Goal: Task Accomplishment & Management: Complete application form

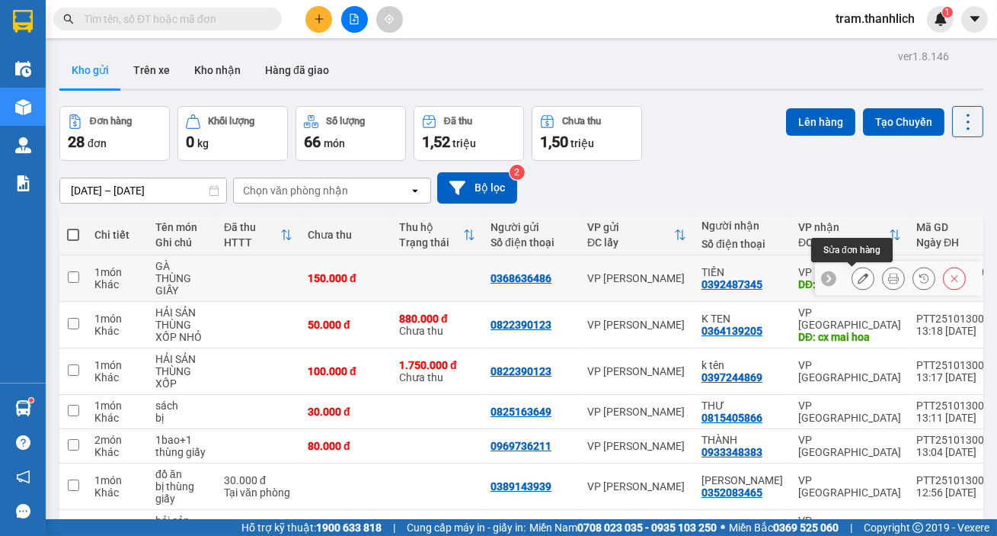
click at [889, 279] on button at bounding box center [893, 278] width 21 height 27
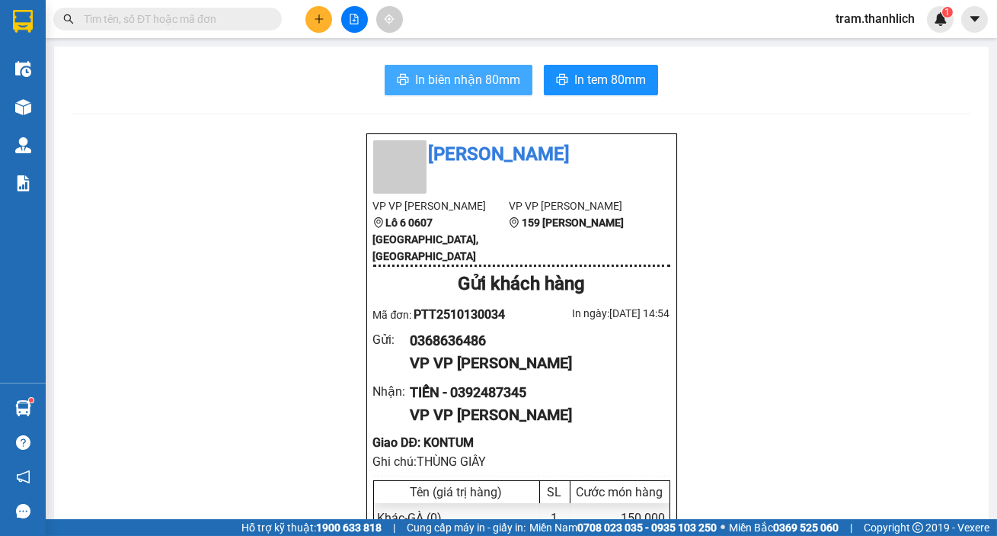
click at [443, 72] on span "In biên nhận 80mm" at bounding box center [467, 79] width 105 height 19
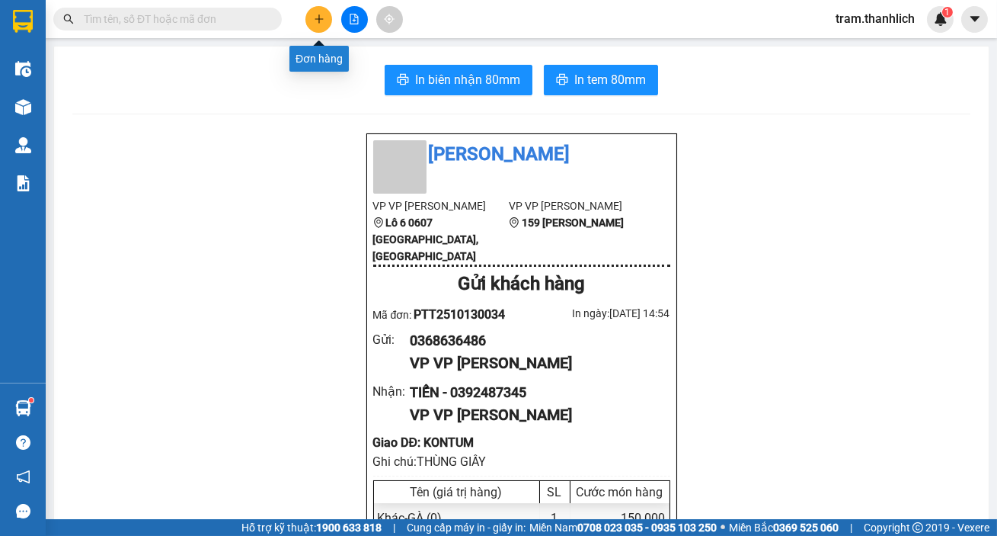
click at [316, 24] on button at bounding box center [319, 19] width 27 height 27
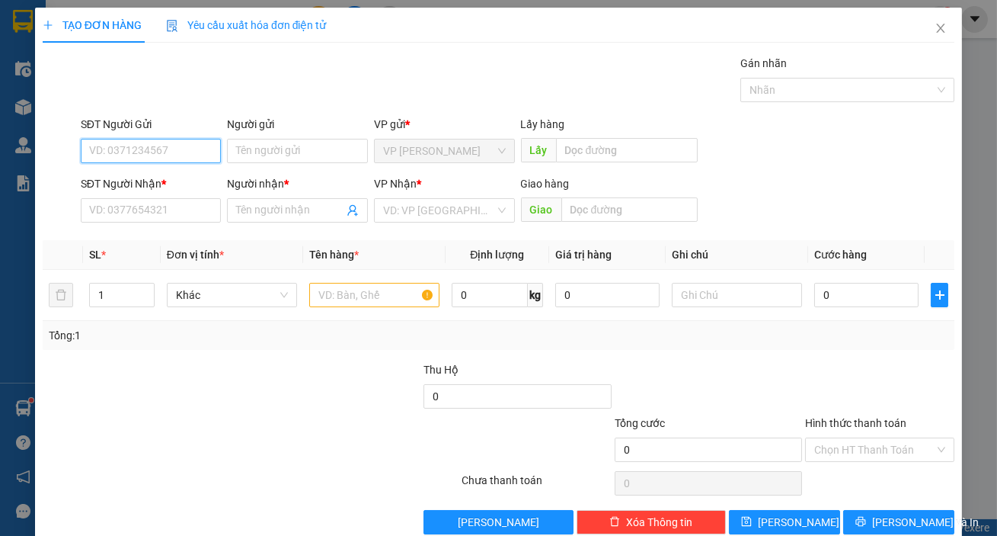
click at [90, 152] on input "SĐT Người Gửi" at bounding box center [151, 151] width 141 height 24
type input "0949173992"
click at [142, 202] on input "SĐT Người Nhận *" at bounding box center [151, 210] width 141 height 24
click at [143, 220] on input "SĐT Người Nhận *" at bounding box center [151, 210] width 141 height 24
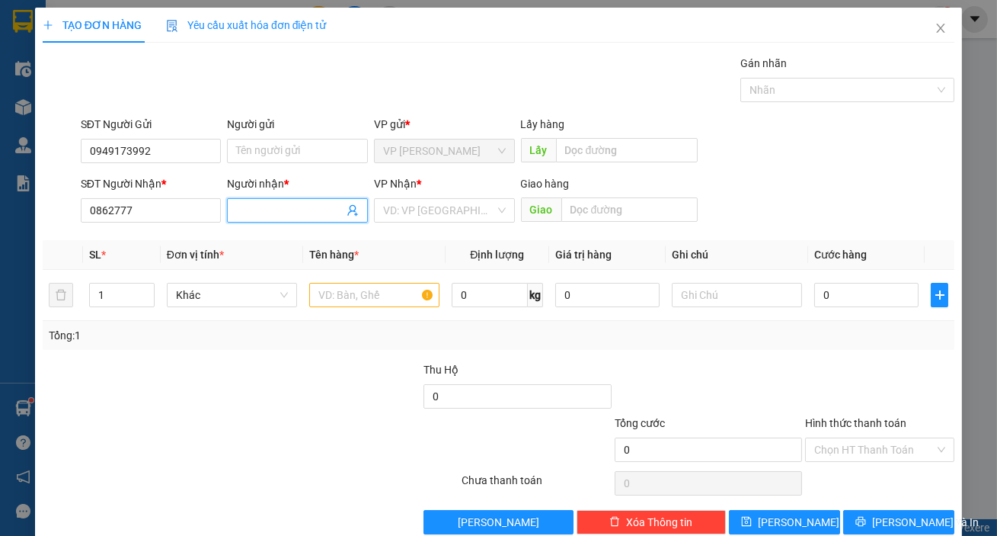
click at [257, 217] on input "Người nhận *" at bounding box center [289, 210] width 107 height 17
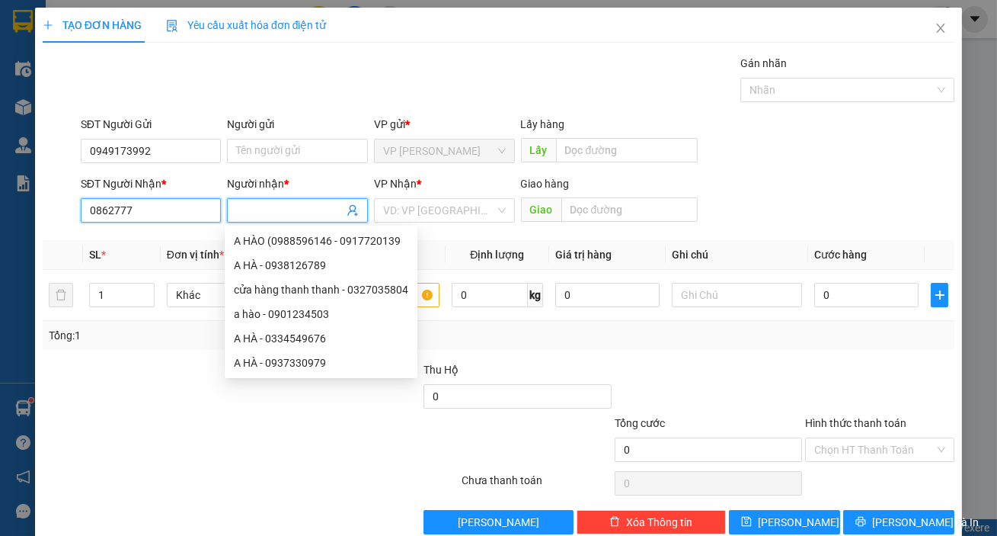
click at [169, 200] on input "0862777" at bounding box center [151, 210] width 141 height 24
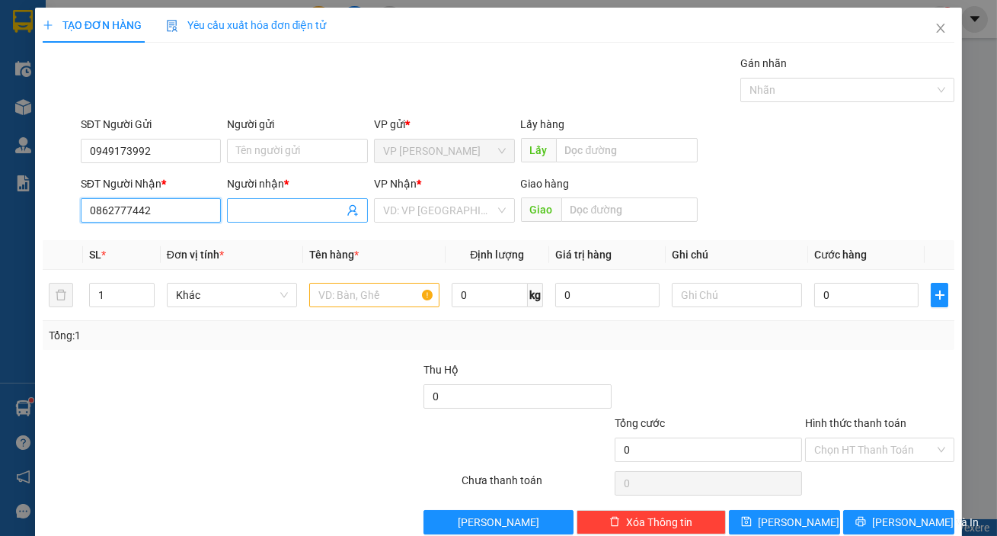
type input "0862777442"
click at [246, 203] on input "Người nhận *" at bounding box center [289, 210] width 107 height 17
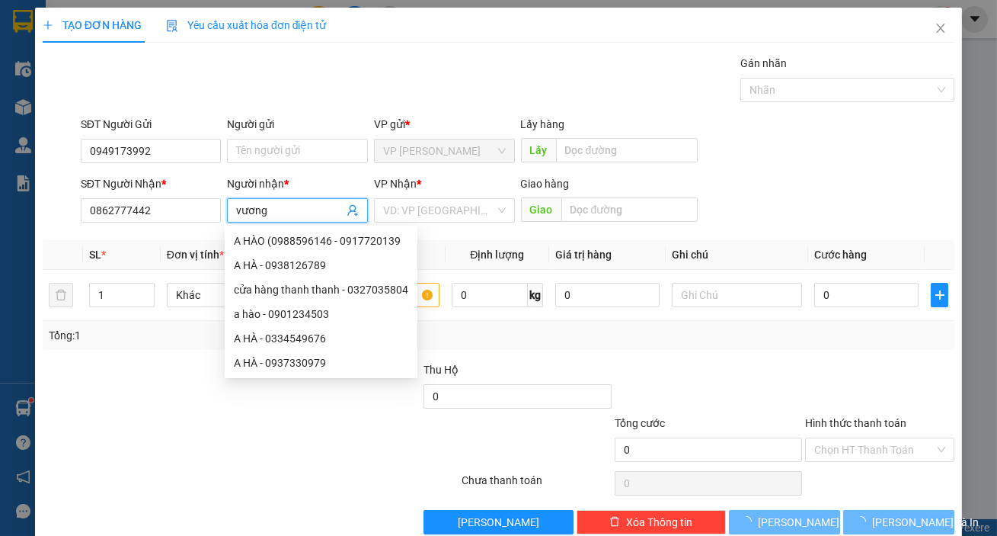
type input "vương"
click at [792, 200] on div "SĐT Người Nhận * 0862777442 Người nhận * vương VP Nhận * VD: VP Sài Gòn Giao hà…" at bounding box center [518, 201] width 880 height 53
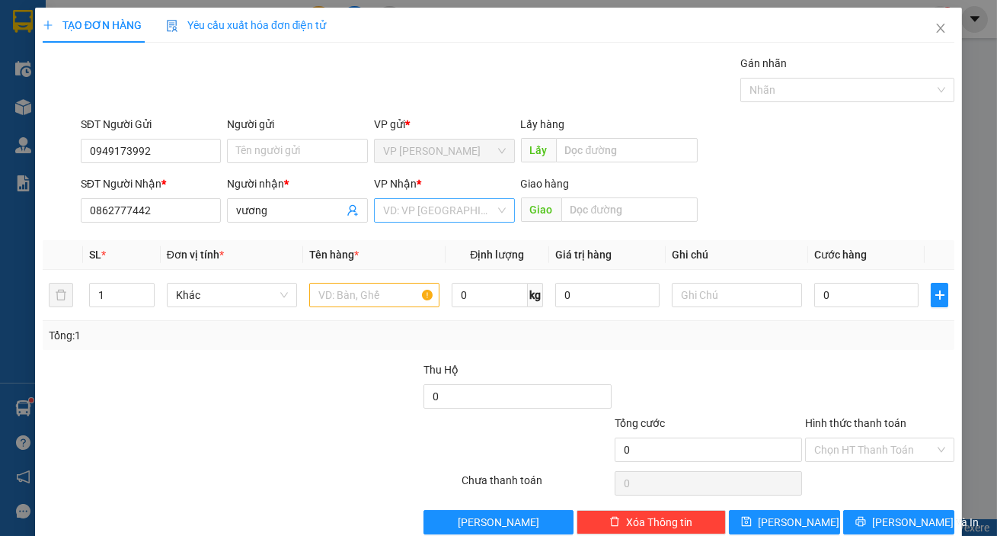
click at [450, 213] on input "search" at bounding box center [439, 210] width 112 height 23
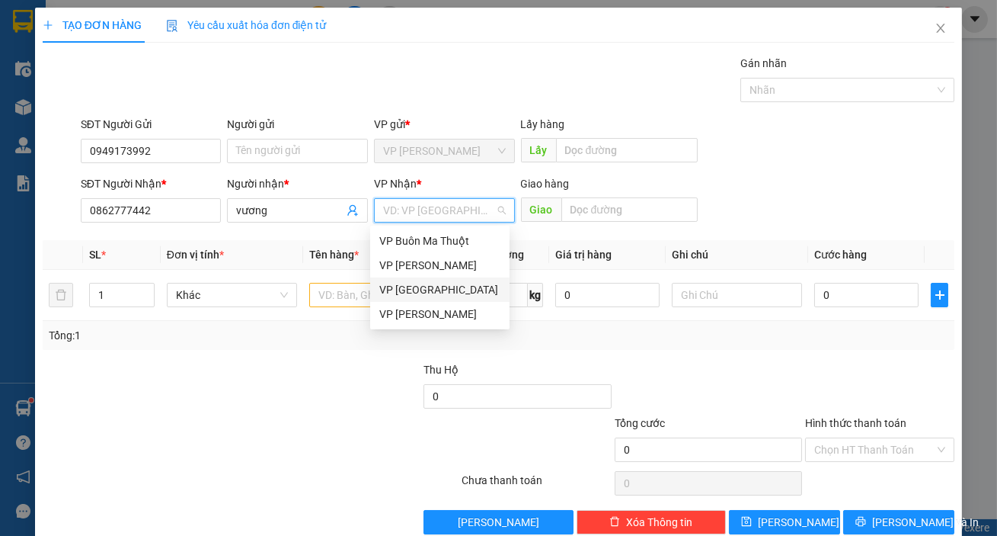
click at [427, 290] on div "VP [GEOGRAPHIC_DATA]" at bounding box center [439, 289] width 121 height 17
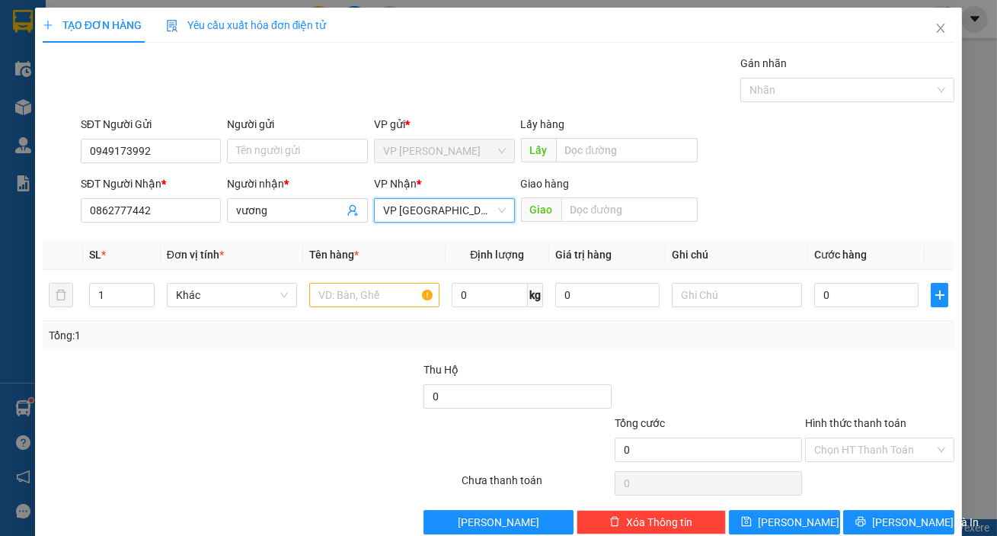
click at [761, 207] on div "SĐT Người Nhận * 0862777442 Người nhận * vương VP Nhận * VP Đà Lạt VP Đà Lạt Gi…" at bounding box center [518, 201] width 880 height 53
click at [376, 297] on input "text" at bounding box center [374, 295] width 130 height 24
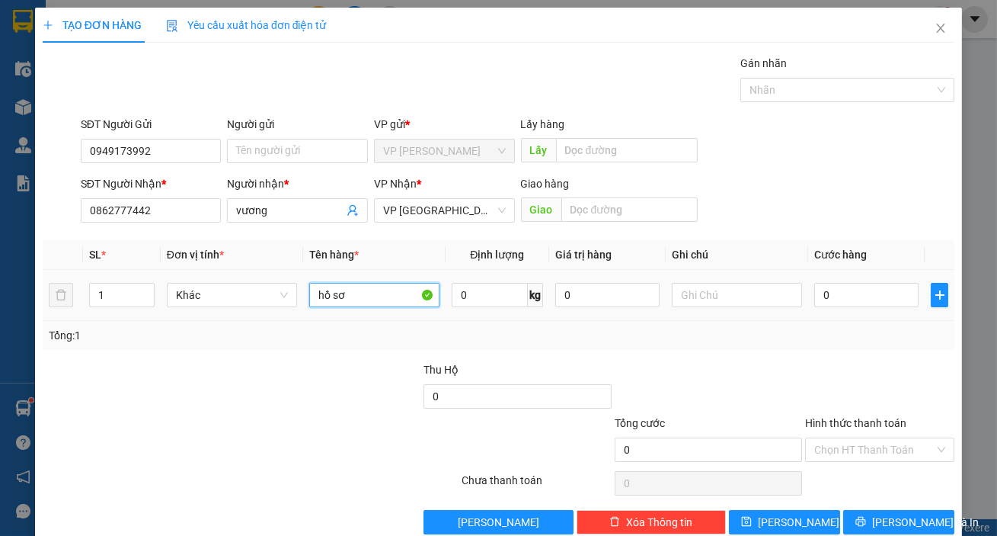
type input "hồ sơ"
click at [833, 280] on div "0" at bounding box center [867, 295] width 104 height 30
click at [839, 294] on input "0" at bounding box center [867, 295] width 104 height 24
type input "3"
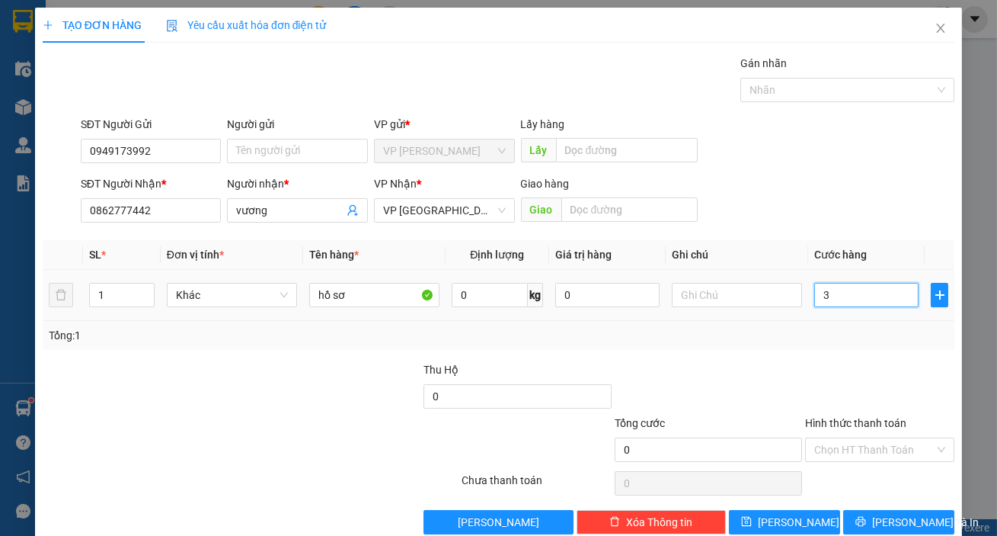
type input "3"
type input "30"
type input "300"
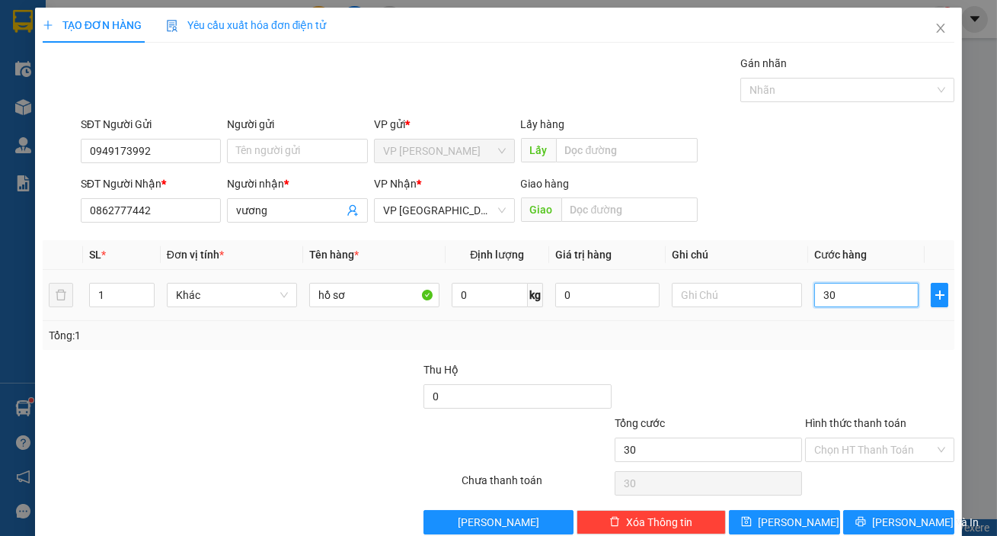
type input "300"
type input "3.000"
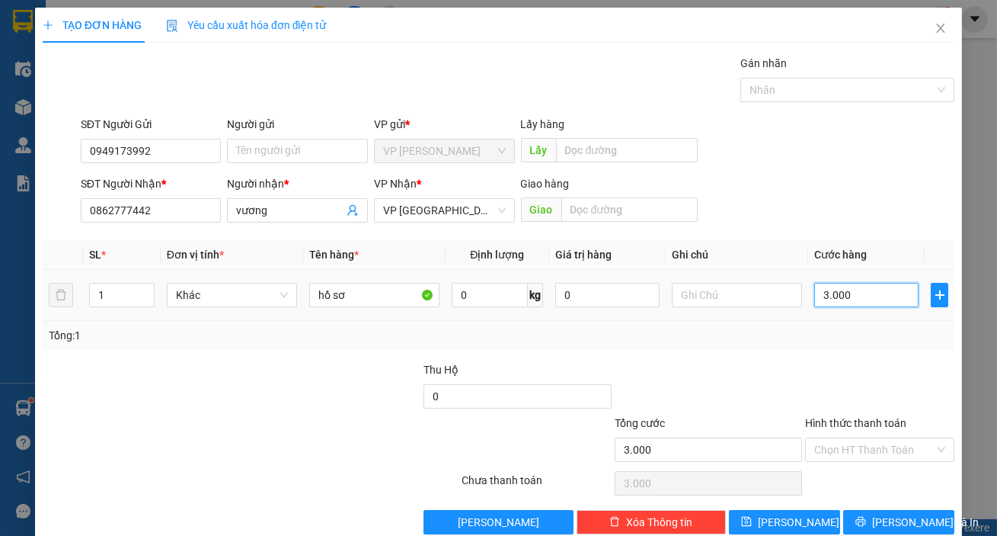
type input "30.000"
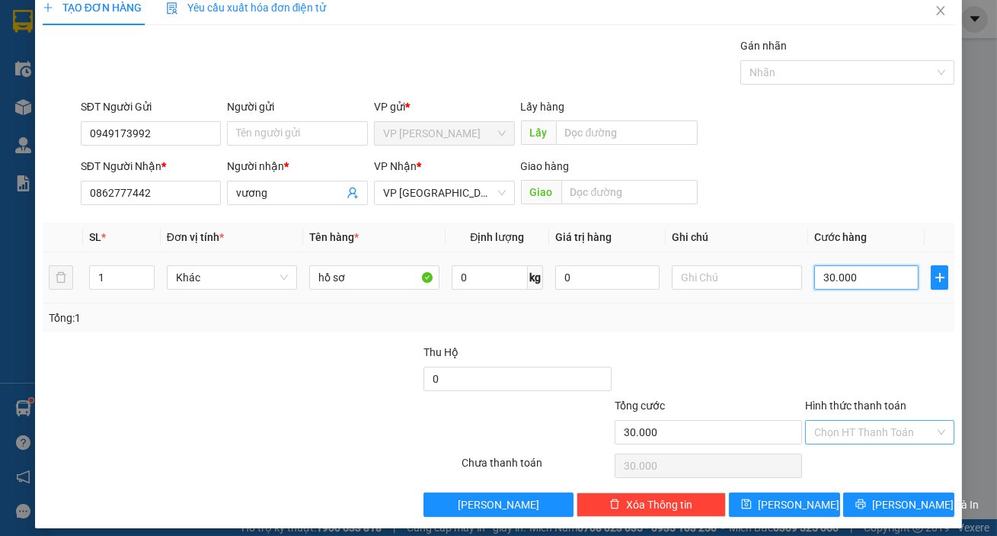
scroll to position [27, 0]
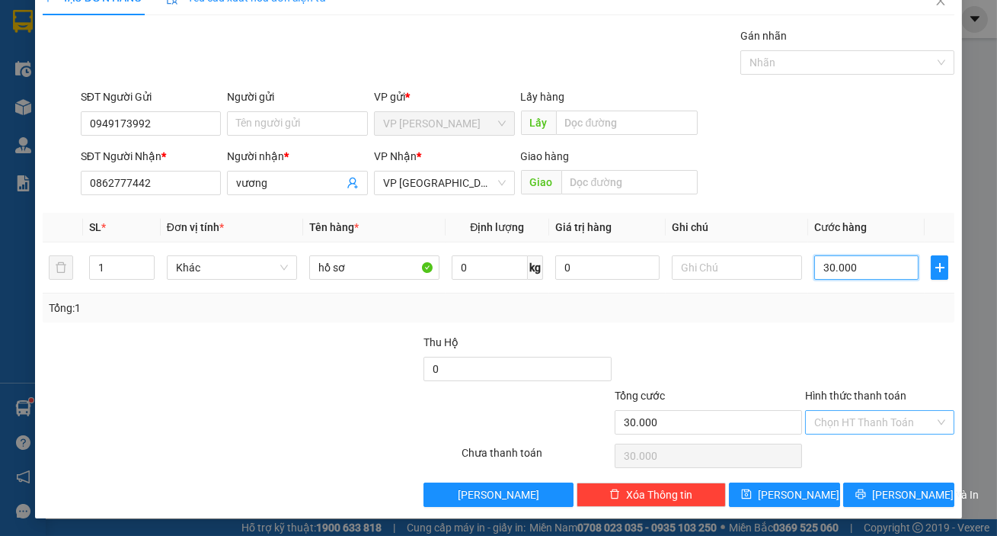
type input "30.000"
click at [881, 430] on input "Hình thức thanh toán" at bounding box center [875, 422] width 120 height 23
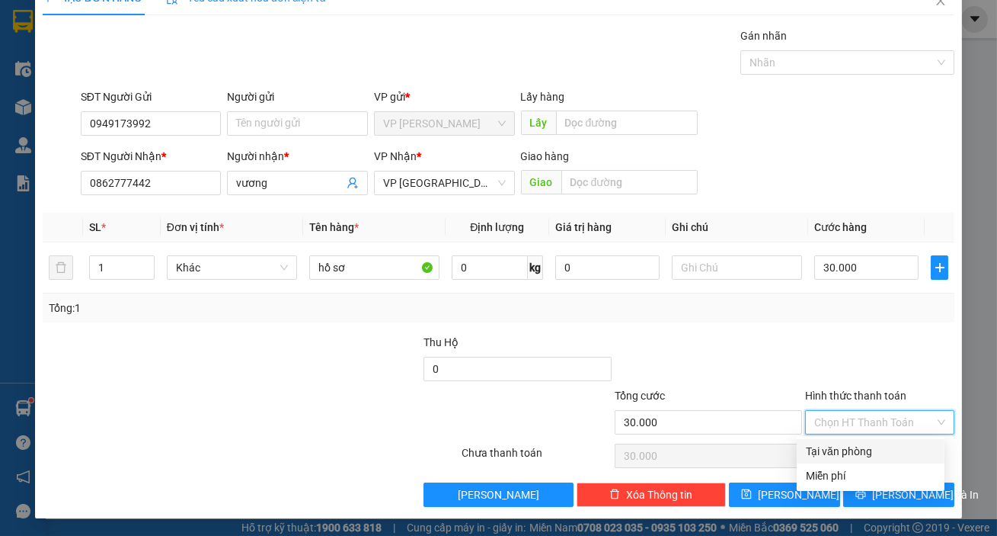
click at [881, 446] on div "Tại văn phòng" at bounding box center [871, 451] width 130 height 17
type input "0"
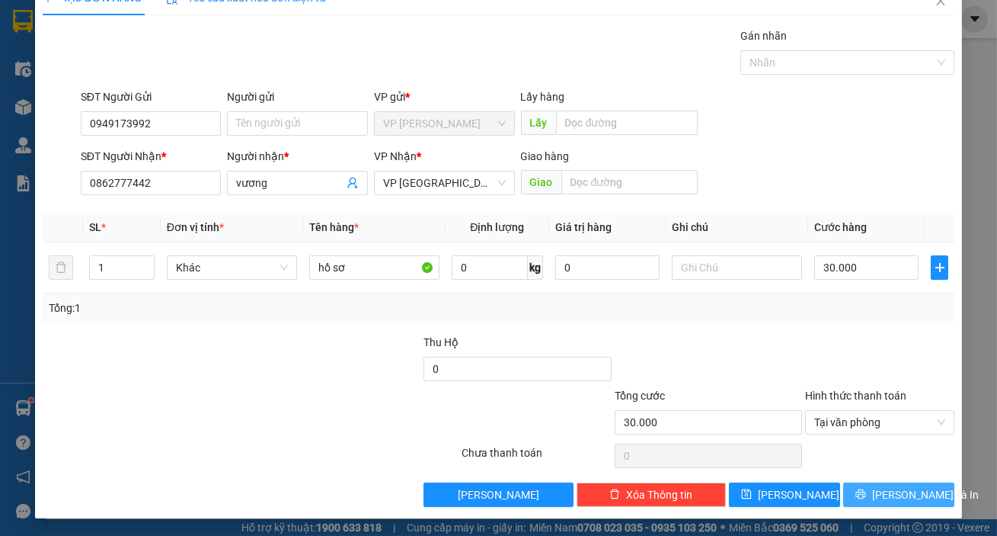
click at [886, 492] on span "[PERSON_NAME] và In" at bounding box center [925, 494] width 107 height 17
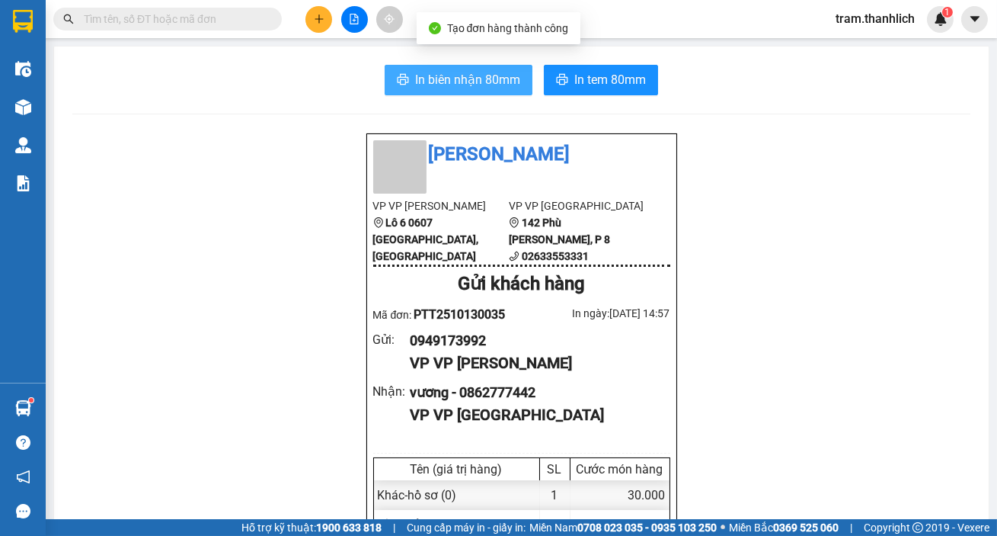
click at [431, 88] on span "In biên nhận 80mm" at bounding box center [467, 79] width 105 height 19
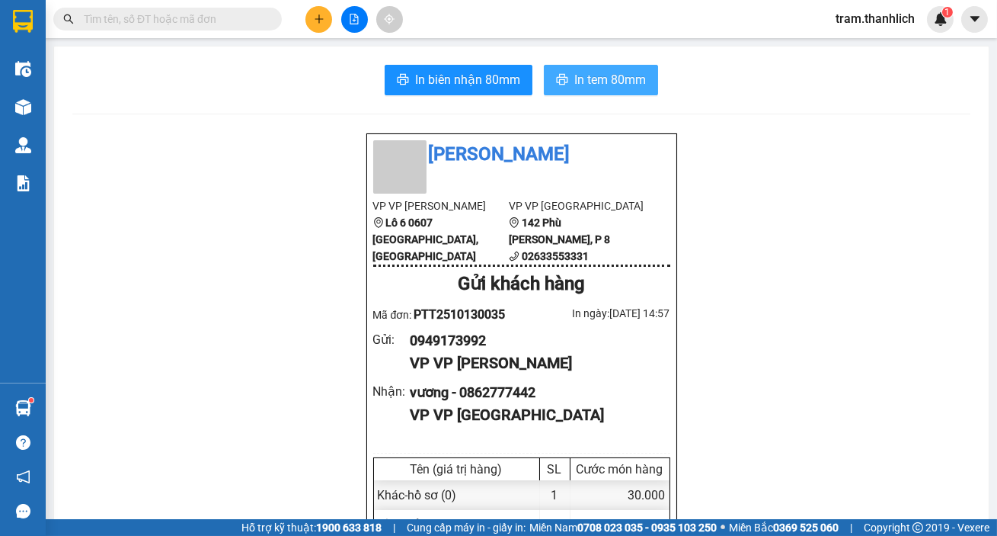
click at [575, 72] on span "In tem 80mm" at bounding box center [611, 79] width 72 height 19
click at [631, 85] on span "In tem 80mm" at bounding box center [611, 79] width 72 height 19
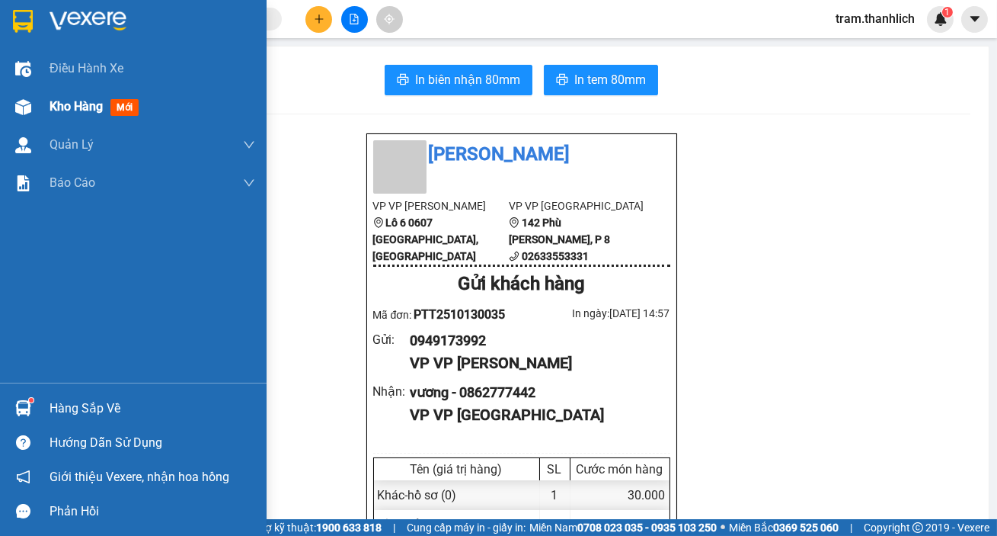
click at [30, 110] on img at bounding box center [23, 107] width 16 height 16
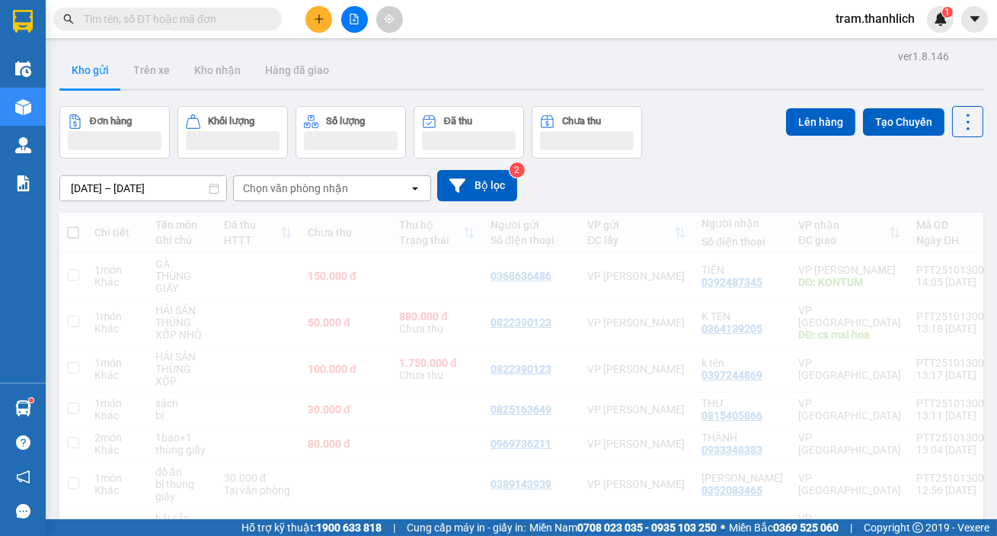
click at [315, 21] on icon "plus" at bounding box center [319, 19] width 11 height 11
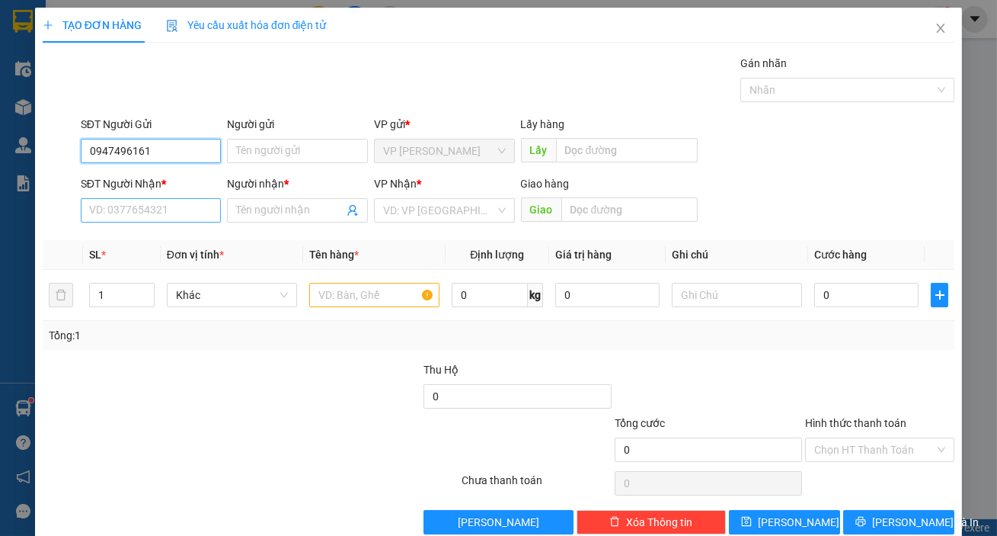
type input "0947496161"
click at [173, 206] on input "SĐT Người Nhận *" at bounding box center [151, 210] width 141 height 24
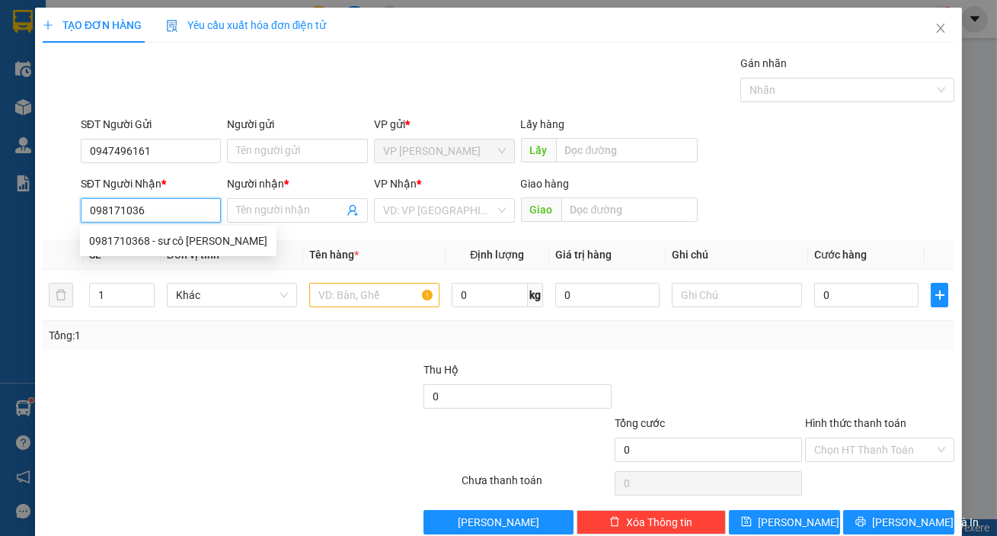
type input "0981710368"
click at [168, 244] on div "0981710368 - sư cô Tân" at bounding box center [178, 240] width 178 height 17
type input "sư cô Tân"
type input "kontum"
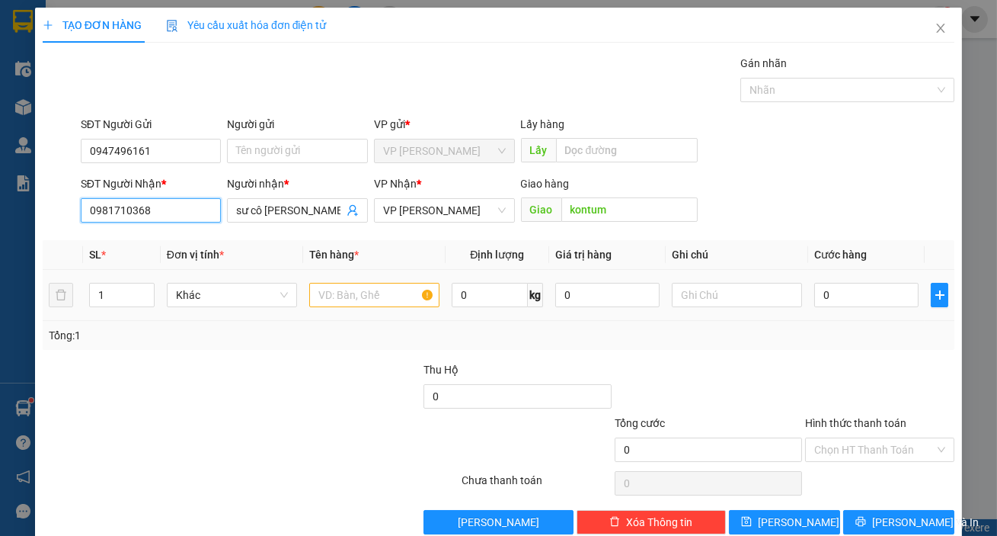
type input "0981710368"
click at [339, 293] on input "text" at bounding box center [374, 295] width 130 height 24
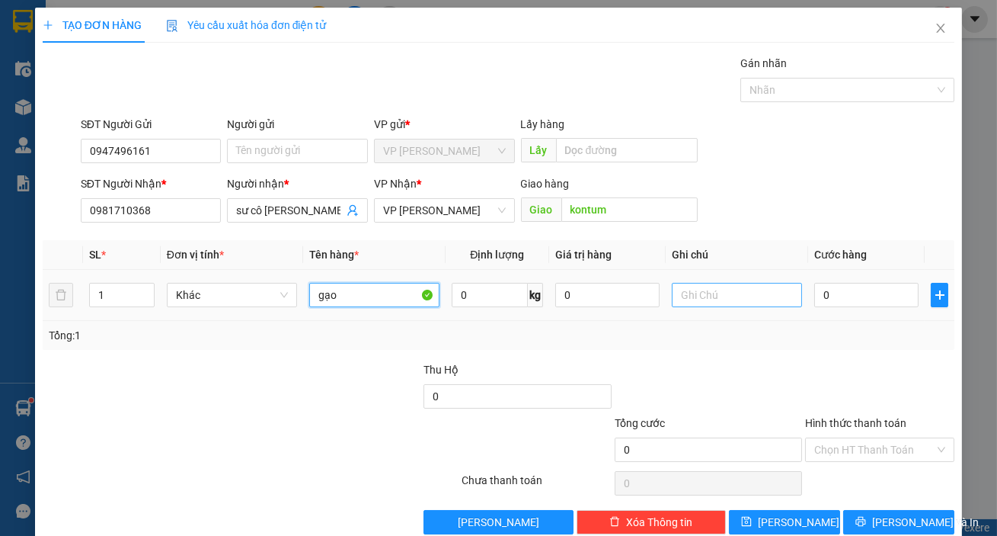
type input "gạo"
click at [706, 292] on input "text" at bounding box center [737, 295] width 130 height 24
type input "bao"
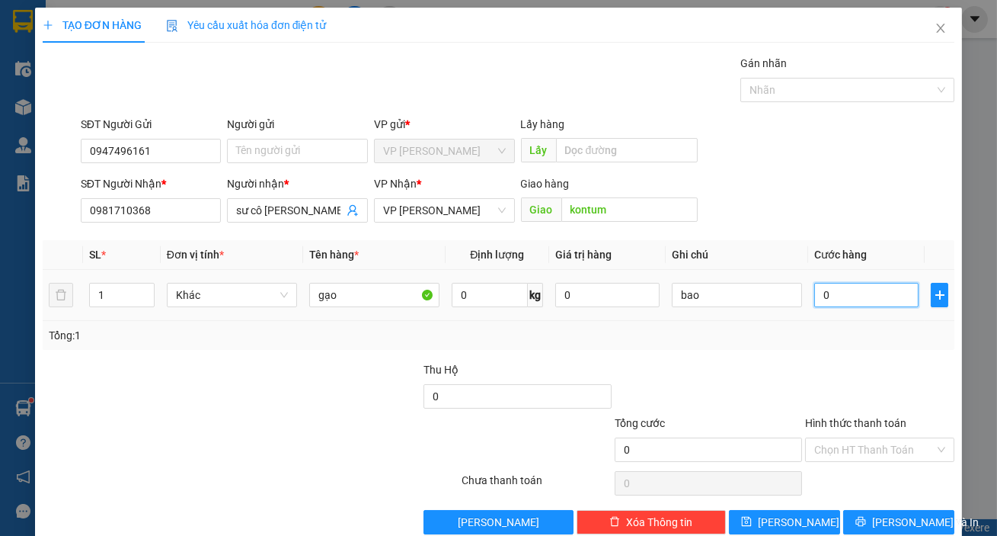
click at [823, 298] on input "0" at bounding box center [867, 295] width 104 height 24
type input "1"
type input "10"
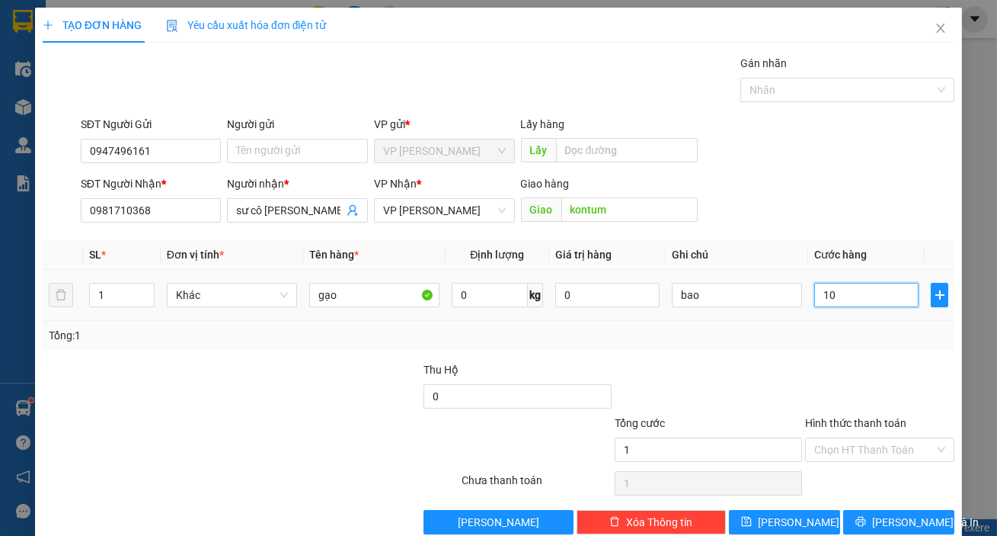
type input "10"
type input "100"
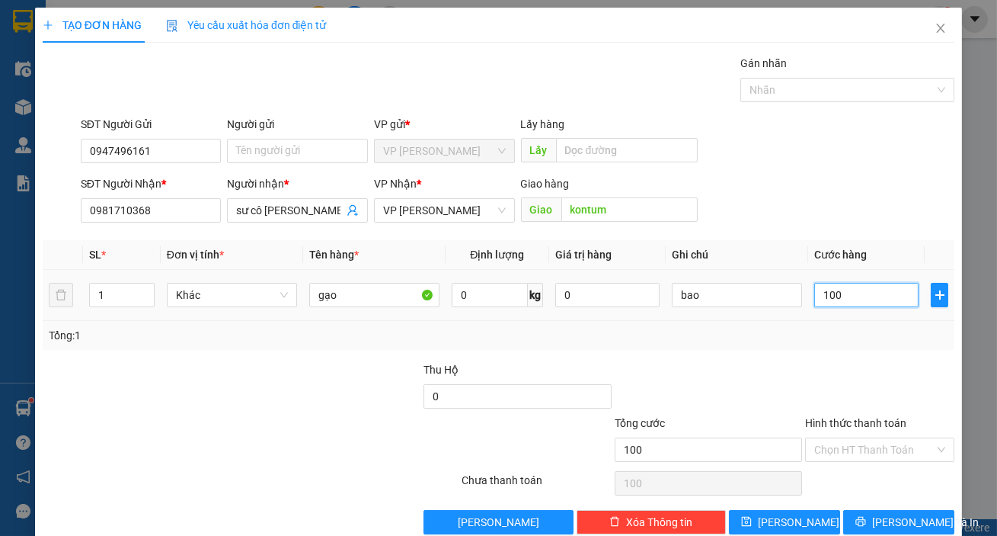
type input "1.000"
type input "10.000"
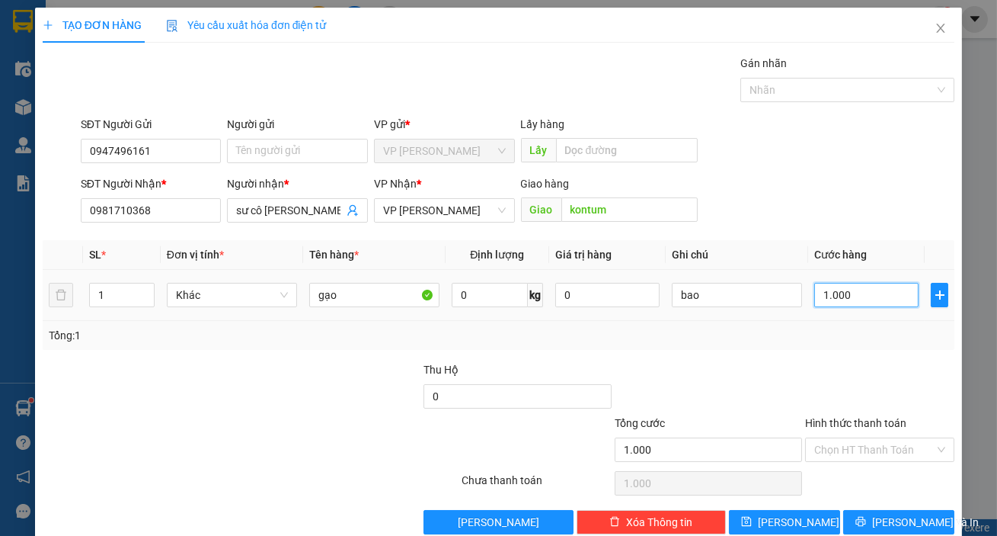
type input "10.000"
type input "100.000"
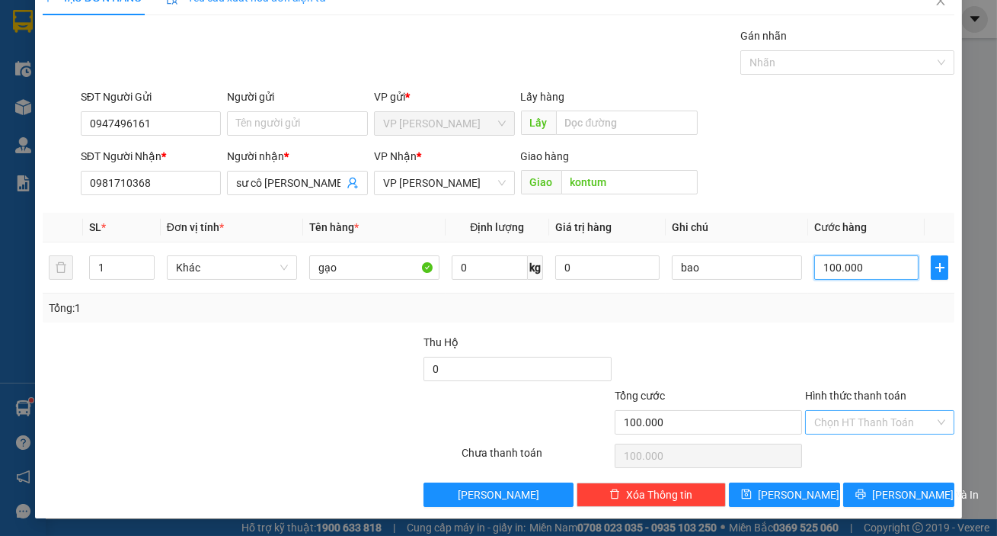
type input "100.000"
click at [882, 420] on input "Hình thức thanh toán" at bounding box center [875, 422] width 120 height 23
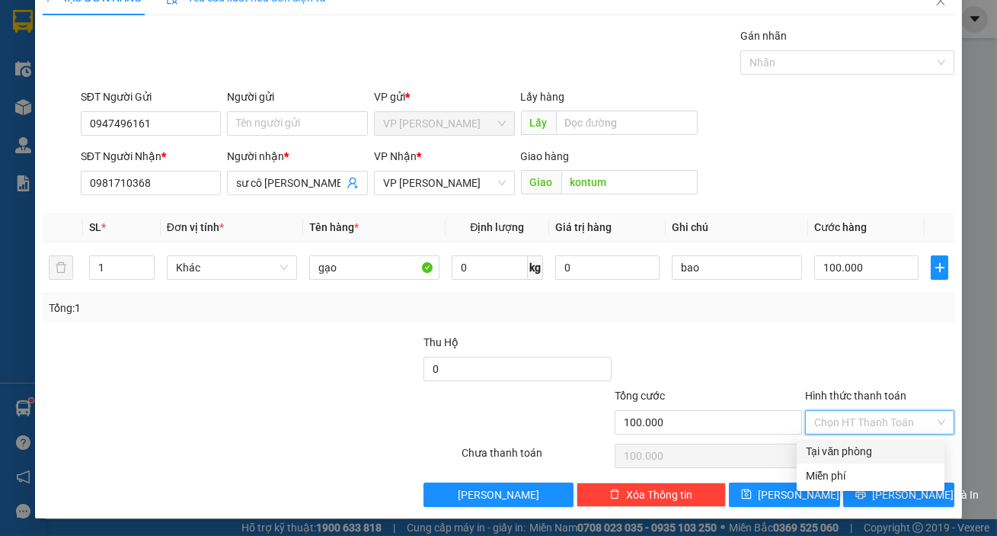
click at [874, 450] on div "Tại văn phòng" at bounding box center [871, 451] width 130 height 17
type input "0"
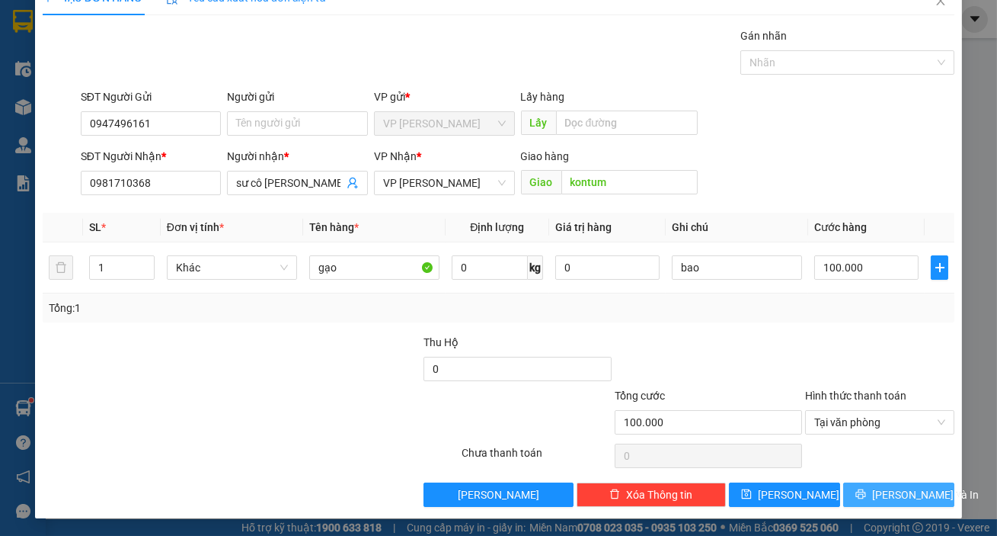
click at [887, 496] on span "Lưu và In" at bounding box center [925, 494] width 107 height 17
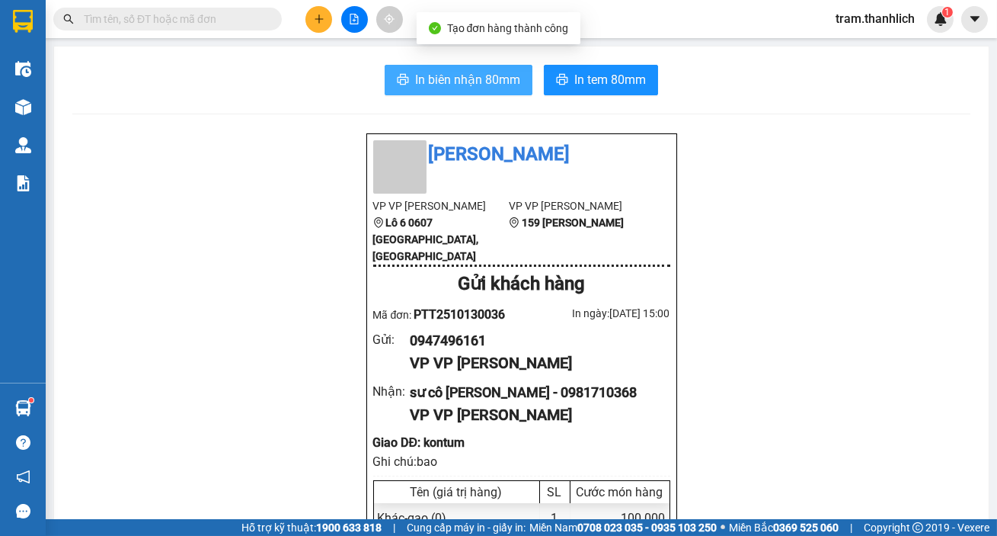
drag, startPoint x: 475, startPoint y: 56, endPoint x: 475, endPoint y: 81, distance: 25.1
click at [475, 81] on span "In biên nhận 80mm" at bounding box center [467, 79] width 105 height 19
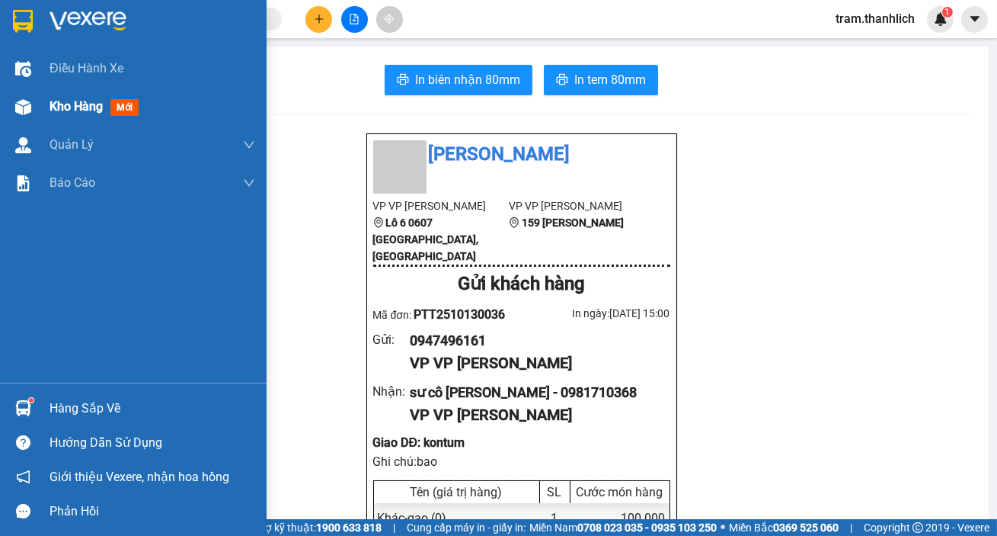
click at [10, 106] on div at bounding box center [23, 107] width 27 height 27
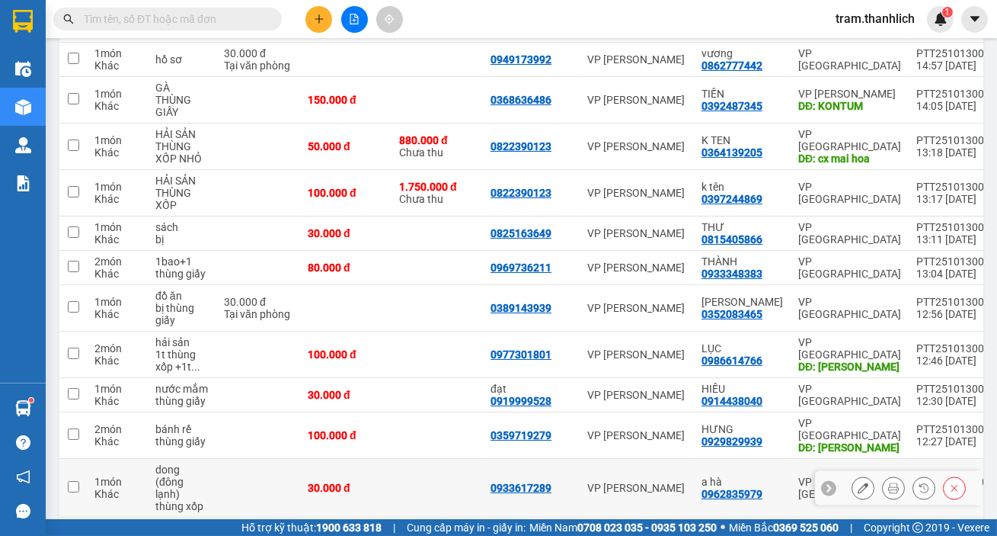
scroll to position [124, 0]
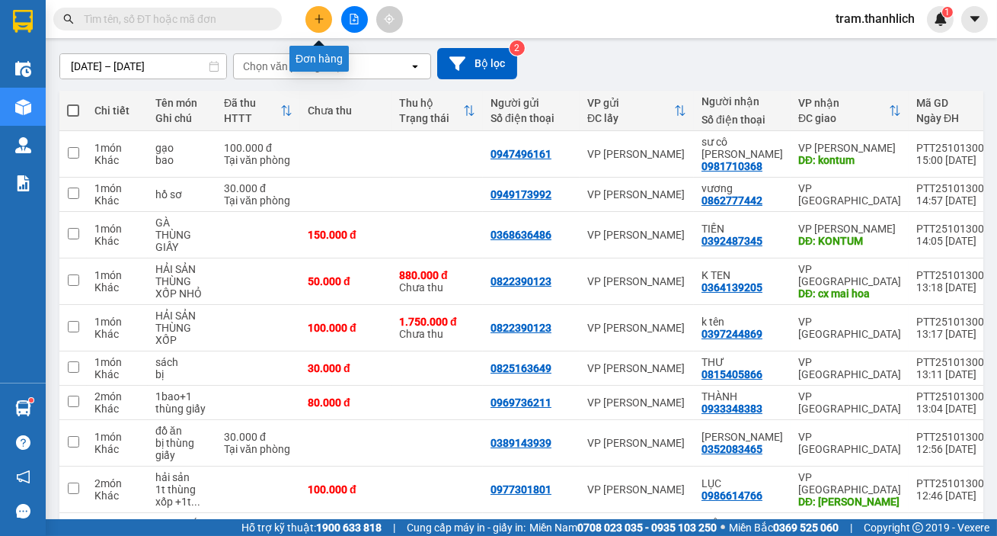
click at [317, 22] on icon "plus" at bounding box center [319, 19] width 11 height 11
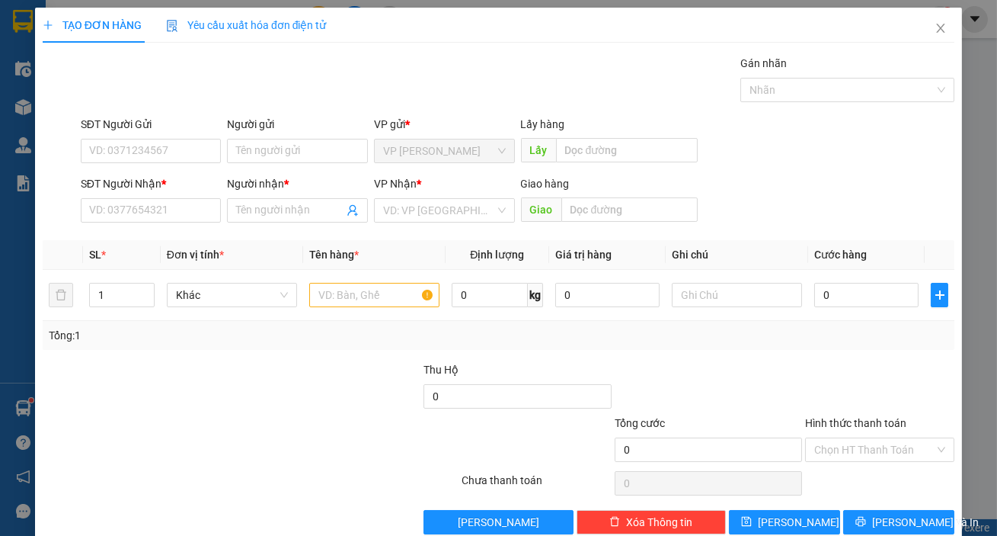
click at [126, 134] on div "SĐT Người Gửi" at bounding box center [151, 127] width 141 height 23
click at [127, 155] on input "SĐT Người Gửi" at bounding box center [151, 151] width 141 height 24
click at [136, 196] on div "0964560495 0964560495" at bounding box center [149, 181] width 139 height 30
click at [155, 155] on input "096456" at bounding box center [151, 151] width 141 height 24
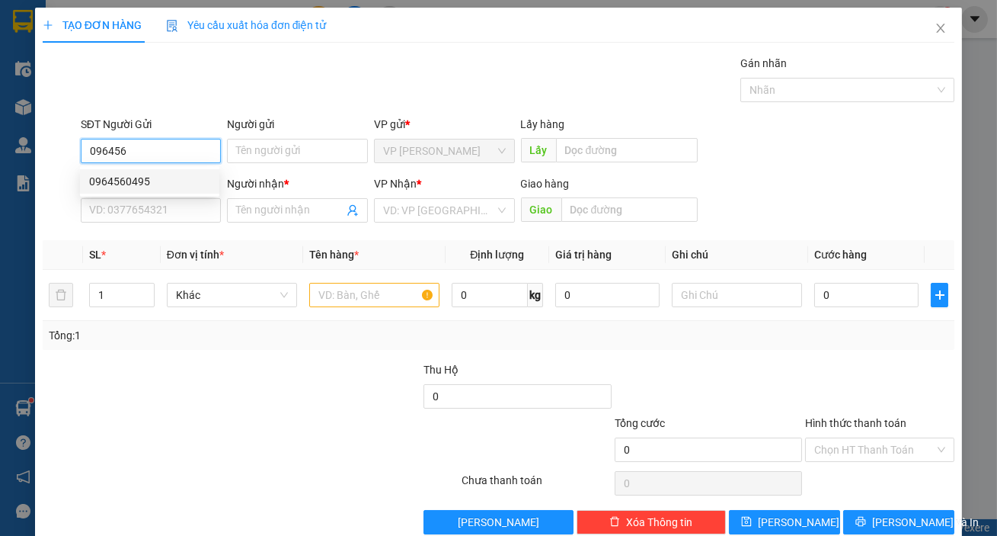
click at [158, 180] on div "0964560495" at bounding box center [149, 181] width 121 height 17
type input "0964560495"
type input "0344016787"
type input "k tên"
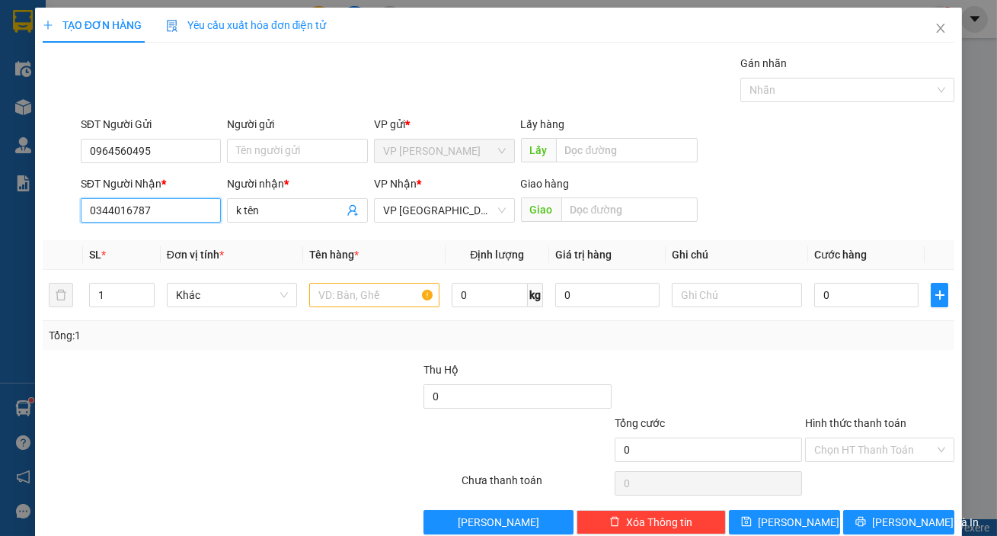
click at [174, 215] on input "0344016787" at bounding box center [151, 210] width 141 height 24
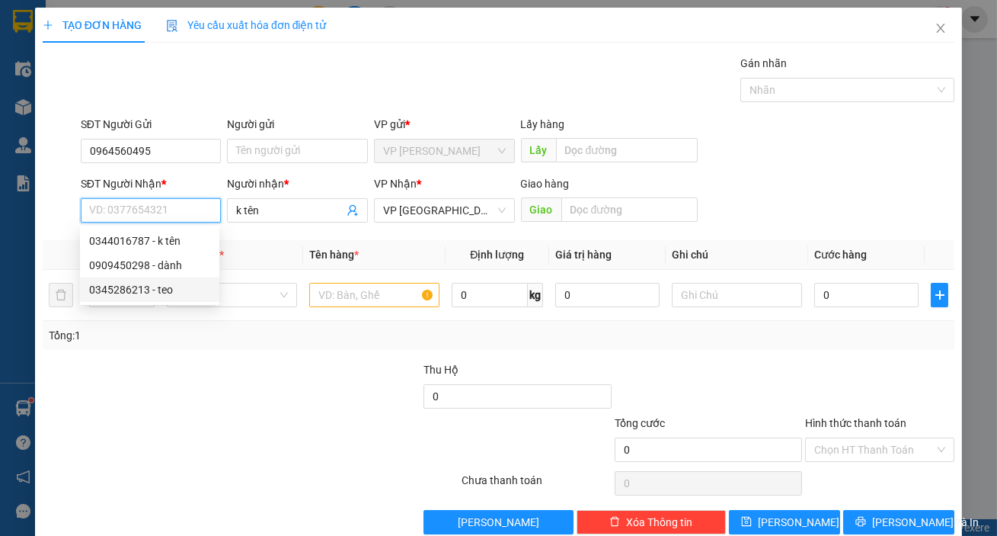
click at [153, 281] on div "0345286213 - teo" at bounding box center [149, 289] width 121 height 17
type input "0345286213"
type input "teo"
type input "cam lâm"
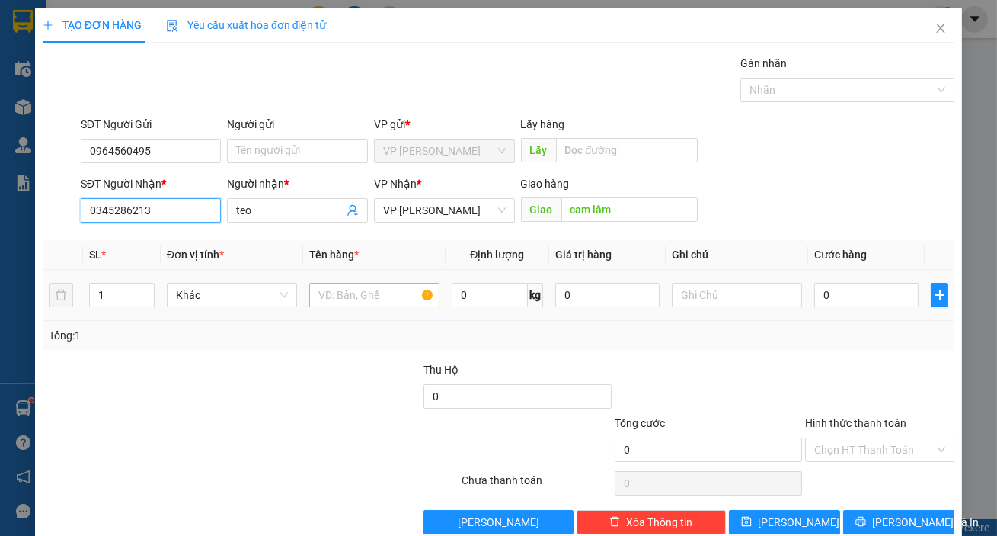
type input "0345286213"
drag, startPoint x: 380, startPoint y: 309, endPoint x: 378, endPoint y: 301, distance: 8.7
click at [380, 309] on div at bounding box center [374, 295] width 130 height 30
drag, startPoint x: 376, startPoint y: 298, endPoint x: 315, endPoint y: 306, distance: 61.4
click at [375, 297] on input "text" at bounding box center [374, 295] width 130 height 24
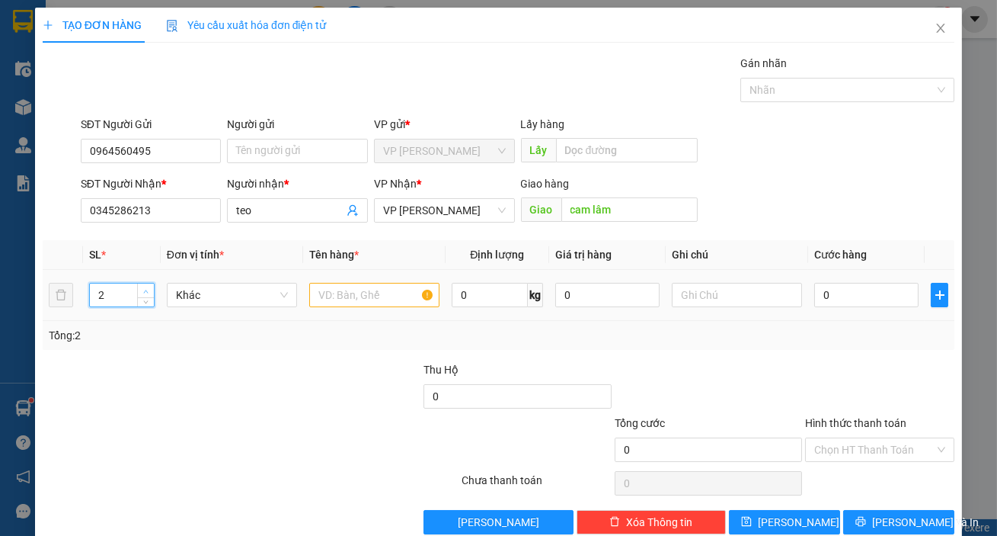
click at [146, 290] on icon "up" at bounding box center [145, 291] width 5 height 5
type input "5"
click at [142, 288] on span "up" at bounding box center [146, 290] width 9 height 9
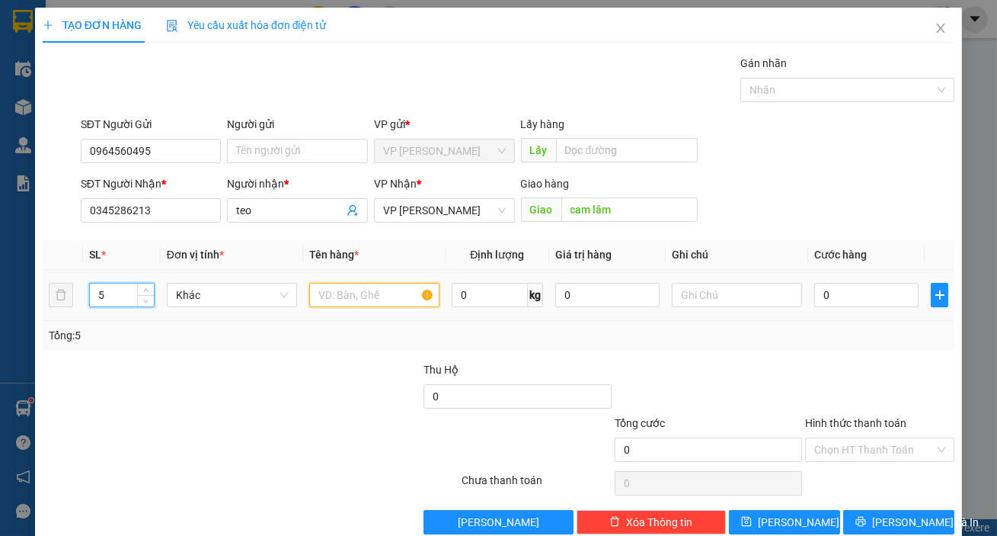
click at [350, 294] on input "text" at bounding box center [374, 295] width 130 height 24
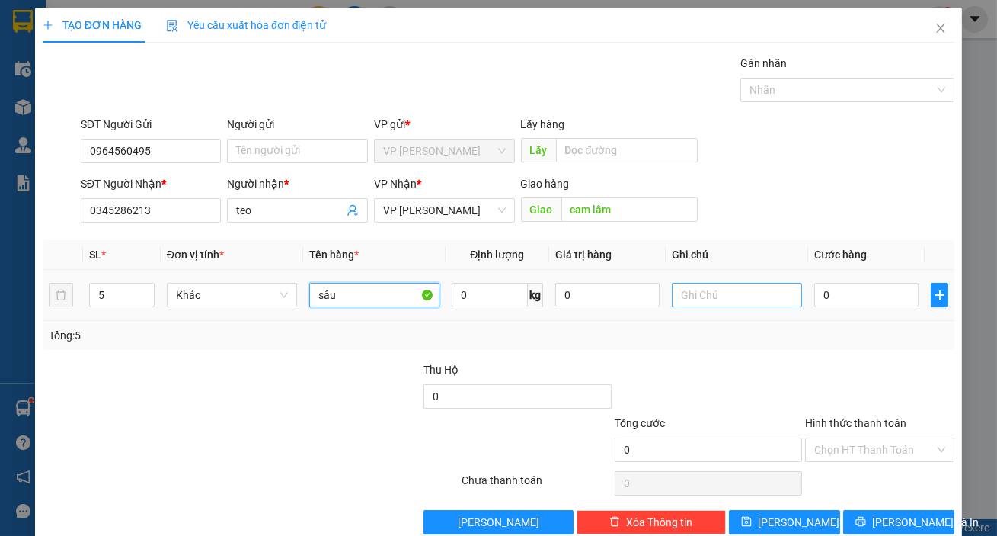
type input "sâu"
click at [719, 304] on input "text" at bounding box center [737, 295] width 130 height 24
type input "thùng giấy"
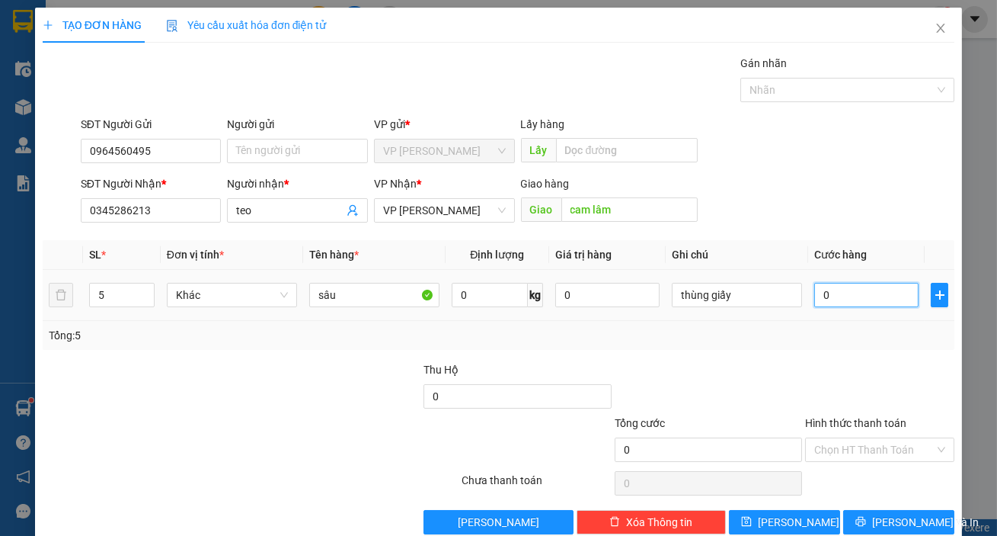
click at [872, 283] on input "0" at bounding box center [867, 295] width 104 height 24
type input "2"
type input "25"
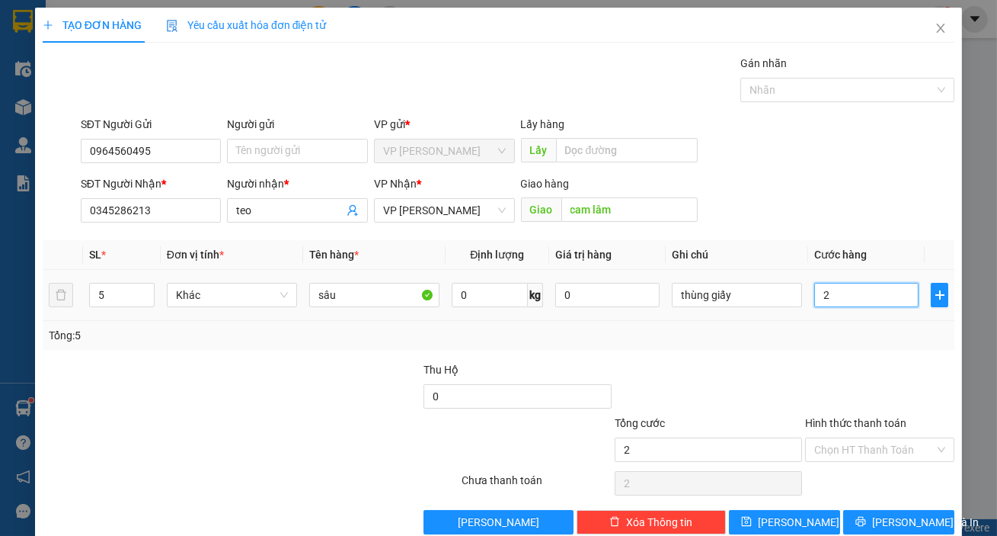
type input "25"
type input "250"
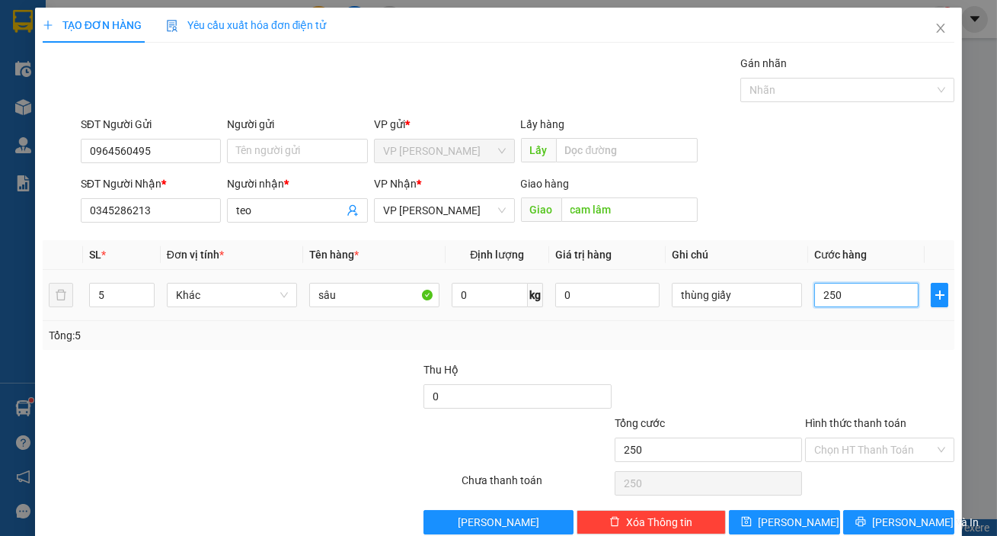
type input "2.500"
type input "25.000"
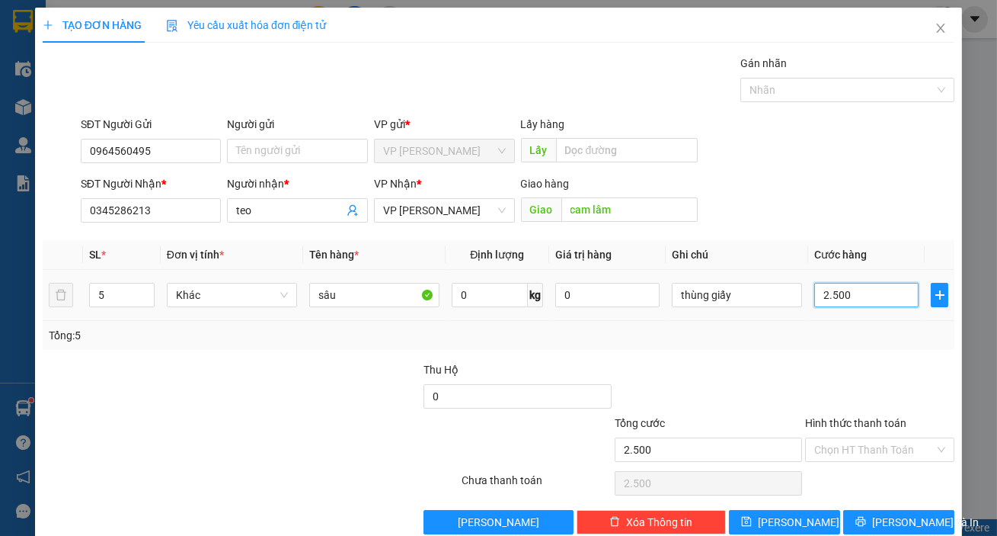
type input "25.000"
type input "250.000"
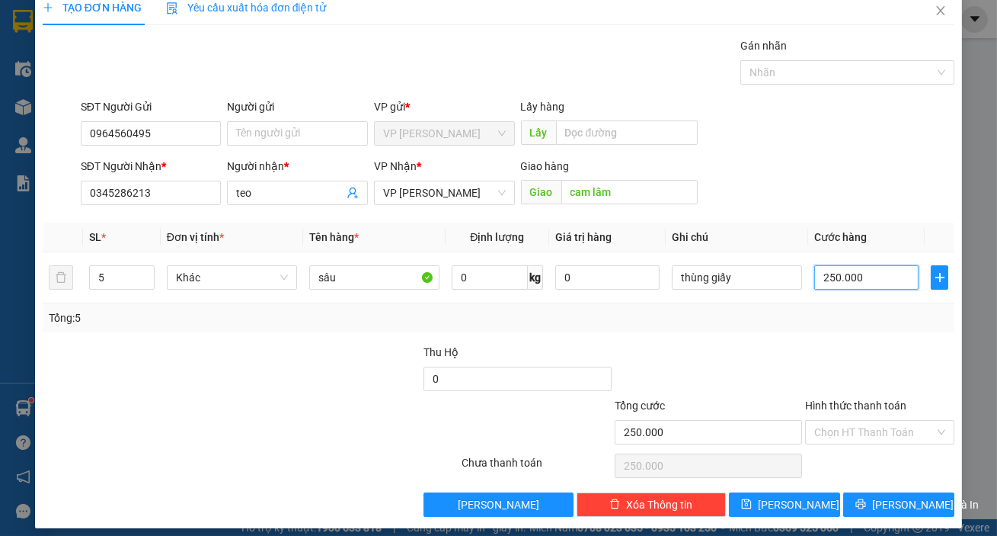
scroll to position [27, 0]
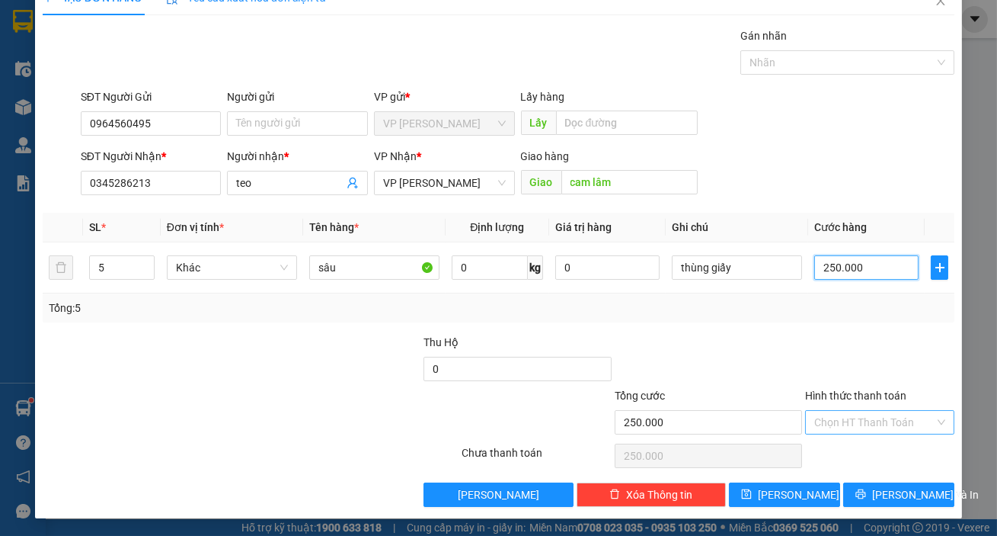
type input "250.000"
click at [868, 424] on input "Hình thức thanh toán" at bounding box center [875, 422] width 120 height 23
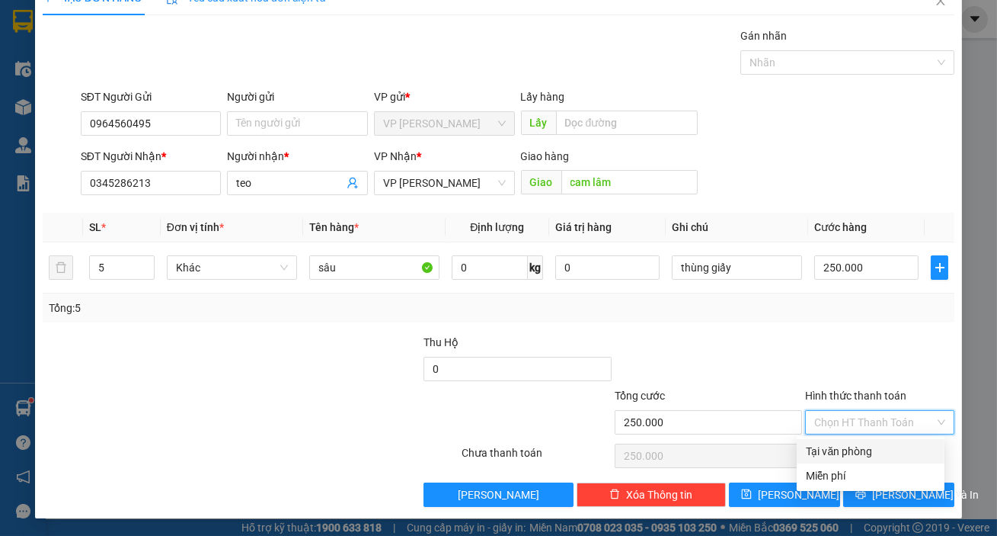
click at [861, 444] on div "Tại văn phòng" at bounding box center [871, 451] width 130 height 17
type input "0"
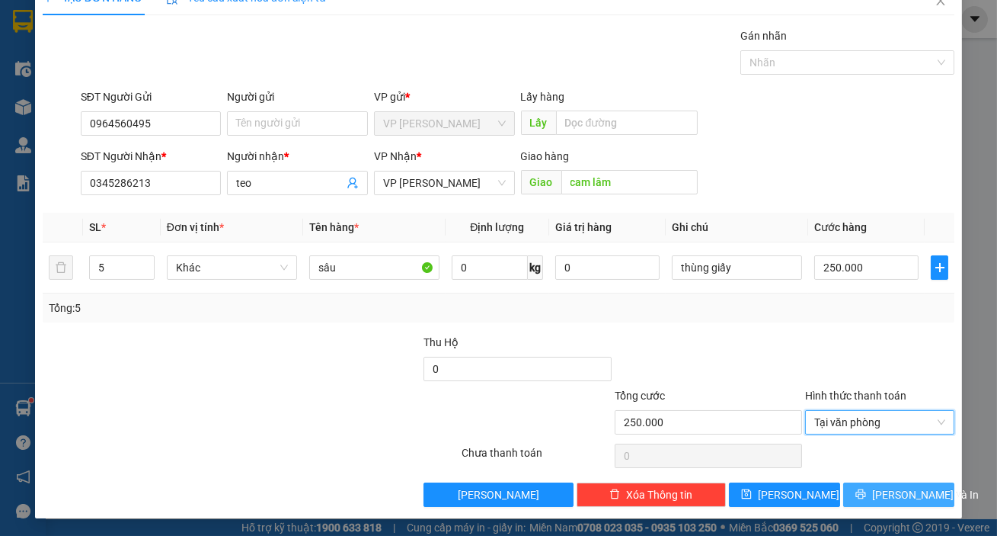
click at [903, 491] on span "Lưu và In" at bounding box center [925, 494] width 107 height 17
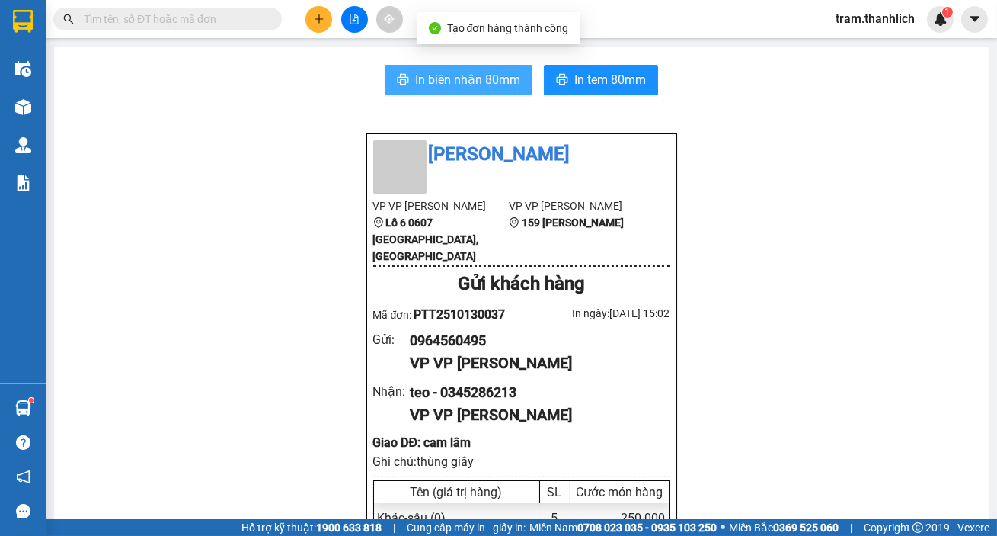
click at [422, 83] on span "In biên nhận 80mm" at bounding box center [467, 79] width 105 height 19
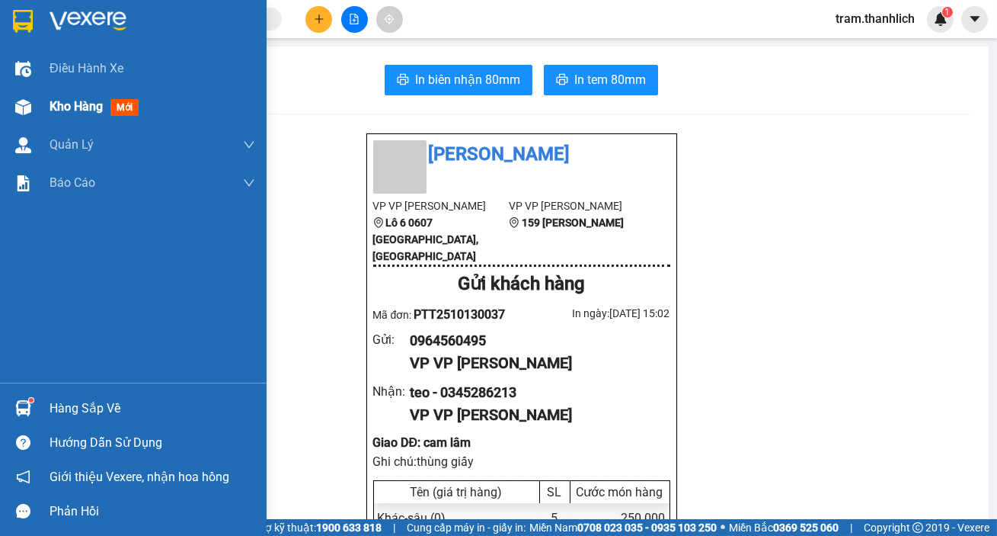
click at [69, 107] on span "Kho hàng" at bounding box center [76, 106] width 53 height 14
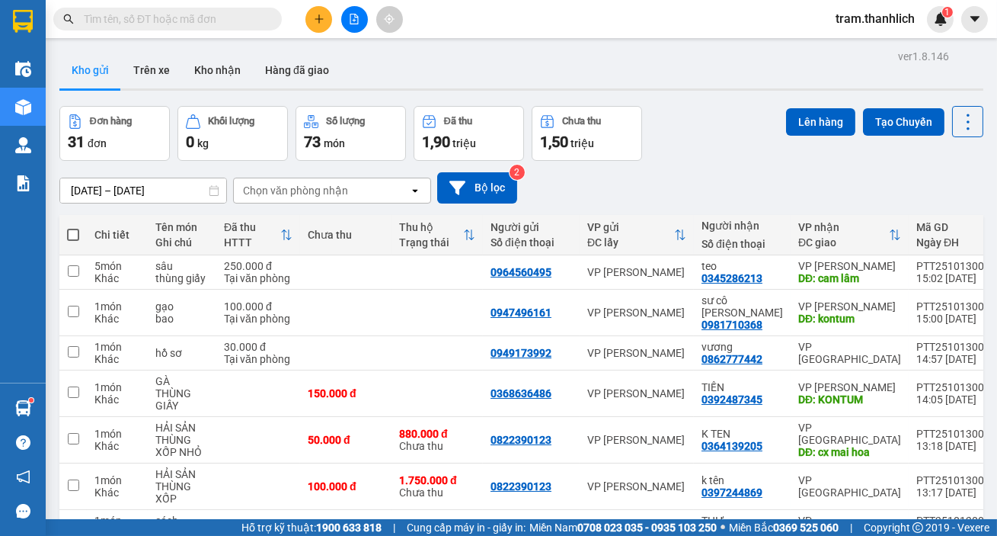
click at [315, 22] on icon "plus" at bounding box center [319, 19] width 11 height 11
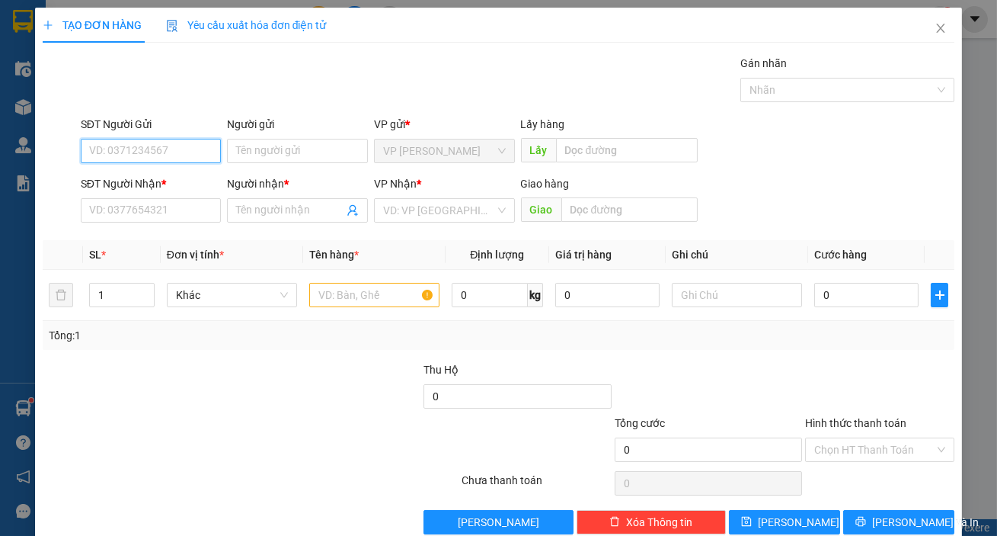
click at [131, 155] on input "SĐT Người Gửi" at bounding box center [151, 151] width 141 height 24
type input "0948877119"
click at [189, 213] on input "SĐT Người Nhận *" at bounding box center [151, 210] width 141 height 24
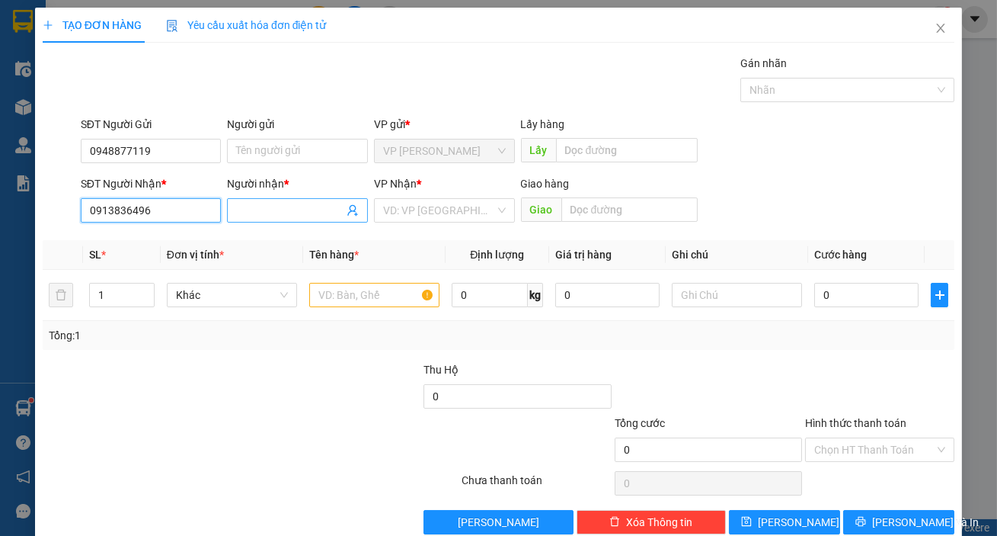
type input "0913836496"
click at [246, 211] on input "Người nhận *" at bounding box center [289, 210] width 107 height 17
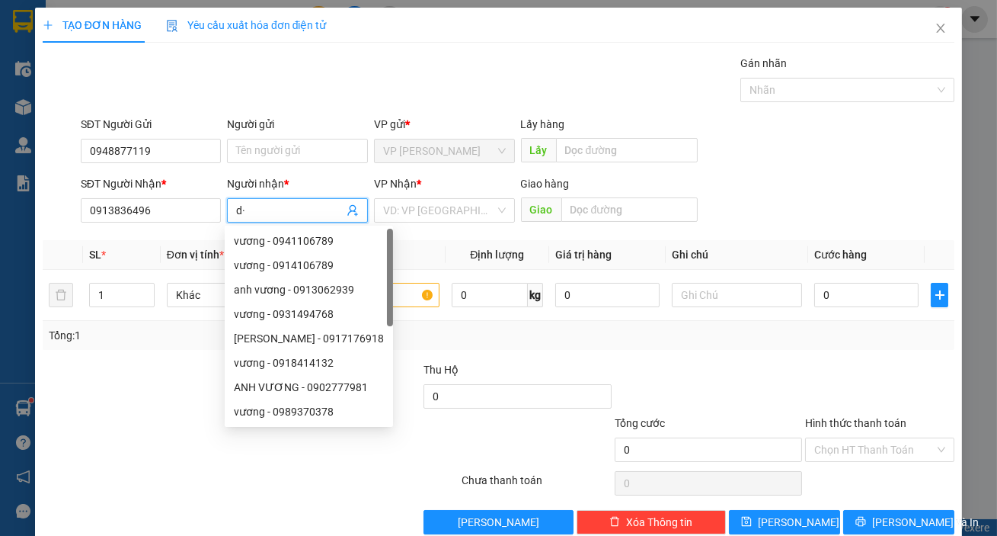
type input "d"
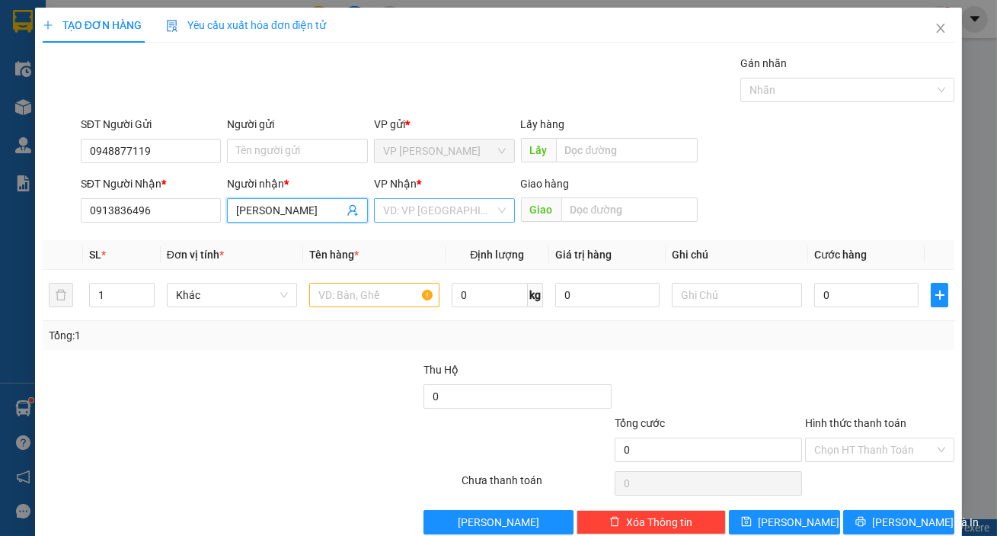
type input "[PERSON_NAME]"
click at [419, 213] on input "search" at bounding box center [439, 210] width 112 height 23
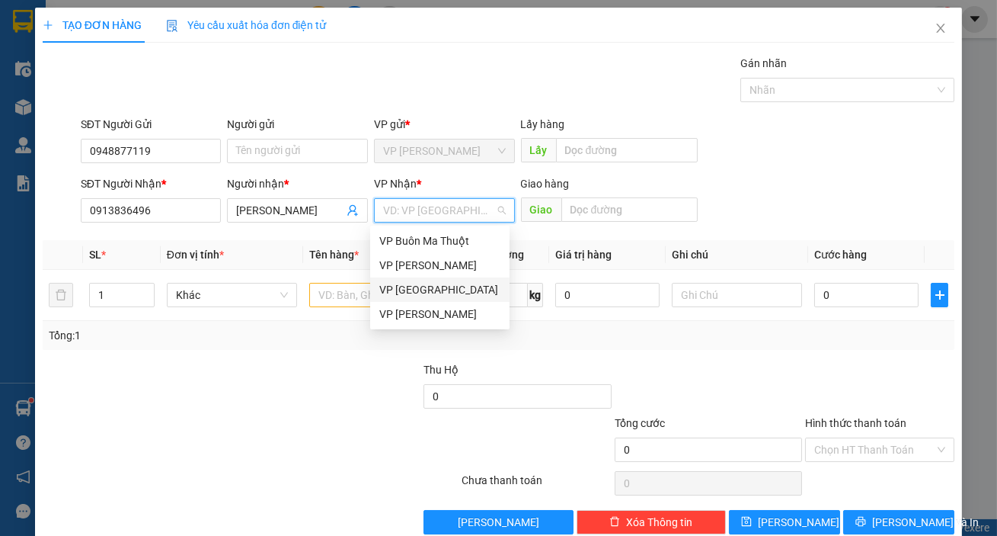
click at [432, 286] on div "VP [GEOGRAPHIC_DATA]" at bounding box center [439, 289] width 121 height 17
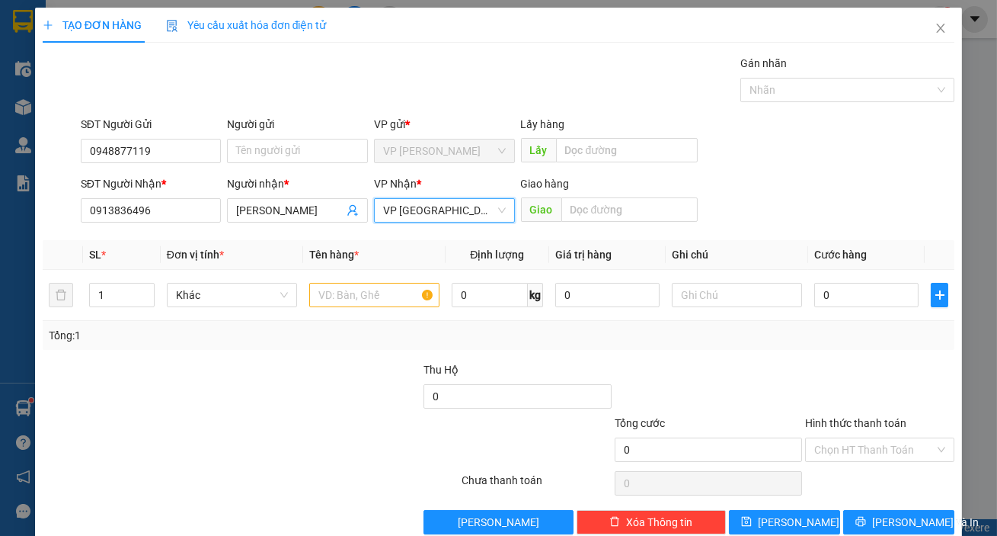
click at [735, 176] on div "SĐT Người Nhận * 0913836496 Người nhận * đức ngọc VP Nhận * VP Đà Lạt VP Đà Lạt…" at bounding box center [518, 201] width 880 height 53
click at [360, 302] on input "text" at bounding box center [374, 295] width 130 height 24
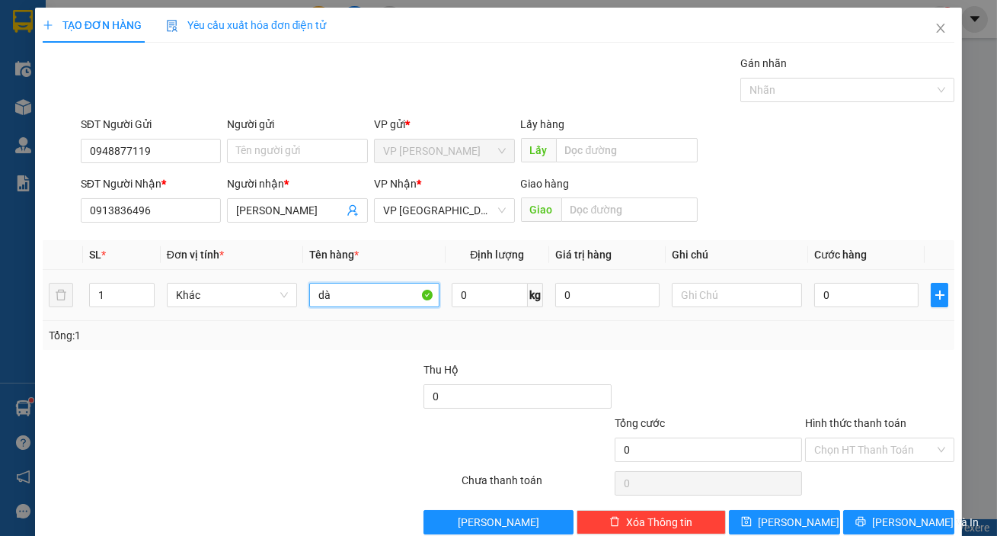
type input "d"
type input "đàn"
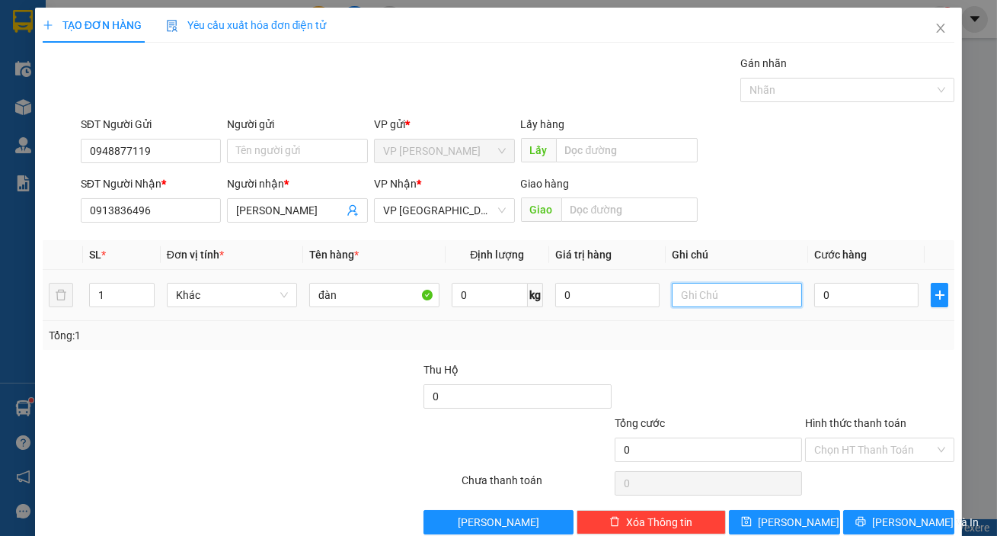
click at [691, 293] on input "text" at bounding box center [737, 295] width 130 height 24
type input "thùng giấy"
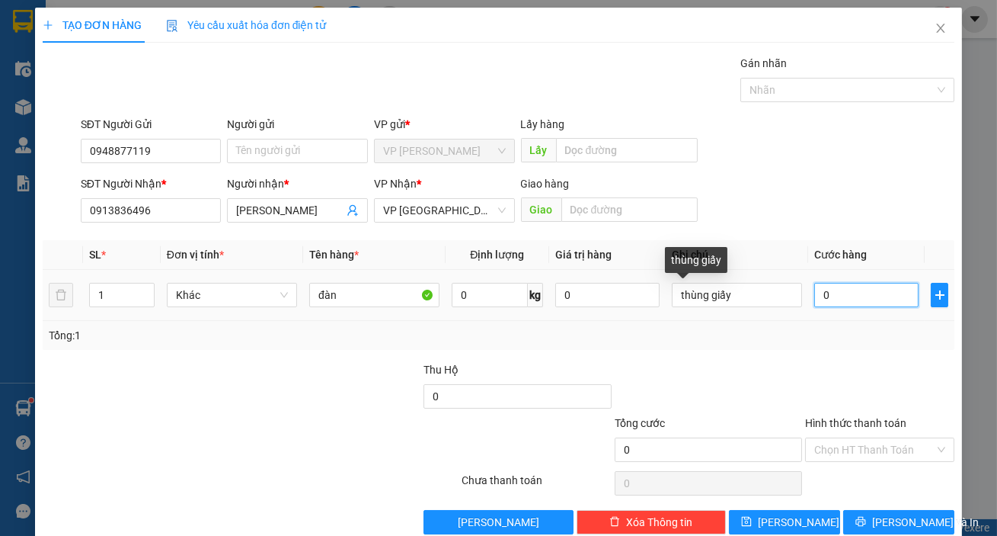
click at [831, 291] on input "0" at bounding box center [867, 295] width 104 height 24
type input "1"
type input "101"
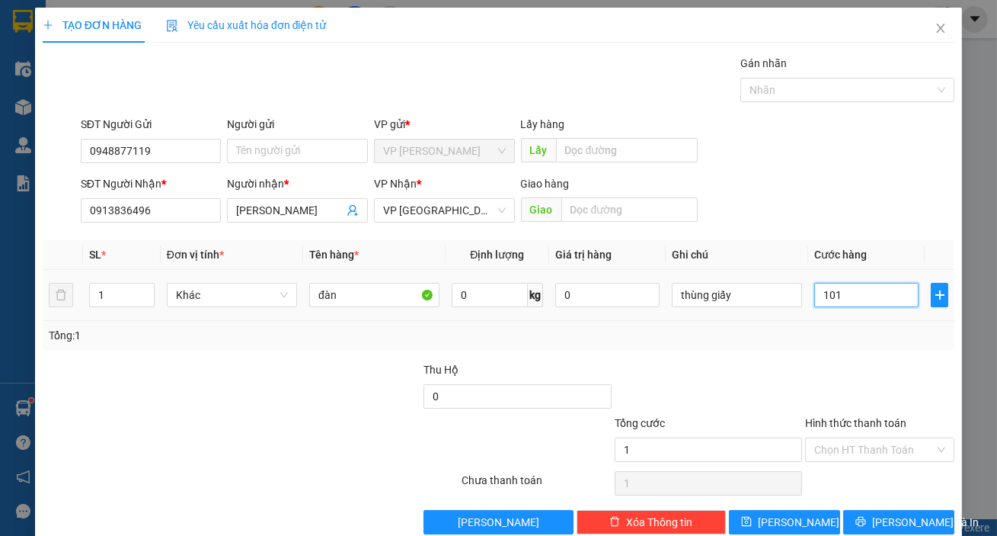
type input "101"
type input "1.010"
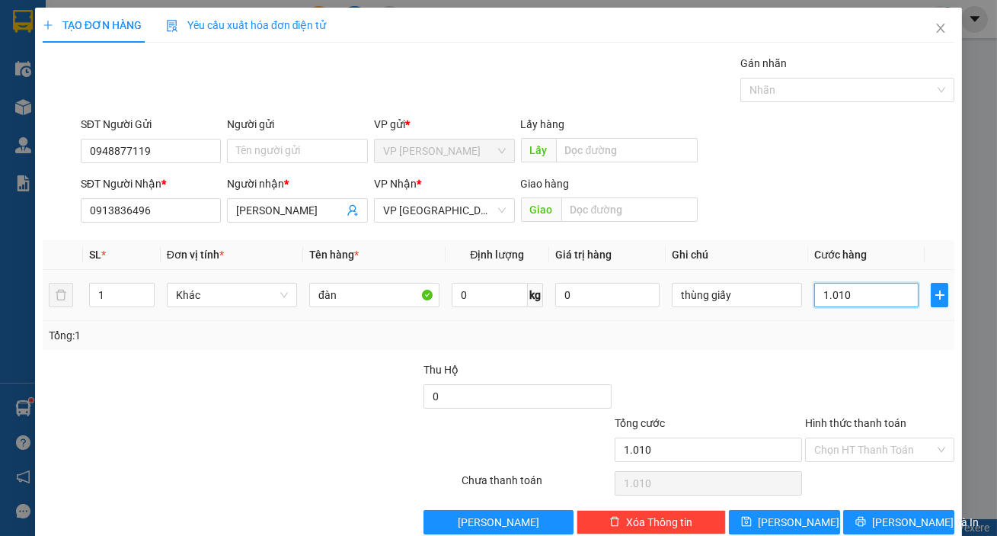
type input "10.100"
type input "1.010"
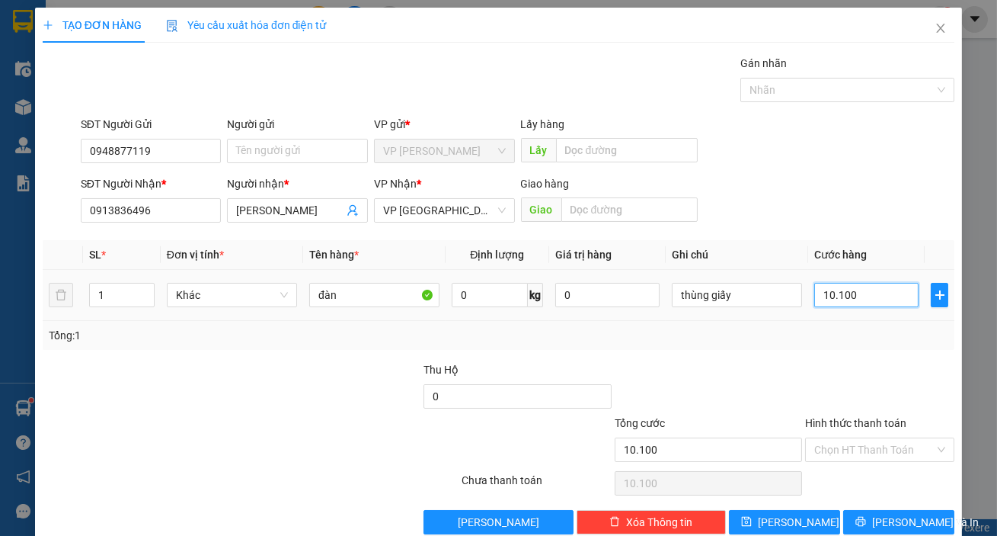
type input "1.010"
type input "101"
type input "10"
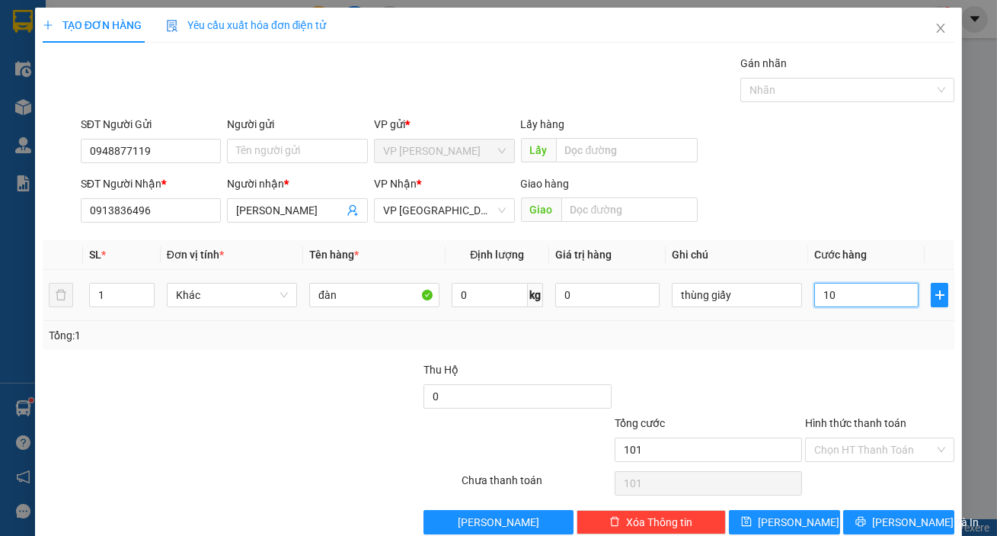
type input "10"
type input "1"
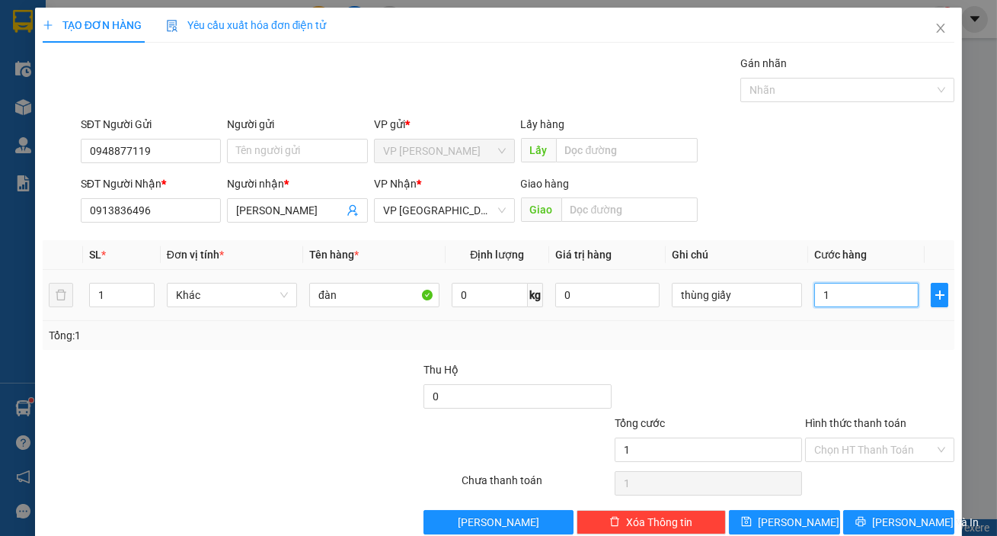
type input "10"
type input "100"
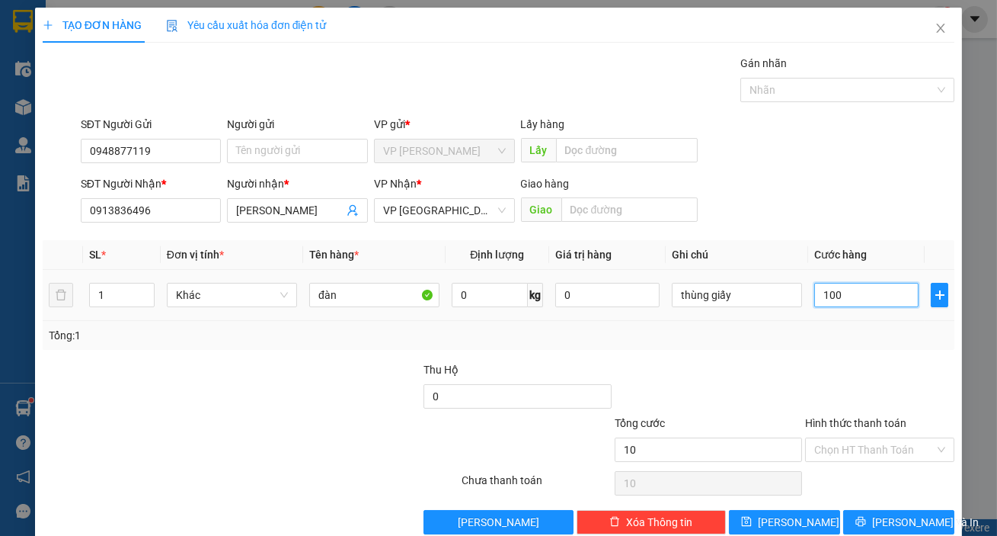
type input "100"
type input "1.000"
type input "10.000"
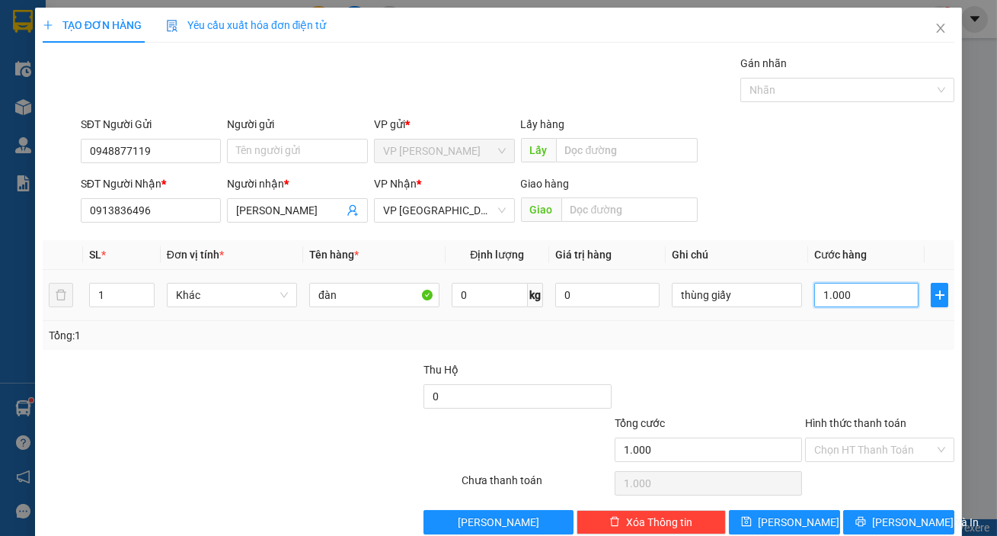
type input "10.000"
type input "100.000"
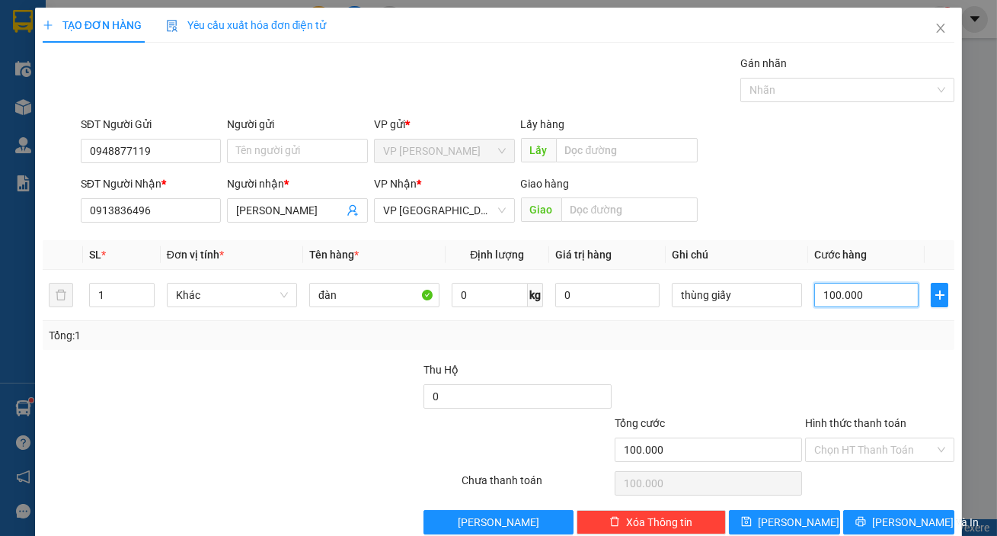
scroll to position [27, 0]
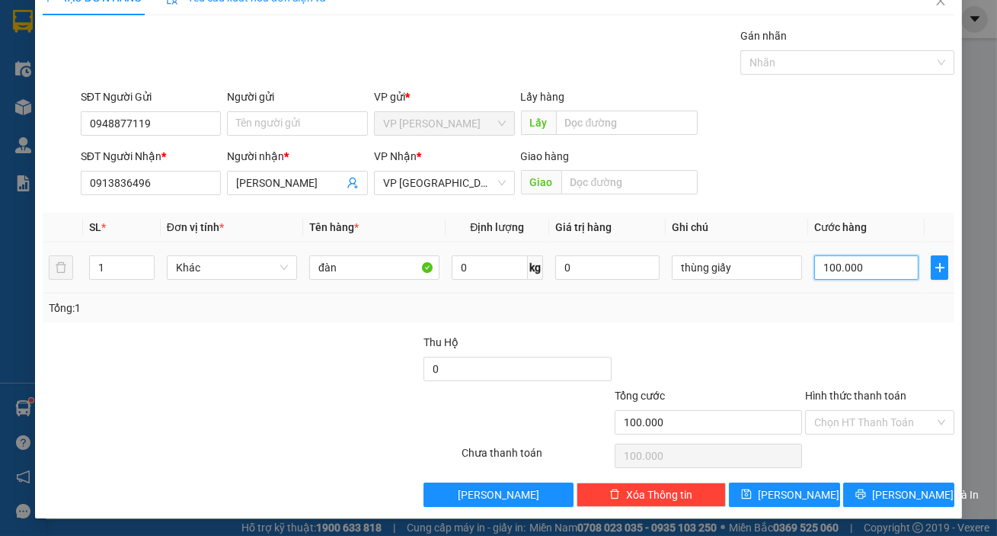
type input "100.000"
click at [360, 280] on div "đàn" at bounding box center [374, 267] width 130 height 30
click at [362, 277] on input "đàn" at bounding box center [374, 267] width 130 height 24
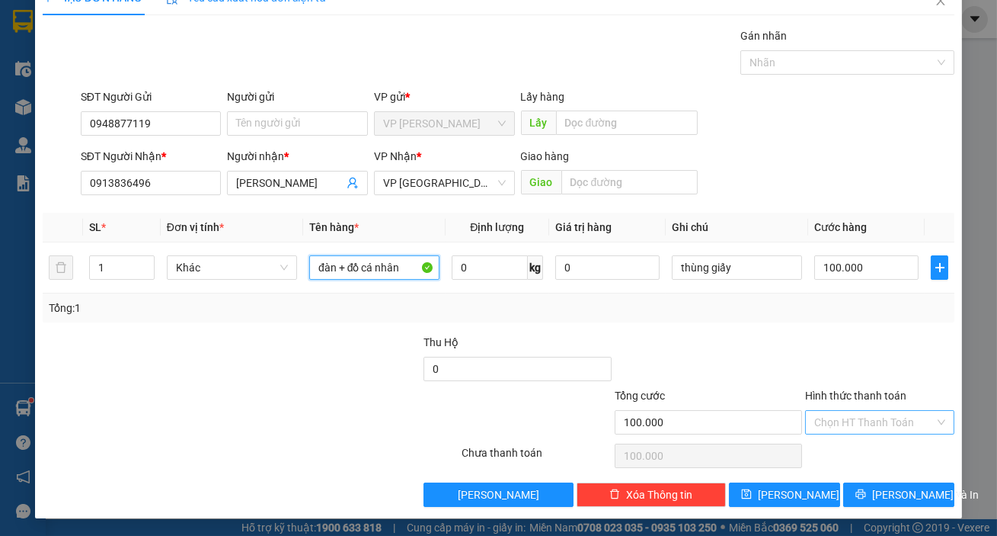
type input "đàn + đồ cá nhân"
click at [891, 420] on input "Hình thức thanh toán" at bounding box center [875, 422] width 120 height 23
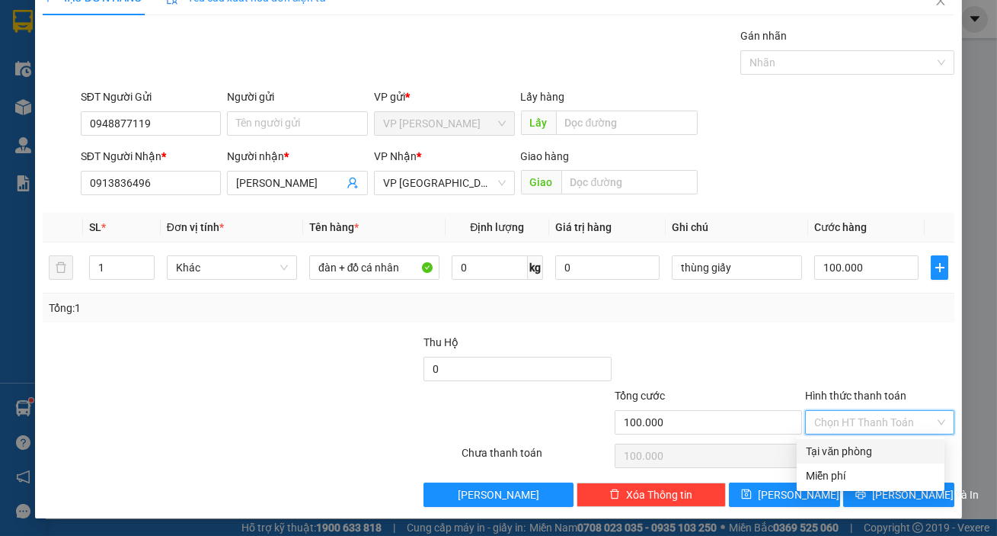
click at [882, 447] on div "Tại văn phòng" at bounding box center [871, 451] width 130 height 17
type input "0"
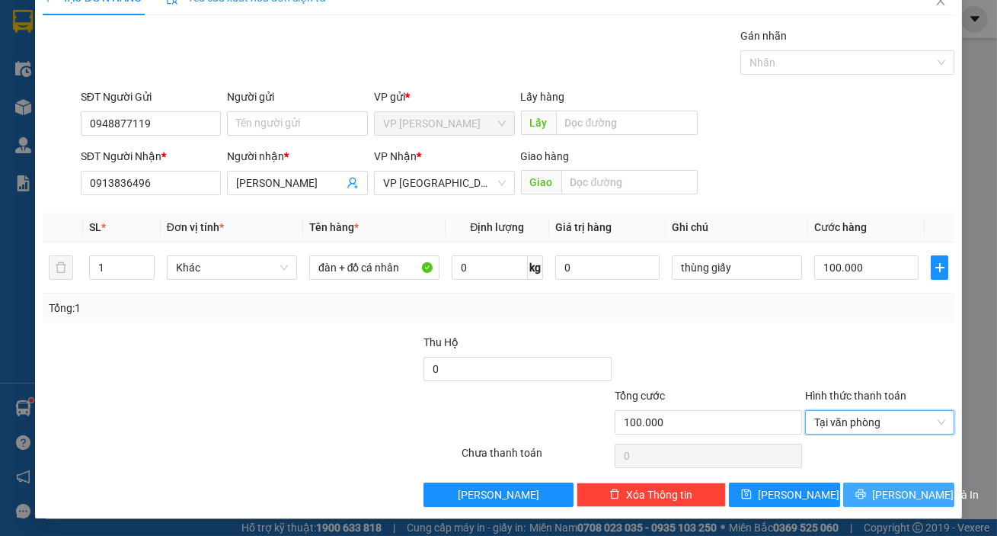
click at [887, 495] on span "Lưu và In" at bounding box center [925, 494] width 107 height 17
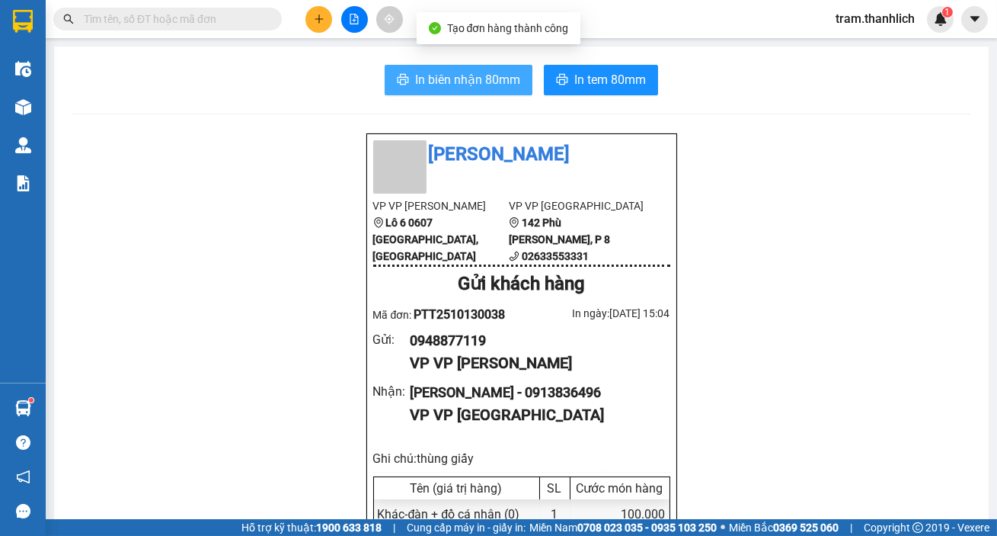
click at [416, 69] on button "In biên nhận 80mm" at bounding box center [459, 80] width 148 height 30
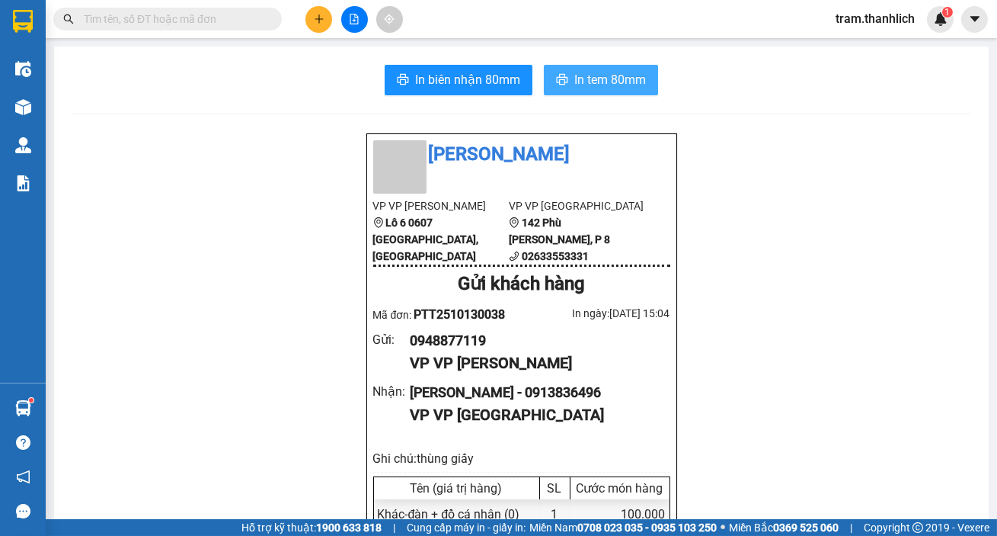
click at [599, 81] on span "In tem 80mm" at bounding box center [611, 79] width 72 height 19
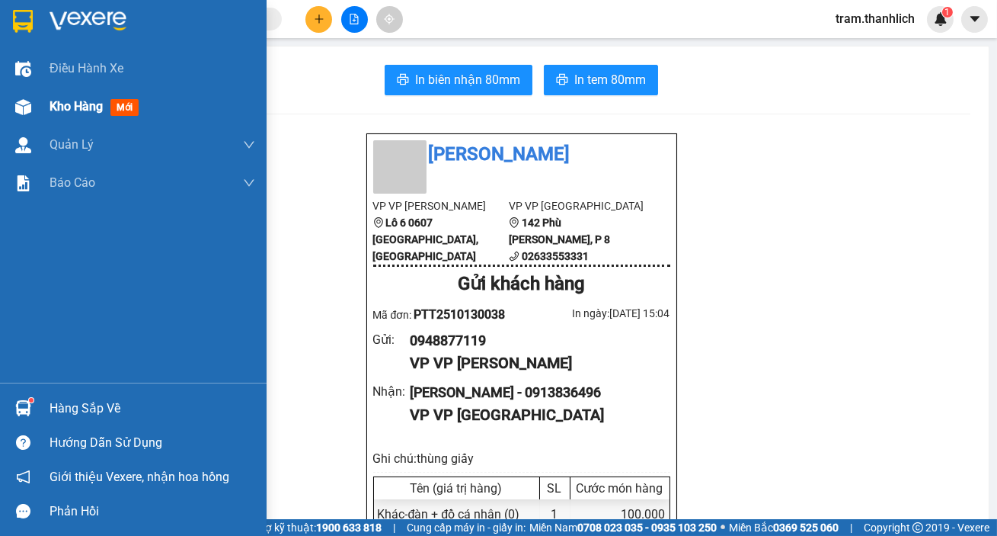
click at [76, 107] on span "Kho hàng" at bounding box center [76, 106] width 53 height 14
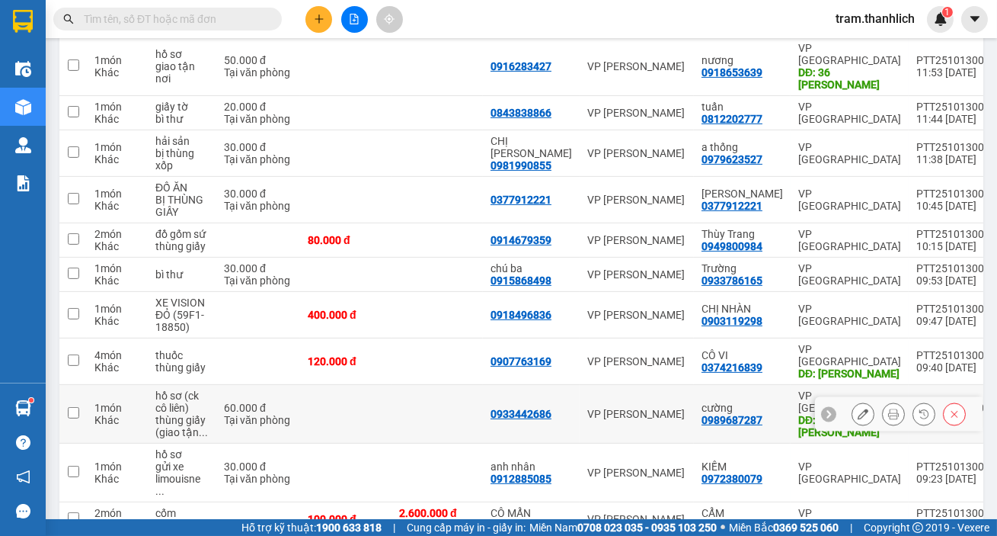
scroll to position [1105, 0]
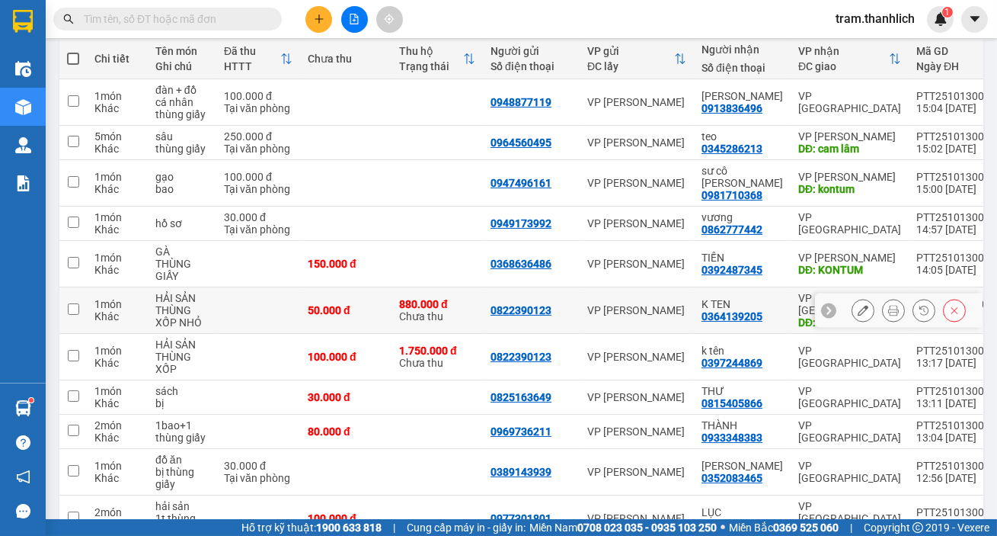
scroll to position [136, 0]
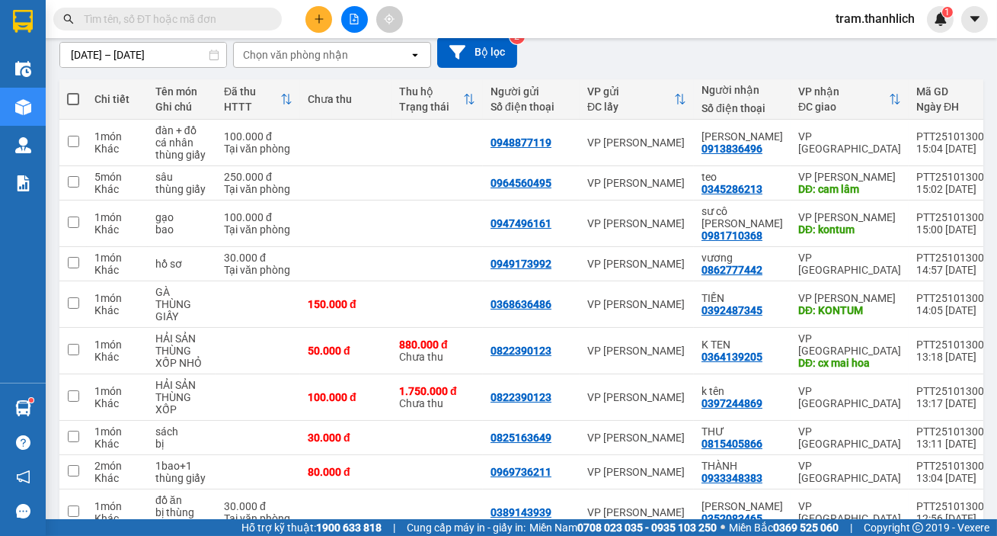
click at [73, 96] on span at bounding box center [73, 99] width 12 height 12
click at [73, 91] on input "checkbox" at bounding box center [73, 91] width 0 height 0
checkbox input "true"
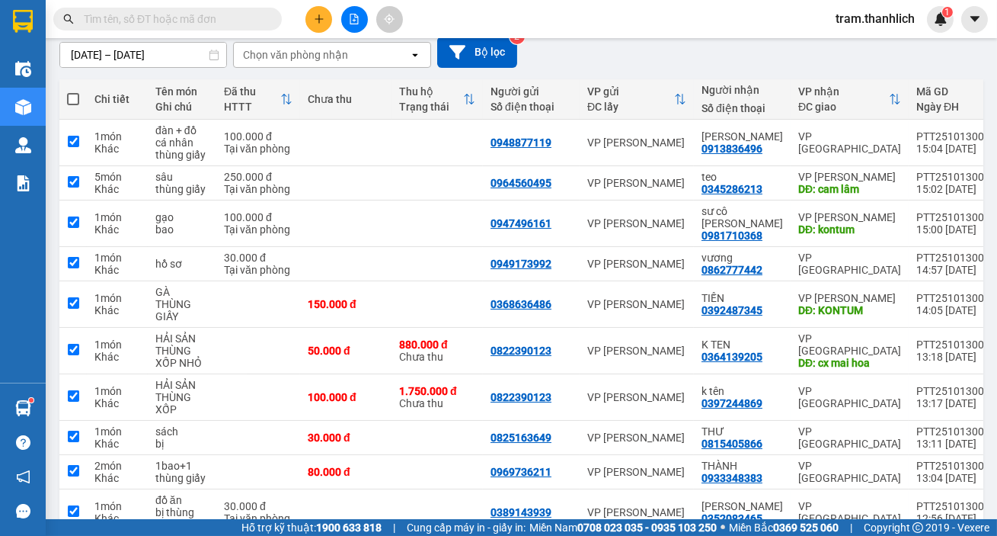
checkbox input "true"
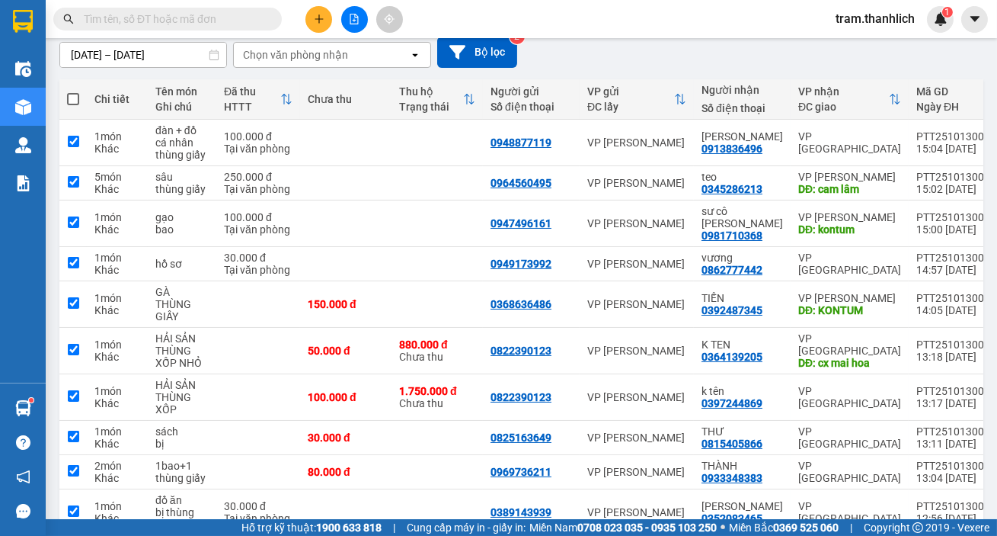
checkbox input "true"
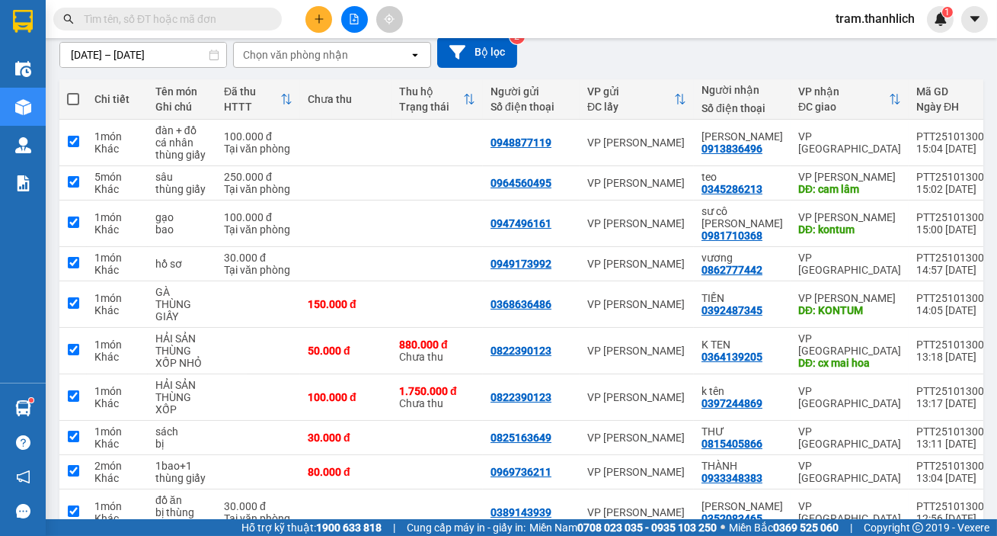
checkbox input "true"
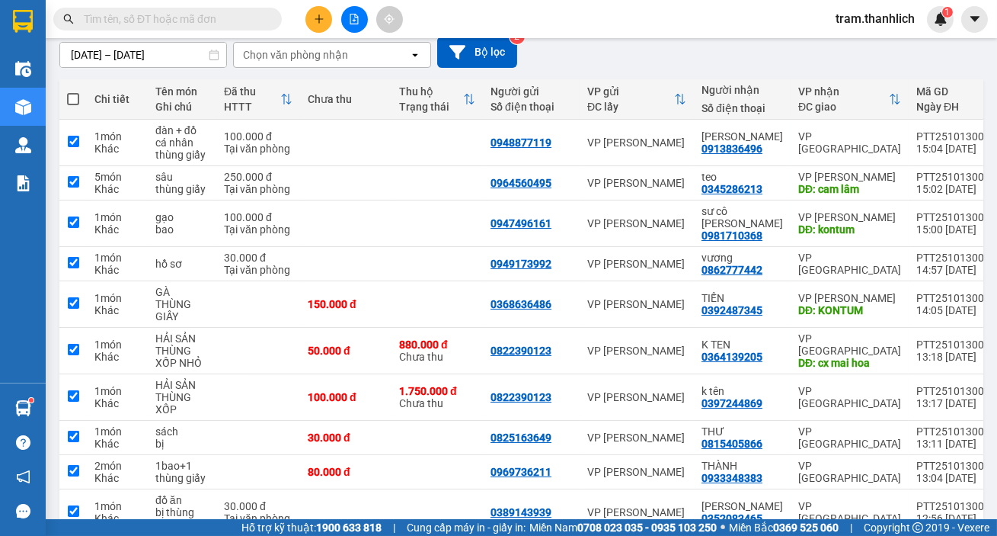
checkbox input "true"
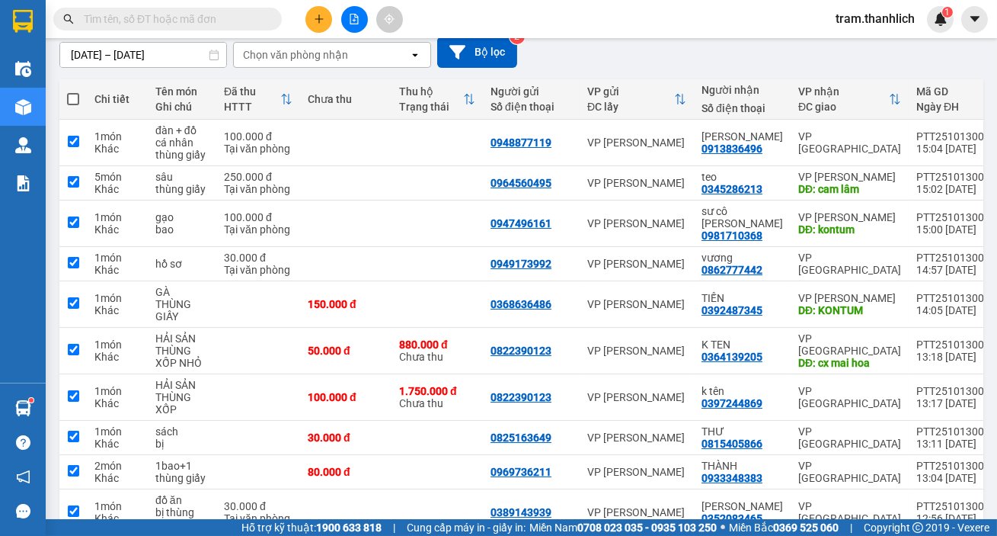
checkbox input "true"
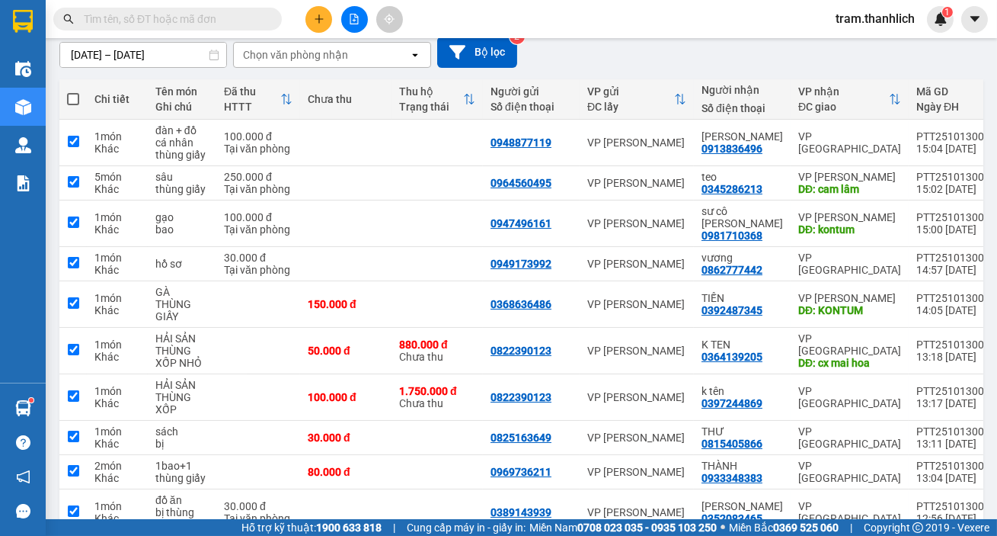
checkbox input "true"
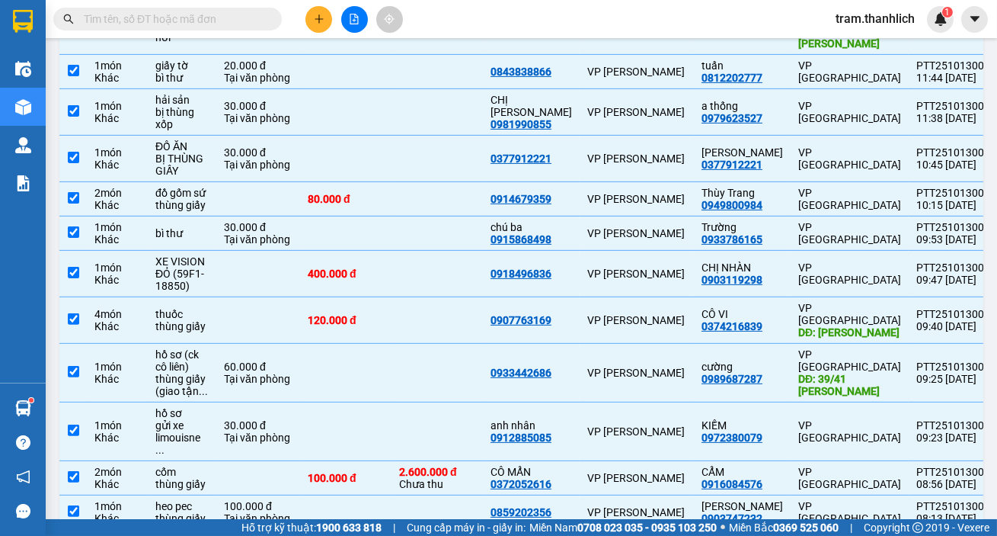
scroll to position [1105, 0]
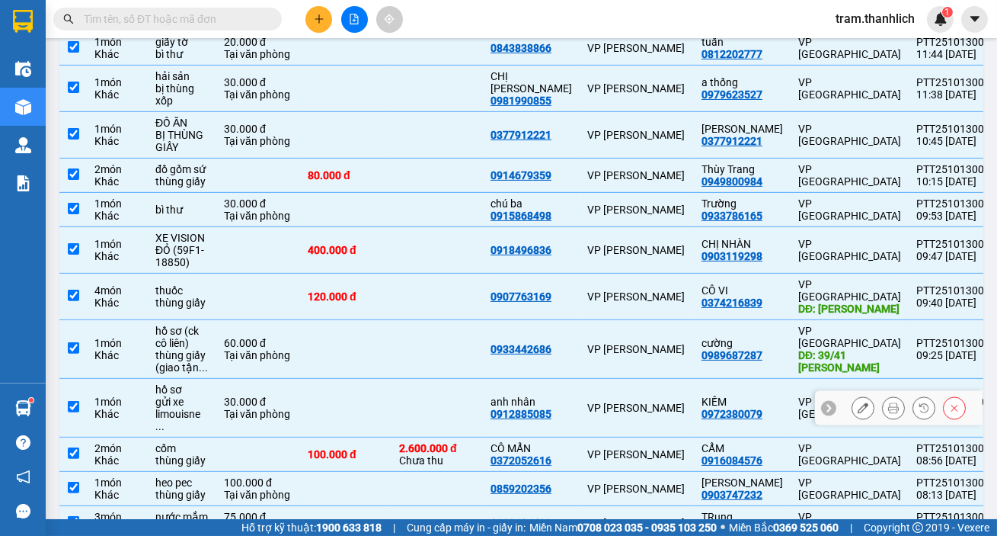
click at [212, 379] on td "hồ sơ gửi xe limouisne ..." at bounding box center [182, 408] width 69 height 59
checkbox input "false"
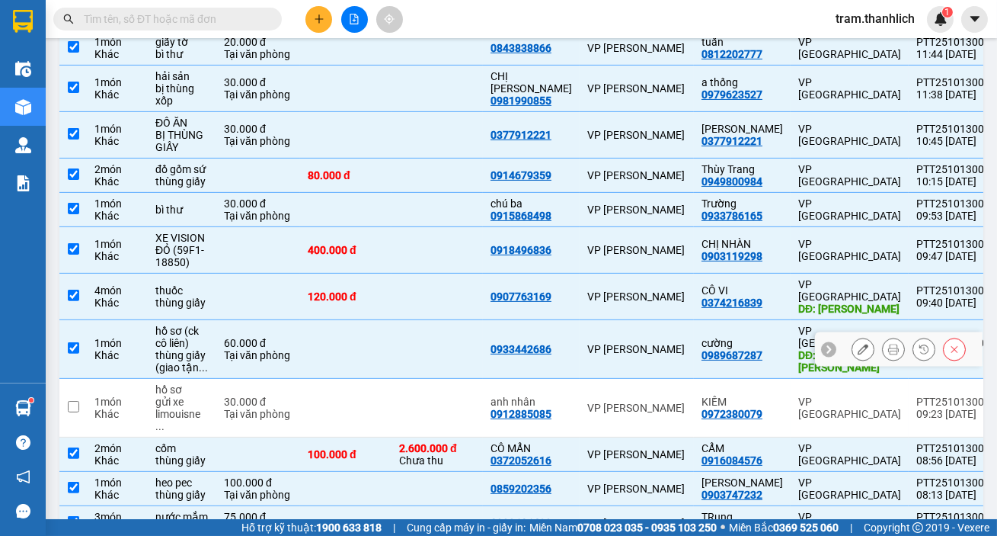
click at [327, 320] on td at bounding box center [345, 349] width 91 height 59
checkbox input "false"
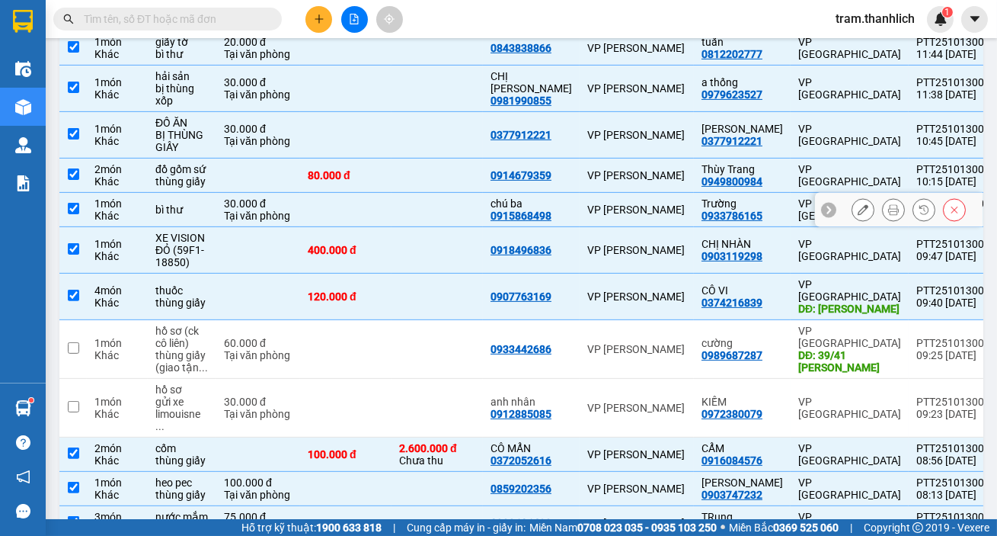
click at [338, 193] on td at bounding box center [345, 210] width 91 height 34
checkbox input "false"
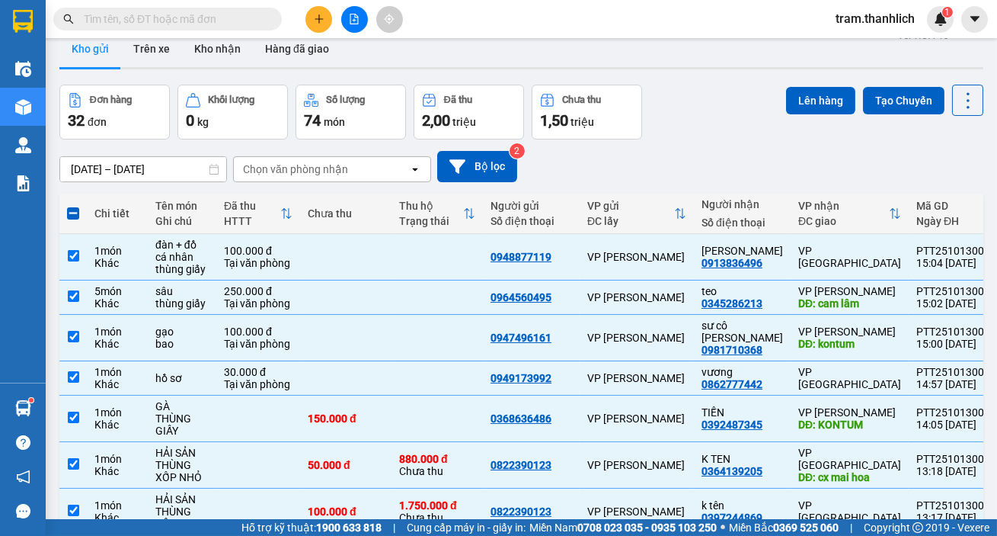
scroll to position [0, 0]
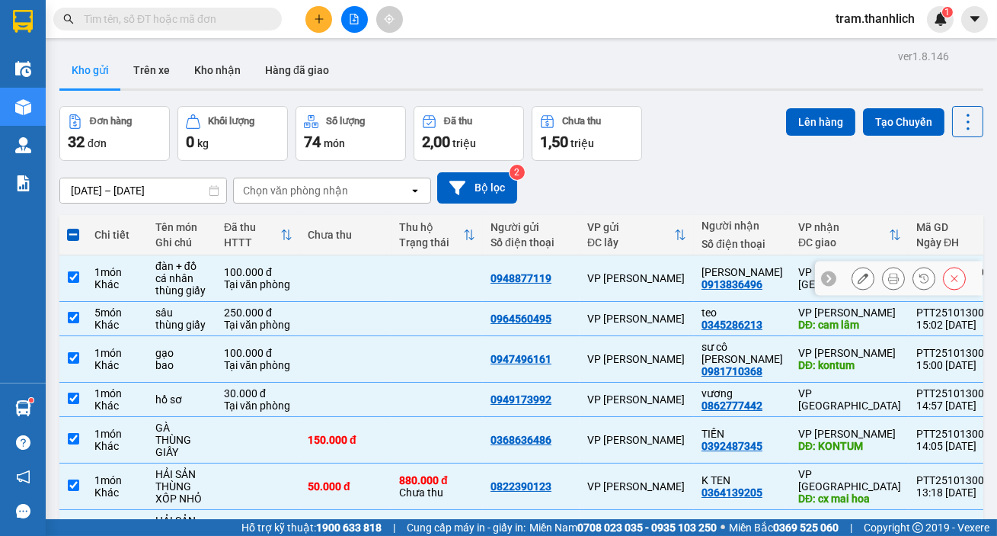
click at [360, 276] on td at bounding box center [345, 278] width 91 height 46
checkbox input "false"
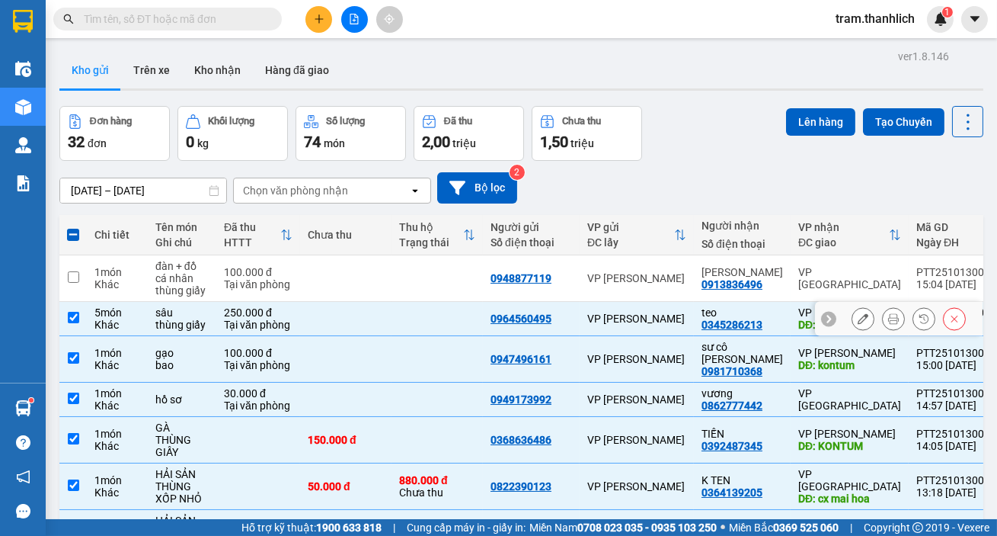
click at [367, 322] on td at bounding box center [345, 319] width 91 height 34
checkbox input "false"
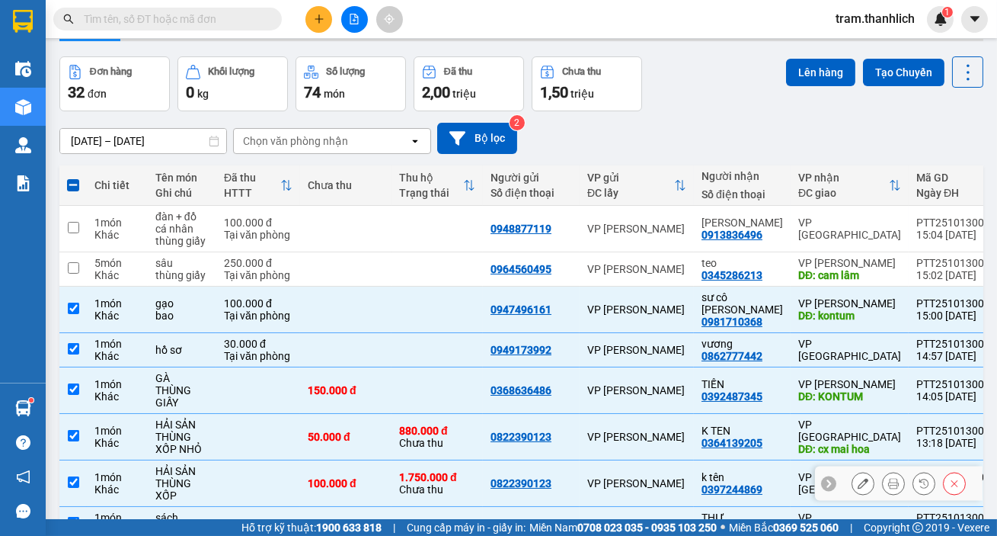
scroll to position [69, 0]
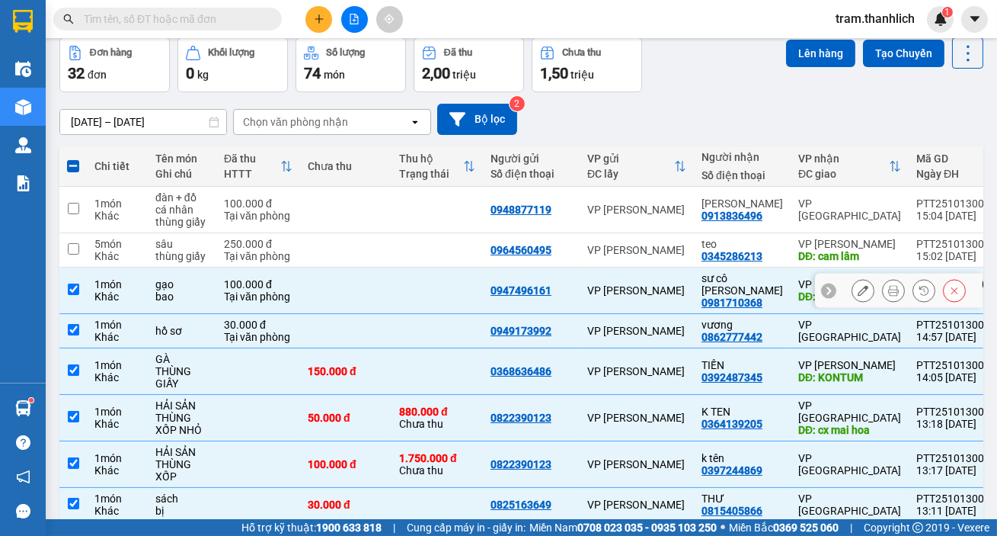
click at [411, 283] on td at bounding box center [437, 290] width 91 height 46
checkbox input "false"
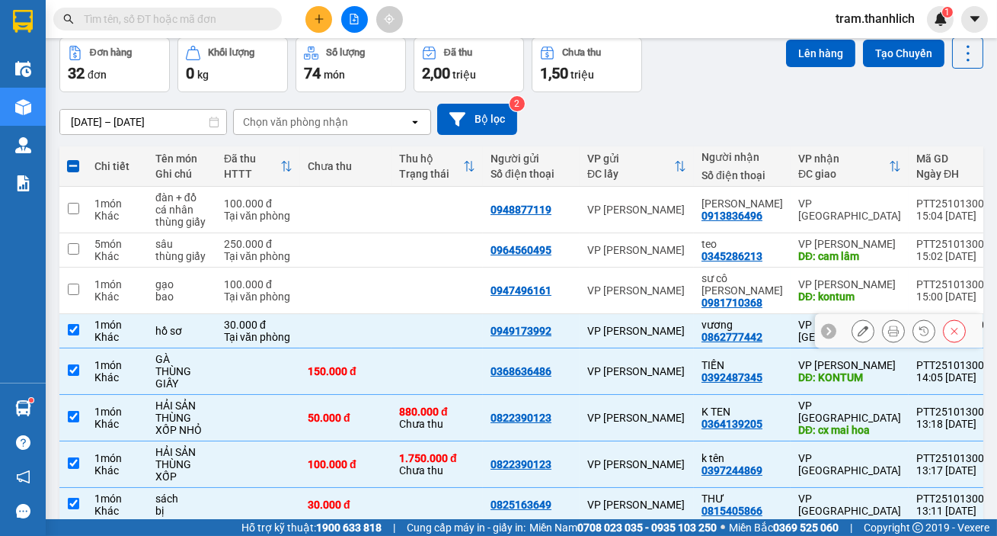
click at [420, 314] on td at bounding box center [437, 331] width 91 height 34
checkbox input "false"
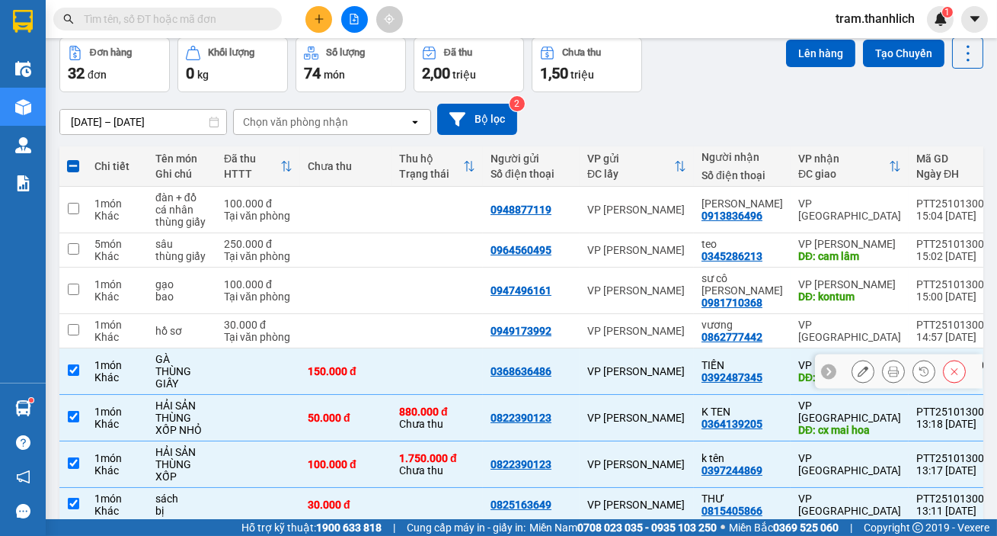
click at [404, 351] on td at bounding box center [437, 371] width 91 height 46
checkbox input "false"
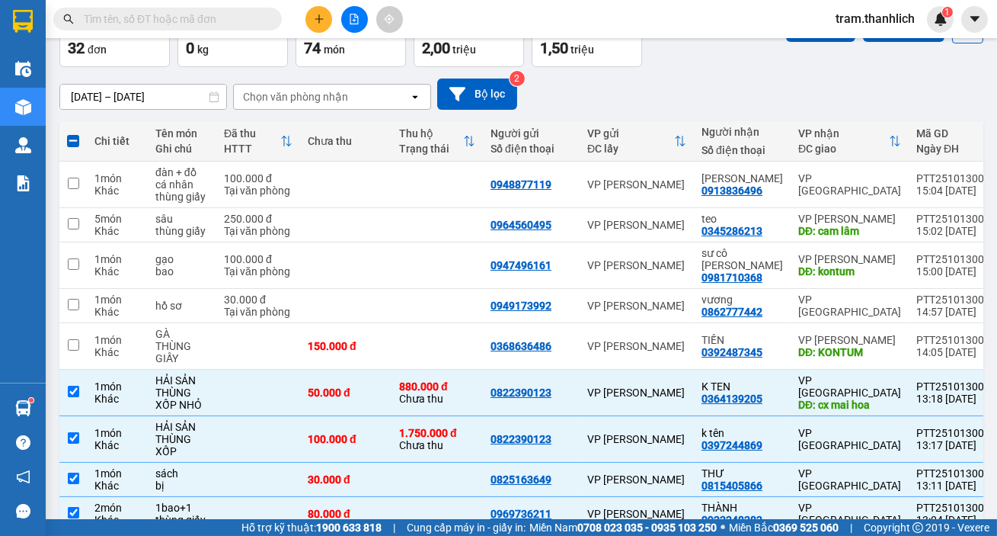
scroll to position [0, 0]
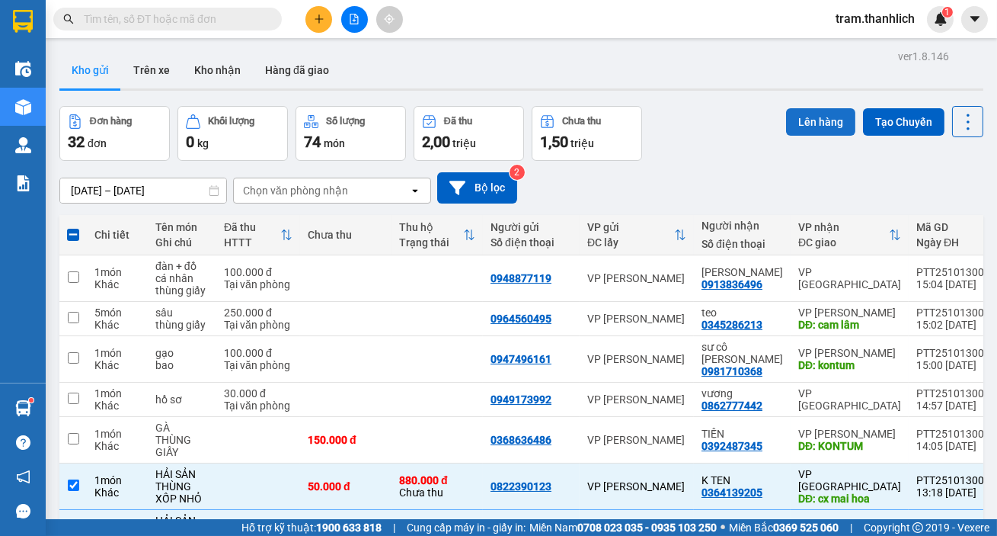
click at [800, 122] on button "Lên hàng" at bounding box center [820, 121] width 69 height 27
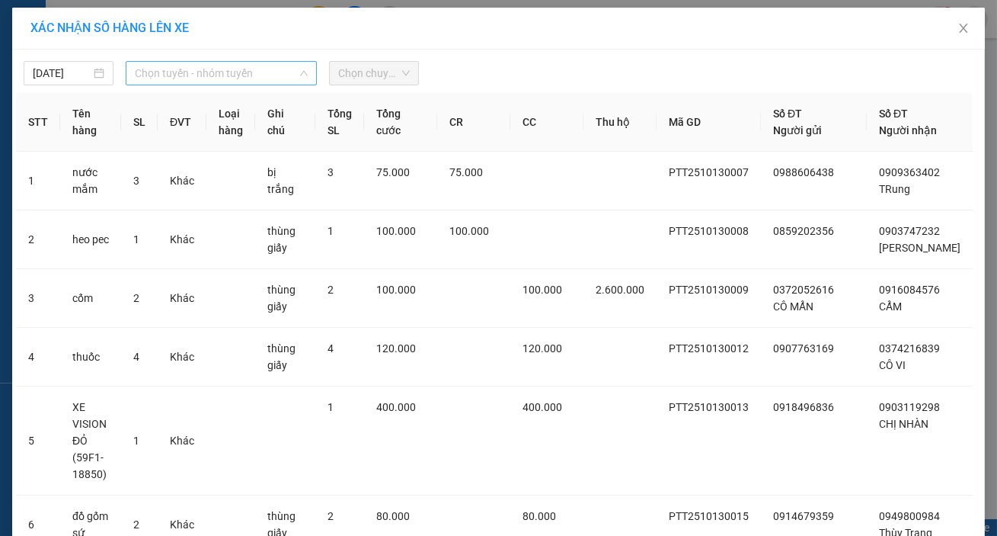
click at [194, 74] on span "Chọn tuyến - nhóm tuyến" at bounding box center [221, 73] width 173 height 23
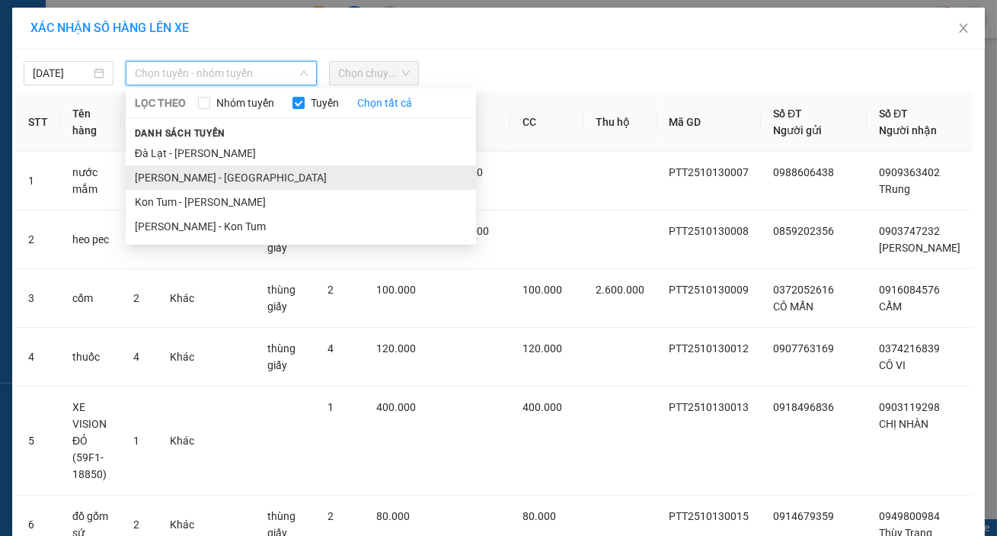
click at [206, 179] on li "Phan Thiết - Đà Lạt" at bounding box center [301, 177] width 351 height 24
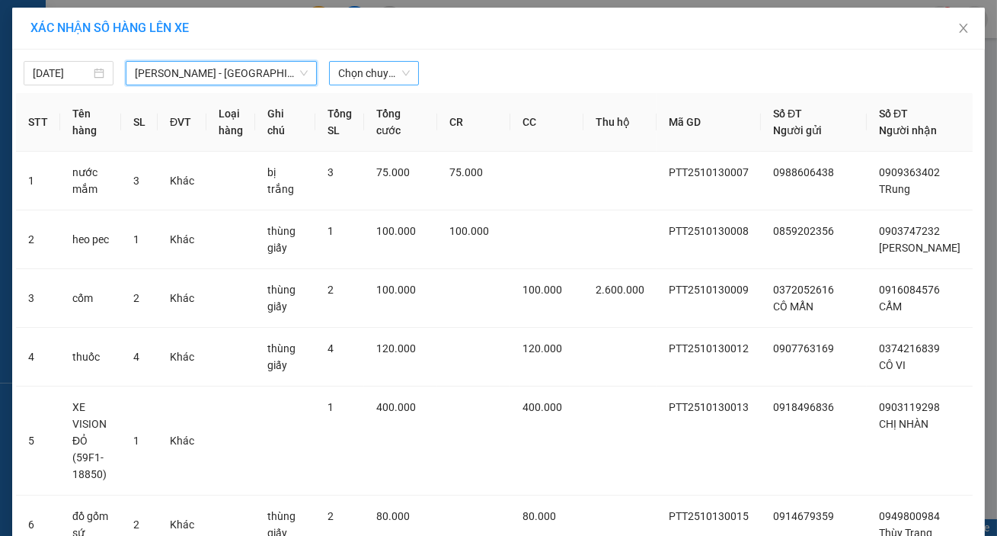
click at [380, 74] on span "Chọn chuyến" at bounding box center [374, 73] width 72 height 23
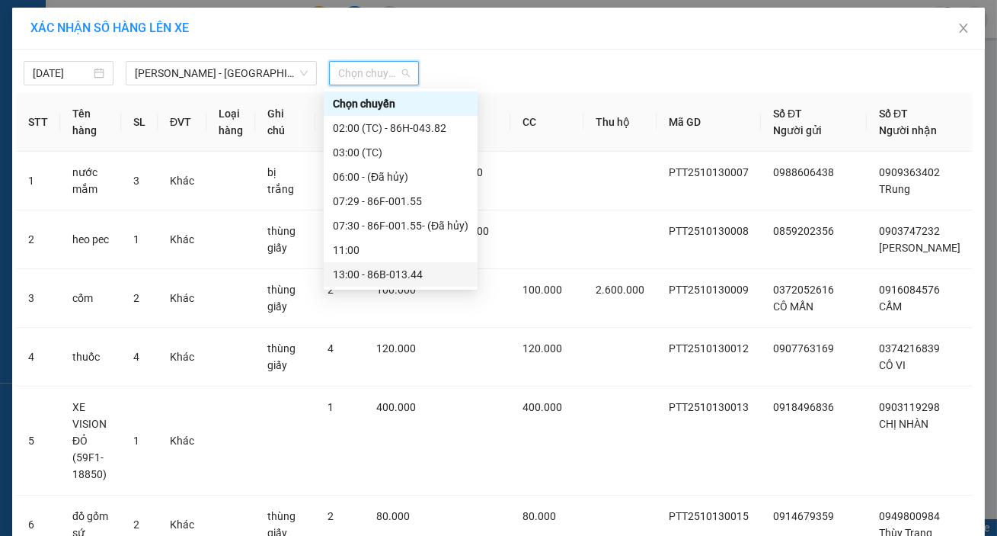
click at [399, 275] on div "13:00 - 86B-013.44" at bounding box center [401, 274] width 136 height 17
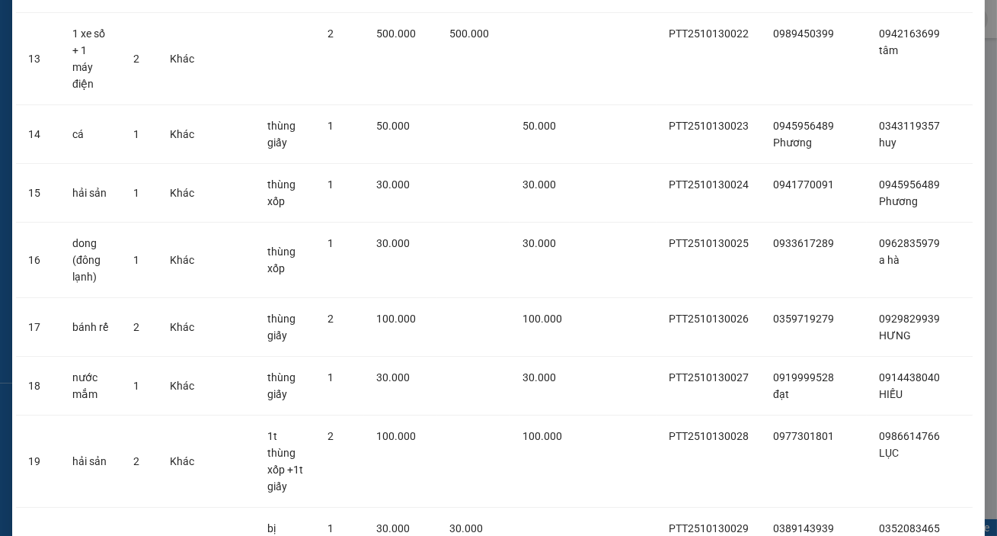
scroll to position [1192, 0]
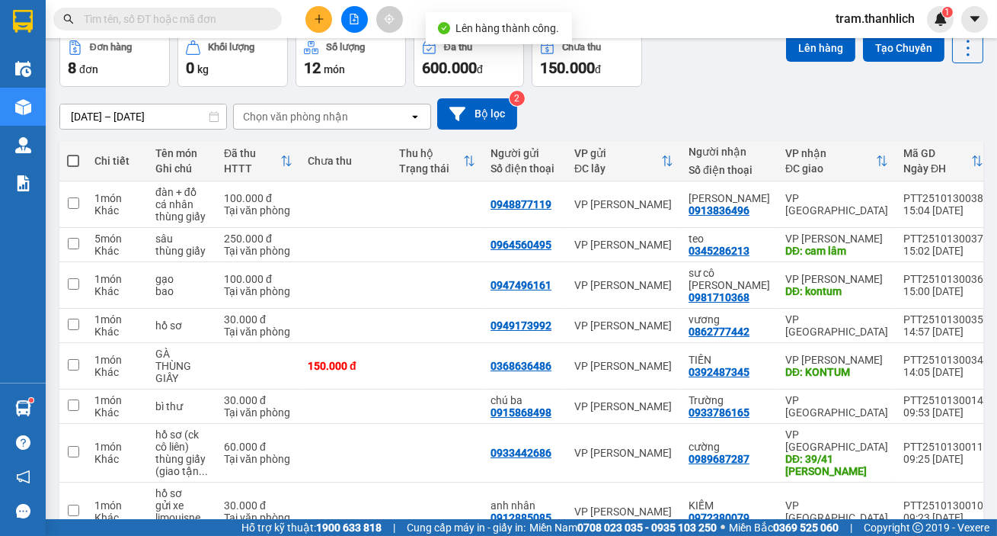
scroll to position [138, 0]
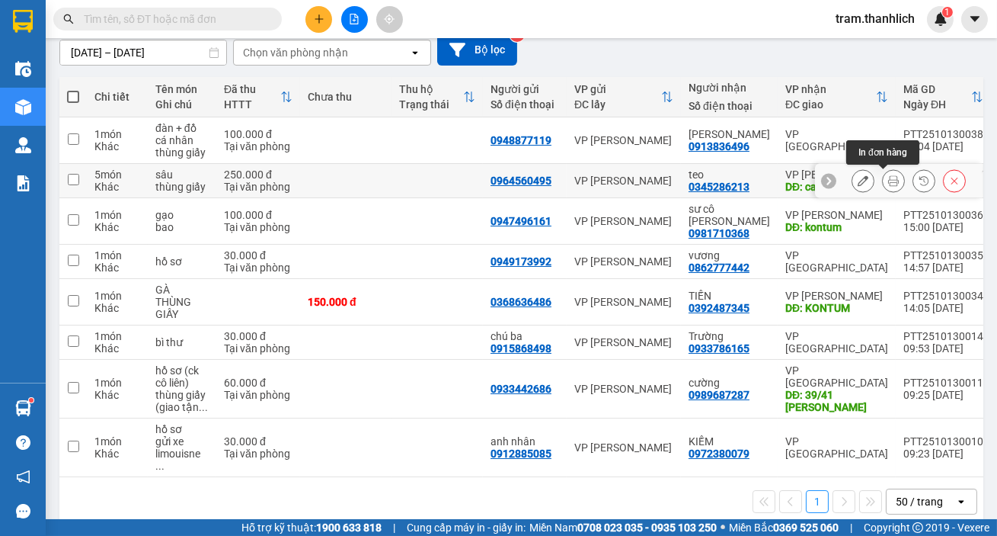
click at [891, 180] on button at bounding box center [893, 181] width 21 height 27
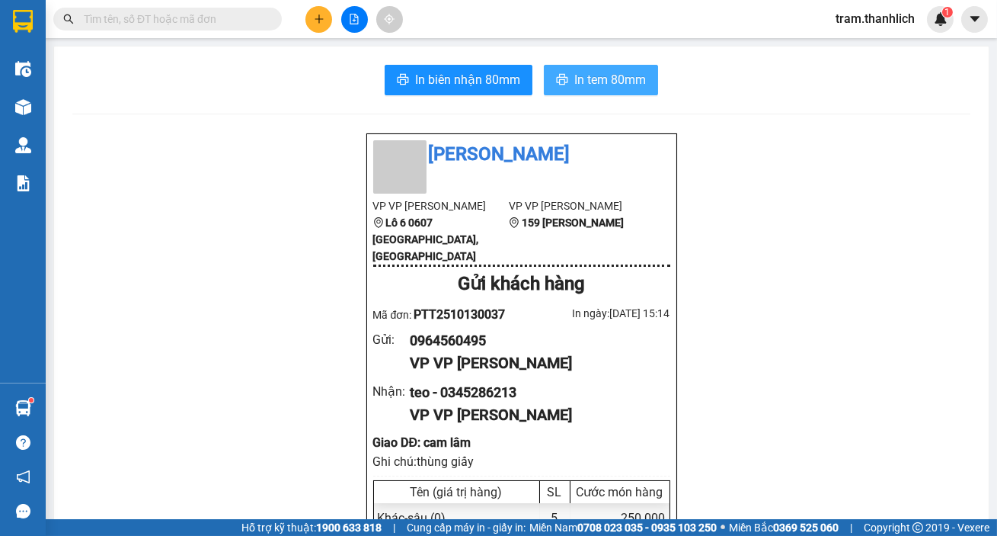
click at [628, 80] on span "In tem 80mm" at bounding box center [611, 79] width 72 height 19
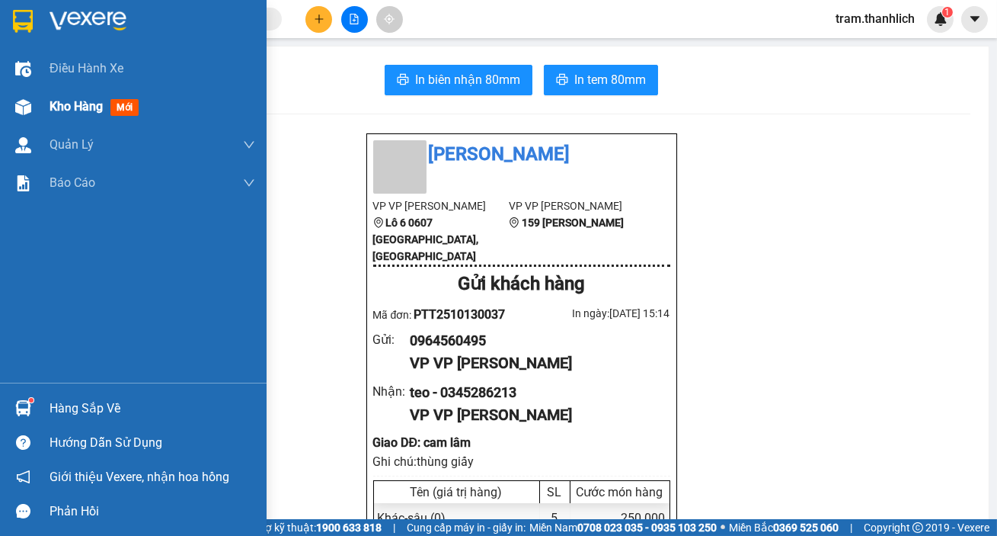
click at [21, 105] on img at bounding box center [23, 107] width 16 height 16
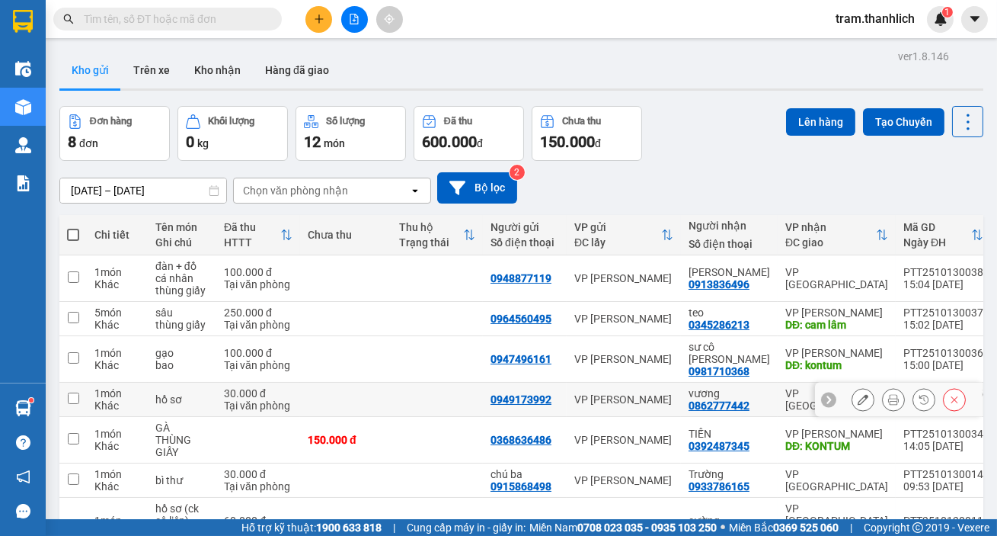
scroll to position [138, 0]
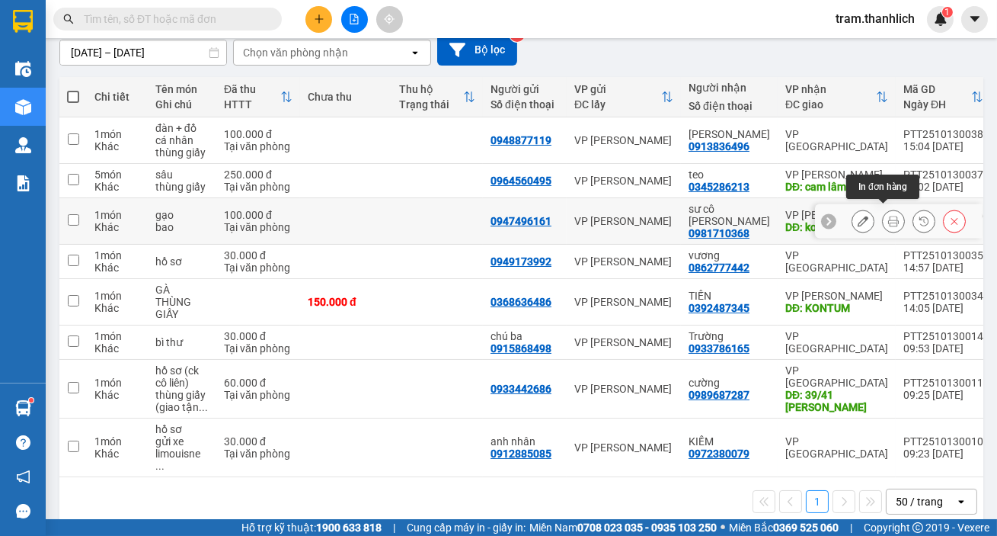
click at [888, 219] on icon at bounding box center [893, 221] width 11 height 11
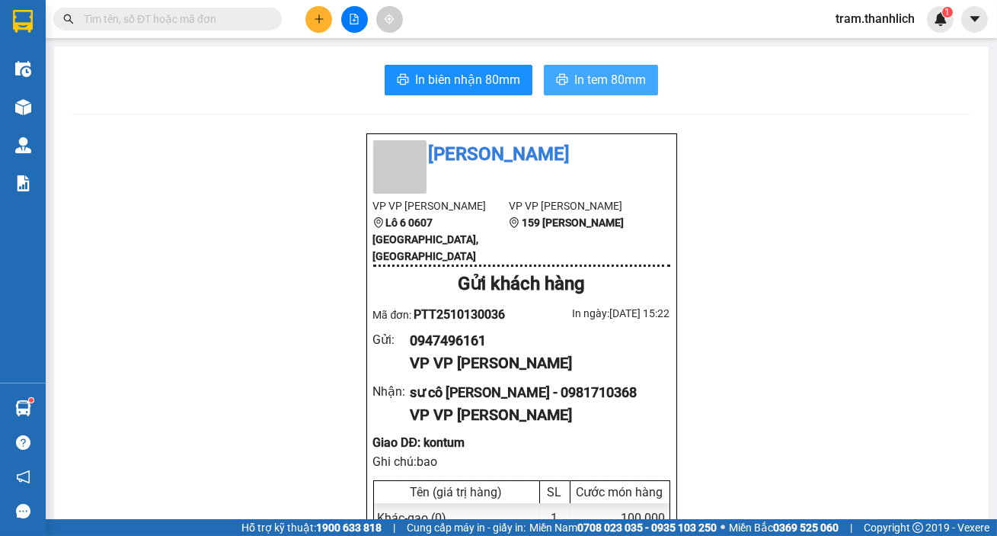
click at [591, 81] on span "In tem 80mm" at bounding box center [611, 79] width 72 height 19
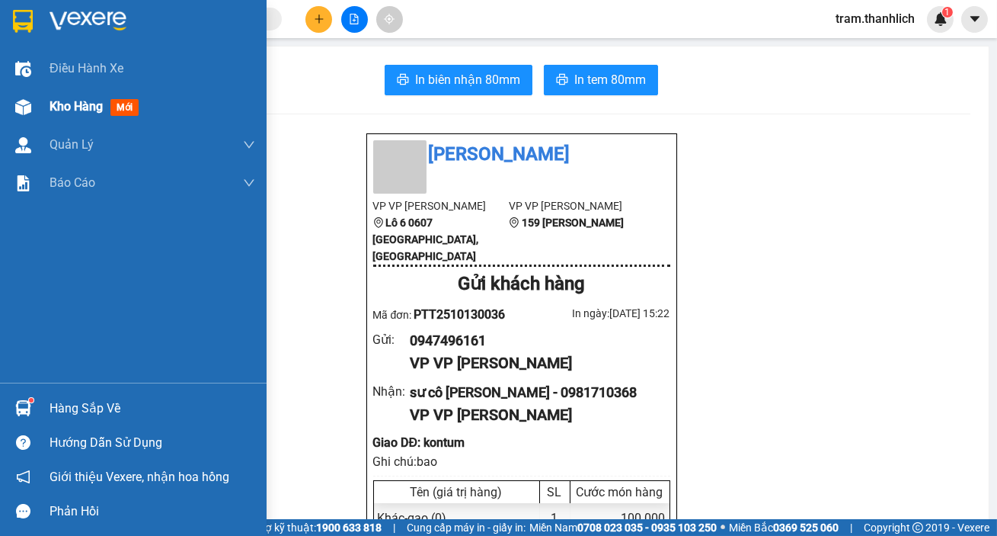
click at [86, 109] on span "Kho hàng" at bounding box center [76, 106] width 53 height 14
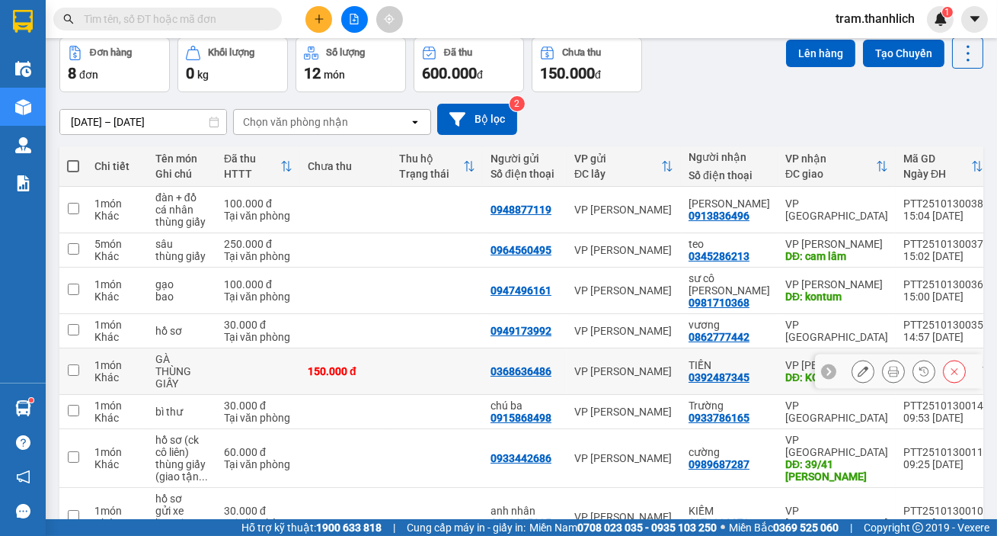
scroll to position [138, 0]
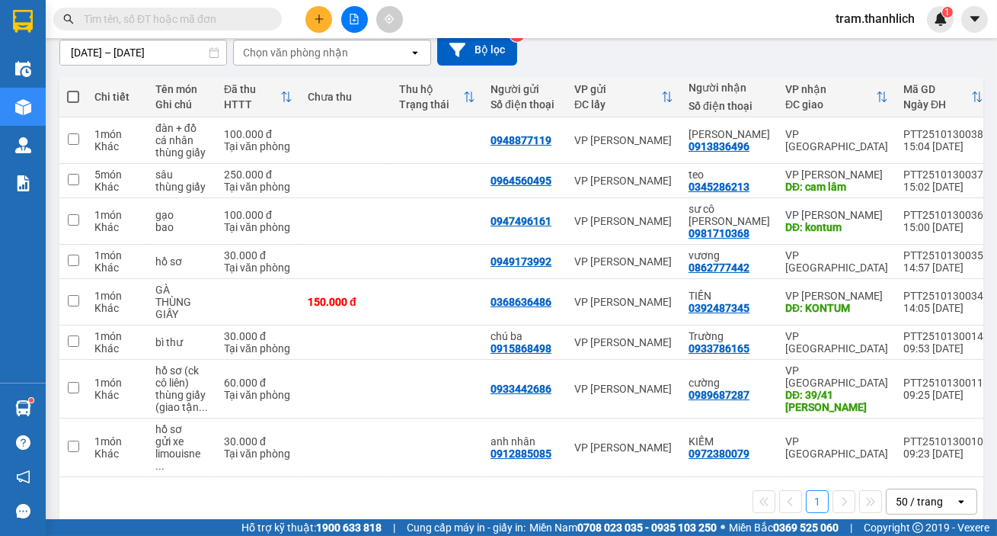
click at [268, 15] on span at bounding box center [271, 19] width 9 height 17
click at [253, 15] on input "text" at bounding box center [174, 19] width 180 height 17
type input "c"
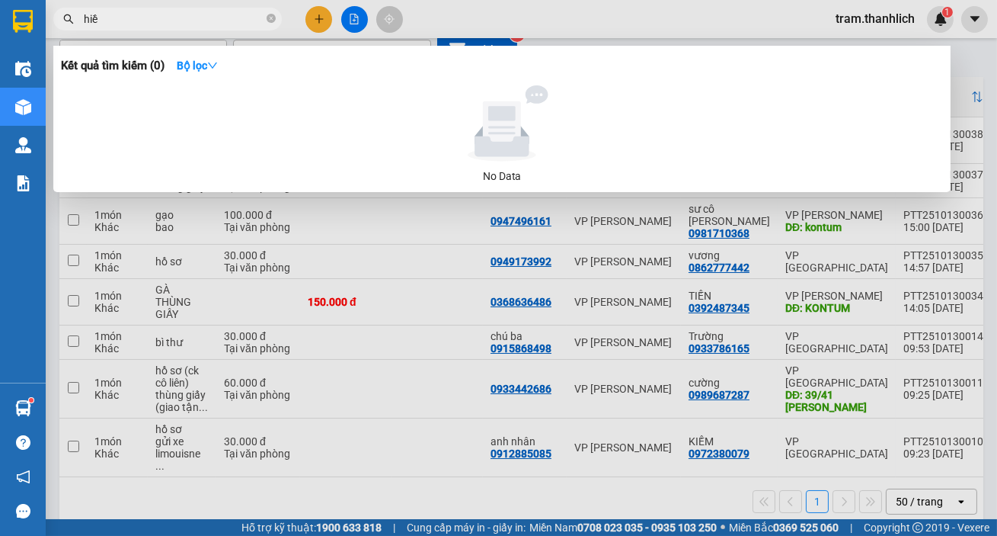
type input "hiền"
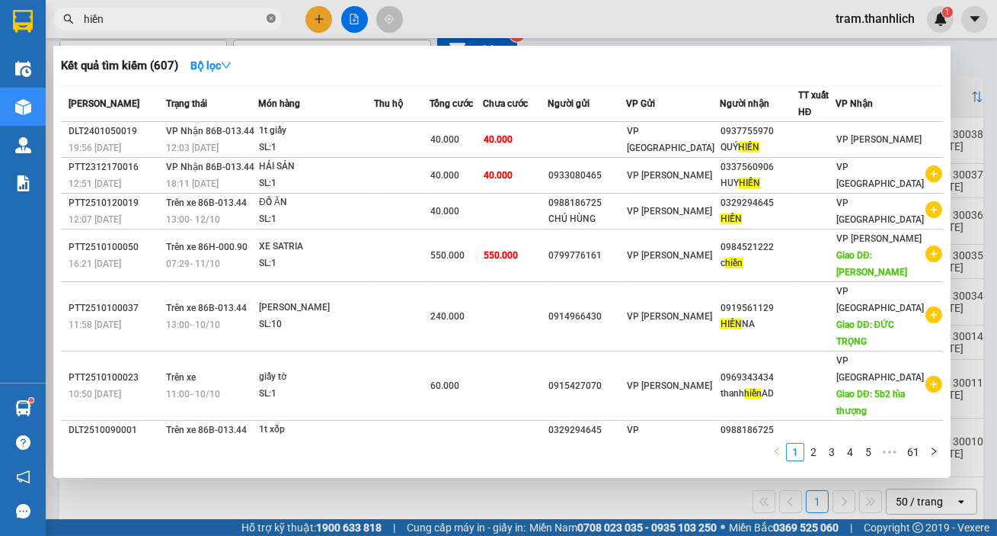
drag, startPoint x: 267, startPoint y: 21, endPoint x: 284, endPoint y: 59, distance: 41.6
click at [268, 21] on icon "close-circle" at bounding box center [271, 18] width 9 height 9
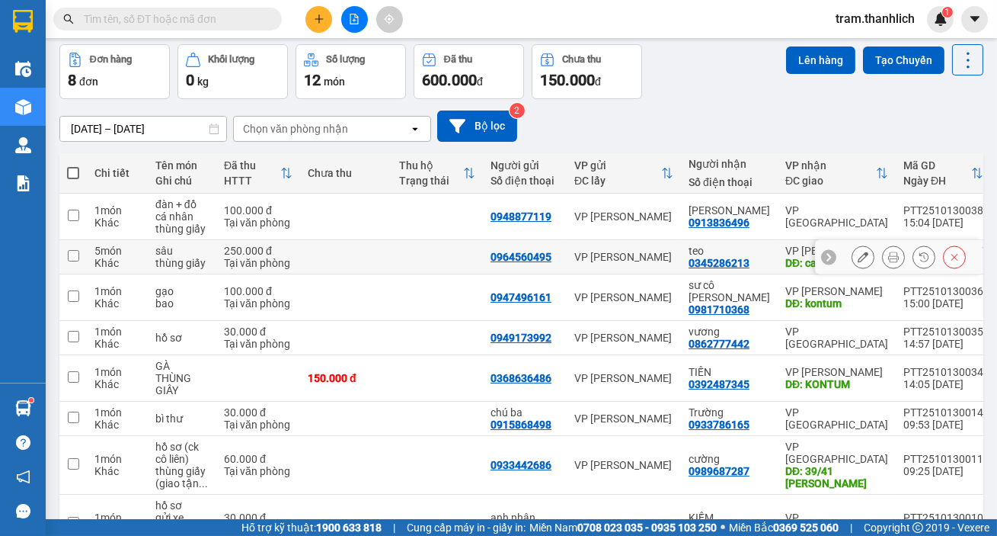
scroll to position [0, 0]
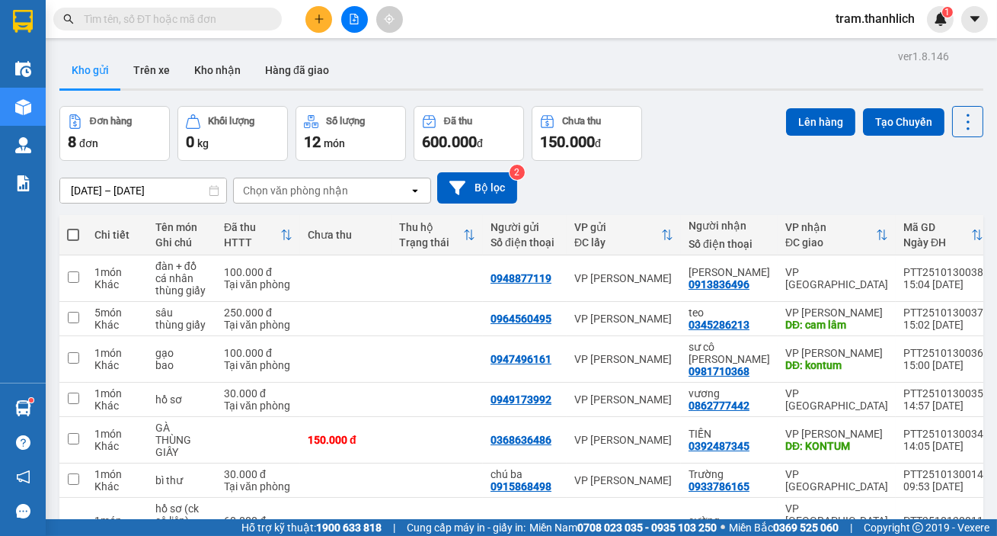
click at [316, 19] on icon "plus" at bounding box center [319, 18] width 8 height 1
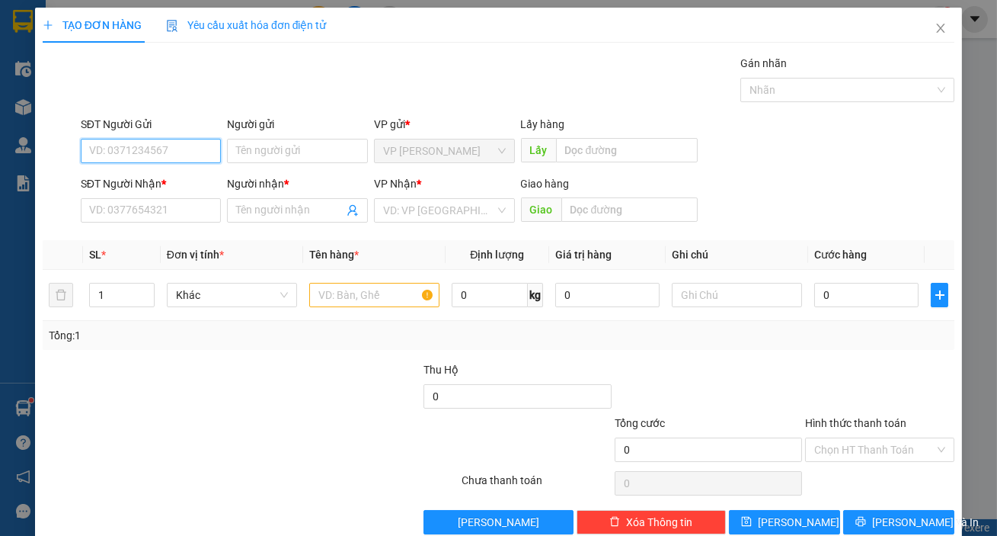
click at [115, 152] on input "SĐT Người Gửi" at bounding box center [151, 151] width 141 height 24
type input "0964956545"
click at [160, 204] on input "SĐT Người Nhận *" at bounding box center [151, 210] width 141 height 24
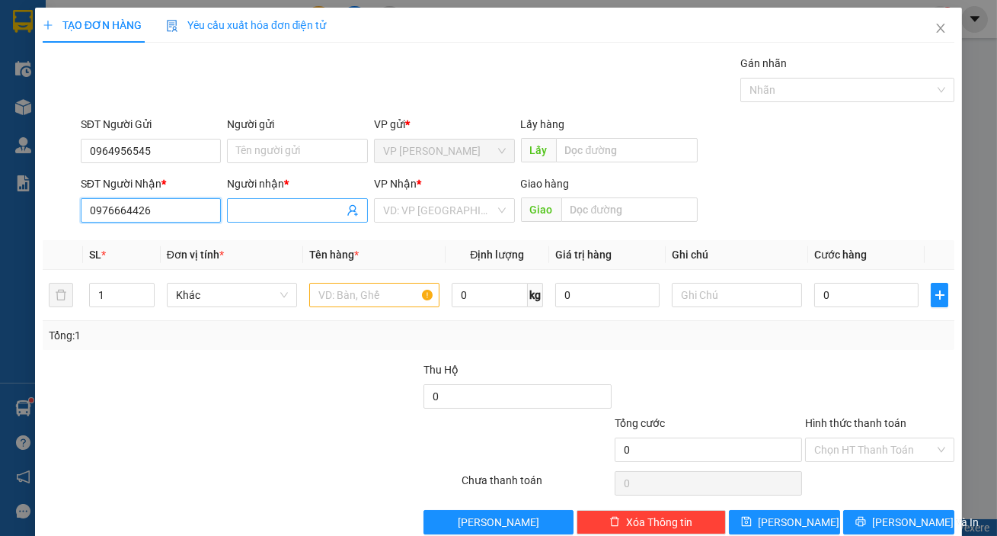
type input "0976664426"
click at [315, 206] on input "Người nhận *" at bounding box center [289, 210] width 107 height 17
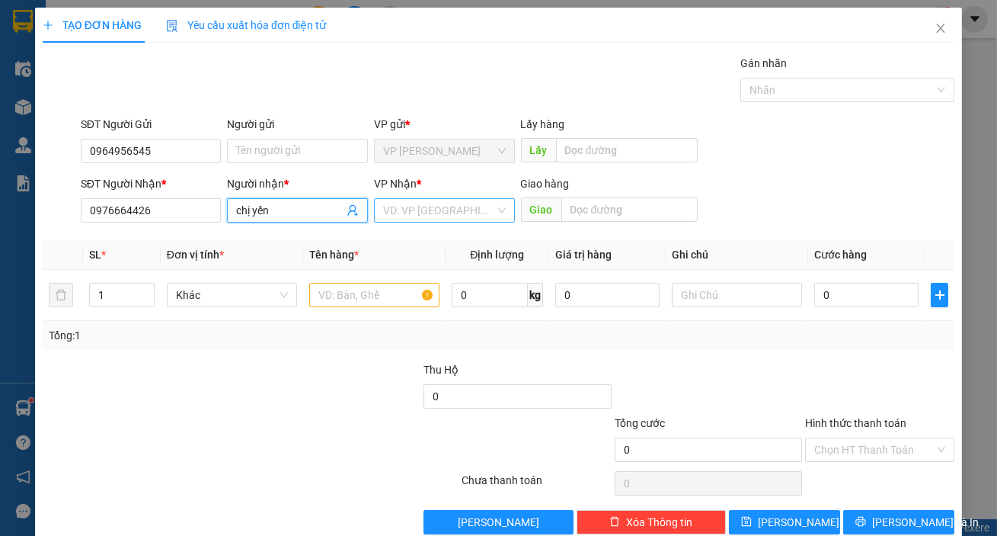
type input "chị yến"
click at [418, 213] on input "search" at bounding box center [439, 210] width 112 height 23
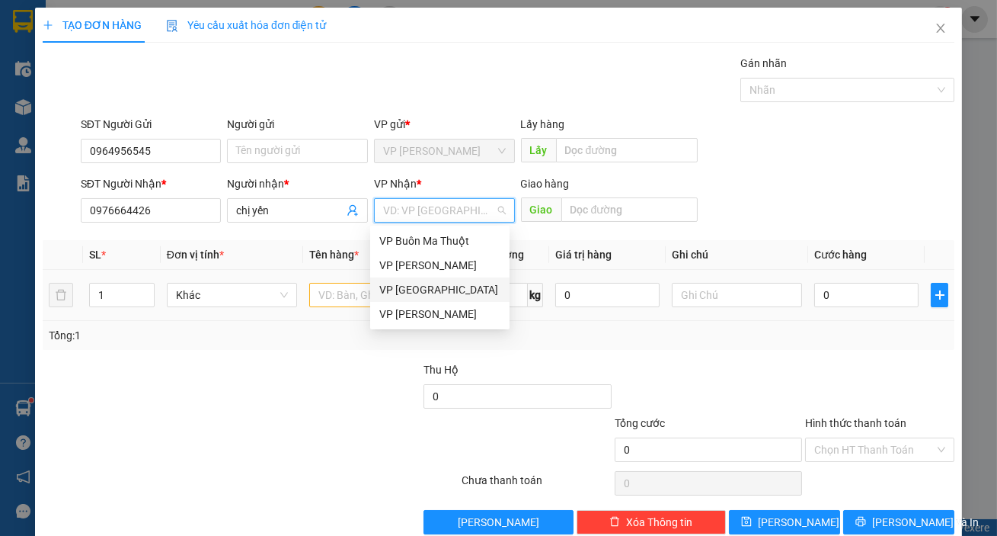
drag, startPoint x: 424, startPoint y: 294, endPoint x: 454, endPoint y: 279, distance: 34.1
click at [424, 294] on div "VP [GEOGRAPHIC_DATA]" at bounding box center [439, 289] width 121 height 17
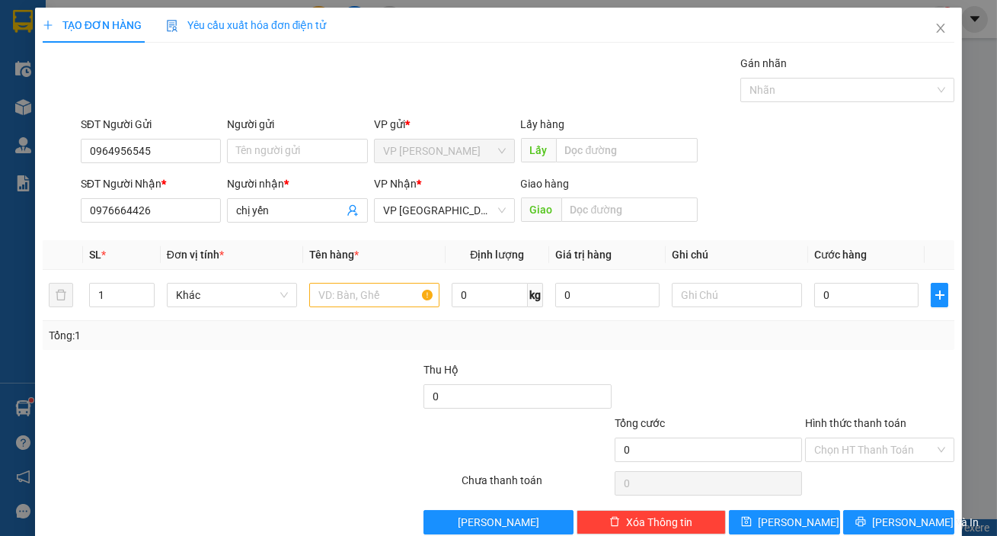
click at [884, 179] on div "SĐT Người Nhận * 0976664426 Người nhận * chị yến VP Nhận * VP Đà Lạt Giao hàng …" at bounding box center [518, 201] width 880 height 53
click at [385, 292] on input "text" at bounding box center [374, 295] width 130 height 24
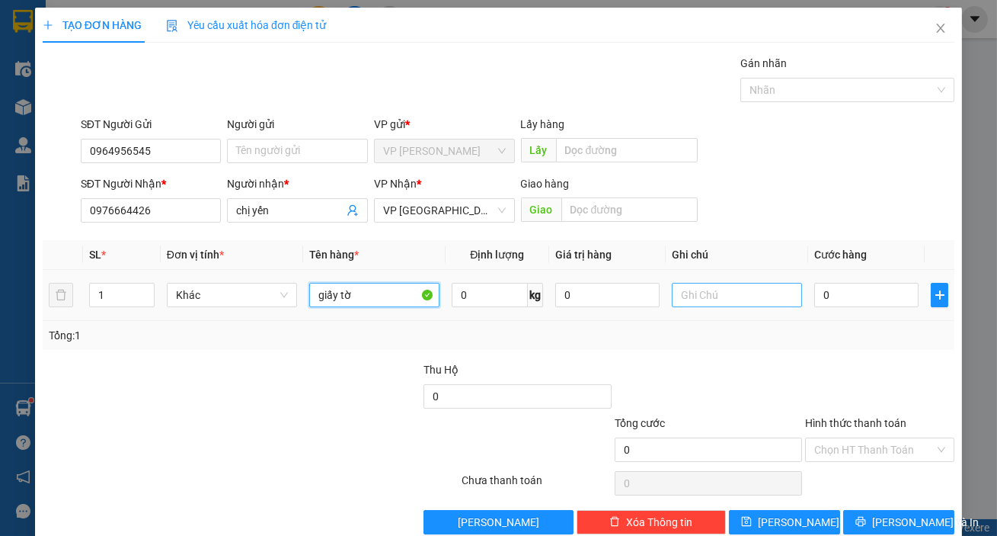
type input "giấy tờ"
click at [672, 293] on input "text" at bounding box center [737, 295] width 130 height 24
type input "bì thư nhỏ"
click at [872, 281] on div "0" at bounding box center [867, 295] width 104 height 30
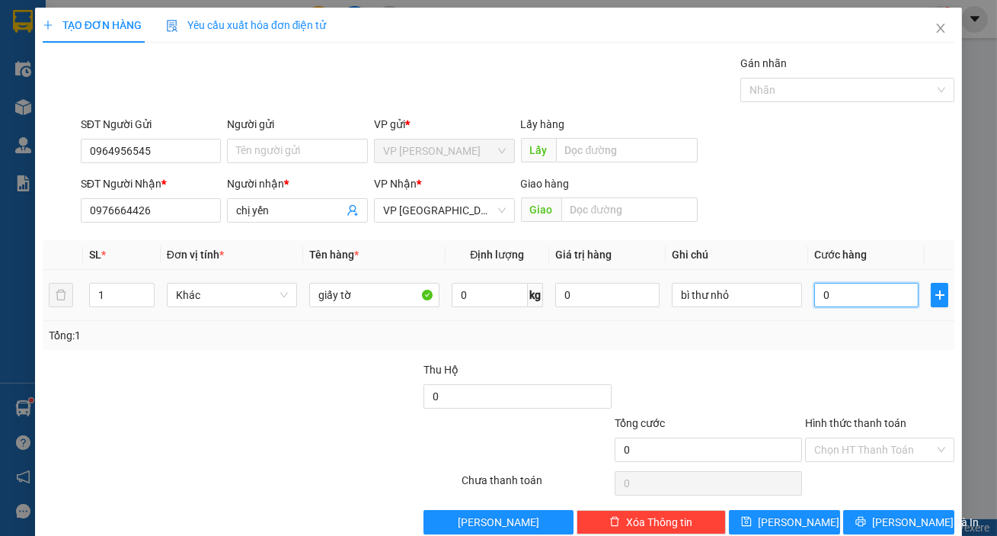
click at [856, 299] on input "0" at bounding box center [867, 295] width 104 height 24
type input "2"
type input "20"
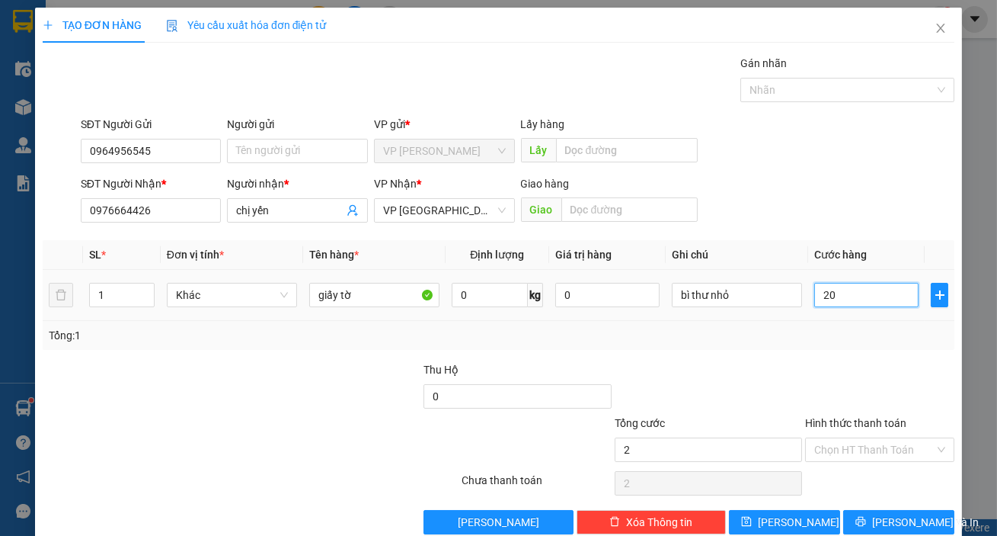
type input "20"
type input "200"
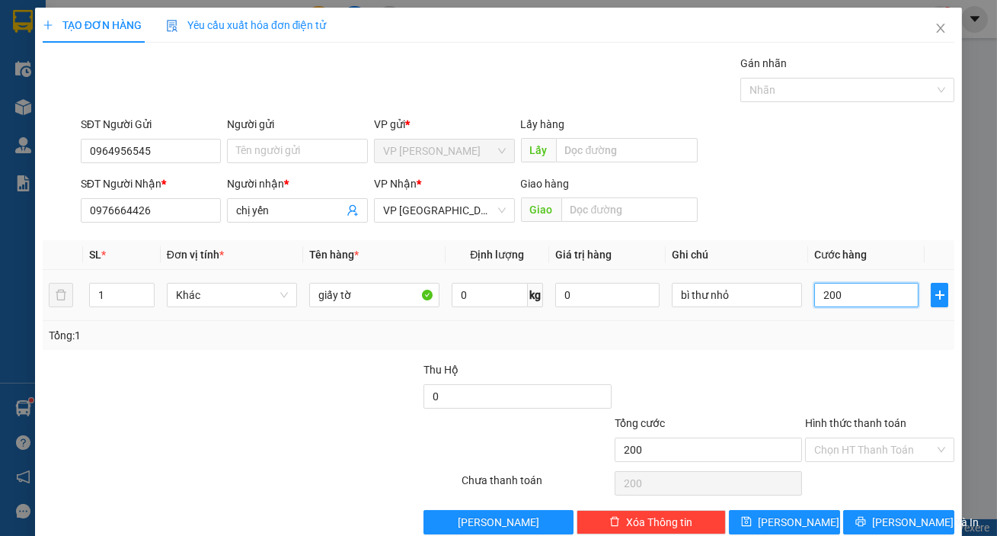
type input "2.000"
type input "20.000"
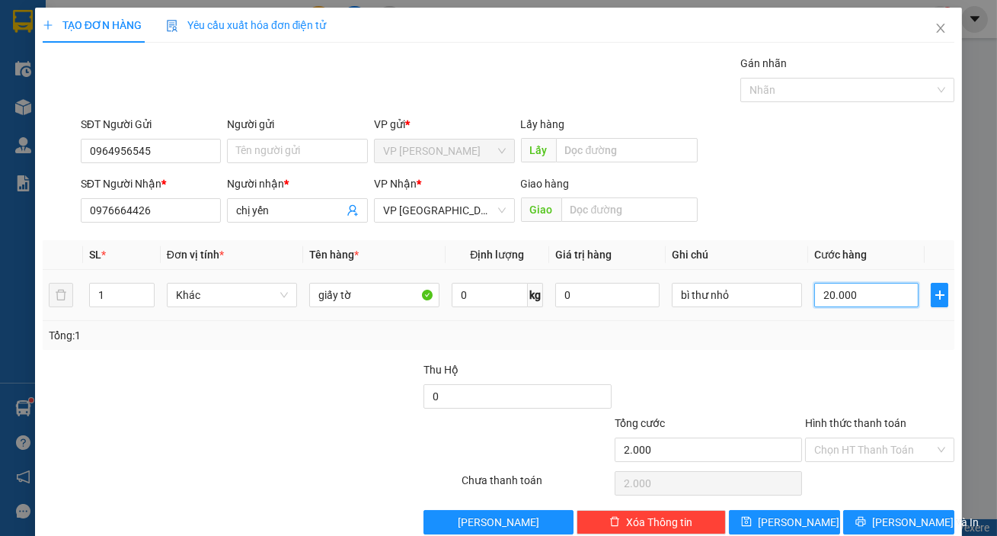
type input "20.000"
click at [824, 443] on input "Hình thức thanh toán" at bounding box center [875, 449] width 120 height 23
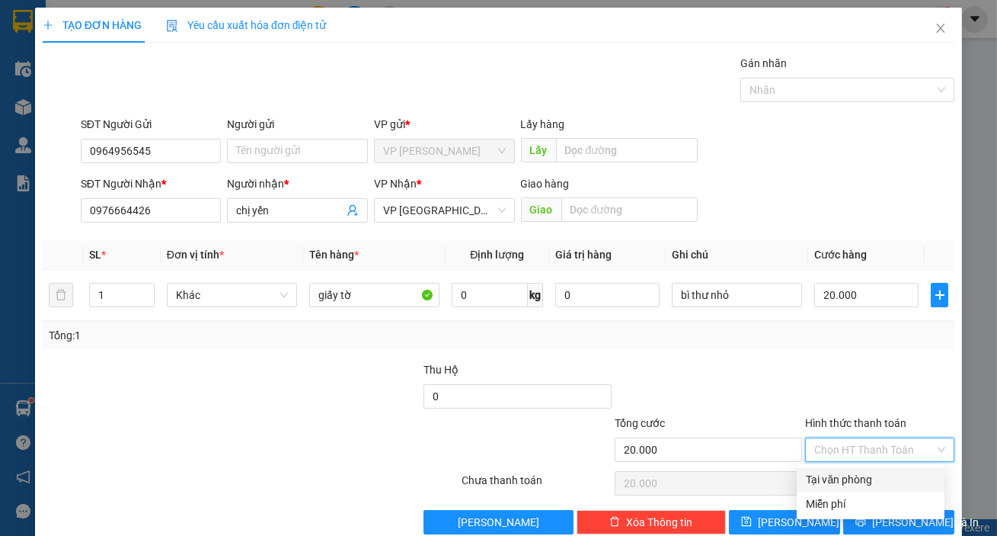
click at [851, 471] on div "Tại văn phòng" at bounding box center [871, 479] width 130 height 17
type input "0"
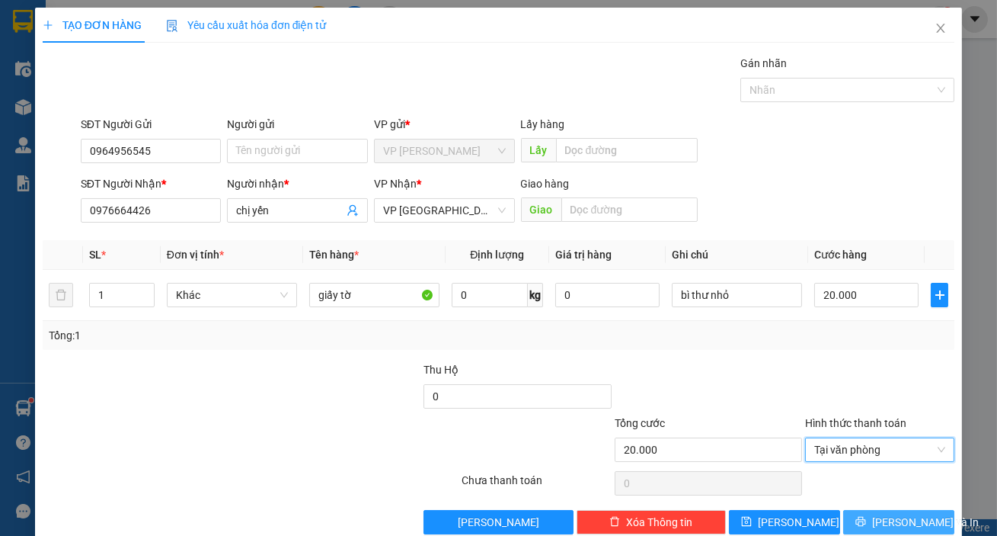
click at [884, 518] on span "Lưu và In" at bounding box center [925, 522] width 107 height 17
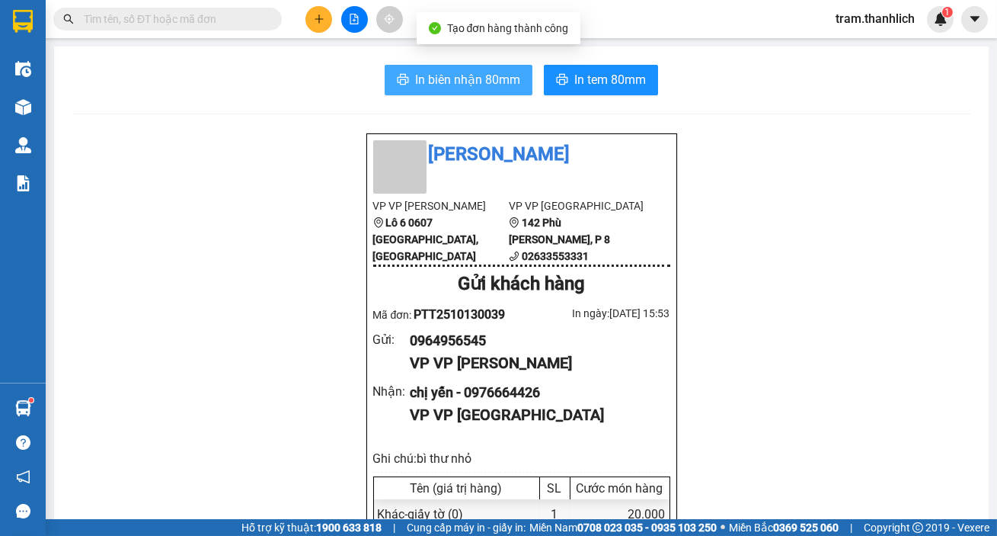
click at [424, 75] on span "In biên nhận 80mm" at bounding box center [467, 79] width 105 height 19
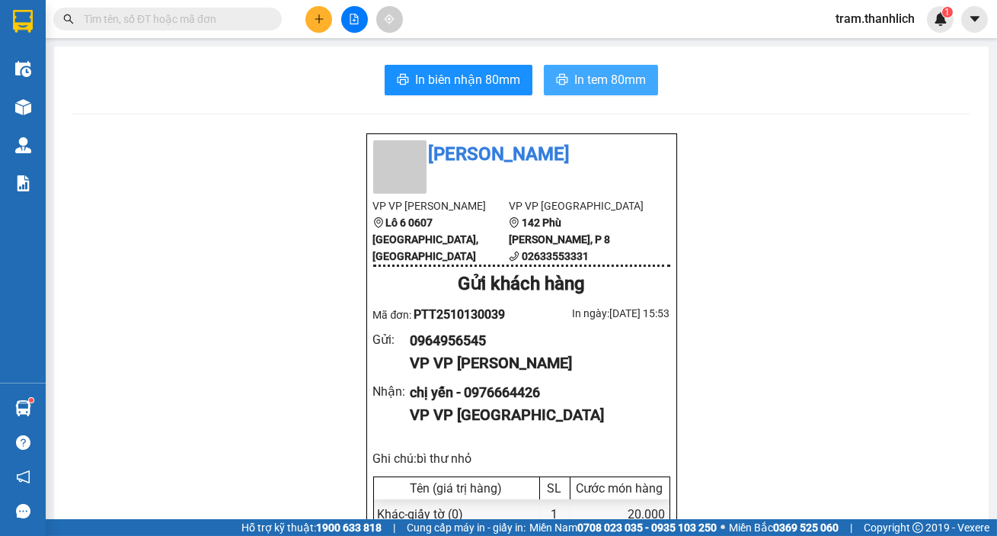
click at [596, 67] on button "In tem 80mm" at bounding box center [601, 80] width 114 height 30
click at [579, 75] on span "In tem 80mm" at bounding box center [611, 79] width 72 height 19
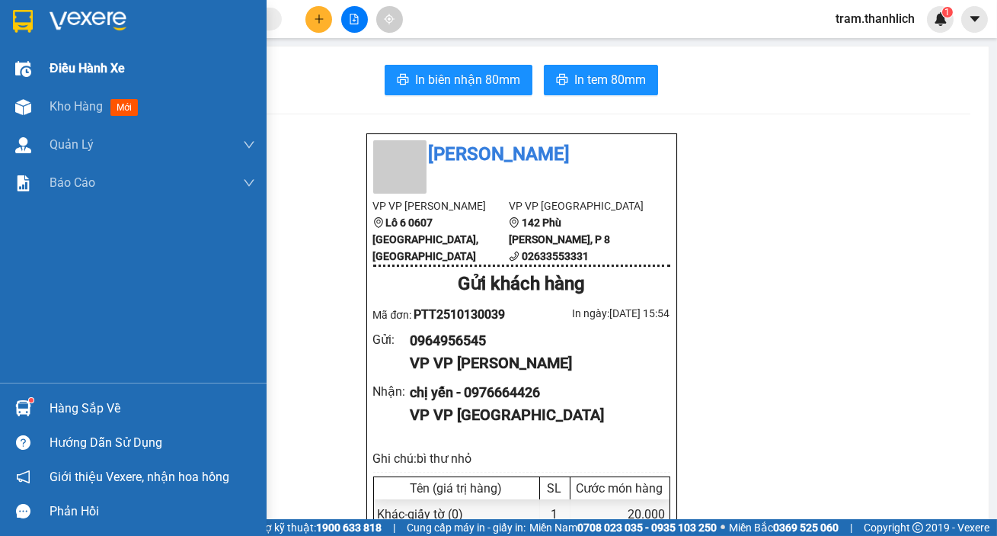
click at [28, 83] on div "Điều hành xe" at bounding box center [133, 69] width 267 height 38
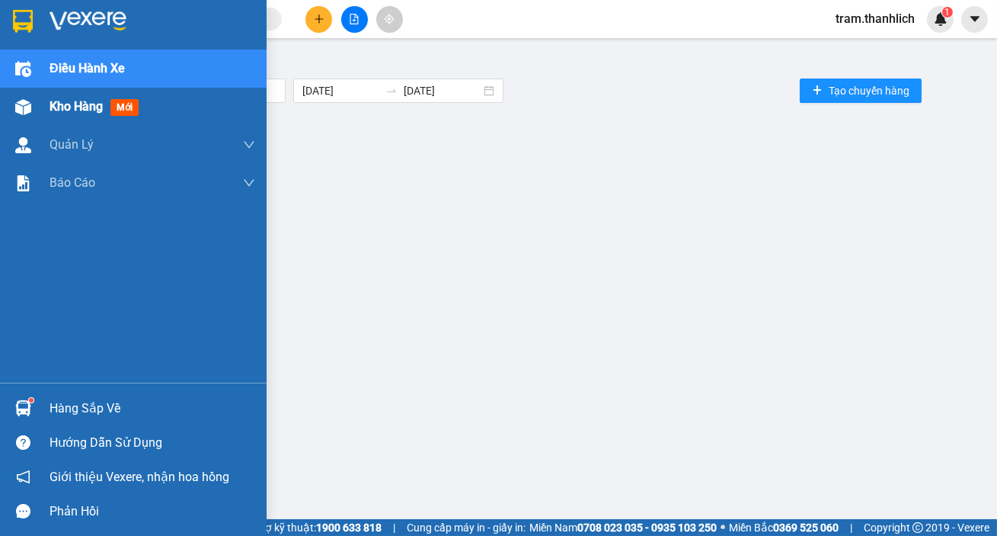
click at [34, 115] on div at bounding box center [23, 107] width 27 height 27
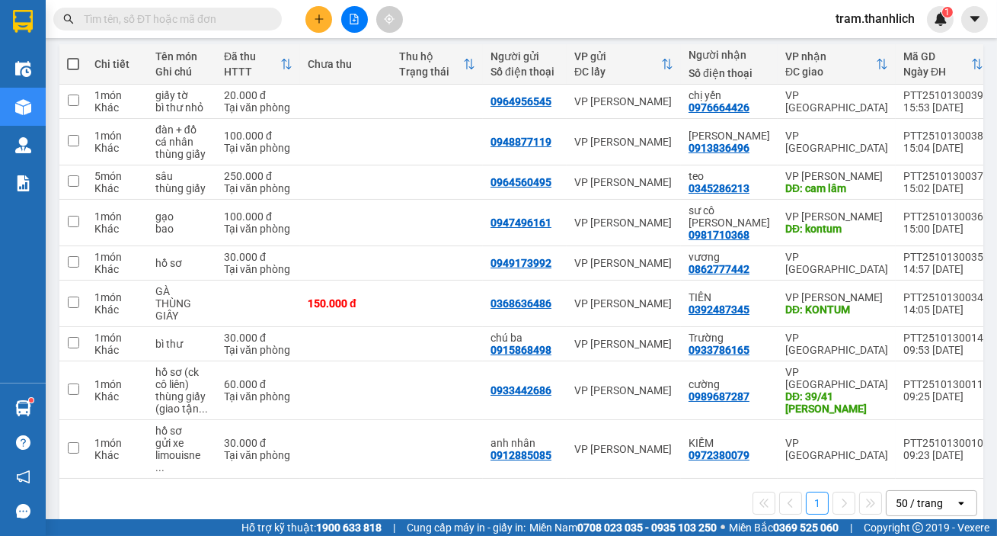
scroll to position [173, 0]
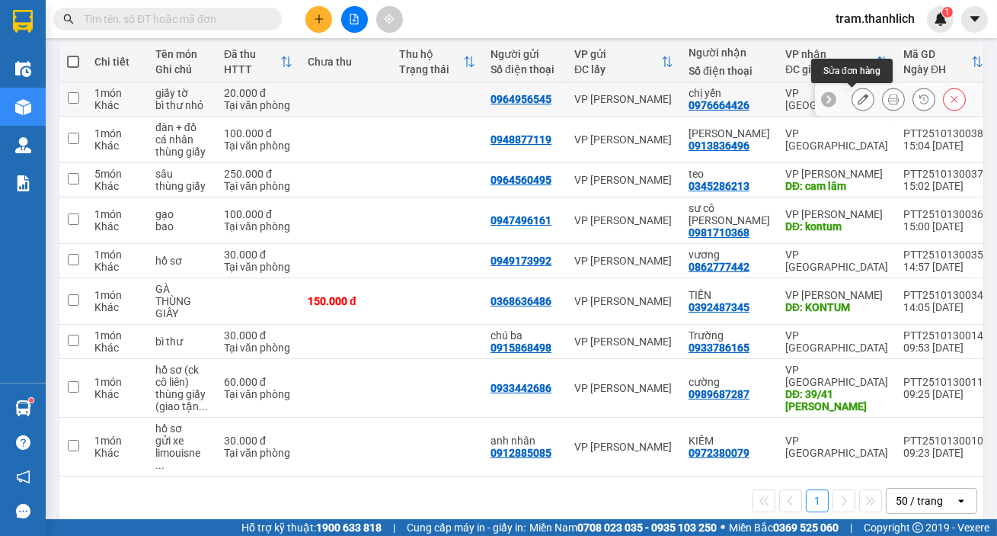
click at [858, 99] on icon at bounding box center [863, 99] width 11 height 11
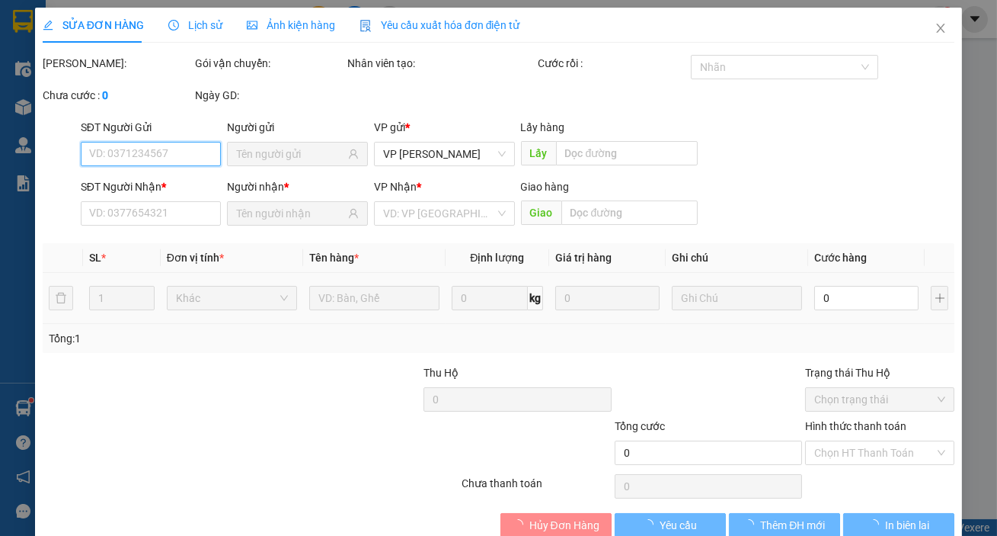
type input "0964956545"
type input "0976664426"
type input "20.000"
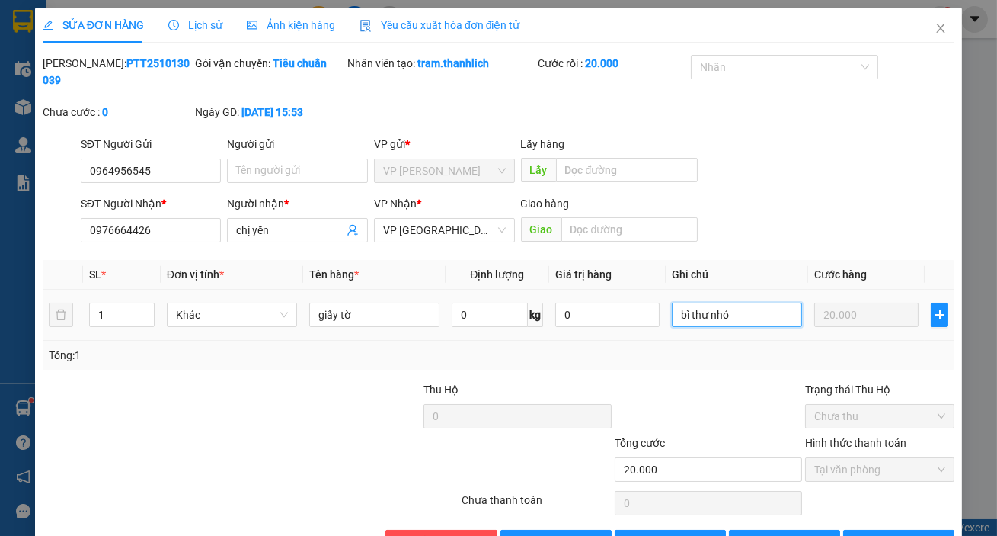
click at [731, 315] on input "bì thư nhỏ" at bounding box center [737, 315] width 130 height 24
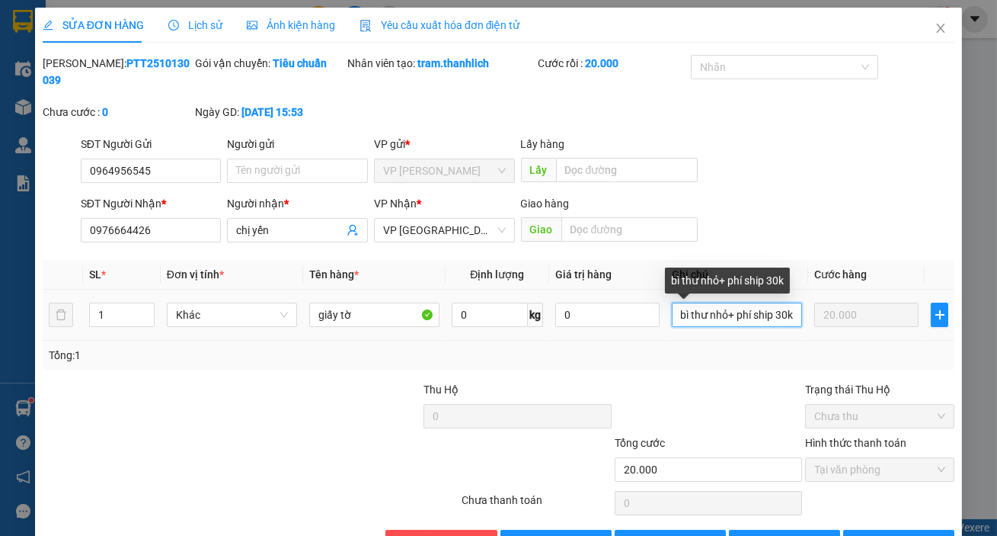
scroll to position [47, 0]
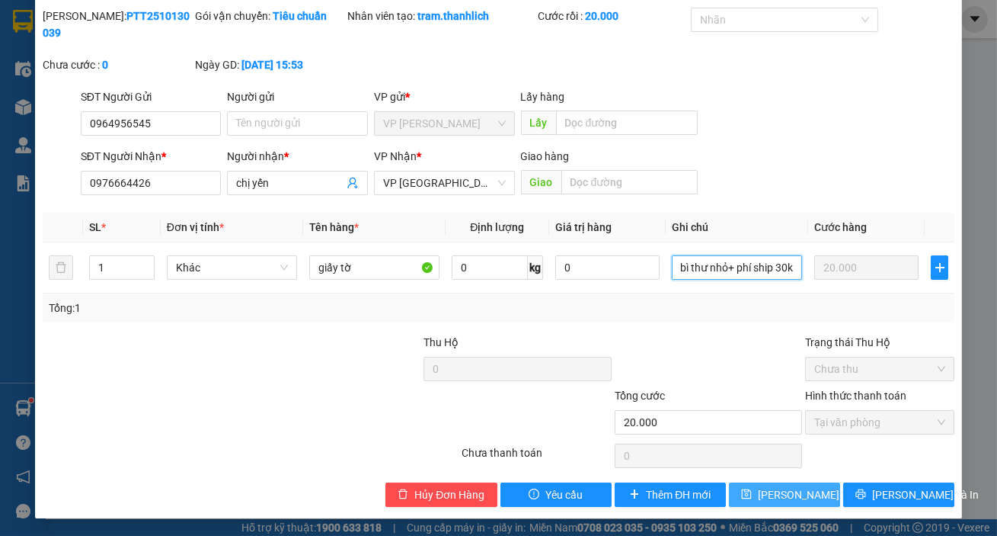
type input "bì thư nhỏ+ phí ship 30k"
click at [791, 482] on button "Lưu thay đổi" at bounding box center [784, 494] width 111 height 24
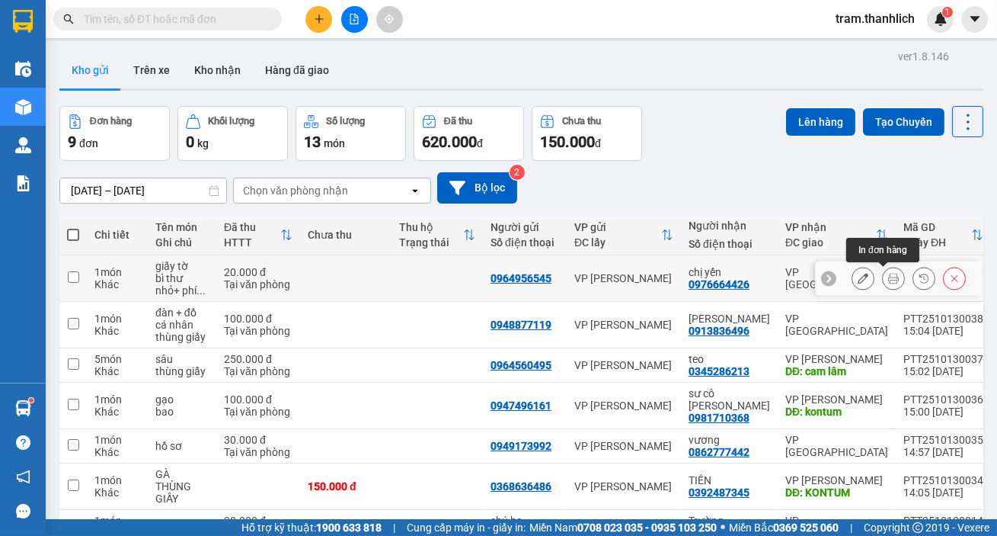
click at [888, 274] on icon at bounding box center [893, 278] width 11 height 11
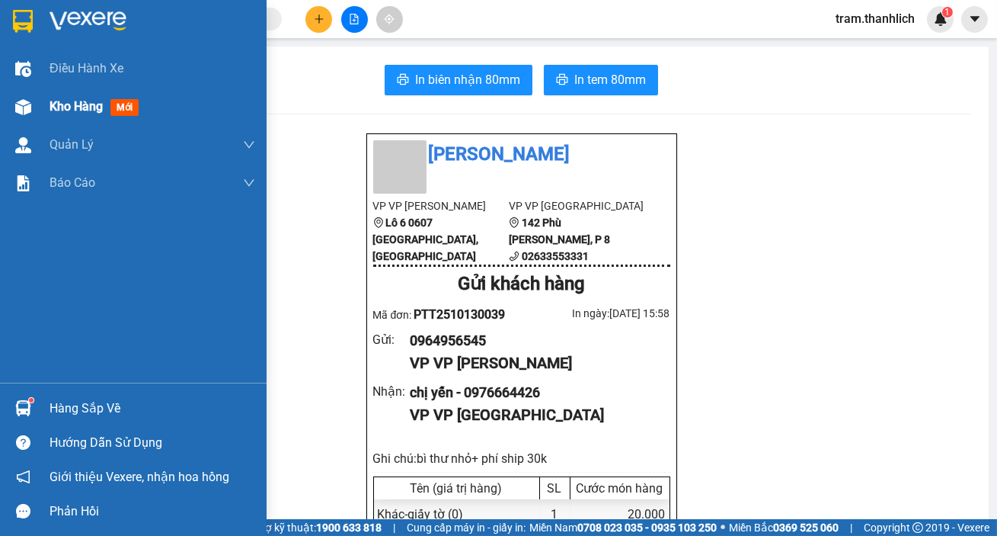
click at [38, 108] on div "Kho hàng mới" at bounding box center [133, 107] width 267 height 38
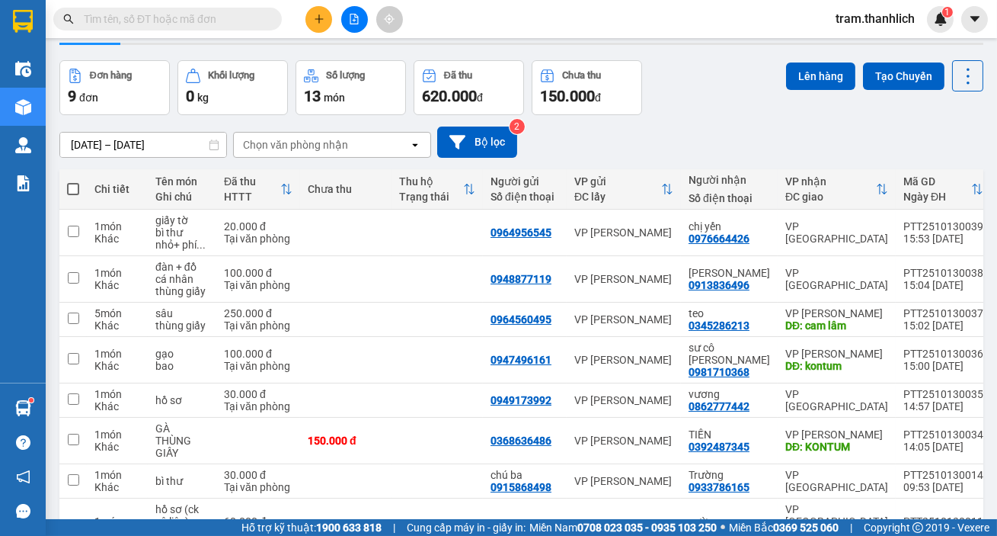
scroll to position [69, 0]
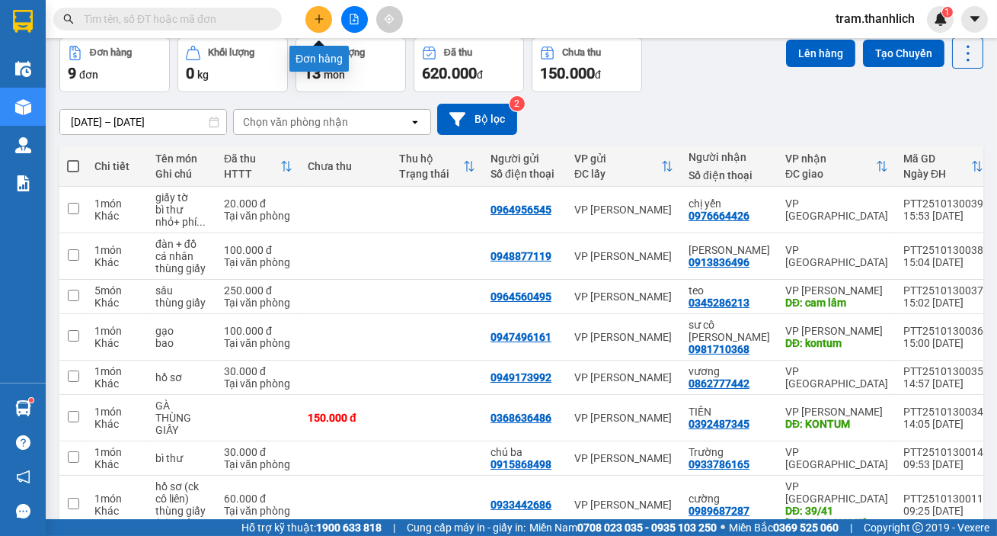
click at [315, 21] on icon "plus" at bounding box center [319, 19] width 11 height 11
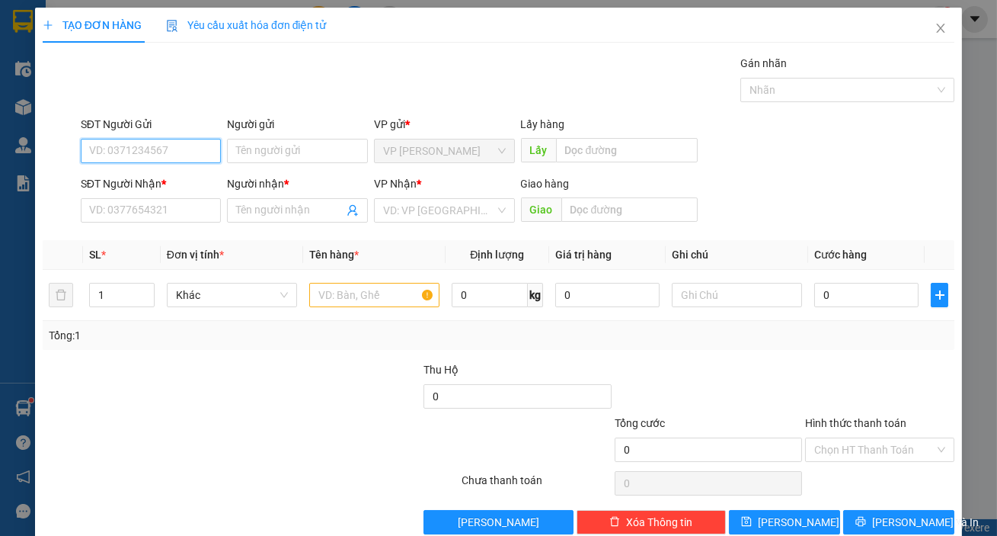
click at [192, 160] on input "SĐT Người Gửi" at bounding box center [151, 151] width 141 height 24
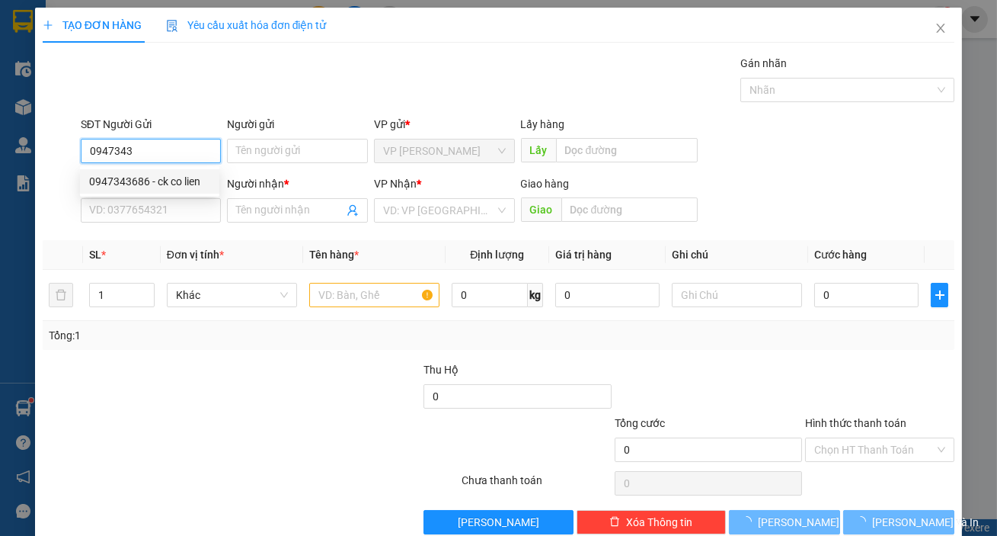
drag, startPoint x: 171, startPoint y: 181, endPoint x: 181, endPoint y: 181, distance: 9.9
click at [171, 182] on div "0947343686 - ck co lien" at bounding box center [149, 181] width 121 height 17
type input "0947343686"
type input "ck co lien"
type input "0968991558"
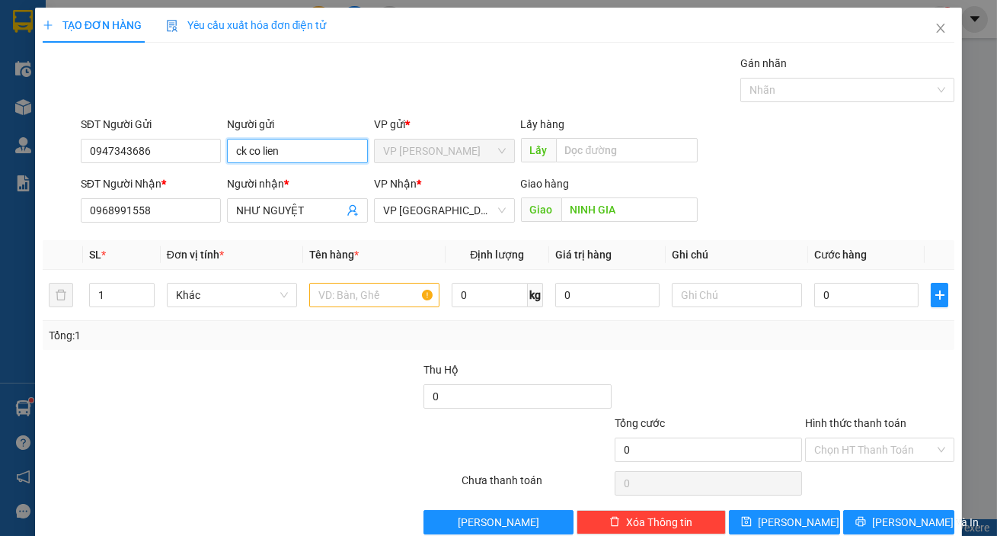
click at [293, 149] on input "ck co lien" at bounding box center [297, 151] width 141 height 24
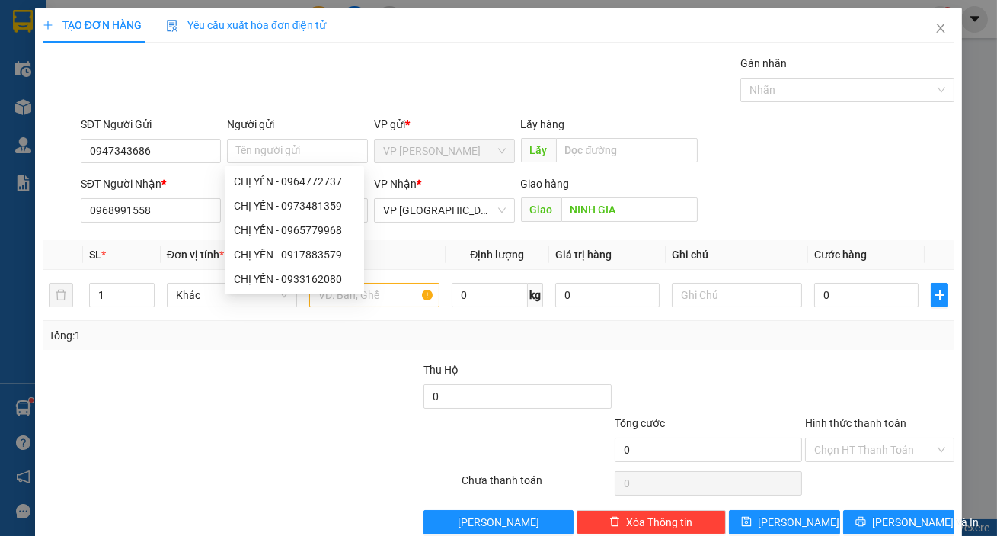
click at [831, 155] on div "SĐT Người Gửi 0947343686 Người gửi Tên người gửi VP gửi * VP Phan Thiết Lấy hàn…" at bounding box center [518, 142] width 880 height 53
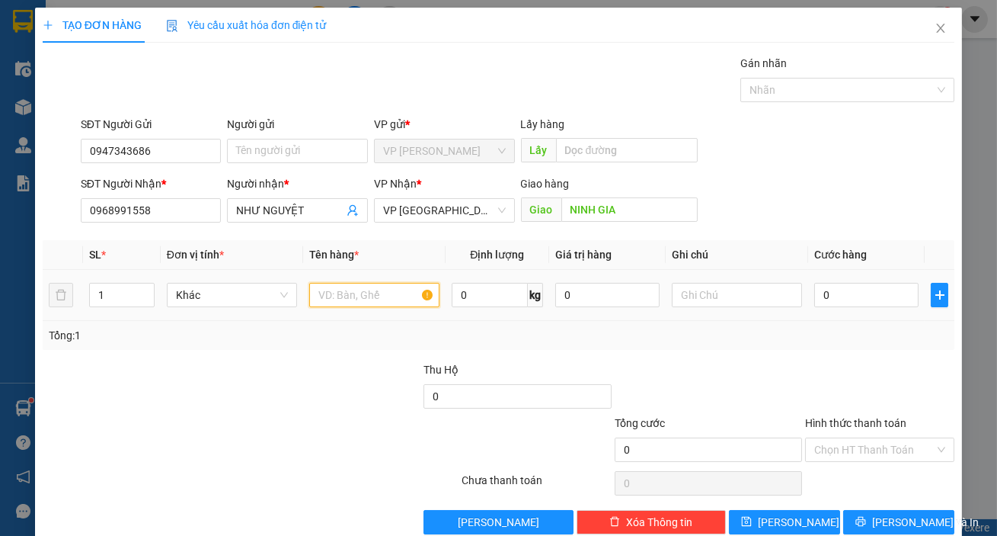
click at [358, 299] on input "text" at bounding box center [374, 295] width 130 height 24
click at [788, 312] on td at bounding box center [737, 295] width 142 height 51
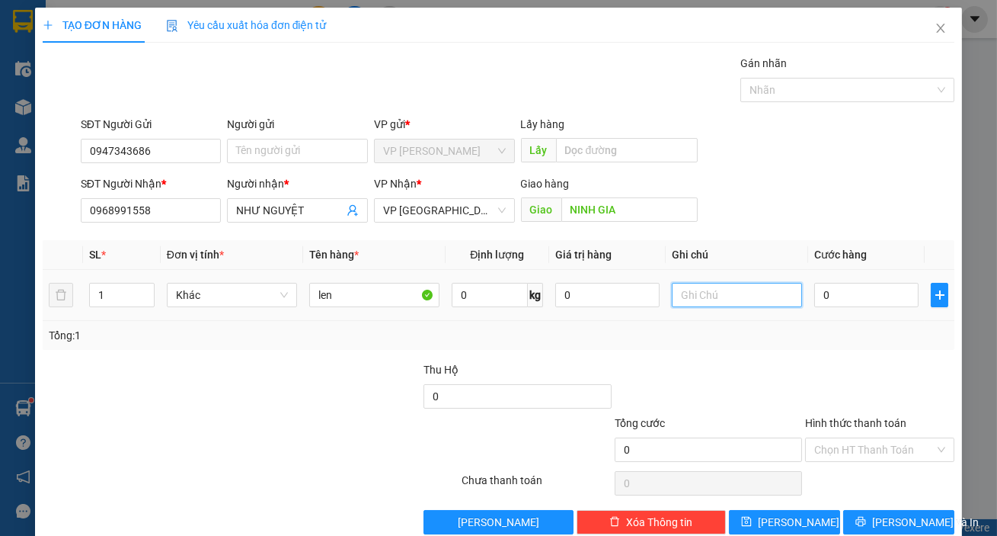
click at [767, 305] on input "text" at bounding box center [737, 295] width 130 height 24
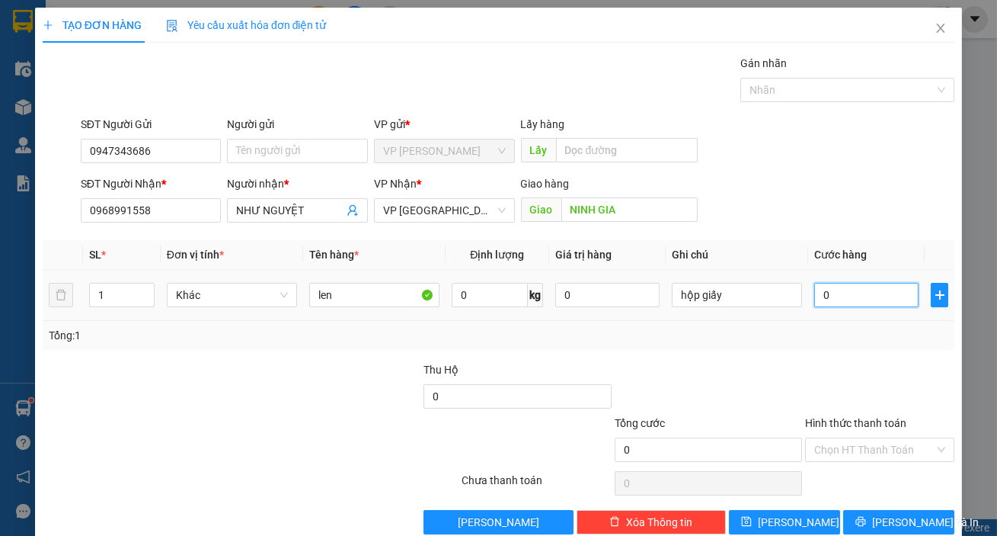
click at [878, 290] on input "0" at bounding box center [867, 295] width 104 height 24
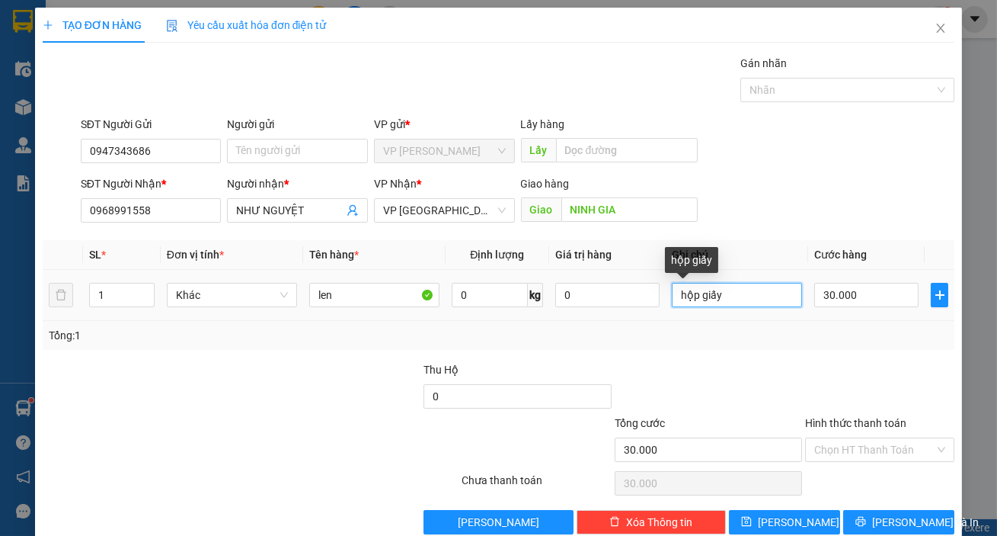
click at [727, 284] on input "hộp giấy" at bounding box center [737, 295] width 130 height 24
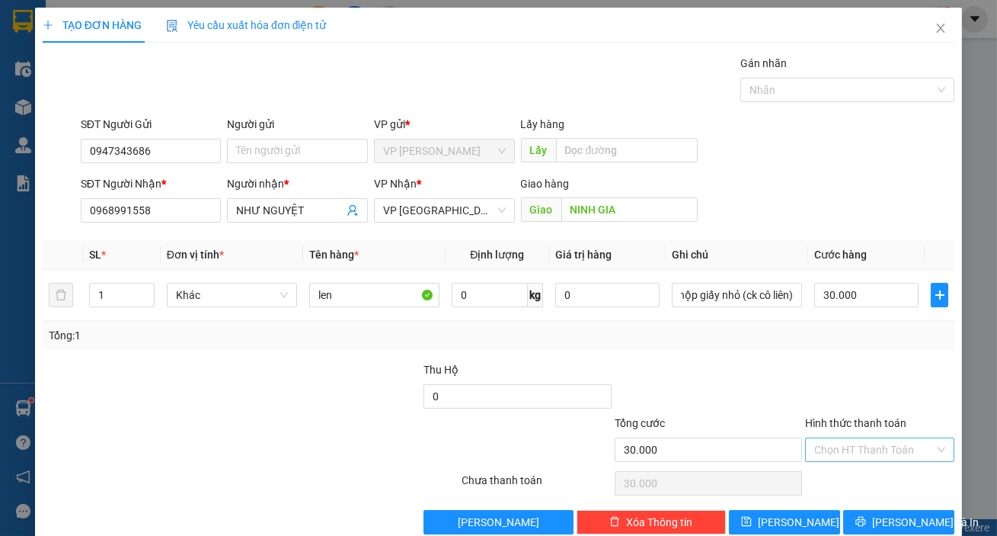
click at [873, 442] on input "Hình thức thanh toán" at bounding box center [875, 449] width 120 height 23
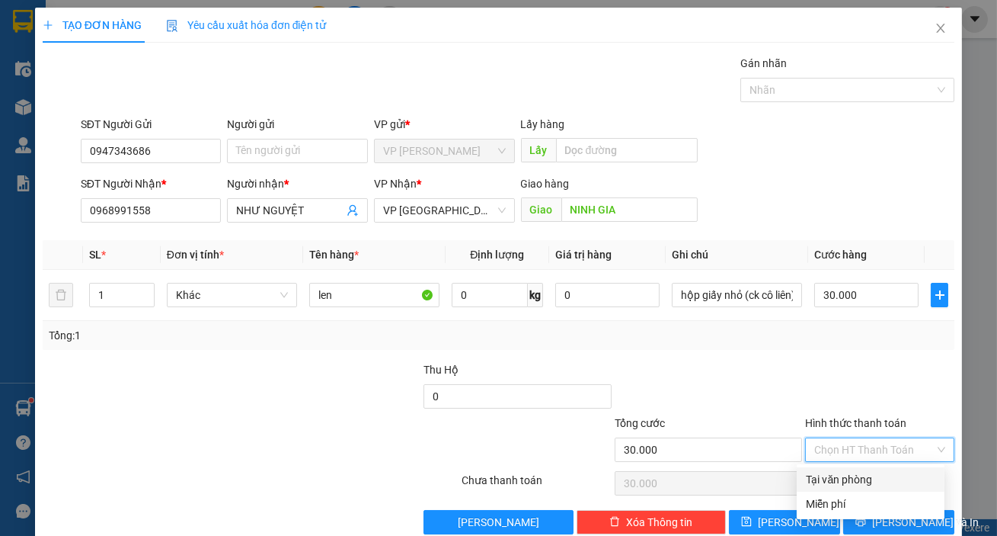
click at [831, 482] on div "Tại văn phòng" at bounding box center [871, 479] width 130 height 17
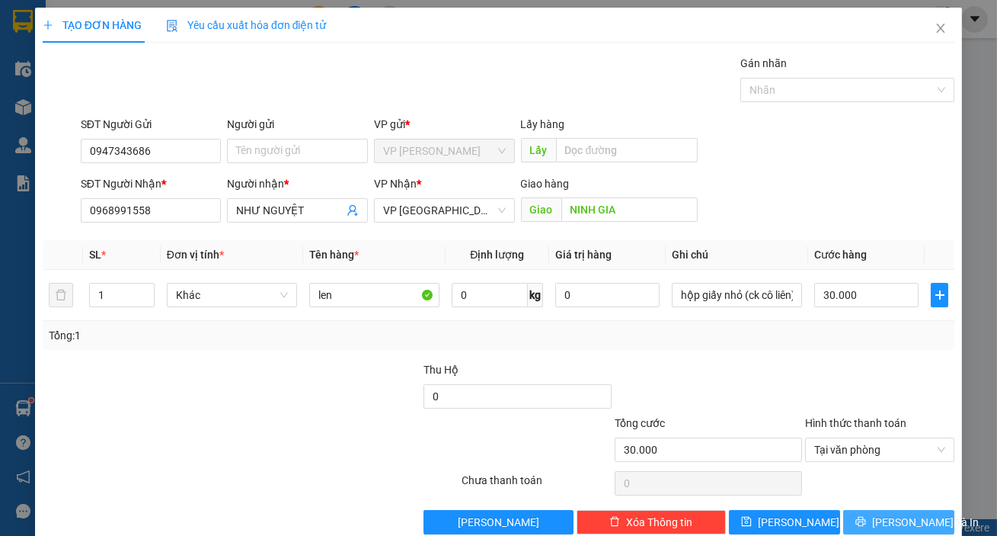
click at [898, 510] on button "Lưu và In" at bounding box center [898, 522] width 111 height 24
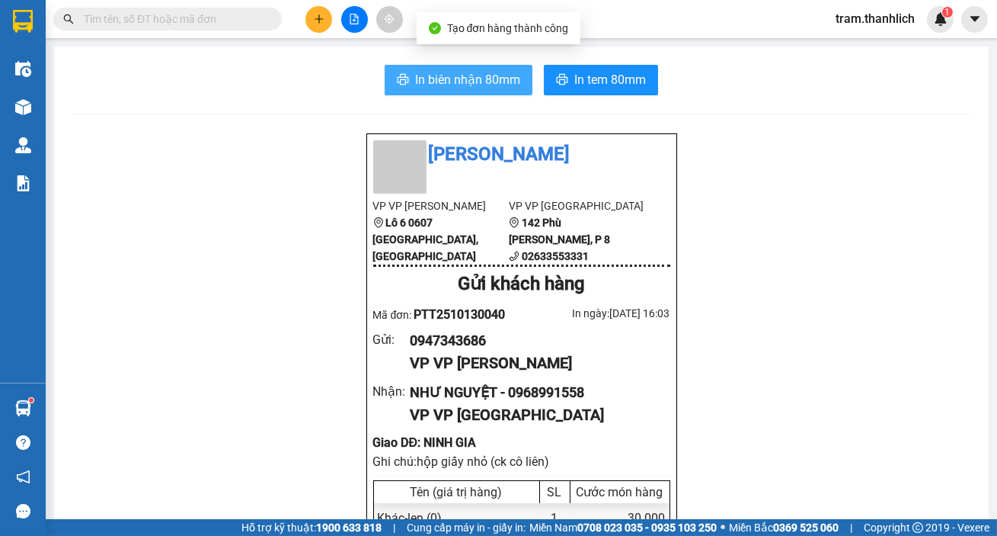
click at [451, 82] on span "In biên nhận 80mm" at bounding box center [467, 79] width 105 height 19
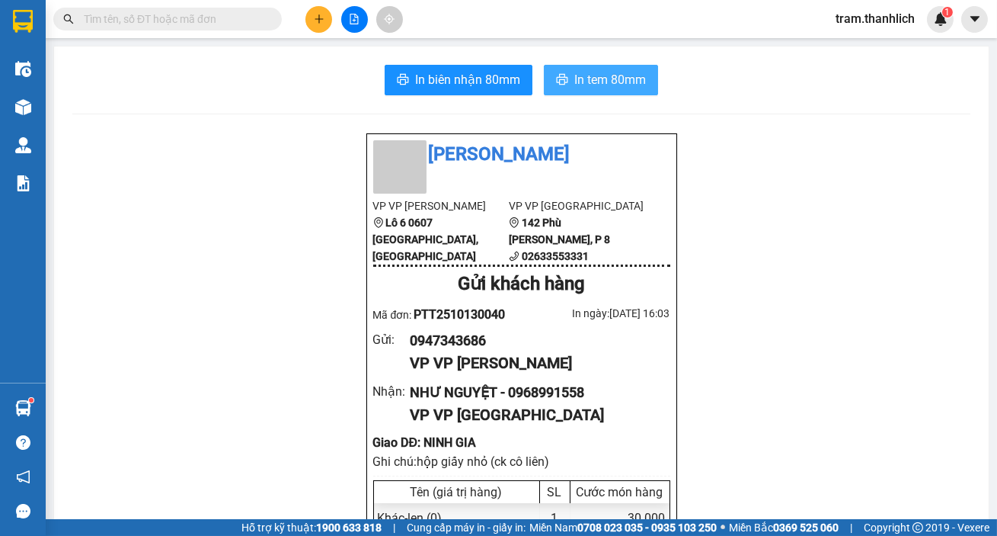
click at [594, 80] on span "In tem 80mm" at bounding box center [611, 79] width 72 height 19
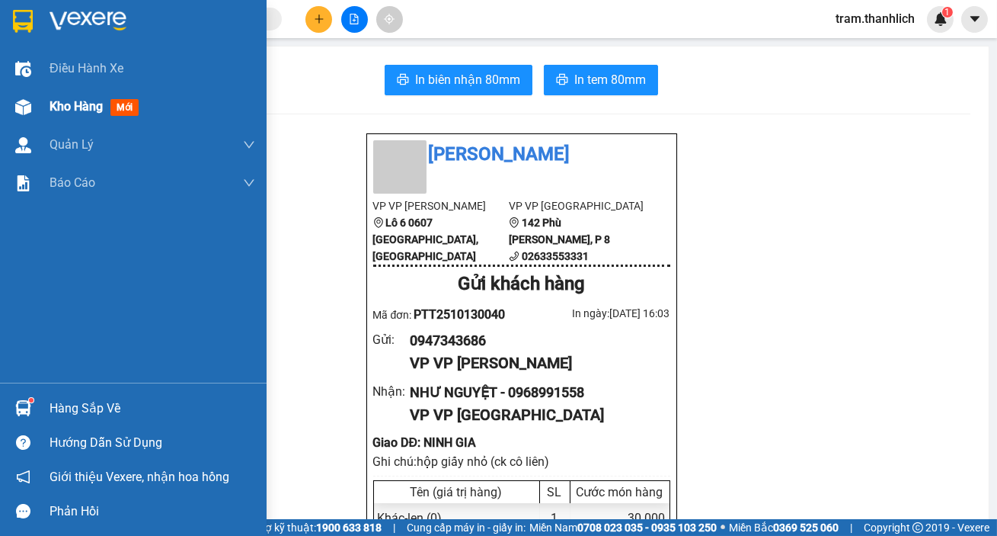
click at [18, 107] on img at bounding box center [23, 107] width 16 height 16
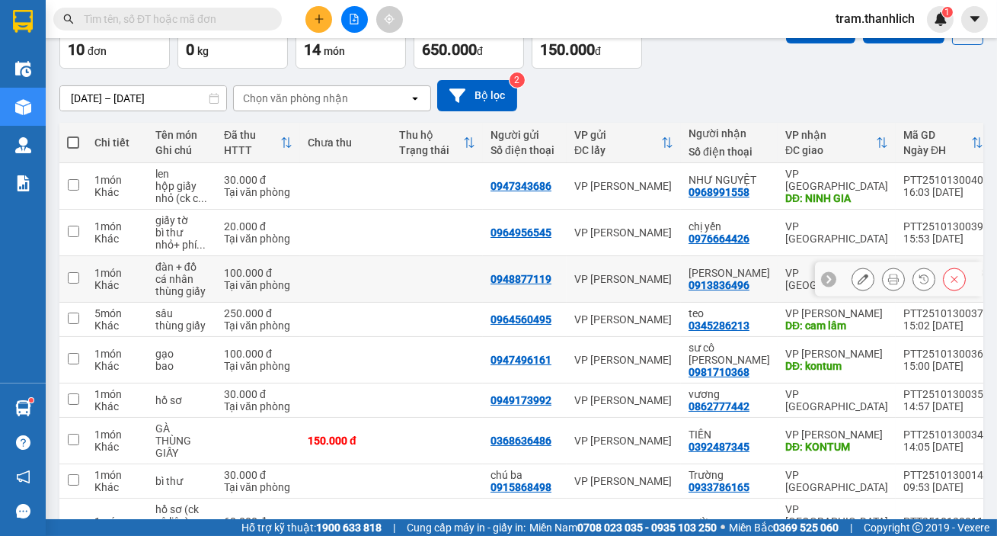
scroll to position [231, 0]
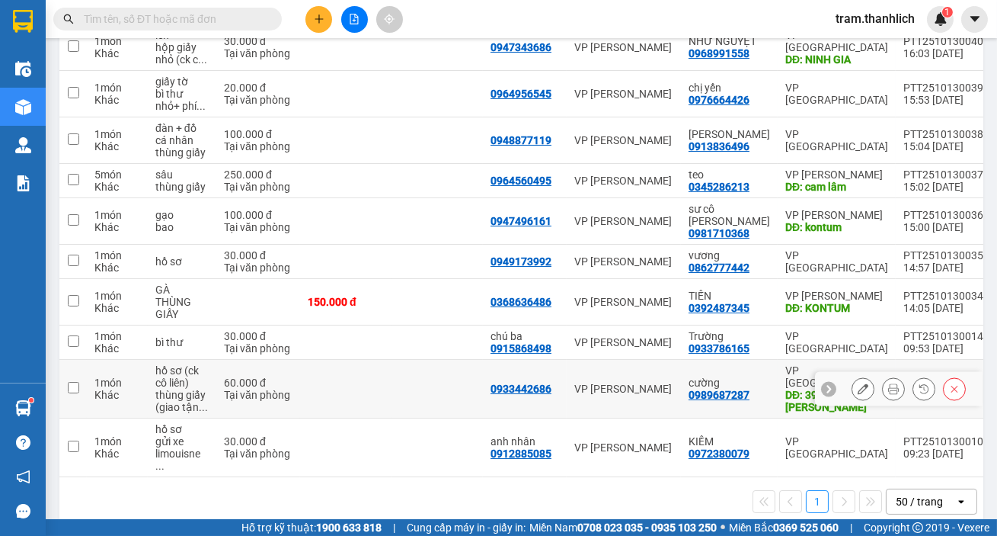
drag, startPoint x: 399, startPoint y: 386, endPoint x: 402, endPoint y: 370, distance: 15.4
click at [399, 384] on td at bounding box center [437, 389] width 91 height 59
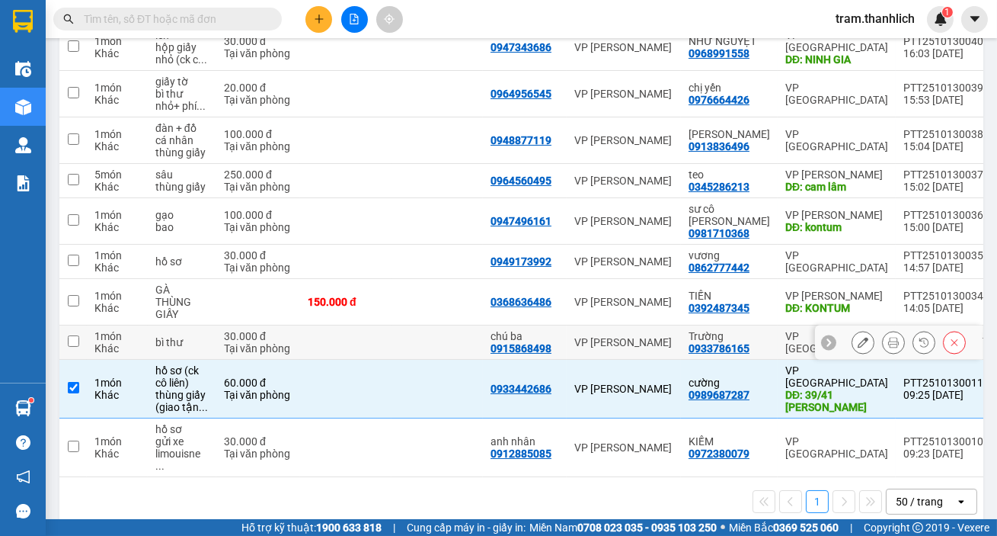
click at [404, 343] on td at bounding box center [437, 342] width 91 height 34
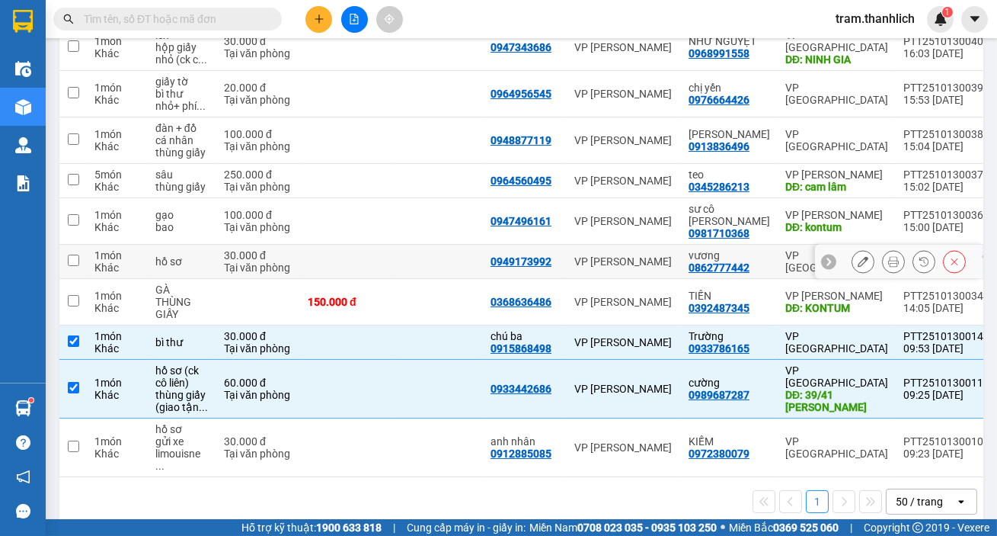
click at [416, 245] on td at bounding box center [437, 262] width 91 height 34
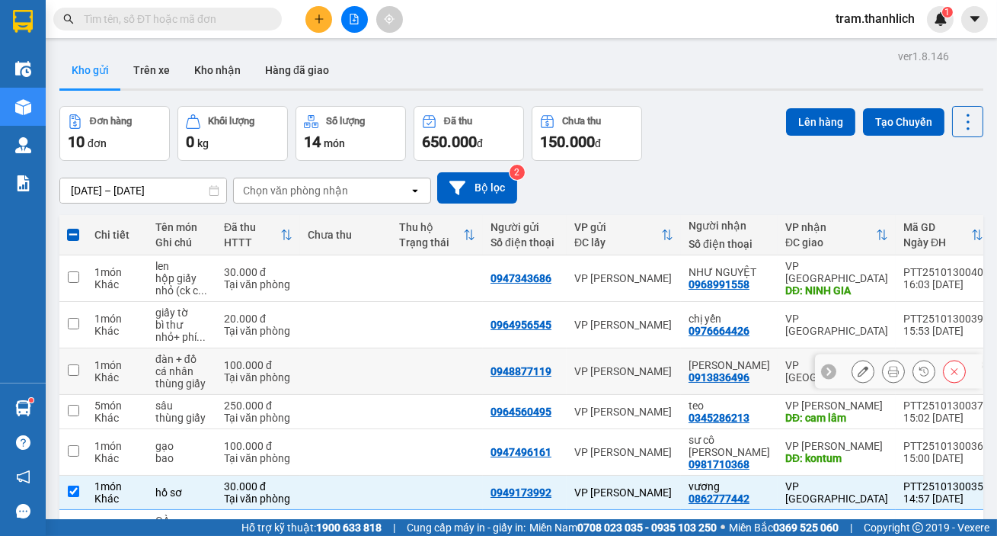
scroll to position [0, 0]
click at [816, 117] on button "Lên hàng" at bounding box center [820, 121] width 69 height 27
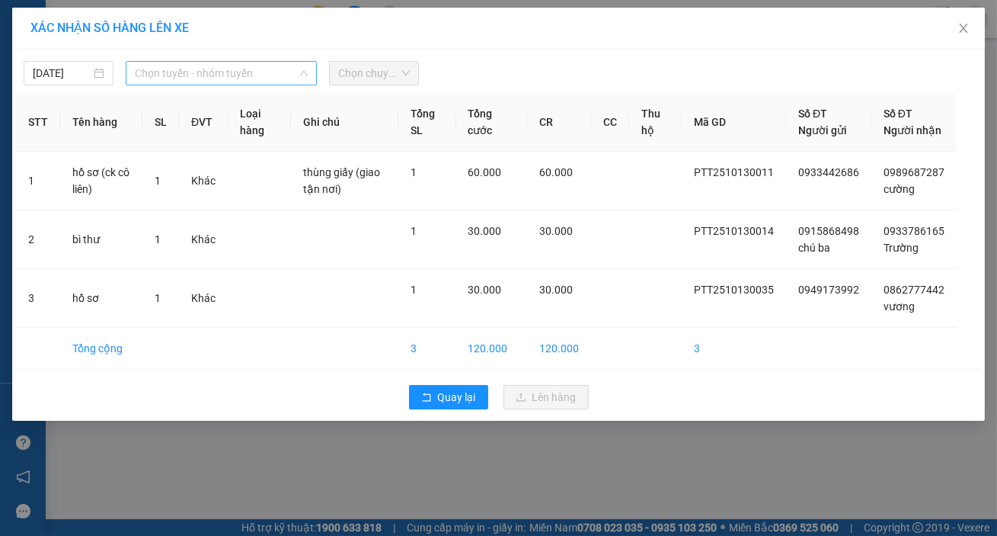
click at [202, 69] on span "Chọn tuyến - nhóm tuyến" at bounding box center [221, 73] width 173 height 23
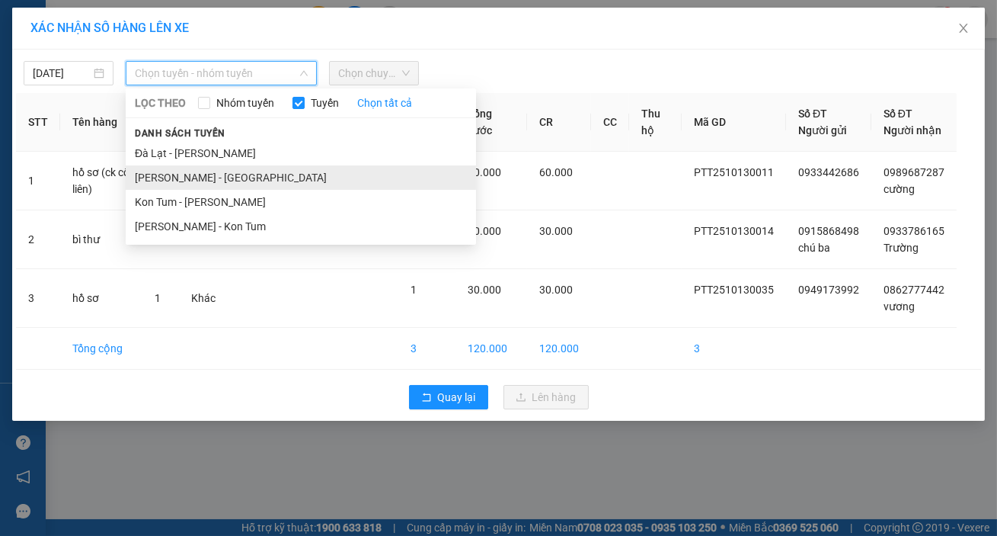
click at [187, 187] on li "Phan Thiết - Đà Lạt" at bounding box center [301, 177] width 351 height 24
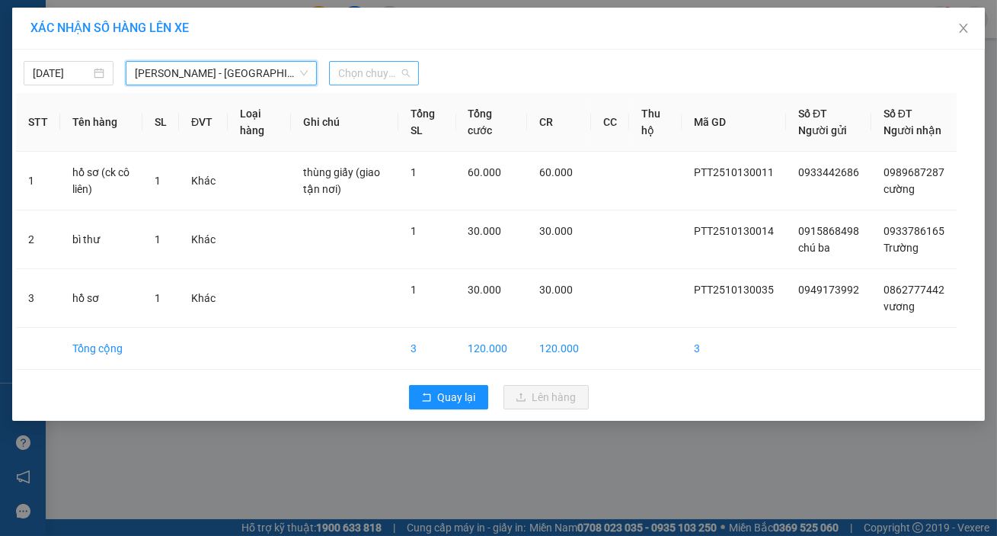
click at [376, 72] on span "Chọn chuyến" at bounding box center [374, 73] width 72 height 23
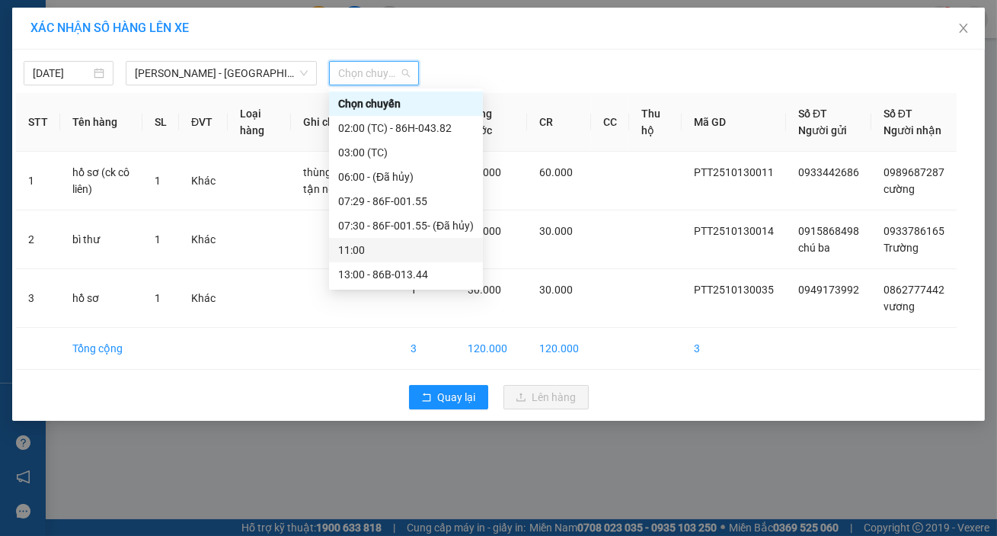
click at [376, 251] on div "11:00" at bounding box center [406, 250] width 136 height 17
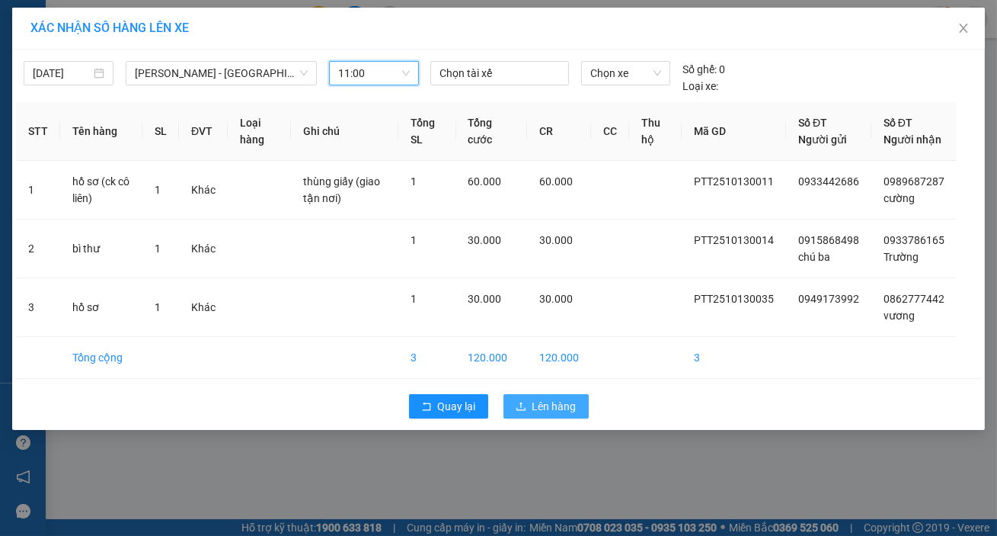
click at [548, 415] on span "Lên hàng" at bounding box center [555, 406] width 44 height 17
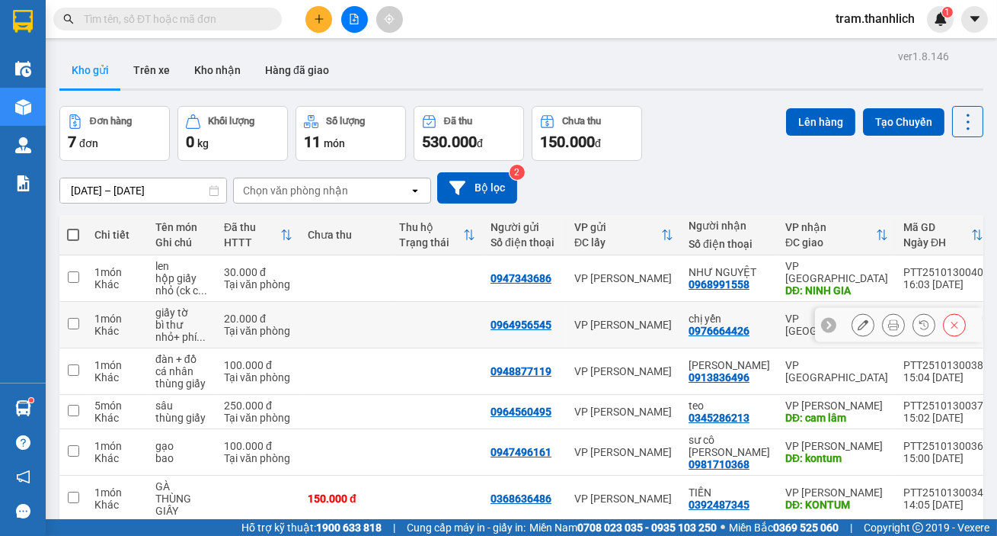
scroll to position [104, 0]
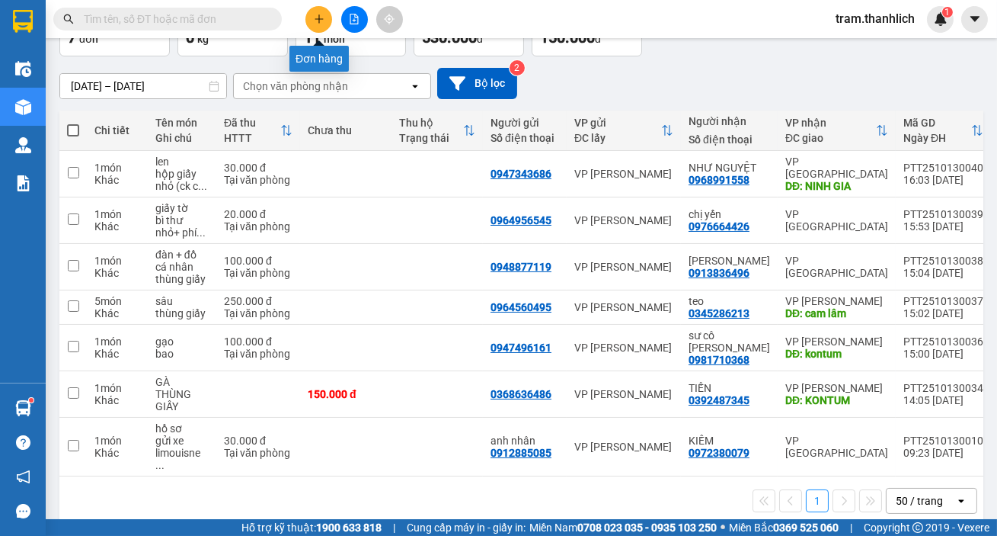
click at [312, 11] on button at bounding box center [319, 19] width 27 height 27
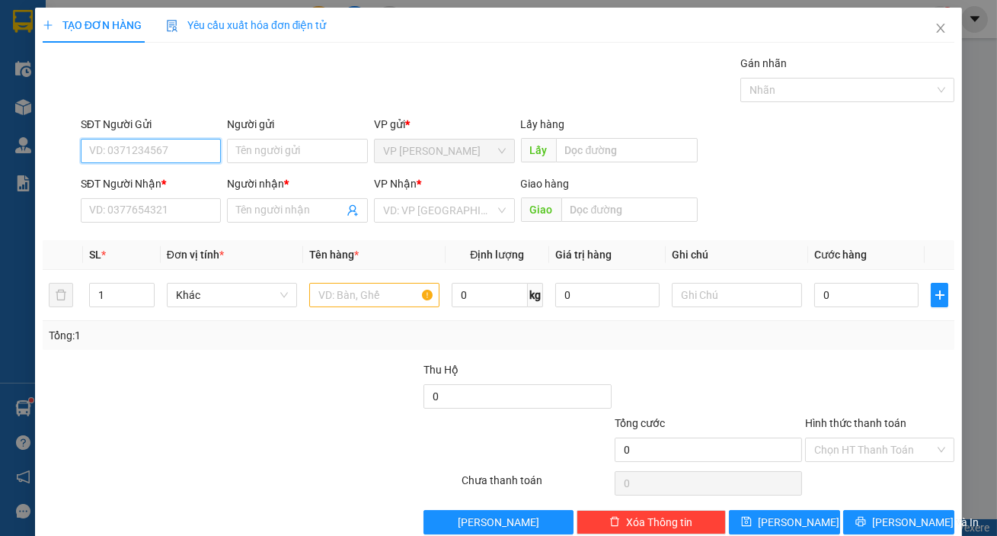
click at [161, 152] on input "SĐT Người Gửi" at bounding box center [151, 151] width 141 height 24
click at [141, 212] on input "SĐT Người Nhận *" at bounding box center [151, 210] width 141 height 24
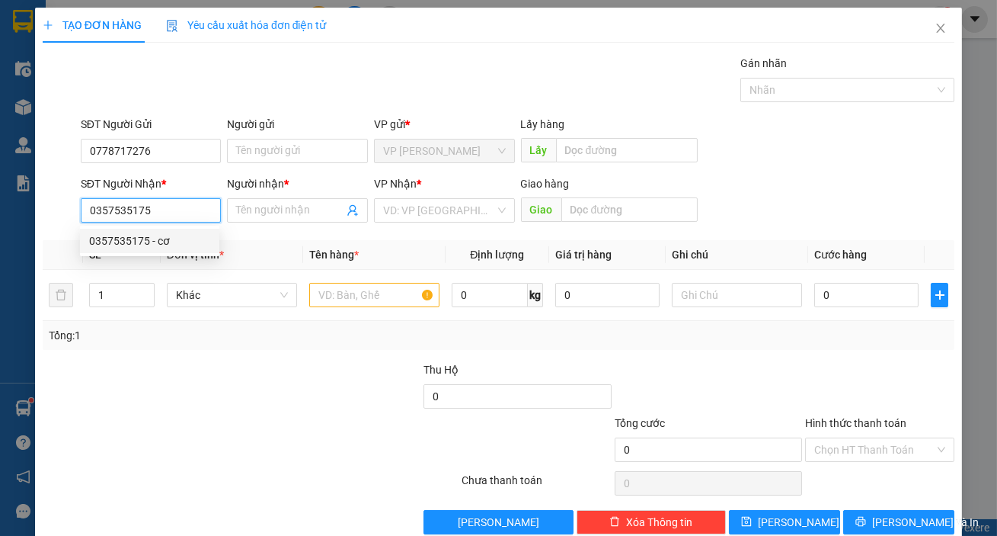
click at [138, 247] on div "0357535175 - cơ" at bounding box center [149, 240] width 121 height 17
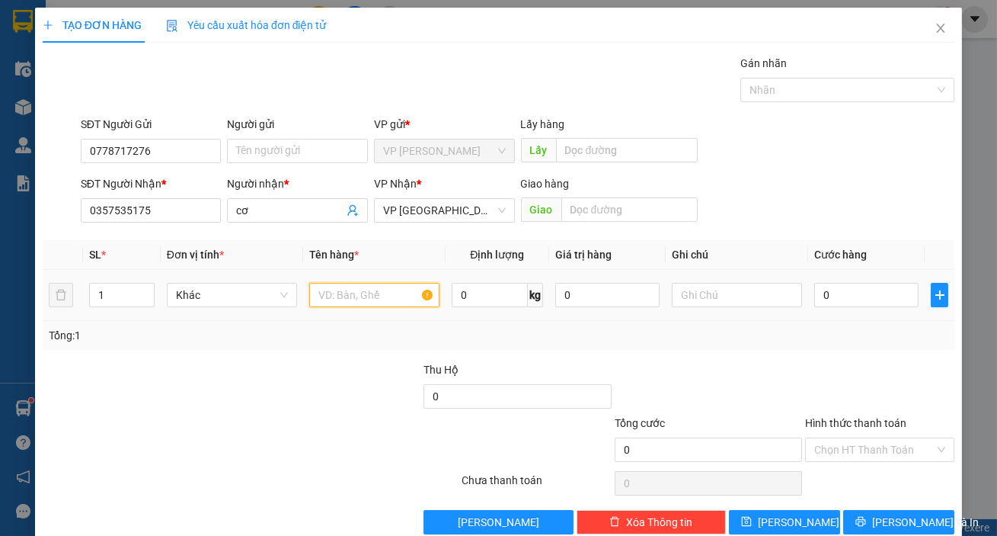
click at [376, 290] on input "text" at bounding box center [374, 295] width 130 height 24
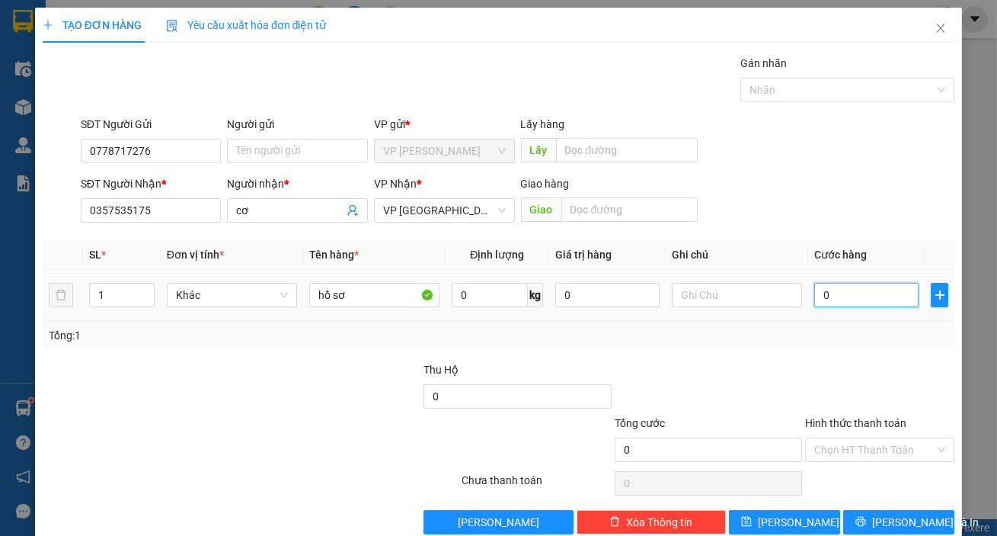
click at [848, 297] on input "0" at bounding box center [867, 295] width 104 height 24
click at [739, 300] on input "text" at bounding box center [737, 295] width 130 height 24
click at [579, 214] on input "text" at bounding box center [630, 209] width 137 height 24
click at [831, 290] on input "0" at bounding box center [867, 295] width 104 height 24
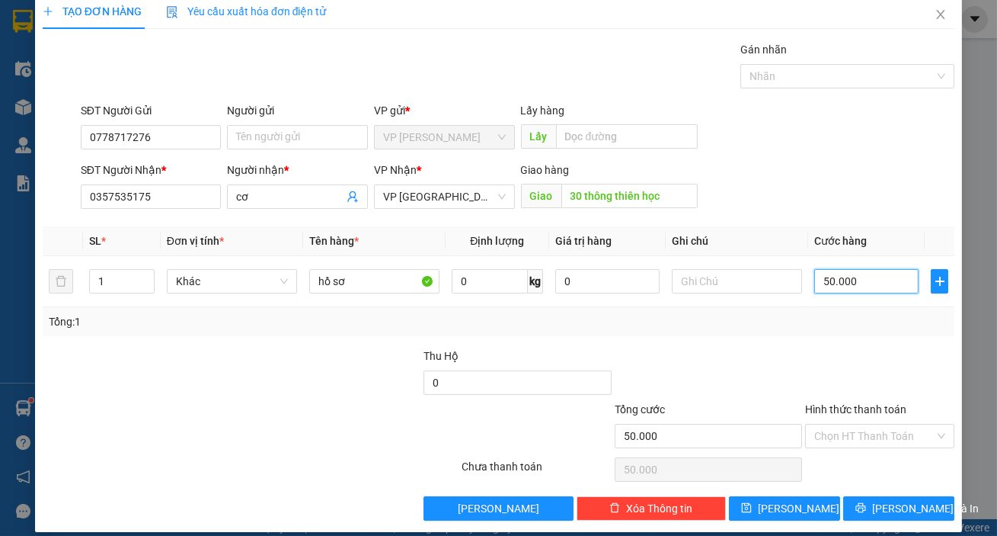
scroll to position [27, 0]
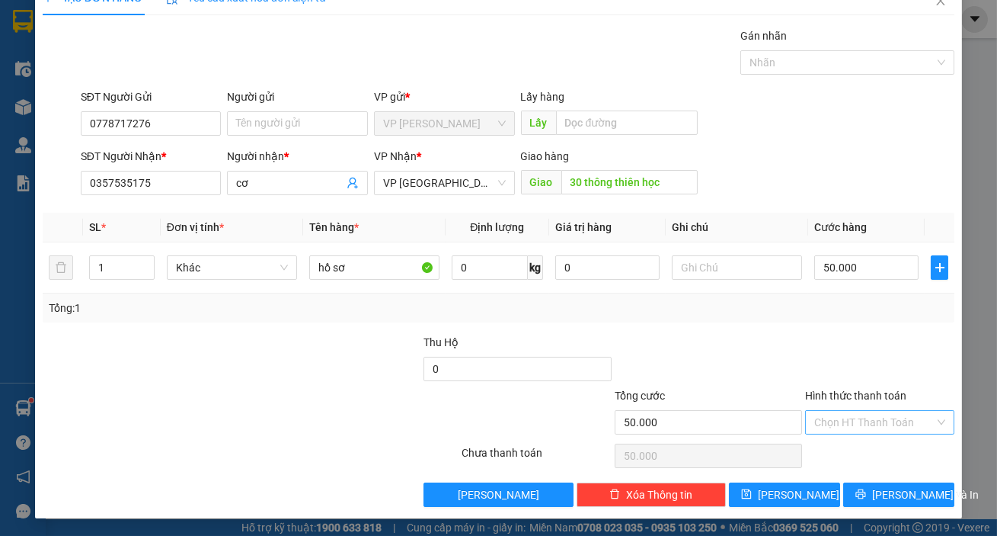
click at [881, 424] on input "Hình thức thanh toán" at bounding box center [875, 422] width 120 height 23
click at [731, 269] on input "text" at bounding box center [737, 267] width 130 height 24
click at [871, 427] on input "Hình thức thanh toán" at bounding box center [875, 422] width 120 height 23
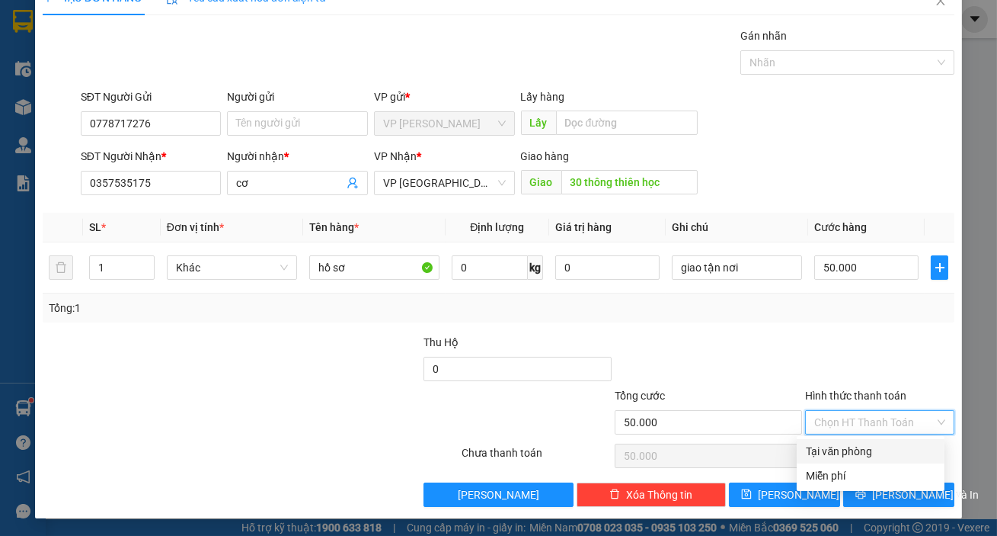
click at [871, 443] on div "Tại văn phòng" at bounding box center [871, 451] width 130 height 17
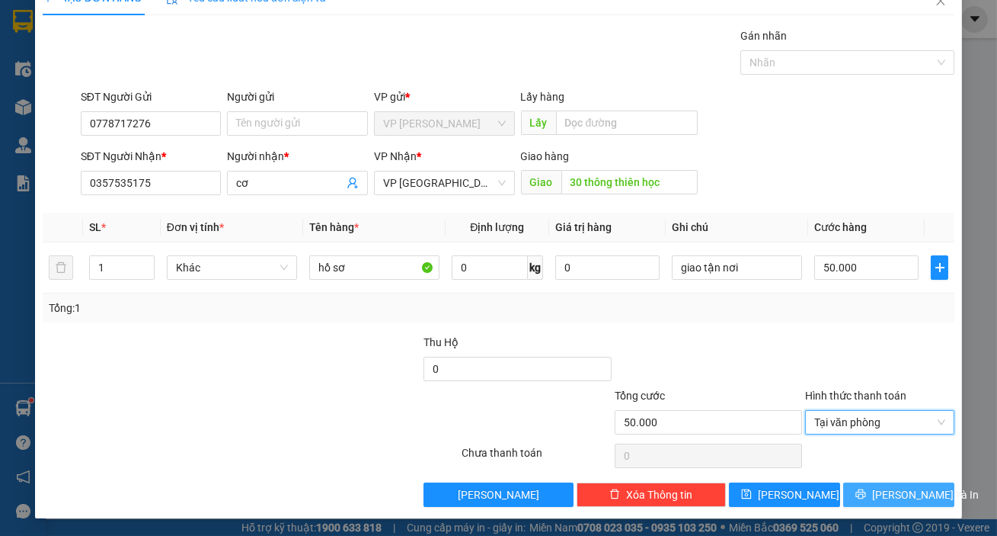
click at [879, 490] on span "Lưu và In" at bounding box center [925, 494] width 107 height 17
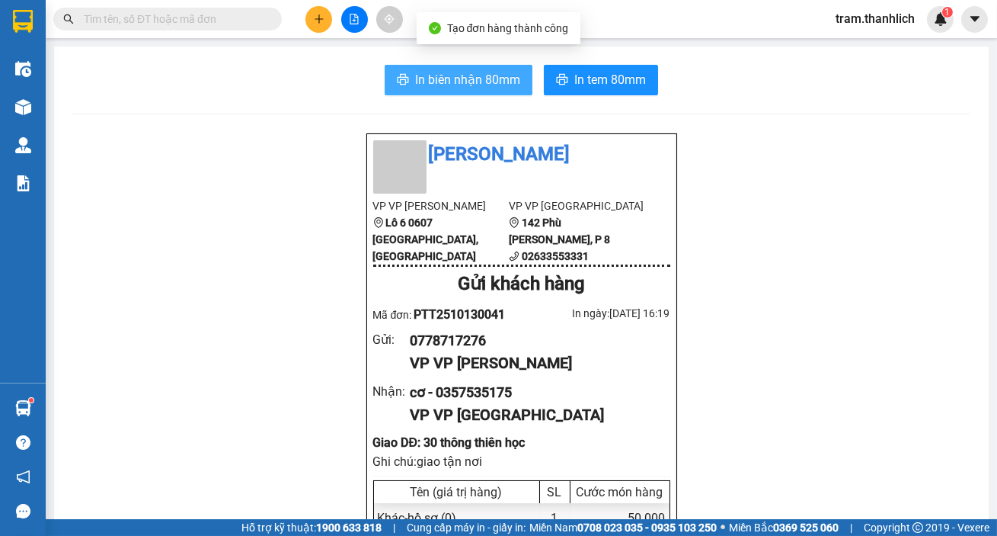
click at [469, 68] on button "In biên nhận 80mm" at bounding box center [459, 80] width 148 height 30
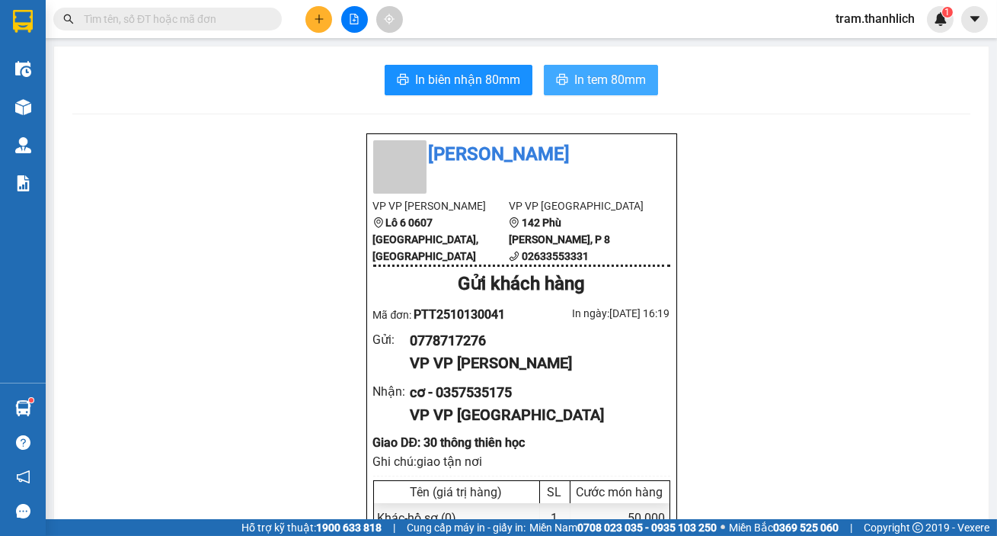
click at [609, 69] on button "In tem 80mm" at bounding box center [601, 80] width 114 height 30
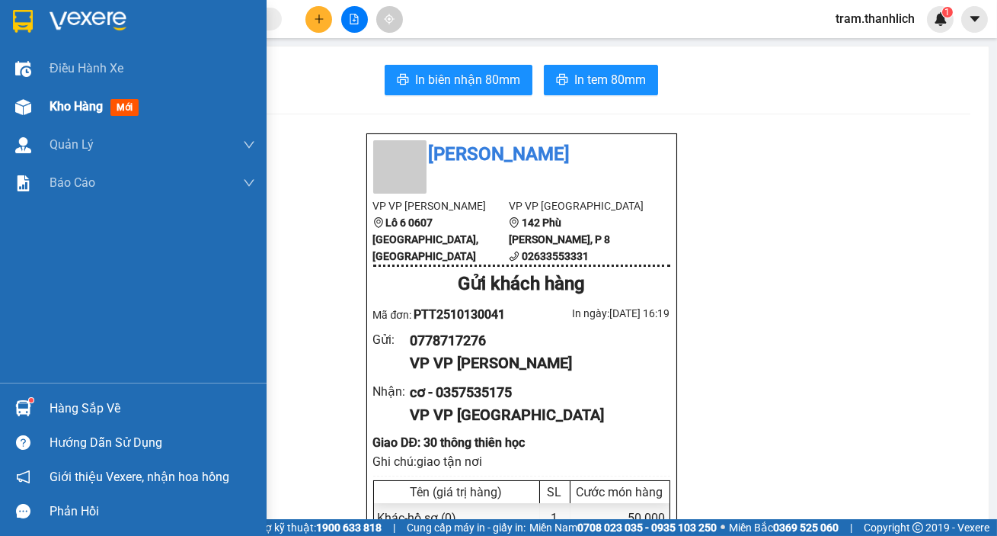
click at [61, 106] on span "Kho hàng" at bounding box center [76, 106] width 53 height 14
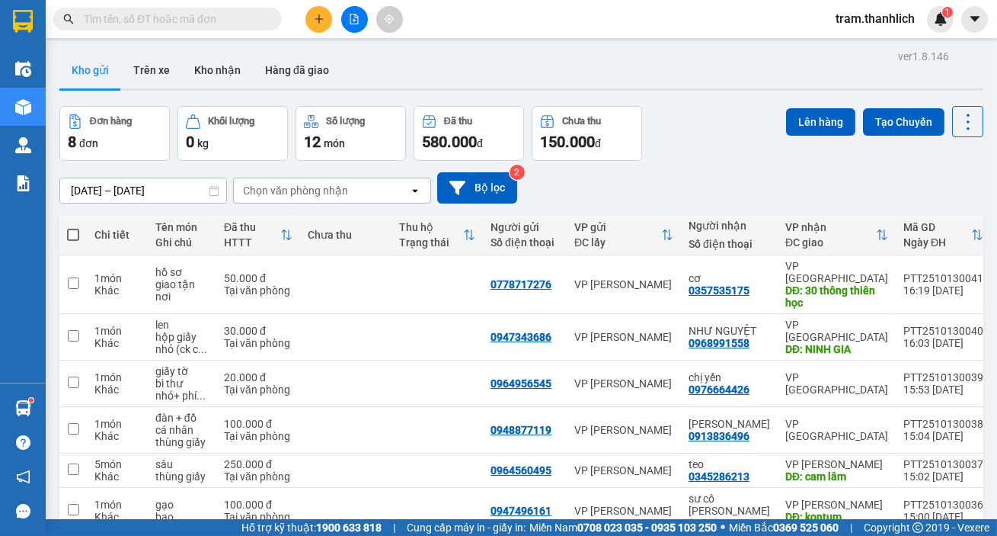
click at [312, 27] on button at bounding box center [319, 19] width 27 height 27
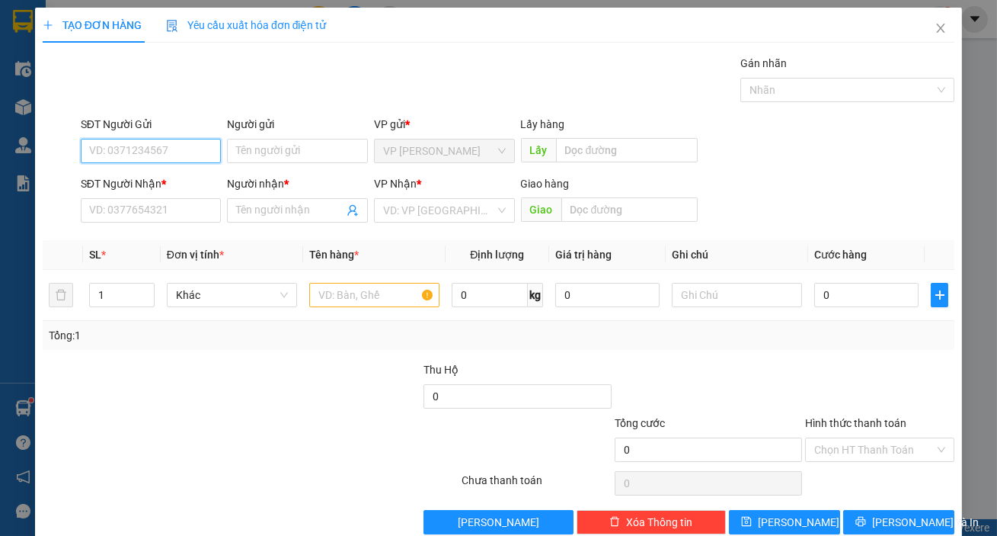
click at [87, 149] on input "SĐT Người Gửi" at bounding box center [151, 151] width 141 height 24
click at [98, 180] on div "0902275757" at bounding box center [149, 181] width 121 height 17
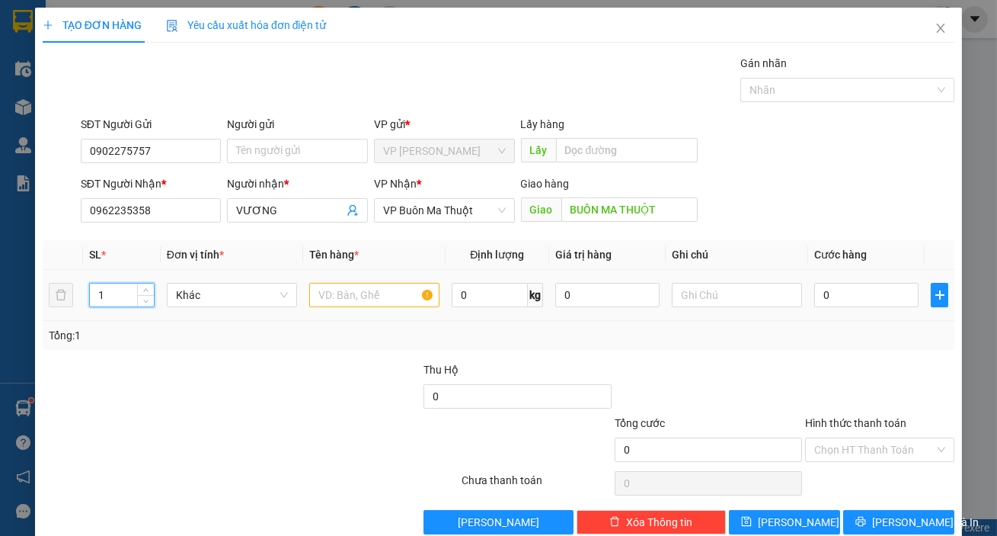
click at [117, 293] on input "1" at bounding box center [122, 294] width 64 height 23
click at [137, 289] on span "Increase Value" at bounding box center [145, 290] width 17 height 14
click at [198, 210] on input "0962235358" at bounding box center [151, 210] width 141 height 24
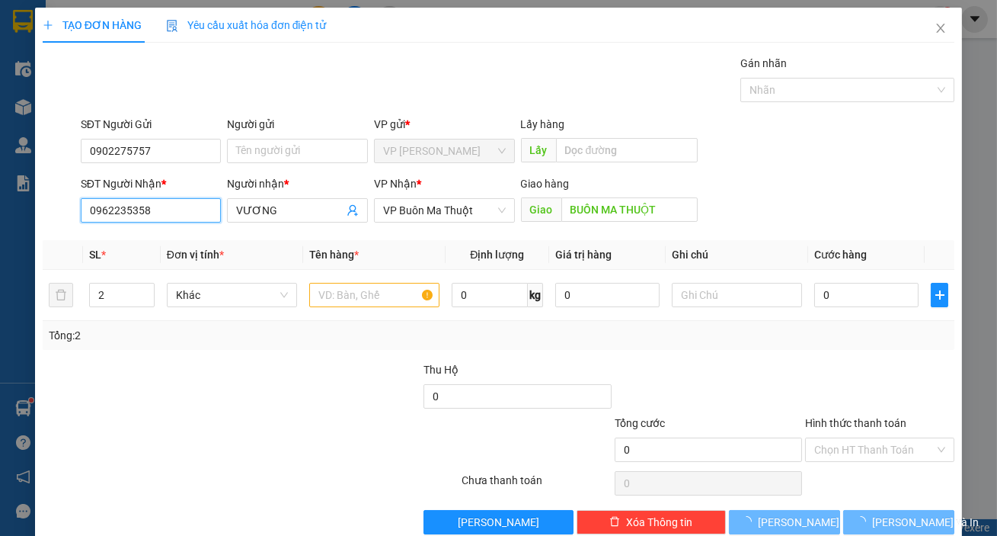
click at [198, 210] on input "0962235358" at bounding box center [151, 210] width 141 height 24
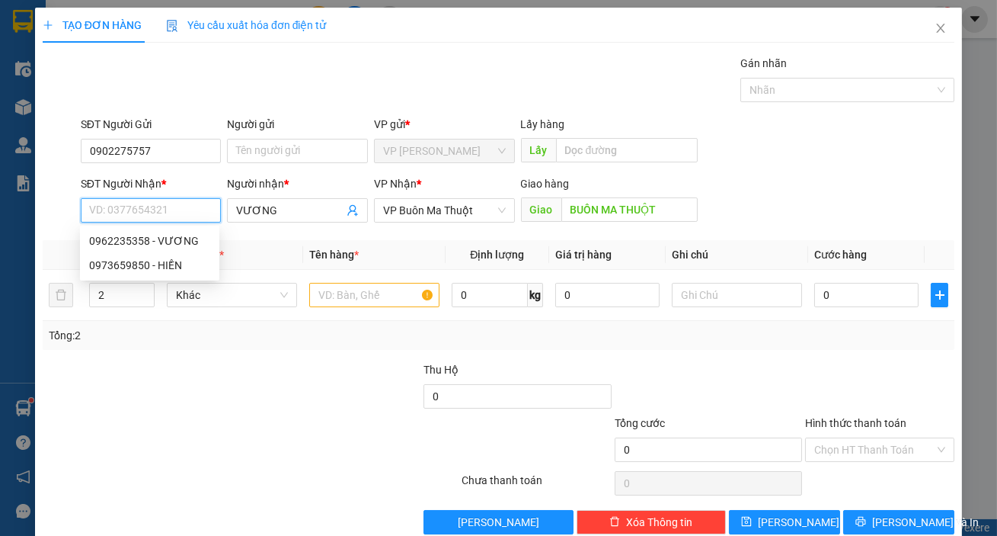
click at [198, 210] on input "SĐT Người Nhận *" at bounding box center [151, 210] width 141 height 24
click at [183, 272] on div "0973659850 - HIỀN" at bounding box center [149, 265] width 121 height 17
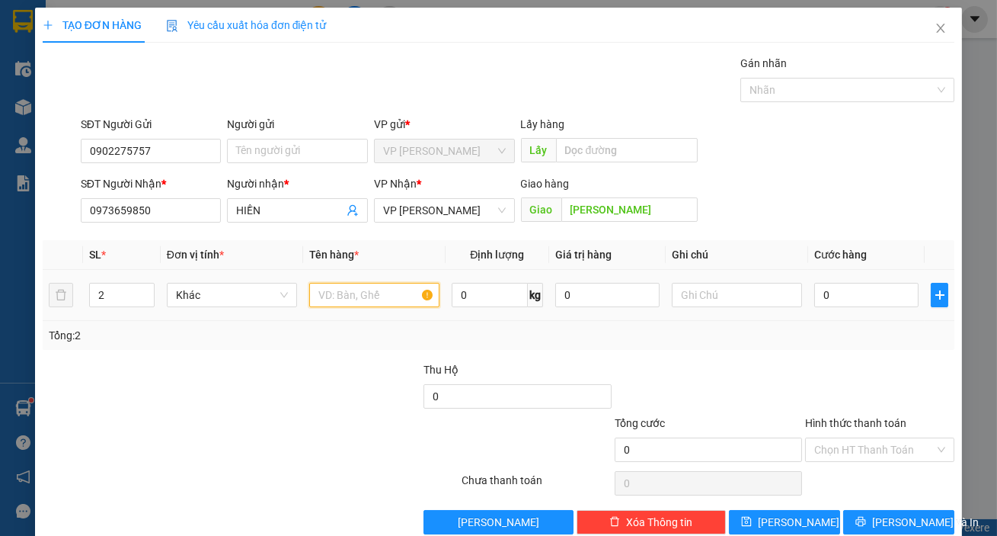
click at [351, 287] on input "text" at bounding box center [374, 295] width 130 height 24
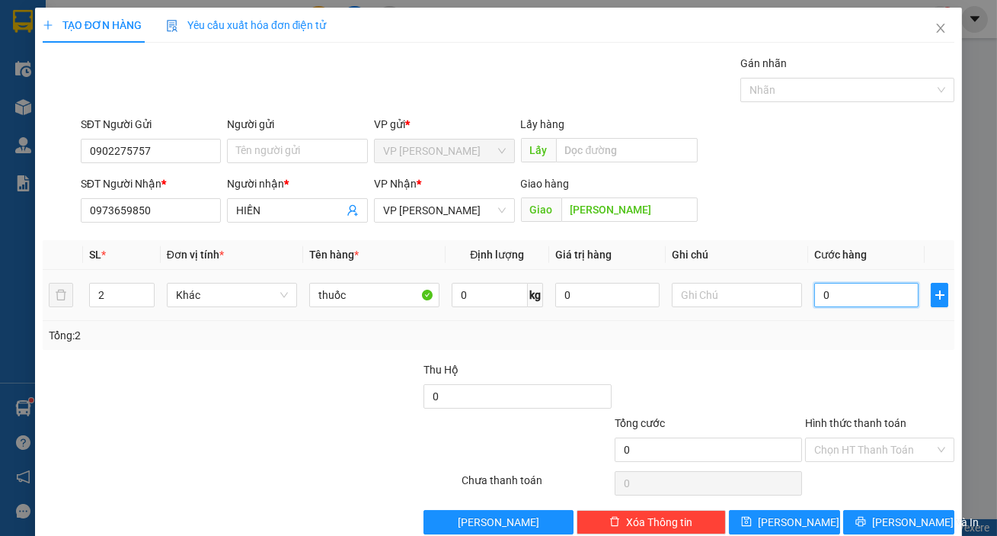
click at [863, 293] on input "0" at bounding box center [867, 295] width 104 height 24
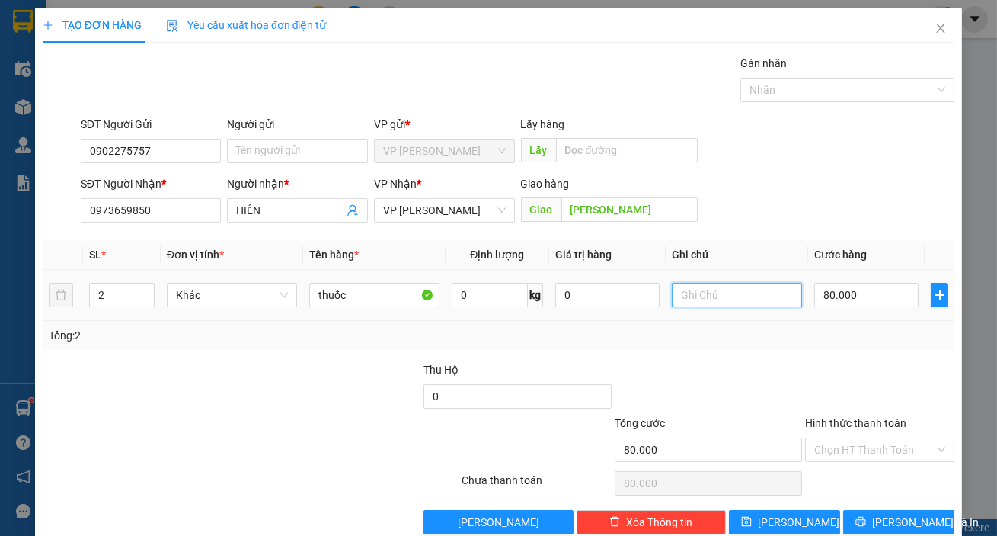
click at [694, 290] on input "text" at bounding box center [737, 295] width 130 height 24
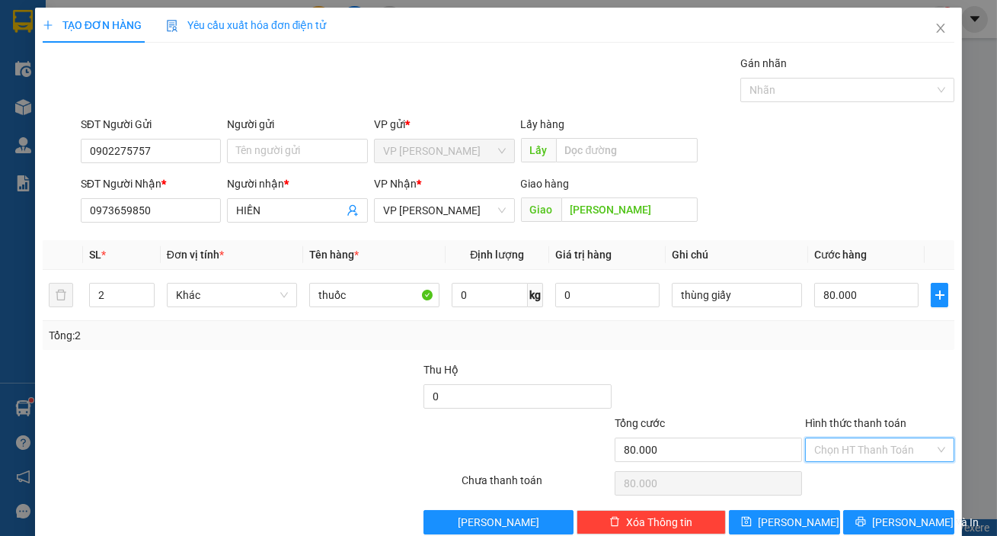
click at [847, 445] on input "Hình thức thanh toán" at bounding box center [875, 449] width 120 height 23
click at [866, 484] on div "Tại văn phòng" at bounding box center [871, 479] width 130 height 17
click at [878, 514] on span "Lưu và In" at bounding box center [925, 522] width 107 height 17
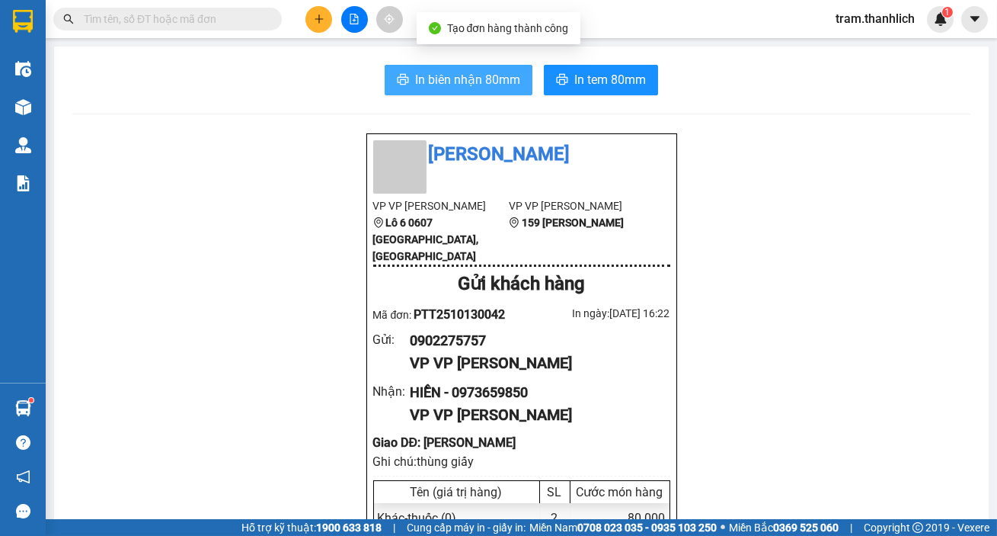
click at [497, 75] on span "In biên nhận 80mm" at bounding box center [467, 79] width 105 height 19
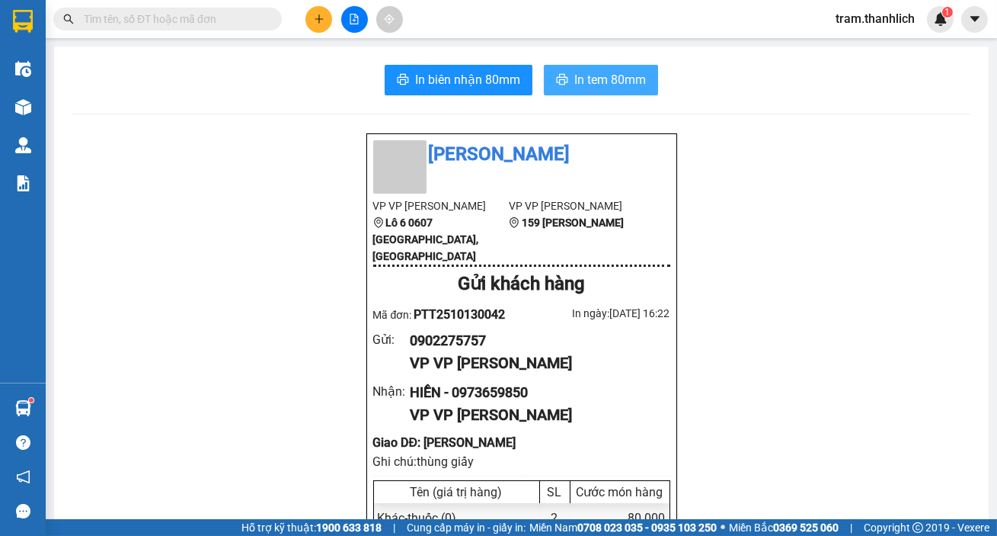
click at [587, 76] on span "In tem 80mm" at bounding box center [611, 79] width 72 height 19
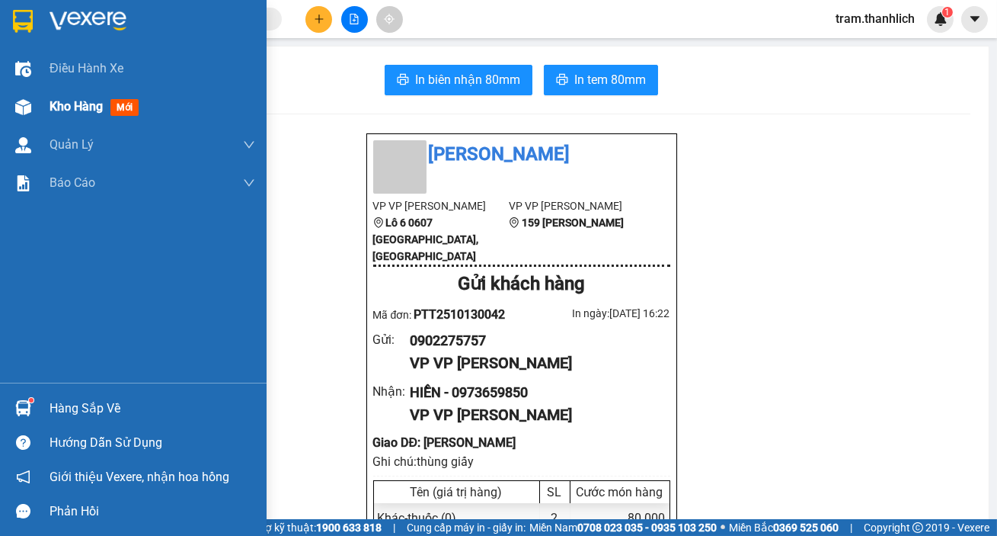
click at [56, 110] on span "Kho hàng" at bounding box center [76, 106] width 53 height 14
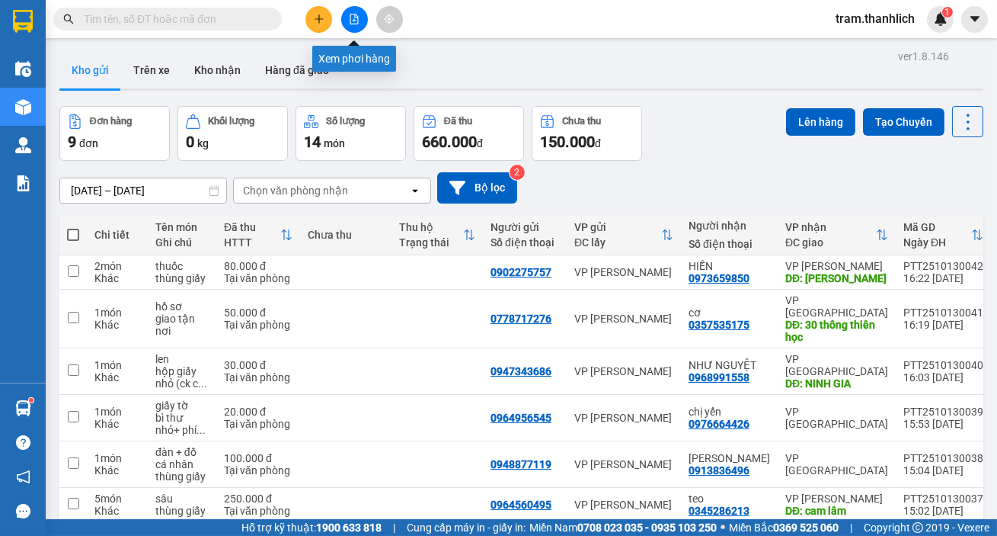
click at [363, 22] on button at bounding box center [354, 19] width 27 height 27
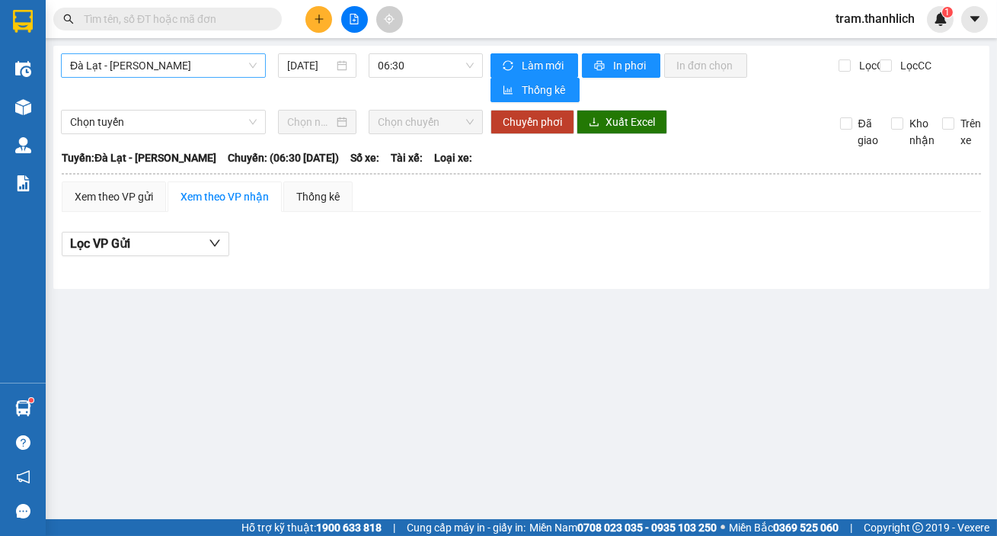
click at [185, 63] on span "Đà Lạt - Phan Thiết" at bounding box center [163, 65] width 187 height 23
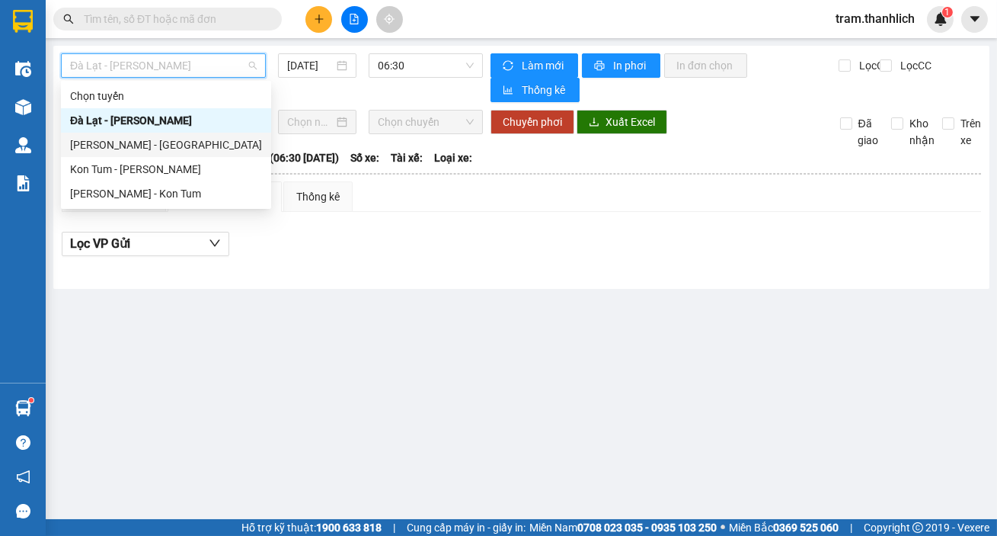
click at [157, 137] on div "Phan Thiết - Đà Lạt" at bounding box center [166, 144] width 192 height 17
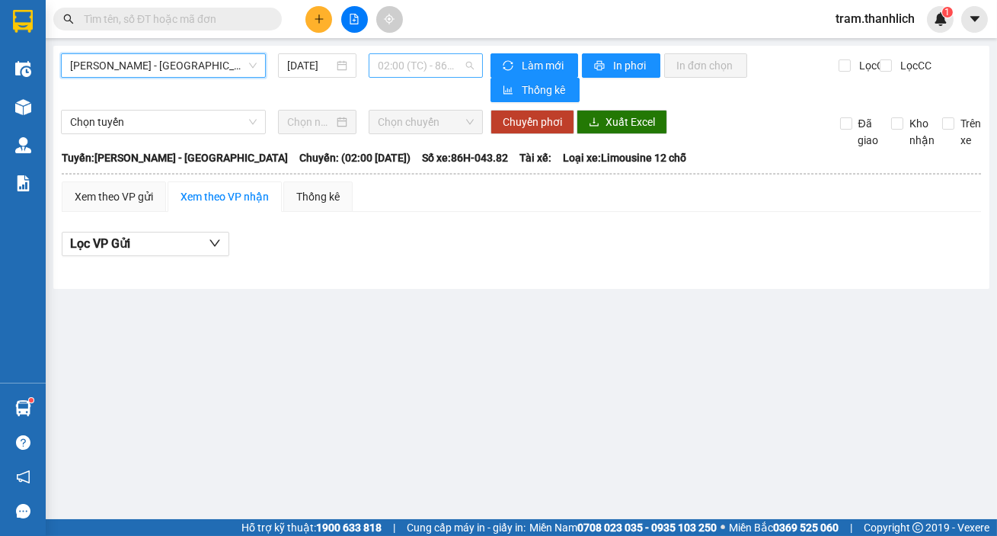
click at [423, 63] on span "02:00 (TC) - 86H-043.82" at bounding box center [426, 65] width 96 height 23
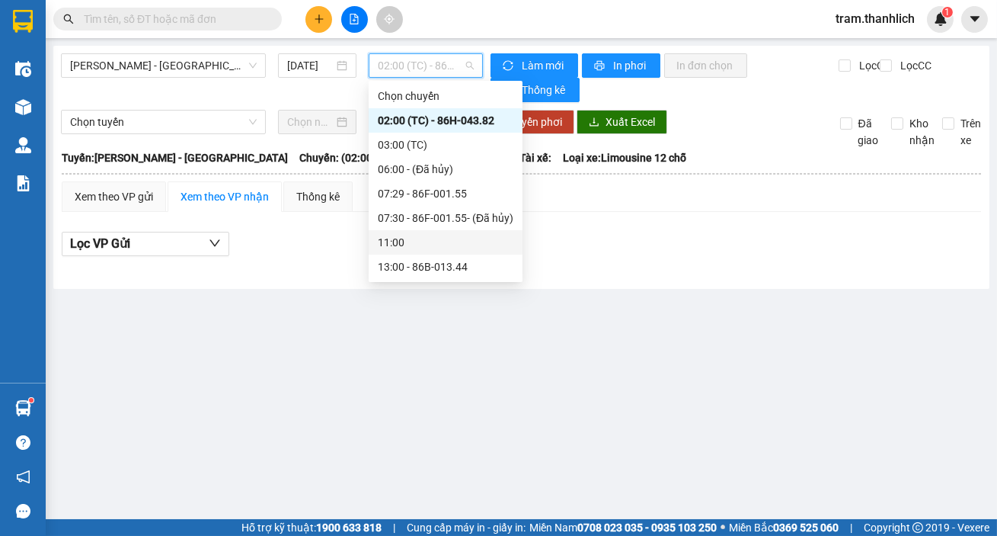
click at [437, 238] on div "11:00" at bounding box center [446, 242] width 136 height 17
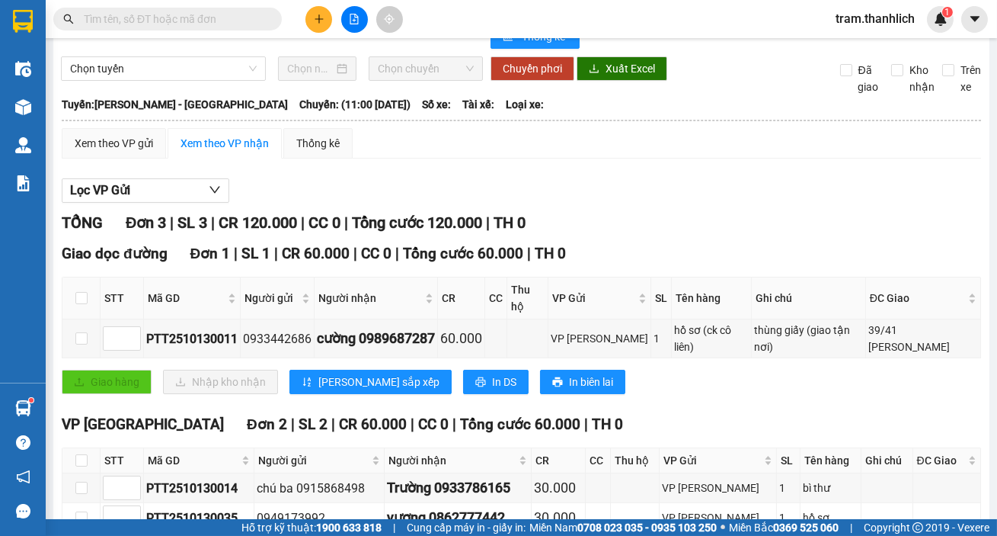
scroll to position [118, 0]
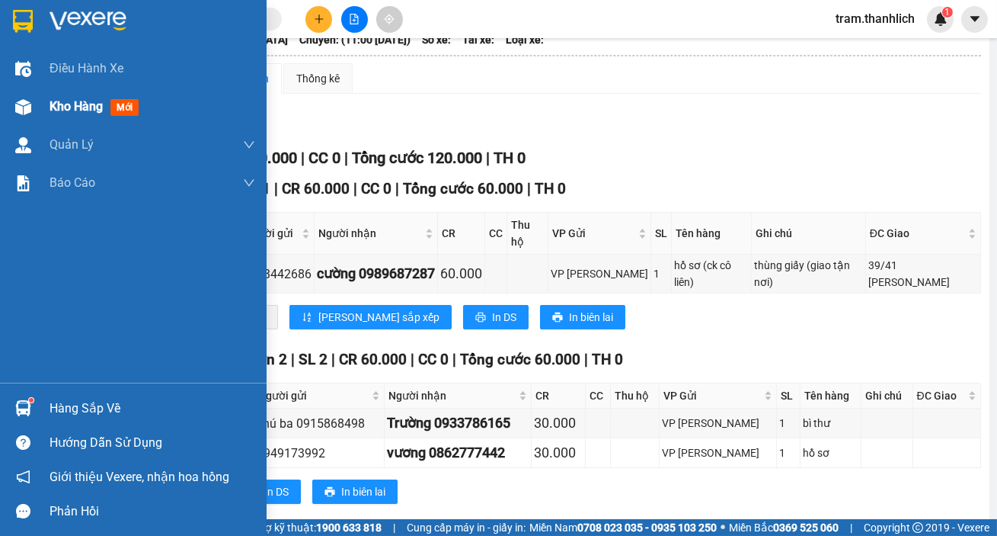
click at [71, 108] on span "Kho hàng" at bounding box center [76, 106] width 53 height 14
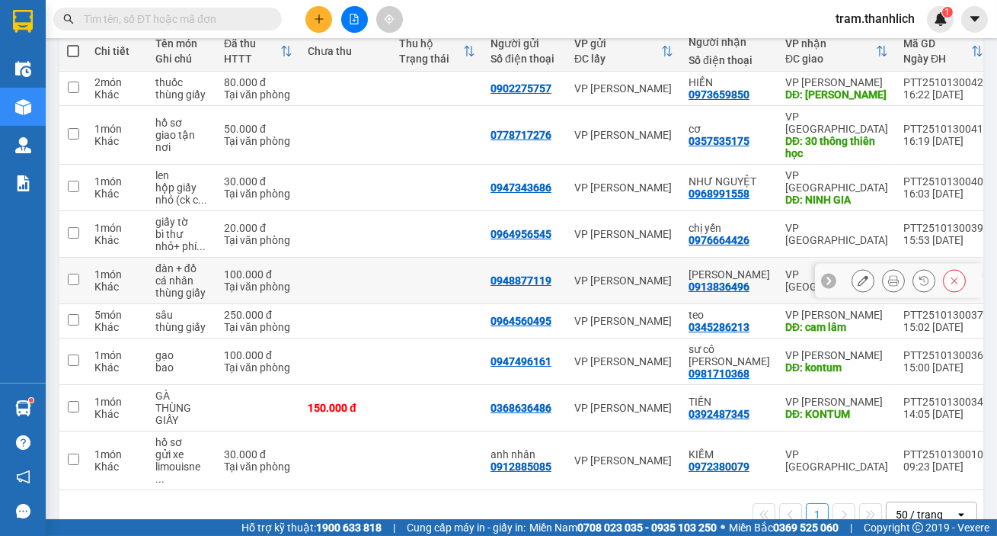
scroll to position [184, 0]
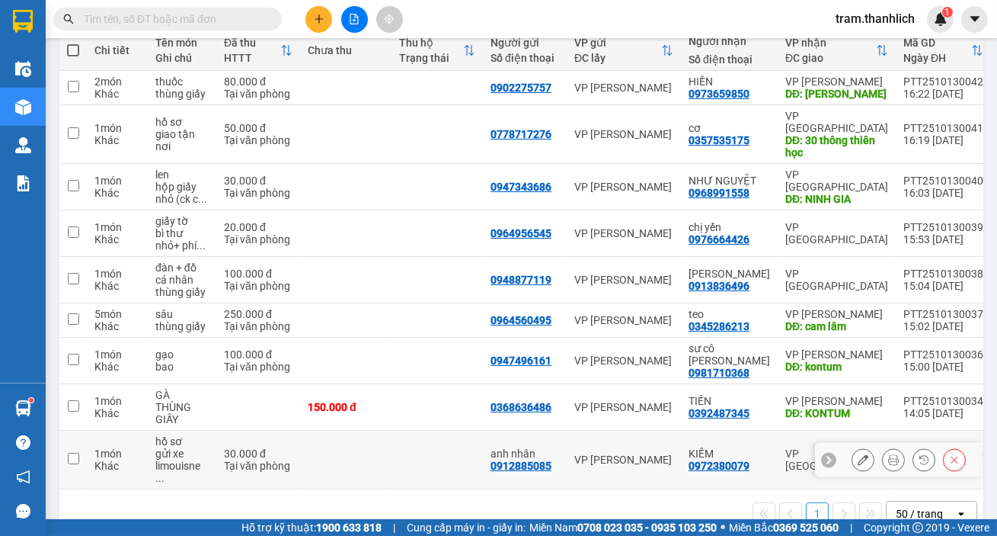
click at [78, 453] on input "checkbox" at bounding box center [73, 458] width 11 height 11
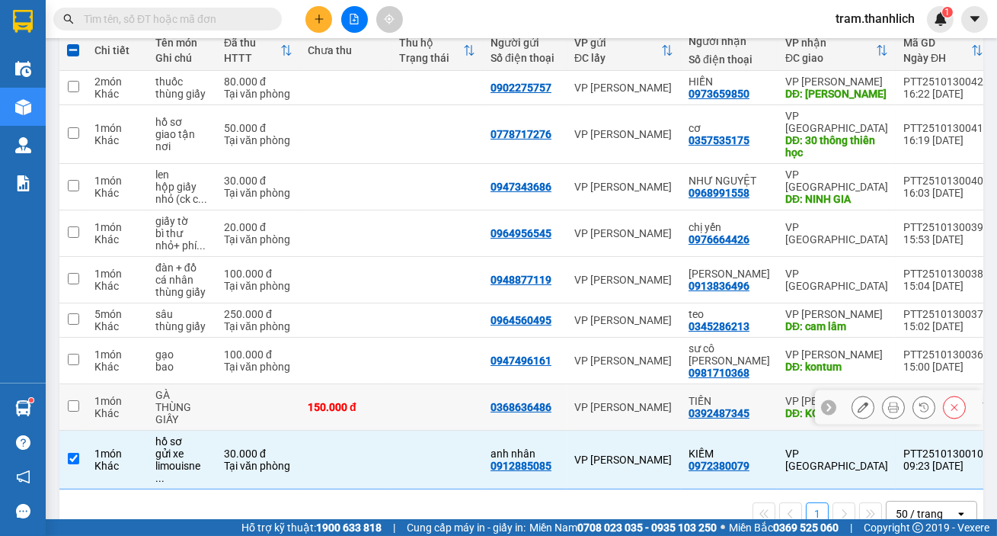
scroll to position [0, 0]
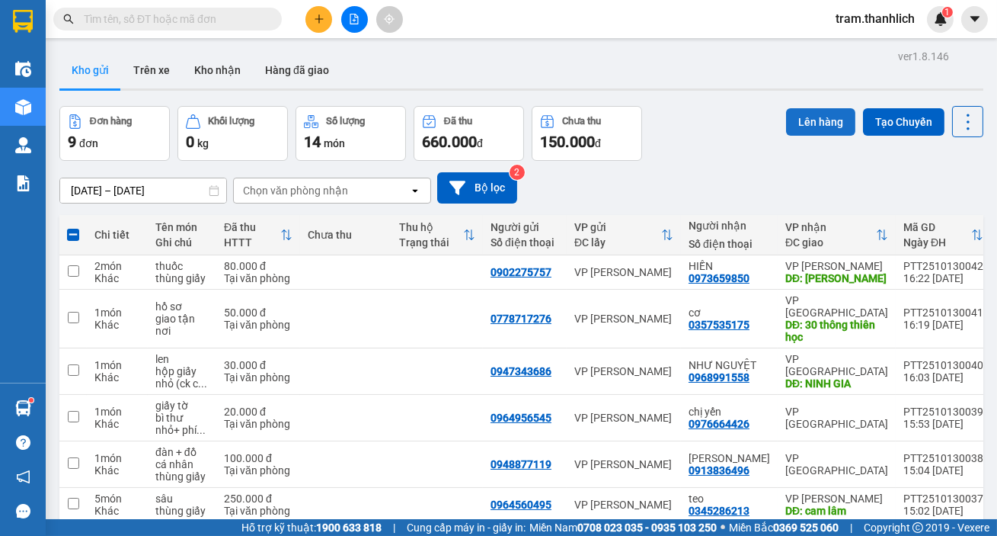
click at [786, 118] on button "Lên hàng" at bounding box center [820, 121] width 69 height 27
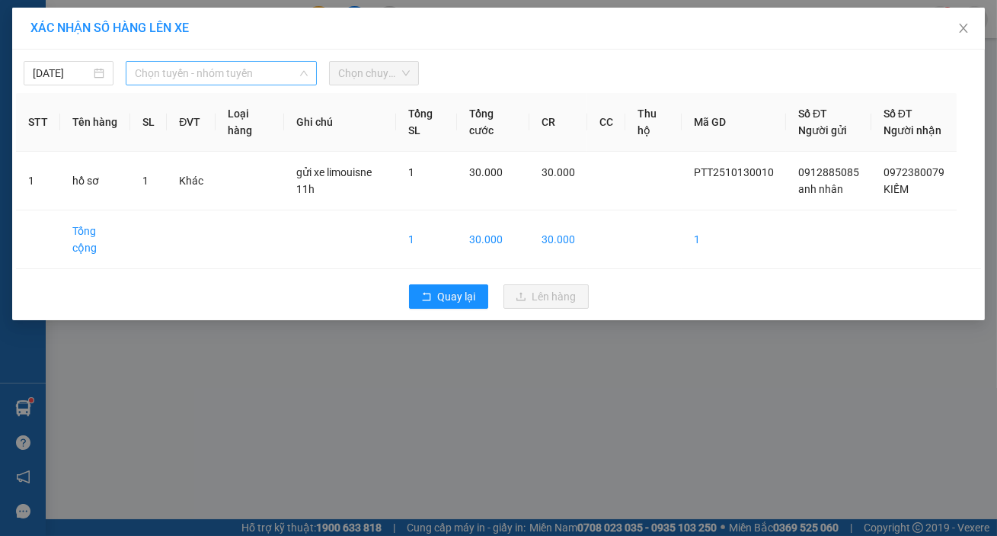
click at [213, 65] on span "Chọn tuyến - nhóm tuyến" at bounding box center [221, 73] width 173 height 23
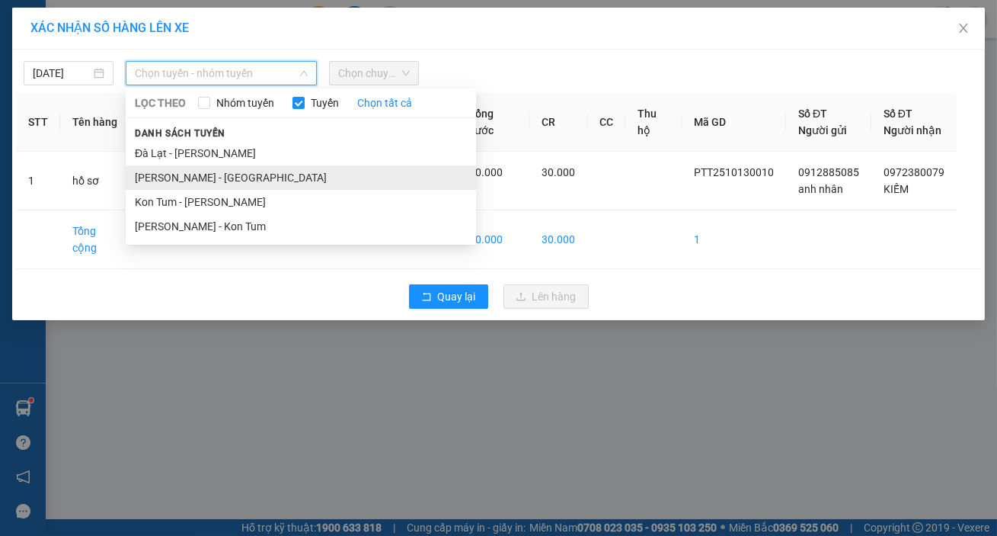
click at [183, 179] on li "Phan Thiết - Đà Lạt" at bounding box center [301, 177] width 351 height 24
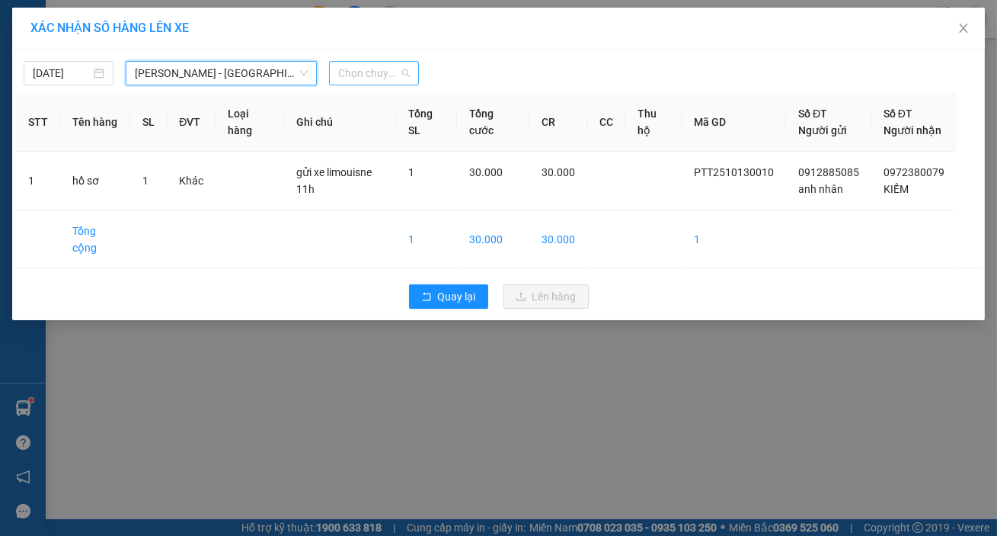
click at [376, 78] on span "Chọn chuyến" at bounding box center [374, 73] width 72 height 23
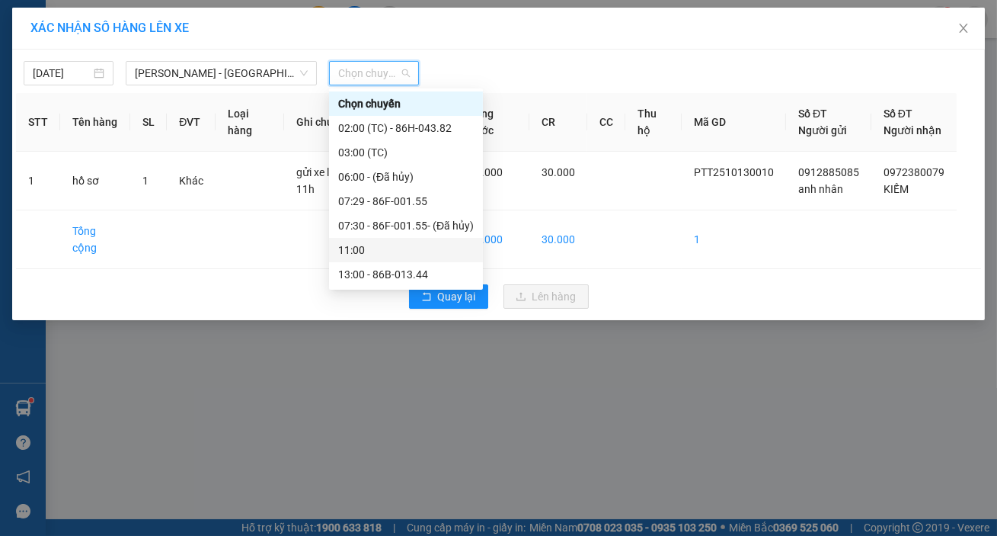
click at [368, 252] on div "11:00" at bounding box center [406, 250] width 136 height 17
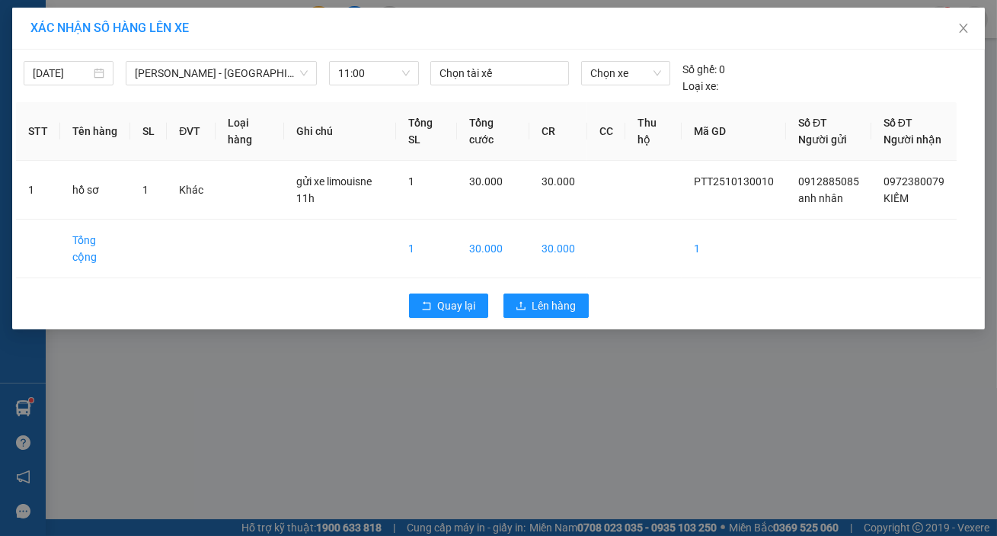
click at [572, 319] on div "Quay lại Lên hàng" at bounding box center [498, 306] width 965 height 40
click at [571, 310] on span "Lên hàng" at bounding box center [555, 305] width 44 height 17
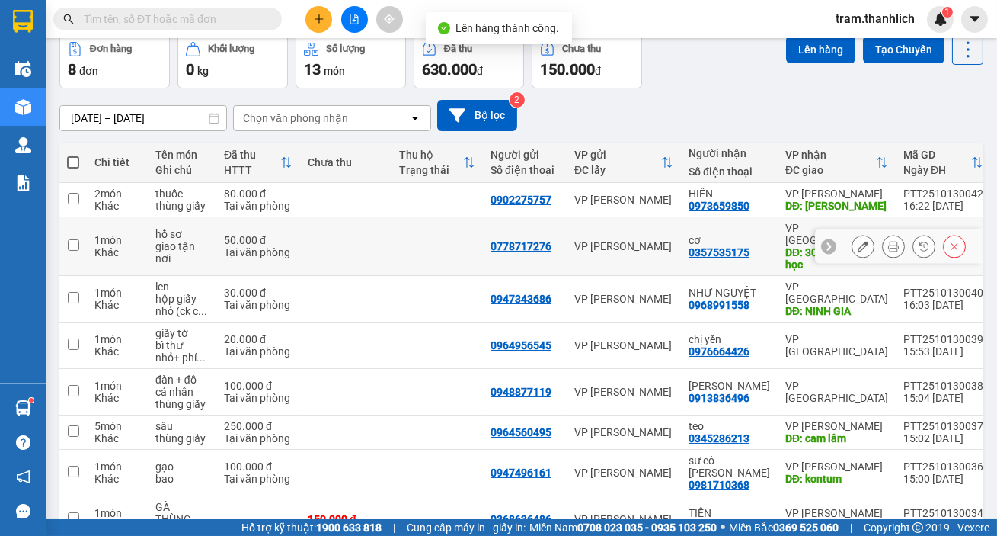
scroll to position [138, 0]
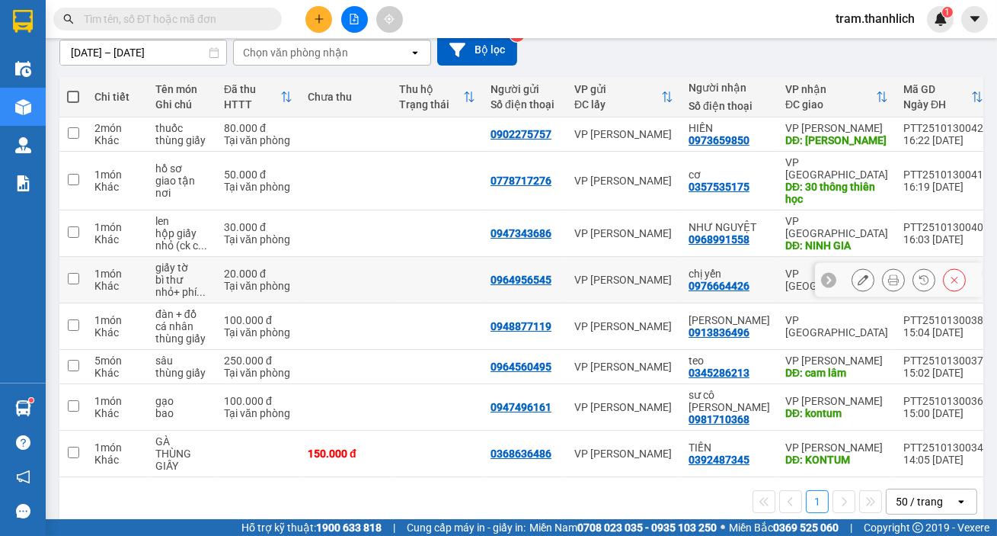
click at [853, 272] on button at bounding box center [863, 280] width 21 height 27
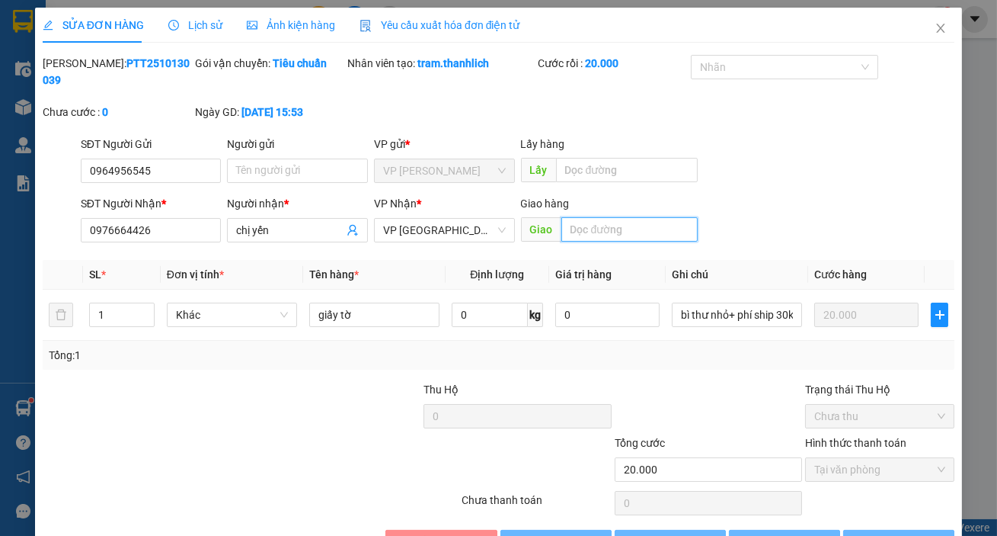
click at [632, 217] on input "text" at bounding box center [630, 229] width 137 height 24
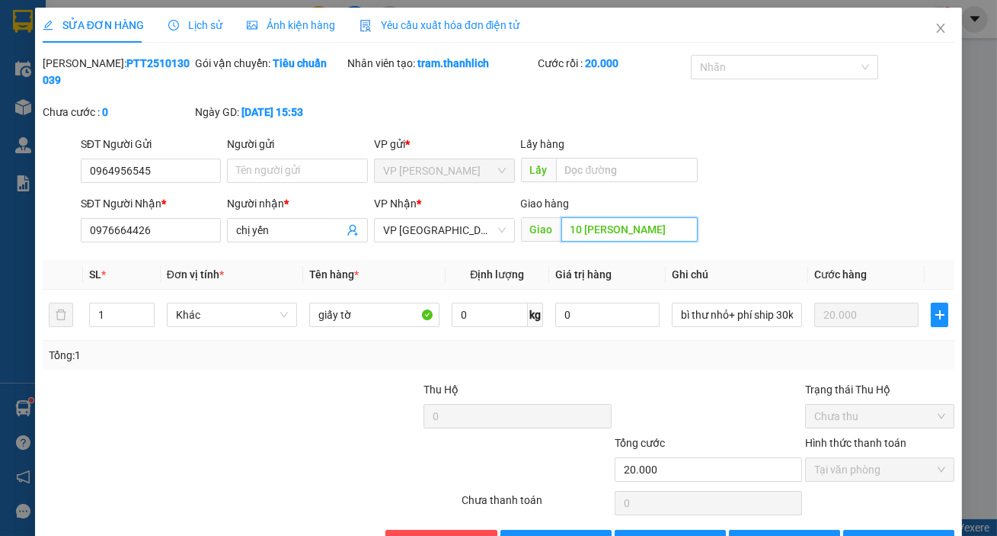
scroll to position [47, 0]
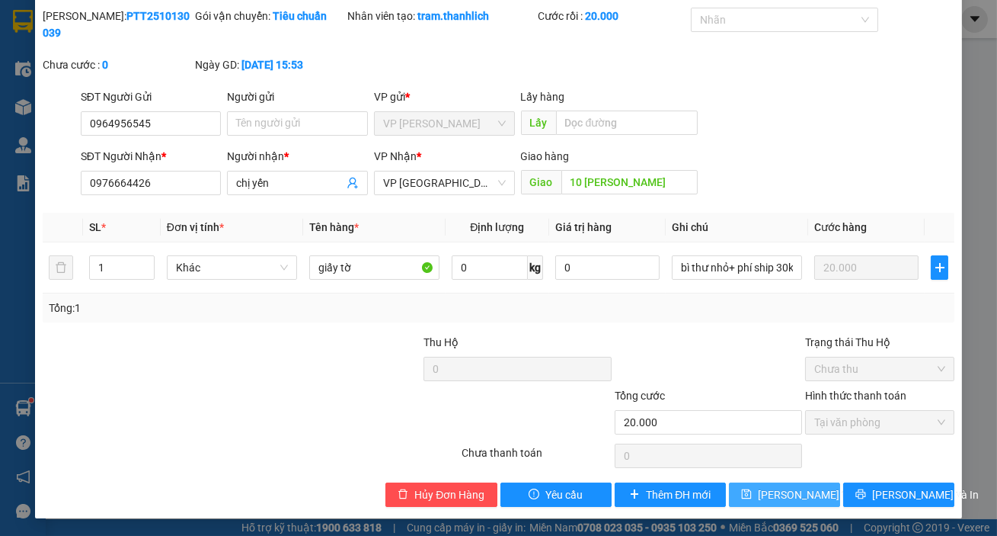
click at [783, 488] on span "Lưu thay đổi" at bounding box center [819, 494] width 122 height 17
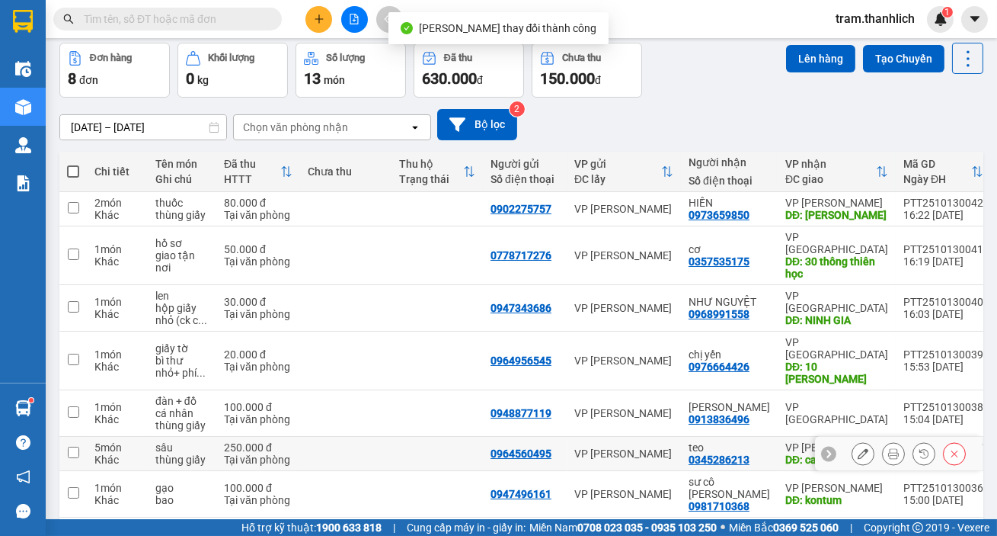
scroll to position [138, 0]
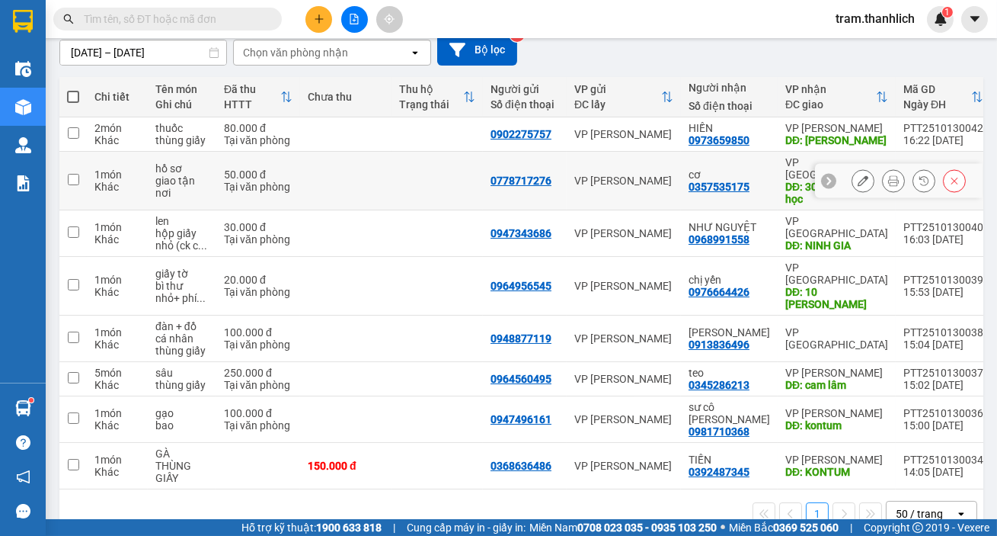
click at [326, 146] on td at bounding box center [345, 134] width 91 height 34
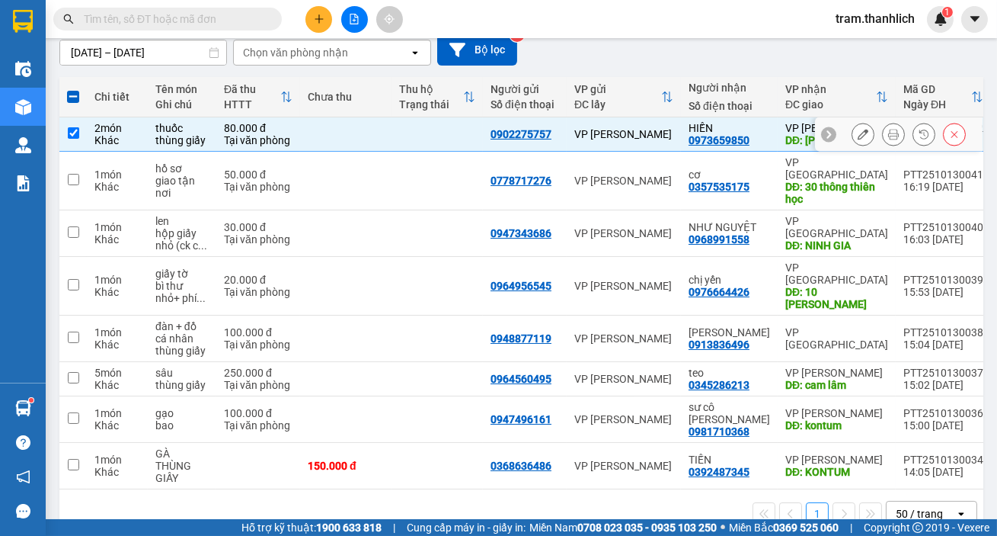
click at [328, 145] on td at bounding box center [345, 134] width 91 height 34
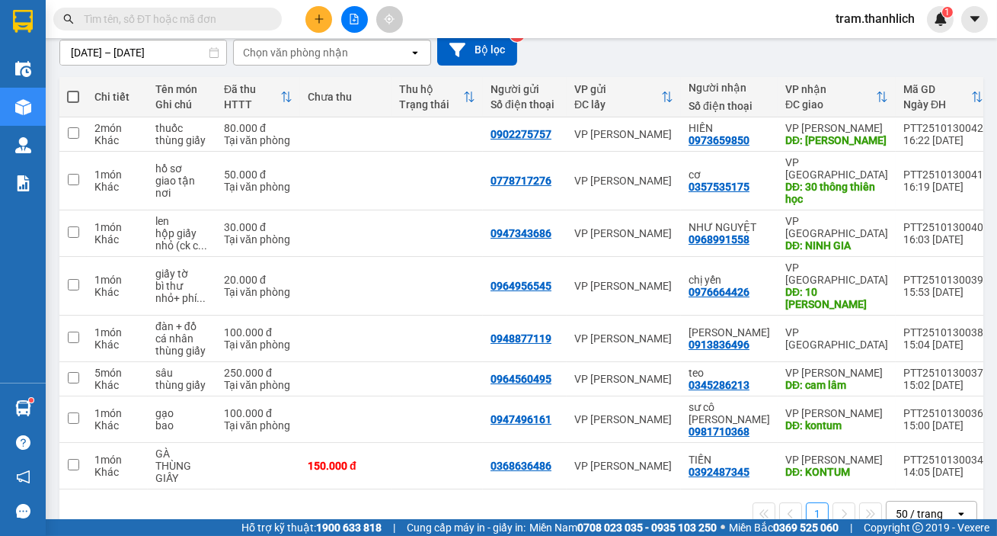
click at [321, 30] on button at bounding box center [319, 19] width 27 height 27
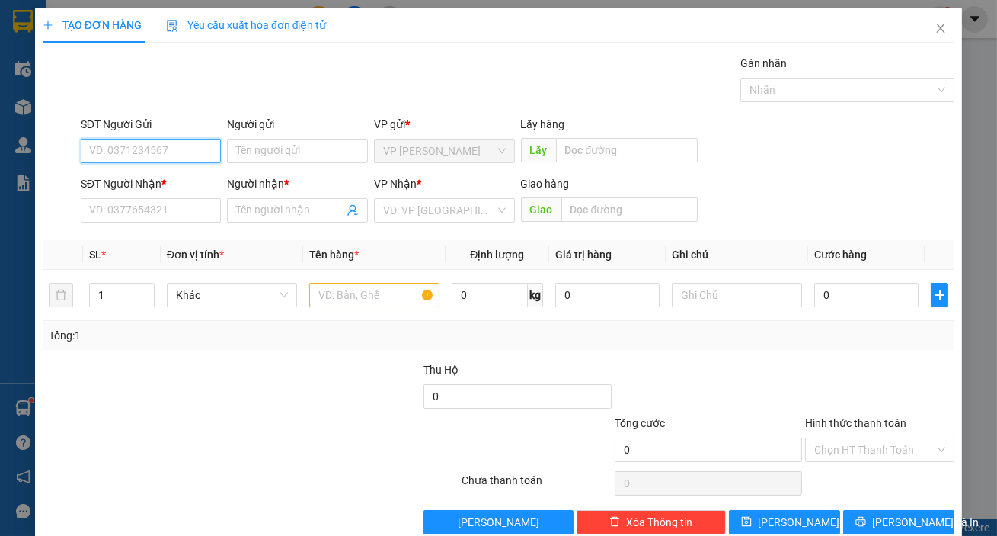
click at [165, 152] on input "SĐT Người Gửi" at bounding box center [151, 151] width 141 height 24
click at [158, 213] on input "SĐT Người Nhận *" at bounding box center [151, 210] width 141 height 24
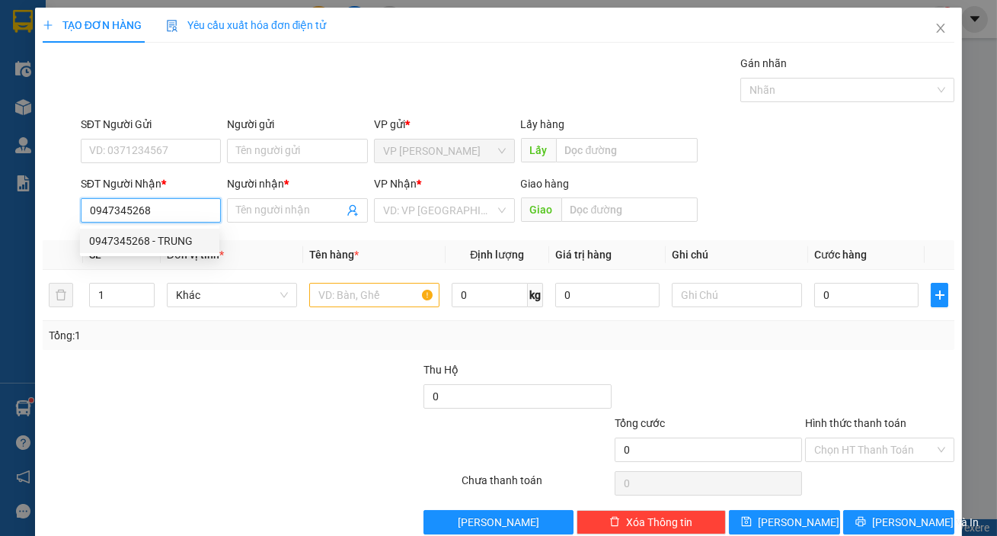
click at [158, 242] on div "0947345268 - TRUNG" at bounding box center [149, 240] width 121 height 17
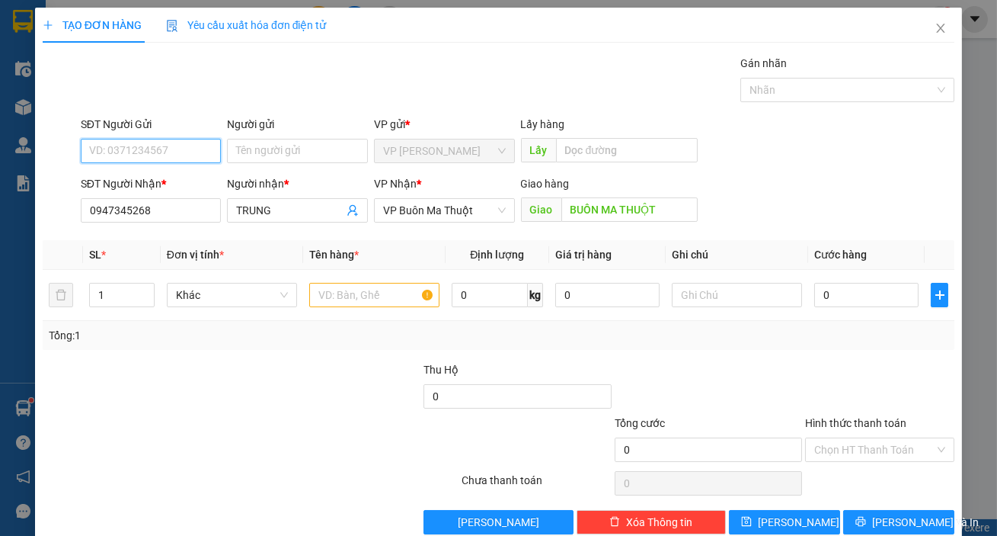
click at [175, 148] on input "SĐT Người Gửi" at bounding box center [151, 151] width 141 height 24
click at [125, 152] on input "0916636" at bounding box center [151, 151] width 141 height 24
click at [152, 155] on input "0916666" at bounding box center [151, 151] width 141 height 24
click at [242, 144] on input "Người gửi" at bounding box center [297, 151] width 141 height 24
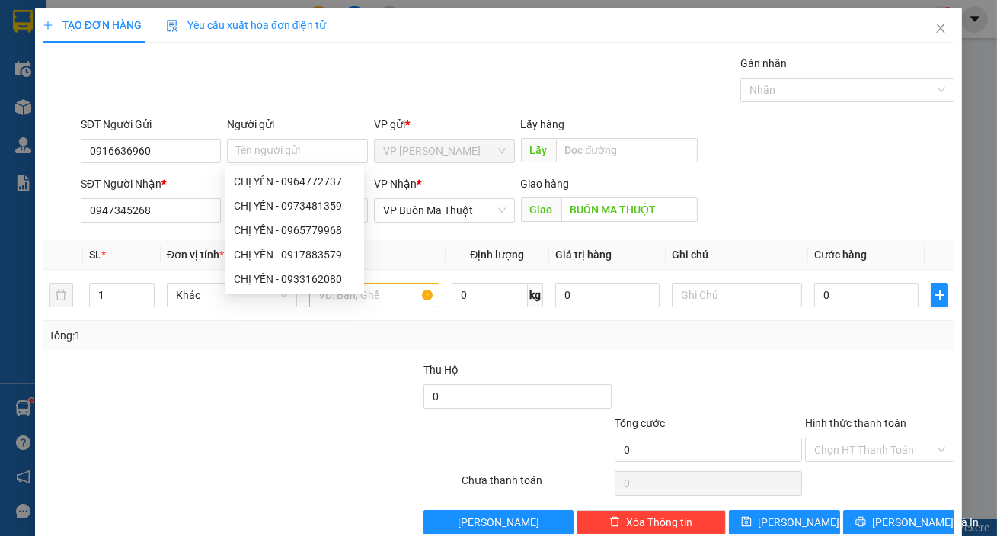
click at [815, 214] on div "SĐT Người Nhận * 0947345268 Người nhận * TRUNG VP Nhận * VP Buôn Ma Thuột Giao …" at bounding box center [518, 201] width 880 height 53
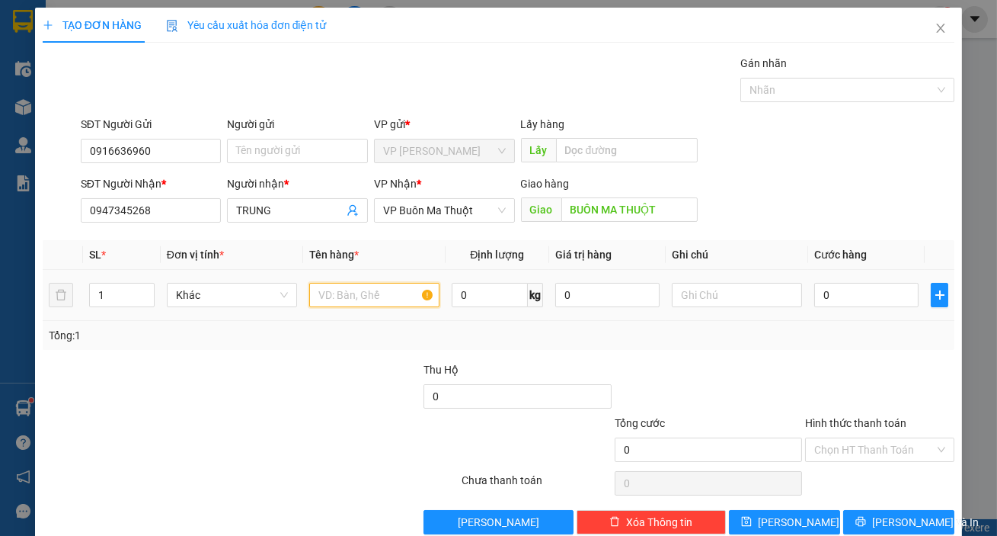
click at [347, 295] on input "text" at bounding box center [374, 295] width 130 height 24
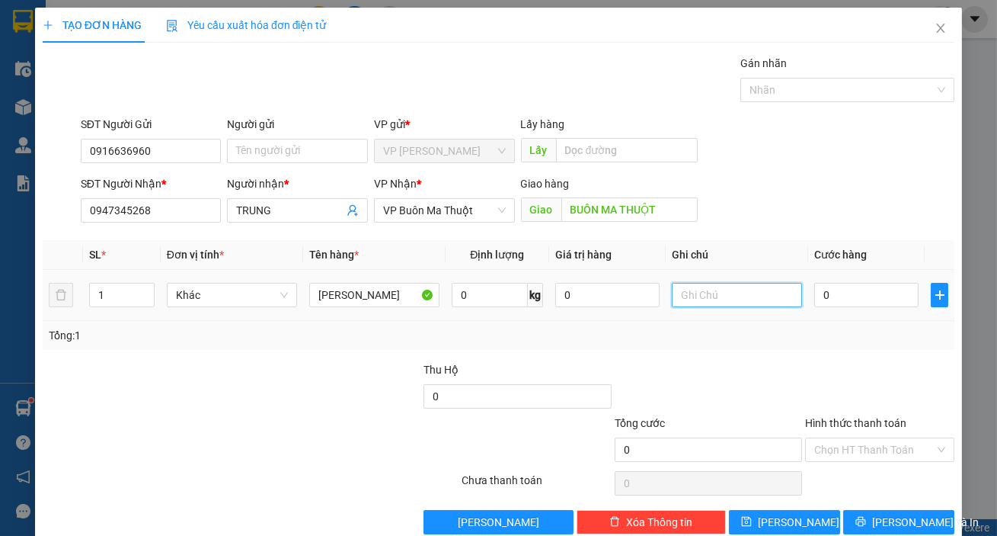
click at [702, 296] on input "text" at bounding box center [737, 295] width 130 height 24
click at [890, 296] on input "0" at bounding box center [867, 295] width 104 height 24
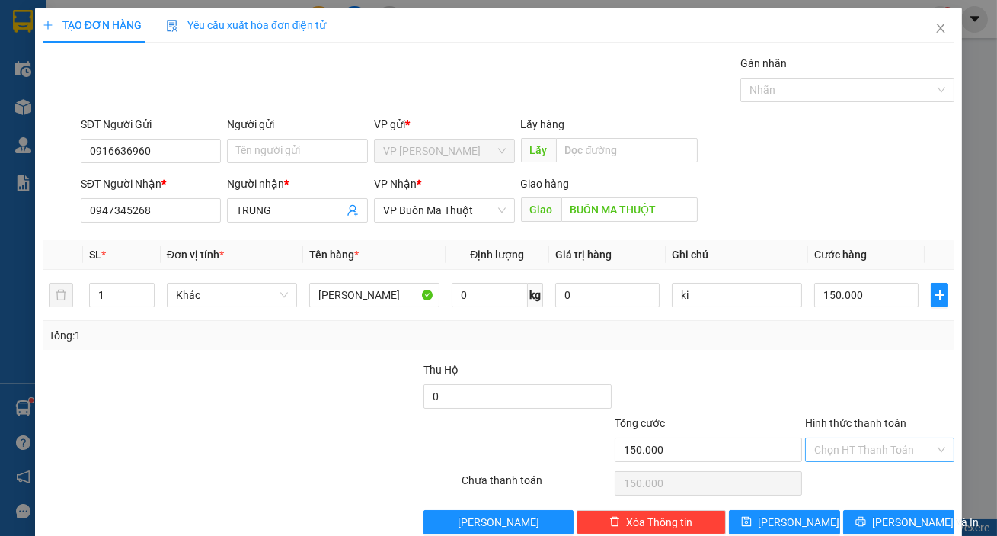
click at [896, 457] on input "Hình thức thanh toán" at bounding box center [875, 449] width 120 height 23
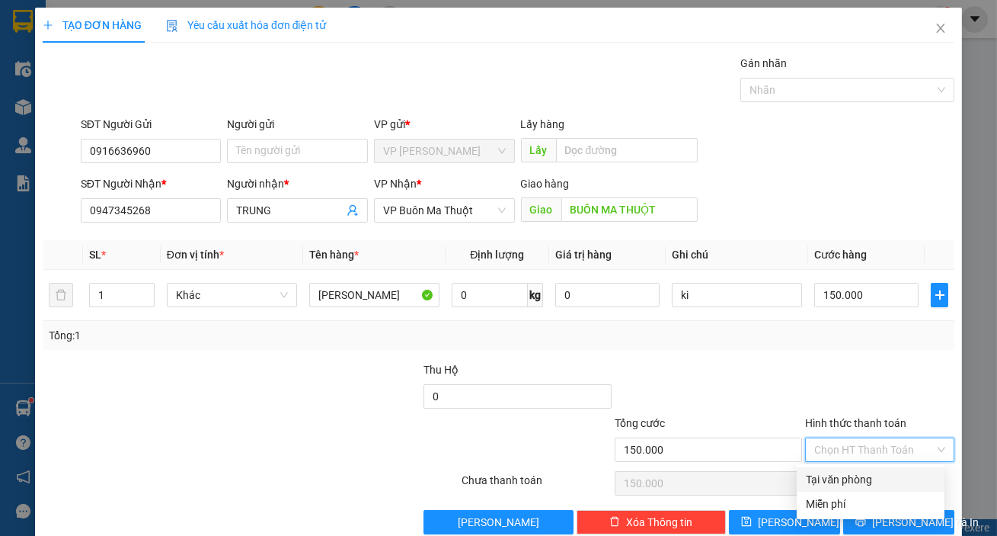
click at [880, 482] on div "Tại văn phòng" at bounding box center [871, 479] width 130 height 17
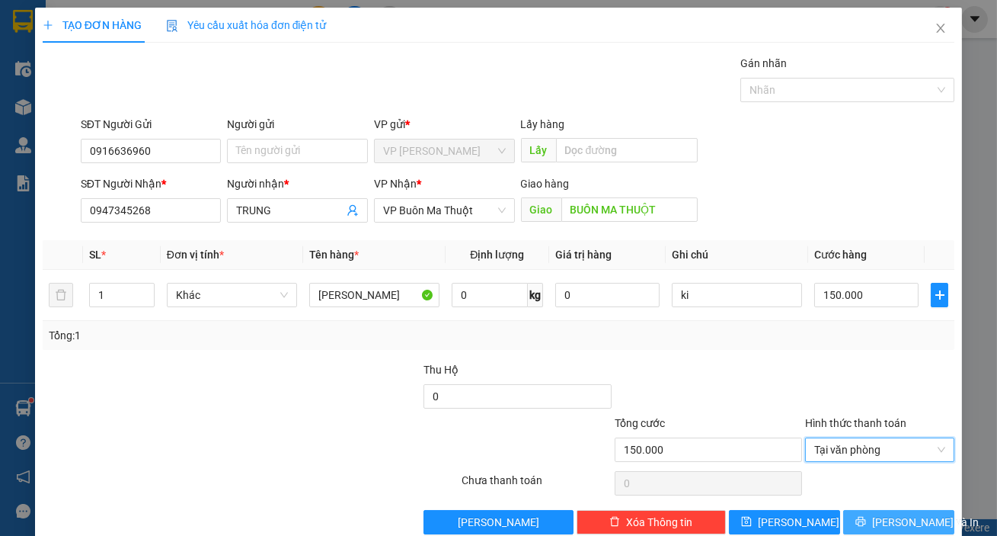
click at [880, 511] on button "Lưu và In" at bounding box center [898, 522] width 111 height 24
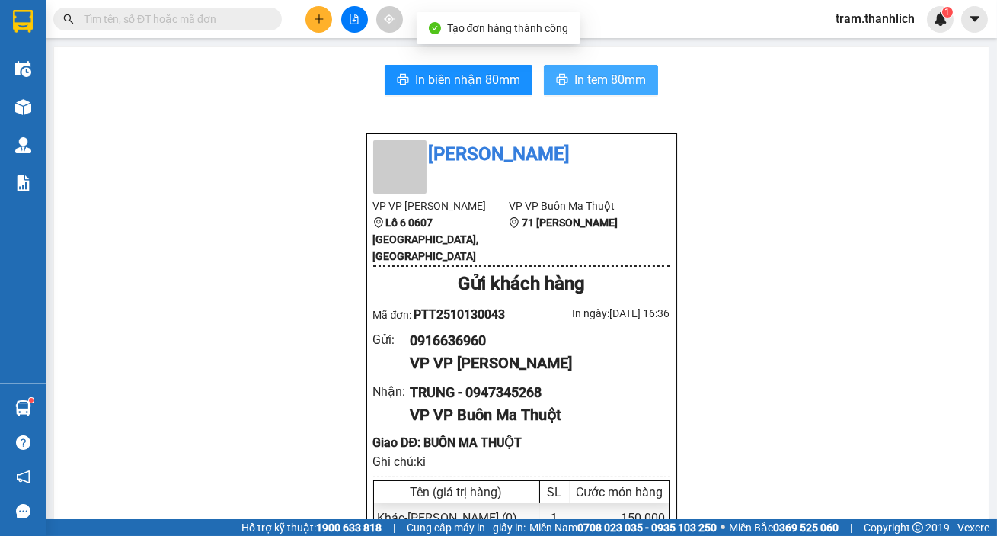
click at [619, 88] on span "In tem 80mm" at bounding box center [611, 79] width 72 height 19
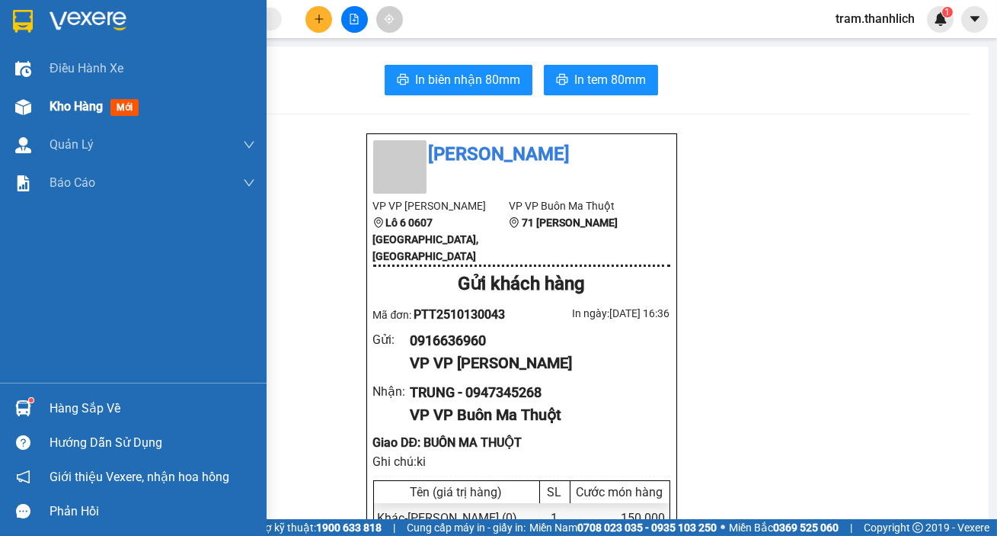
click at [50, 107] on span "Kho hàng" at bounding box center [76, 106] width 53 height 14
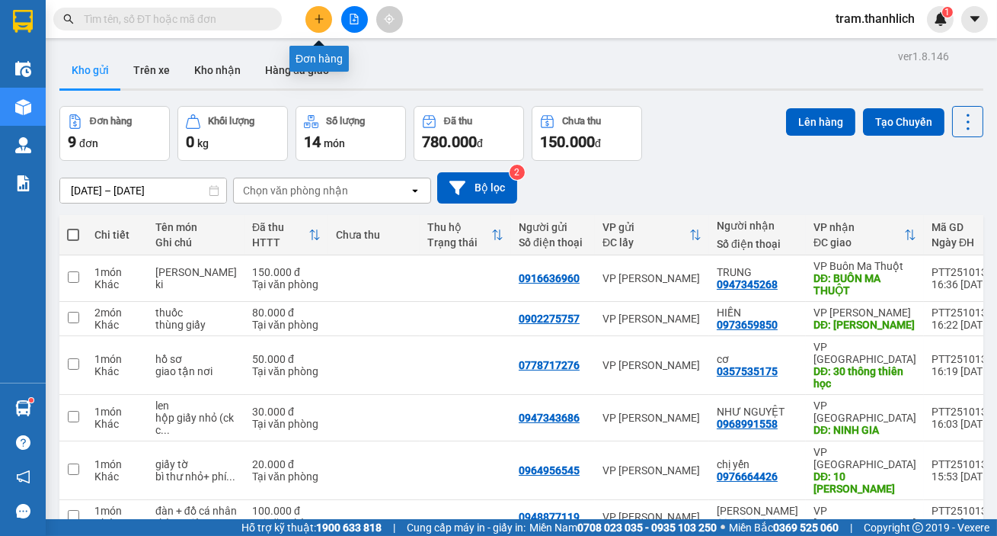
click at [321, 21] on icon "plus" at bounding box center [319, 19] width 11 height 11
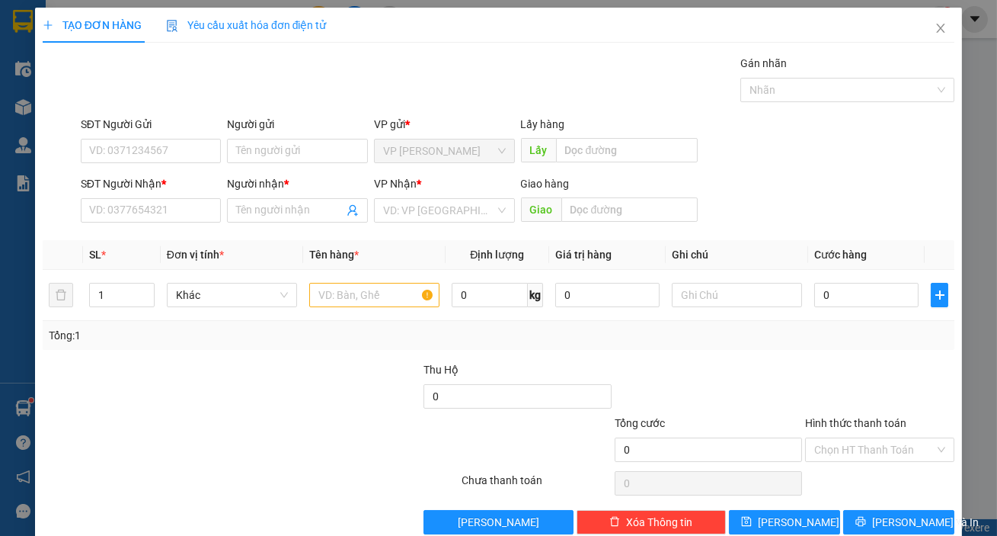
click at [181, 337] on div "Tổng: 1" at bounding box center [218, 335] width 338 height 17
click at [298, 47] on div "TẠO ĐƠN HÀNG Yêu cầu xuất hóa đơn điện tử Transit Pickup Surcharge Ids Transit …" at bounding box center [499, 271] width 912 height 527
click at [157, 152] on input "SĐT Người Gửi" at bounding box center [151, 151] width 141 height 24
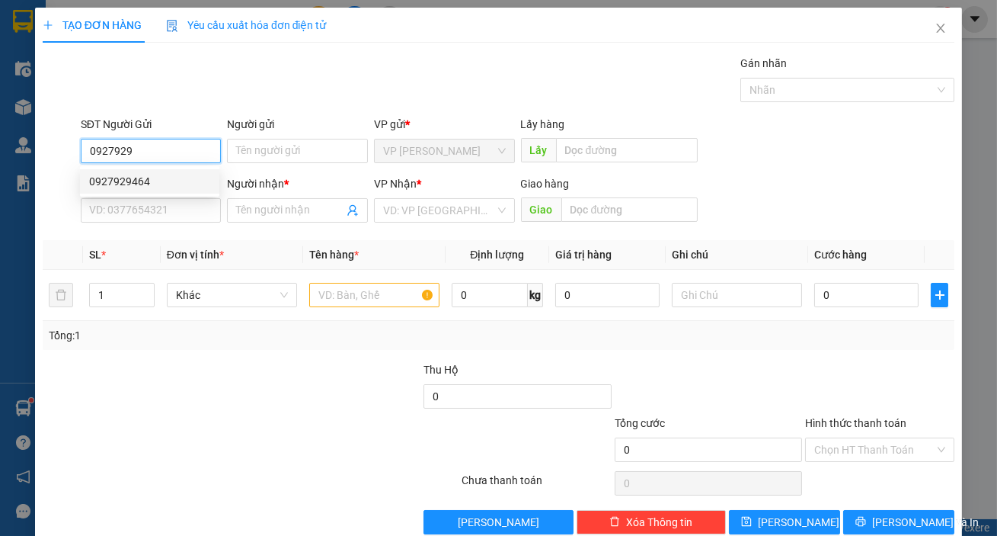
click at [156, 184] on div "0927929464" at bounding box center [149, 181] width 121 height 17
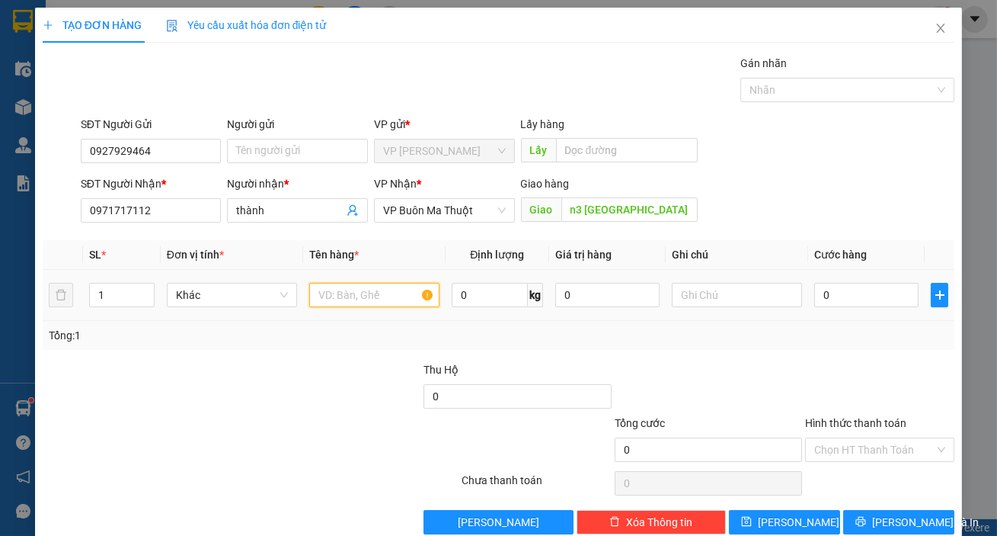
click at [320, 294] on input "text" at bounding box center [374, 295] width 130 height 24
click at [693, 291] on input "text" at bounding box center [737, 295] width 130 height 24
click at [312, 309] on div at bounding box center [374, 295] width 130 height 30
click at [311, 293] on input "text" at bounding box center [374, 295] width 130 height 24
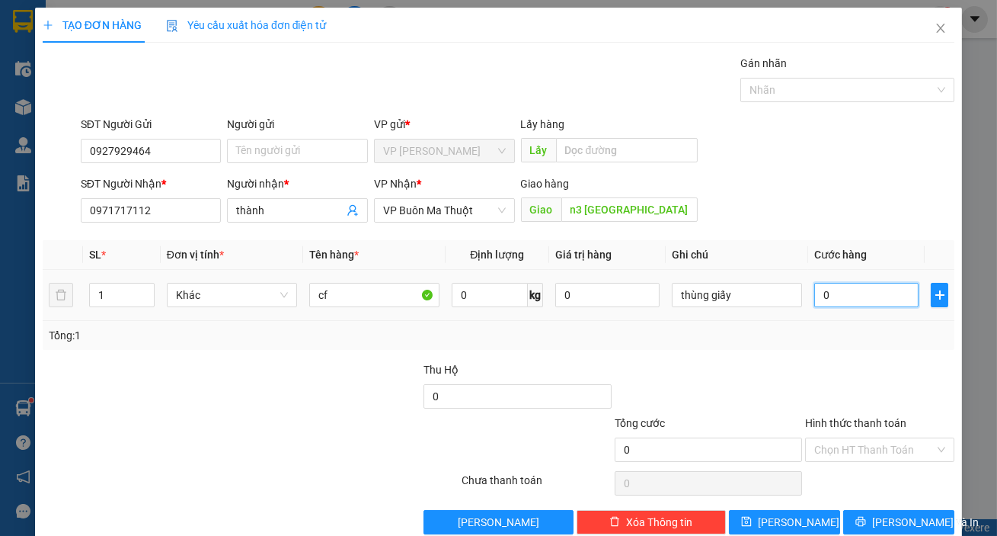
click at [830, 298] on input "0" at bounding box center [867, 295] width 104 height 24
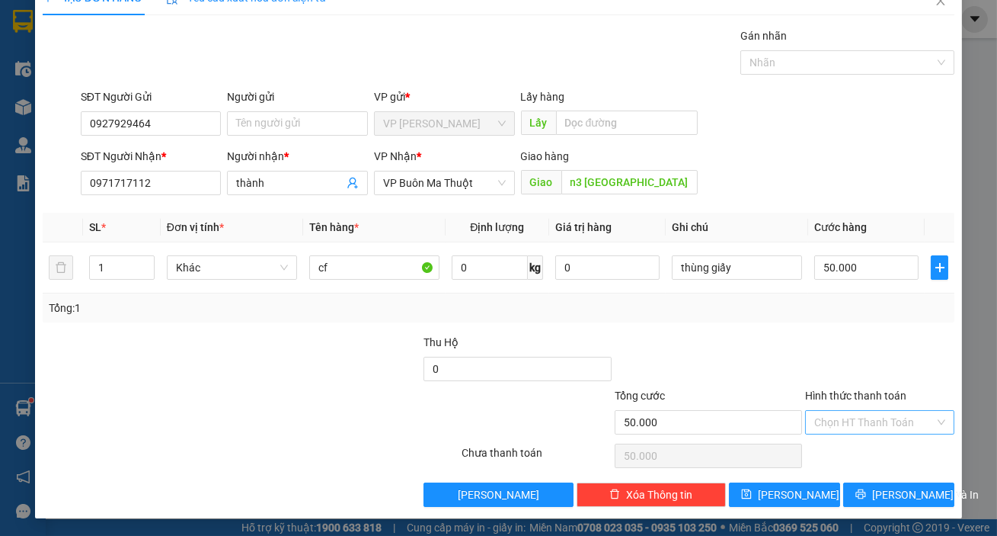
click at [862, 417] on input "Hình thức thanh toán" at bounding box center [875, 422] width 120 height 23
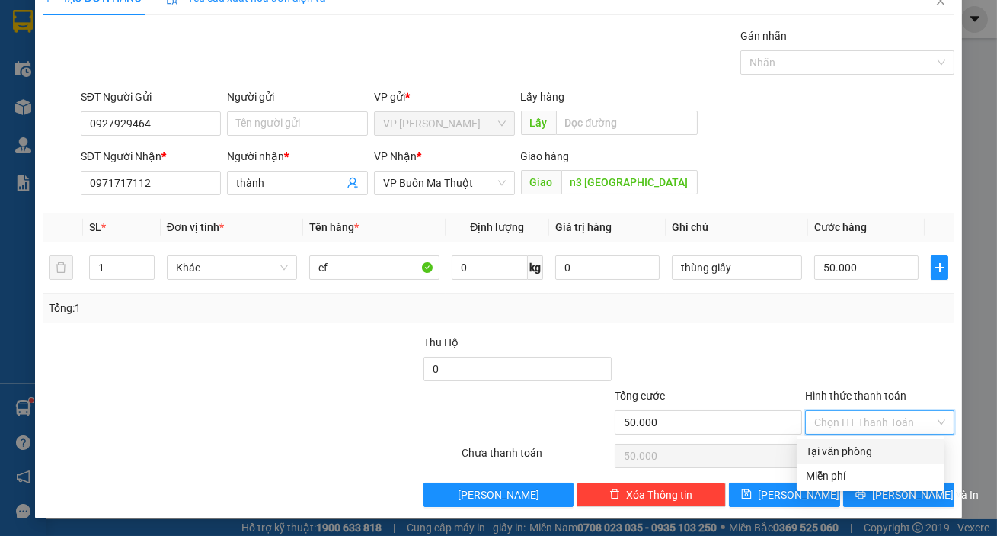
click at [879, 447] on div "Tại văn phòng" at bounding box center [871, 451] width 130 height 17
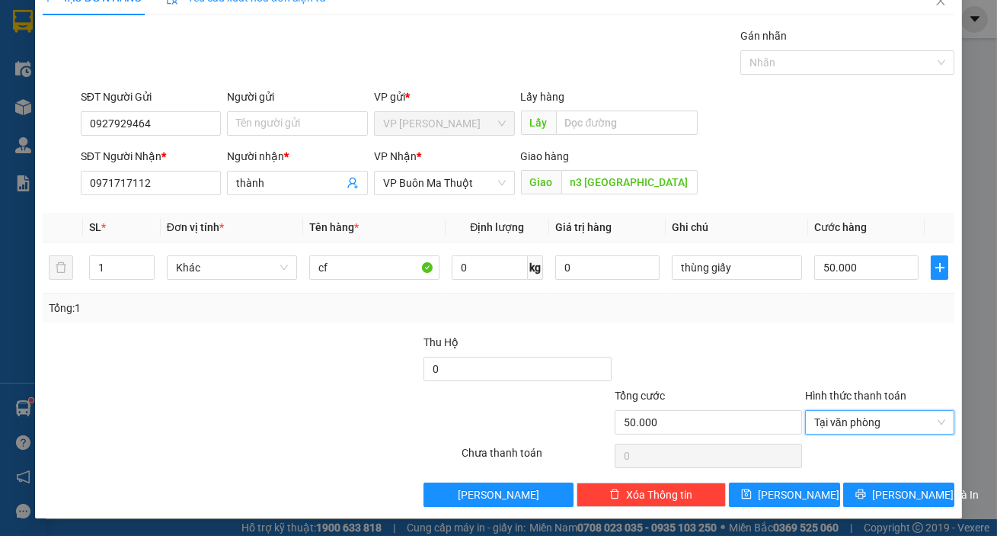
click at [754, 321] on div "Transit Pickup Surcharge Ids Transit Deliver Surcharge Ids Transit Deliver Surc…" at bounding box center [499, 266] width 912 height 479
click at [888, 491] on span "Lưu và In" at bounding box center [925, 494] width 107 height 17
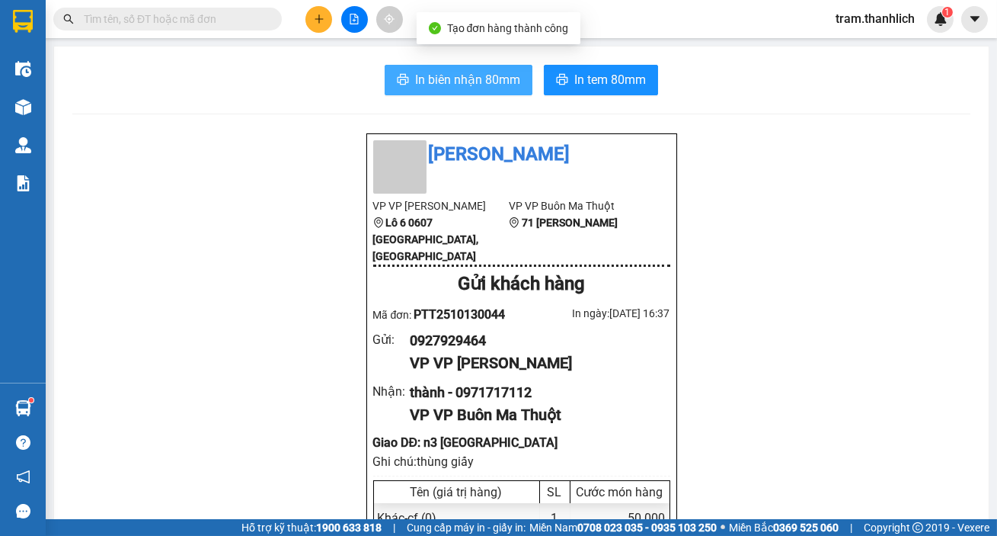
click at [415, 77] on span "In biên nhận 80mm" at bounding box center [467, 79] width 105 height 19
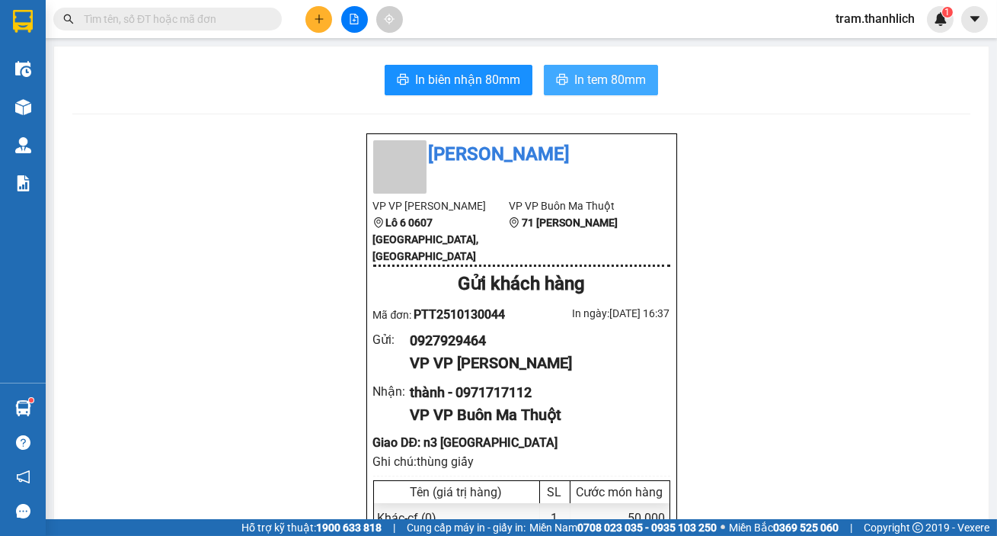
click at [585, 78] on span "In tem 80mm" at bounding box center [611, 79] width 72 height 19
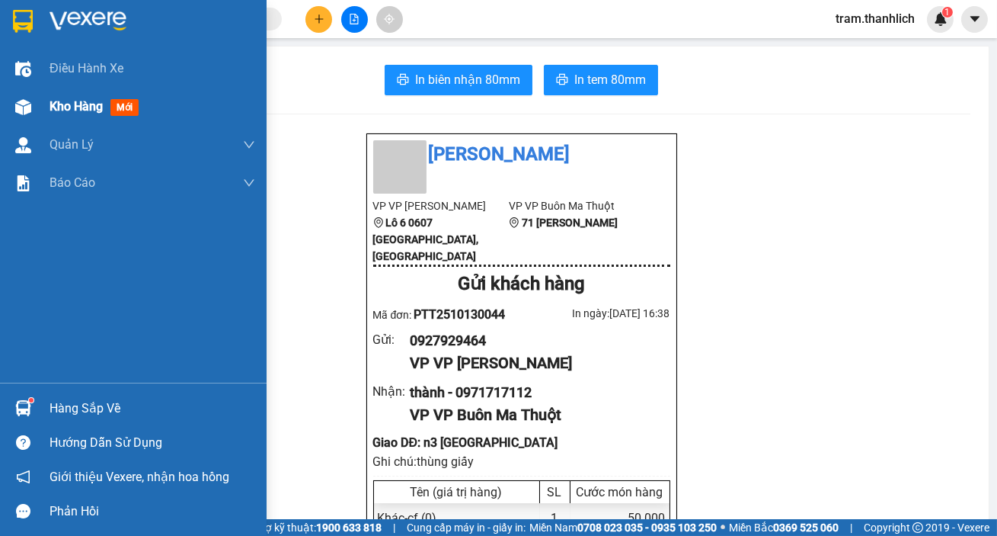
click at [88, 94] on div "Kho hàng mới" at bounding box center [153, 107] width 206 height 38
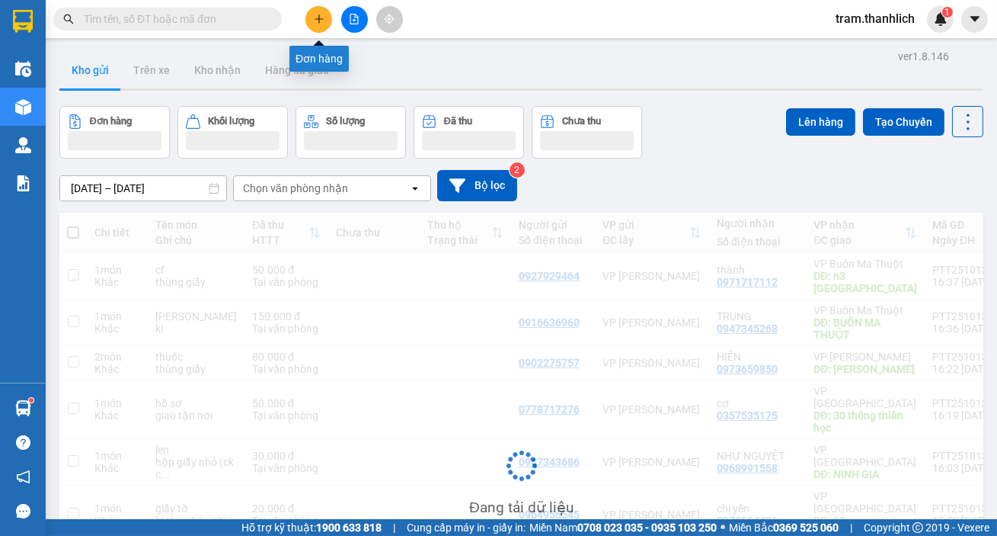
click at [315, 24] on icon "plus" at bounding box center [319, 19] width 11 height 11
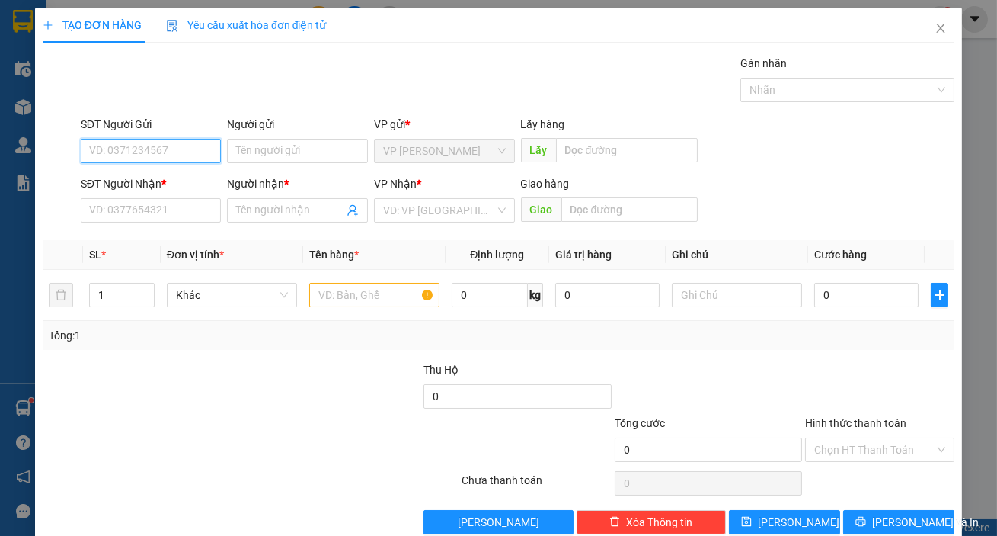
click at [159, 149] on input "SĐT Người Gửi" at bounding box center [151, 151] width 141 height 24
type input "0974083383"
click at [149, 176] on div "0974083383" at bounding box center [149, 181] width 121 height 17
type input "0352097079"
type input "hạnh"
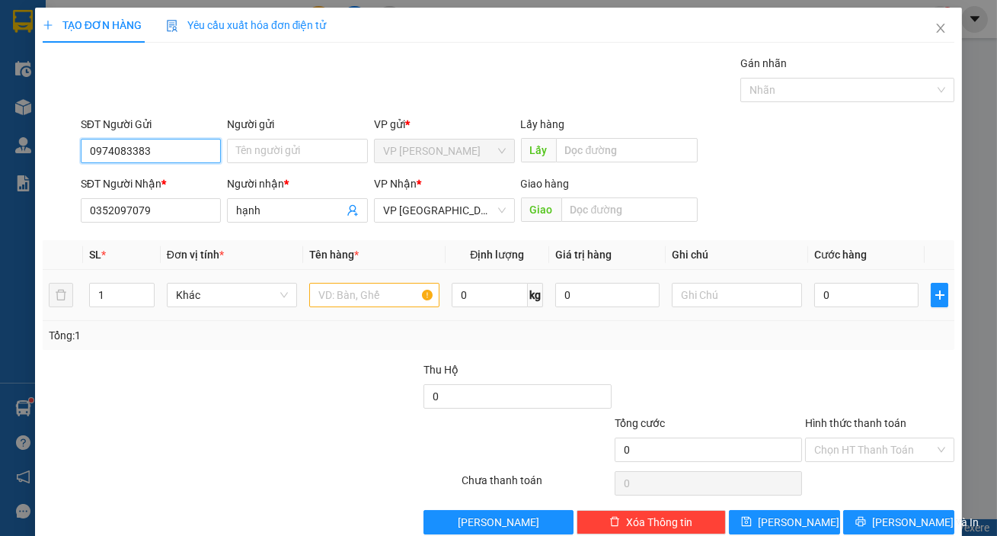
type input "0974083383"
click at [362, 303] on input "text" at bounding box center [374, 295] width 130 height 24
type input "hồ sơ"
click at [158, 148] on input "0974083383" at bounding box center [151, 151] width 141 height 24
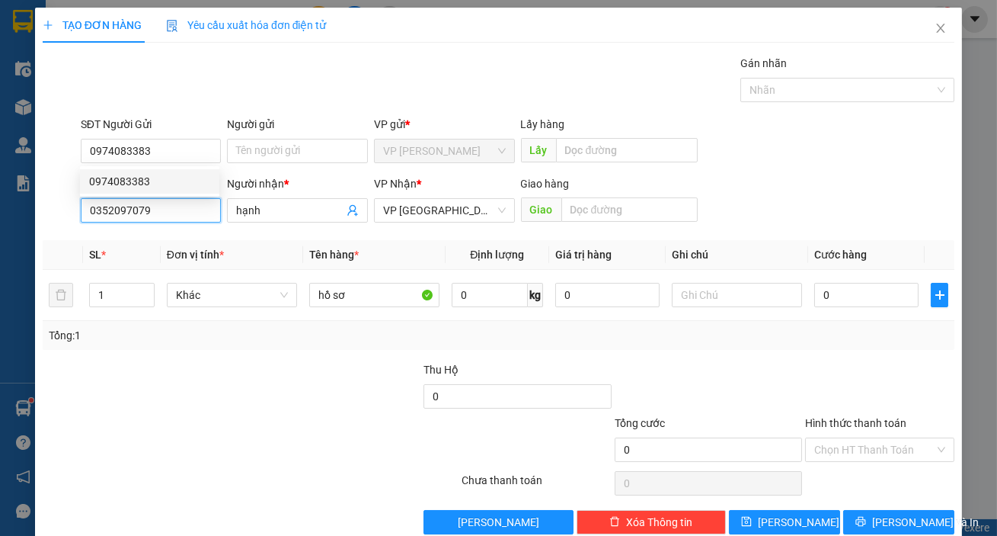
click at [186, 214] on input "0352097079" at bounding box center [151, 210] width 141 height 24
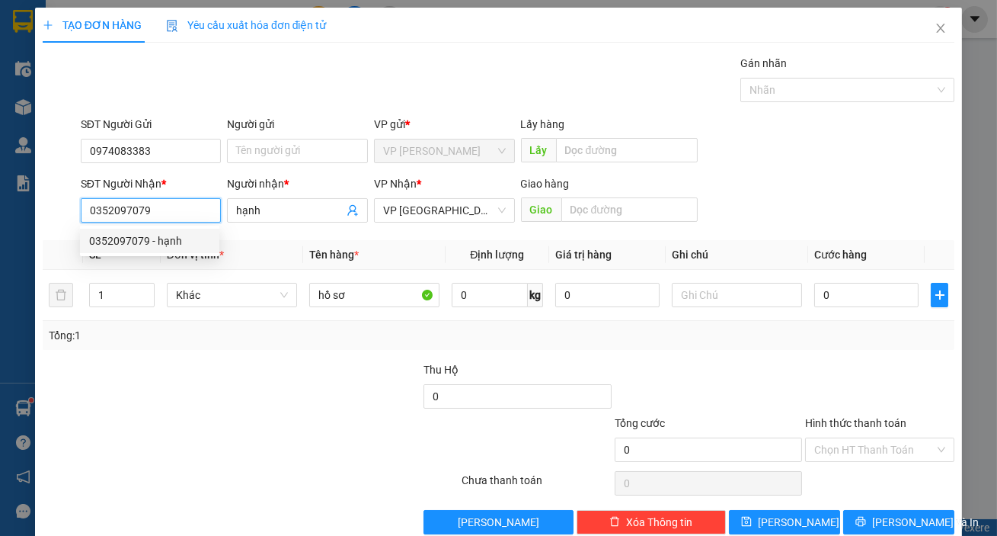
click at [186, 214] on input "0352097079" at bounding box center [151, 210] width 141 height 24
paste input "0974083383"
type input "0974083383"
click at [289, 210] on input "hạnh" at bounding box center [289, 210] width 107 height 17
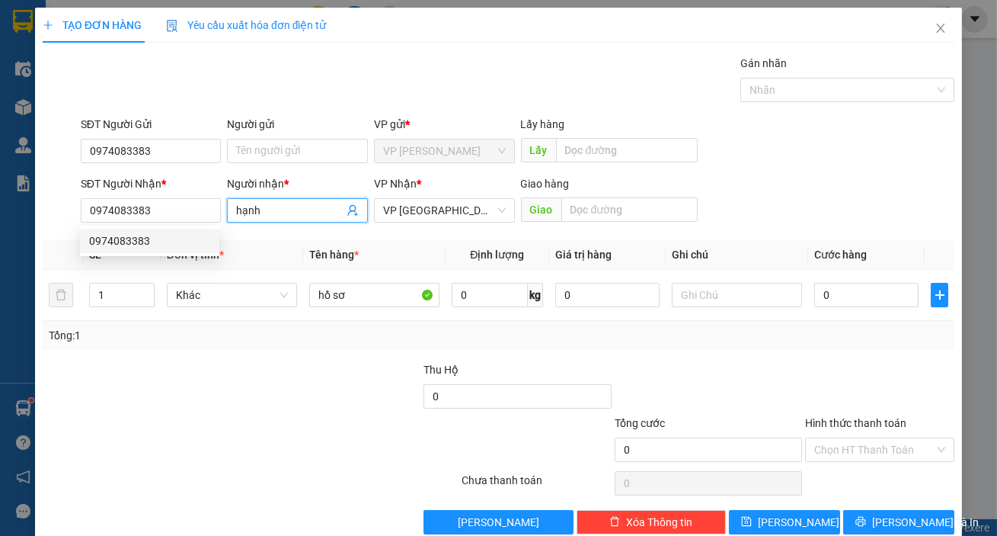
click at [289, 210] on input "hạnh" at bounding box center [289, 210] width 107 height 17
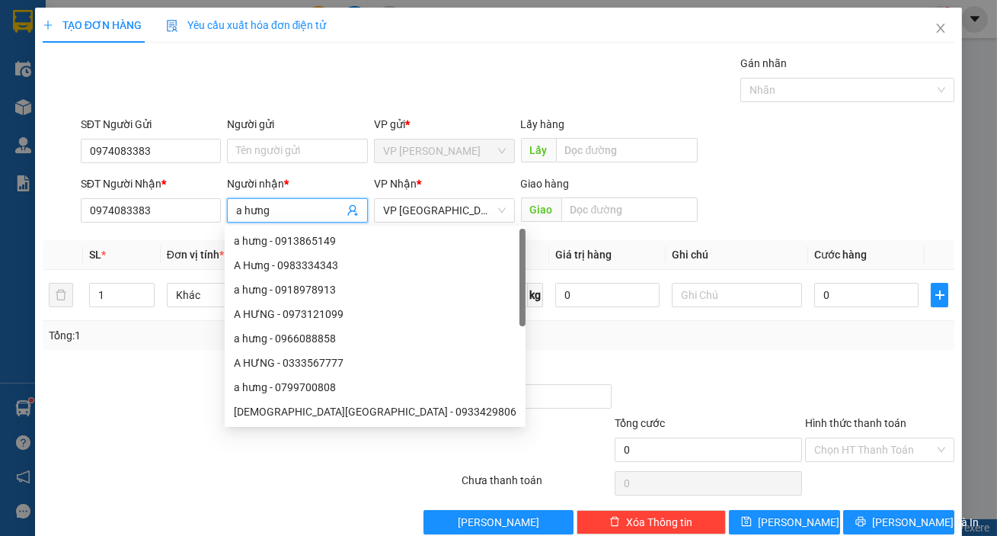
type input "a hưng"
click at [821, 163] on div "SĐT Người Gửi 0974083383 Người gửi Tên người gửi VP gửi * VP Phan Thiết Lấy hàn…" at bounding box center [518, 142] width 880 height 53
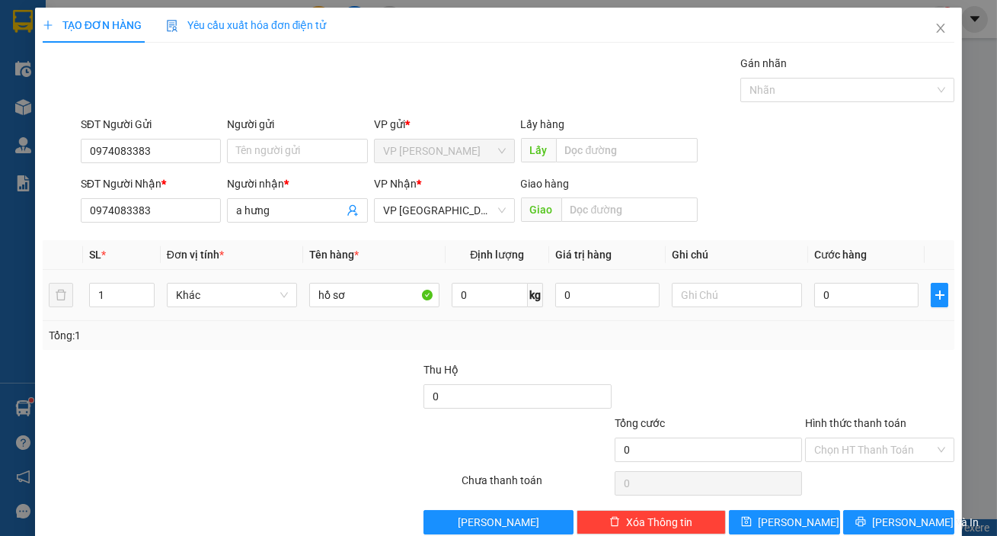
click at [741, 310] on td at bounding box center [737, 295] width 142 height 51
click at [748, 300] on input "text" at bounding box center [737, 295] width 130 height 24
type input "gửi xe limousine"
click at [884, 299] on input "0" at bounding box center [867, 295] width 104 height 24
type input "3"
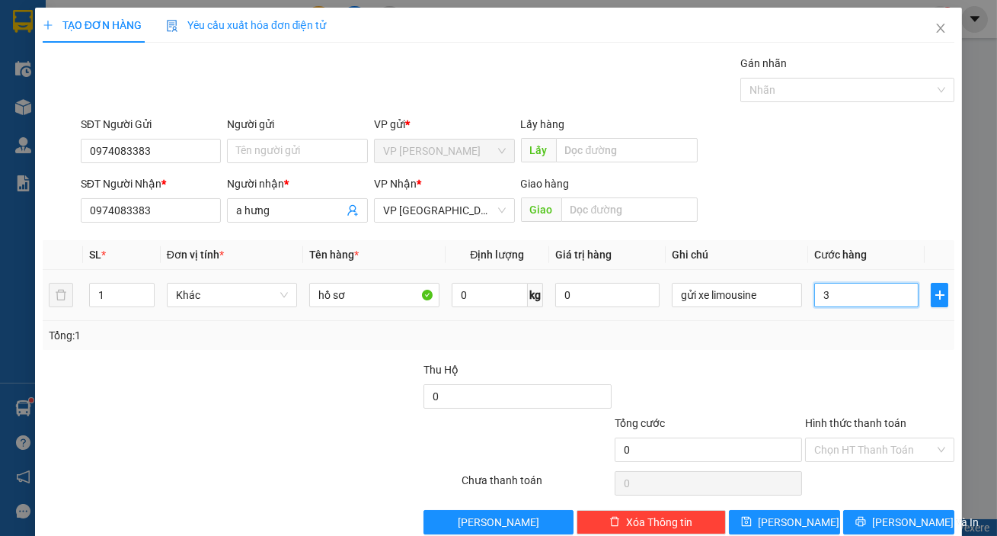
type input "3"
type input "30"
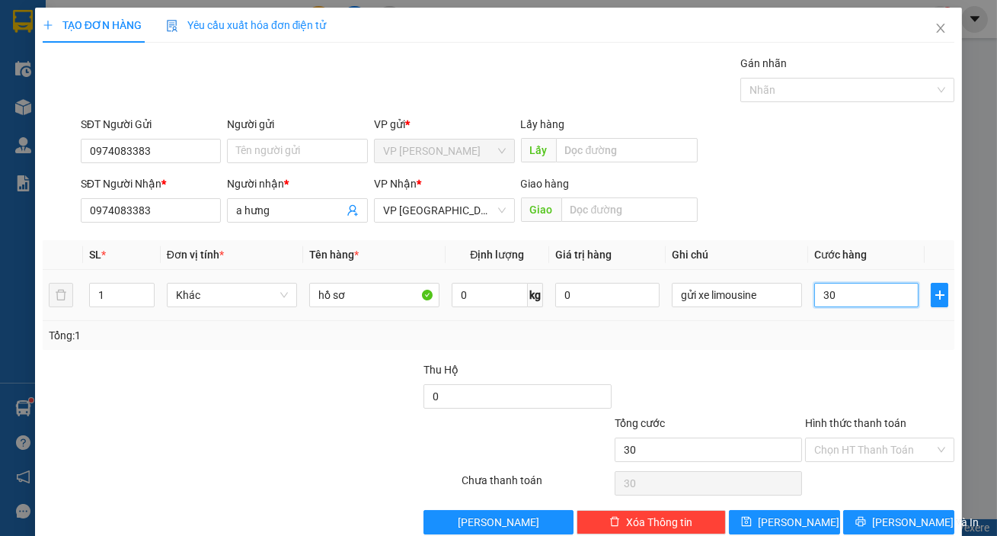
type input "300"
type input "3.000"
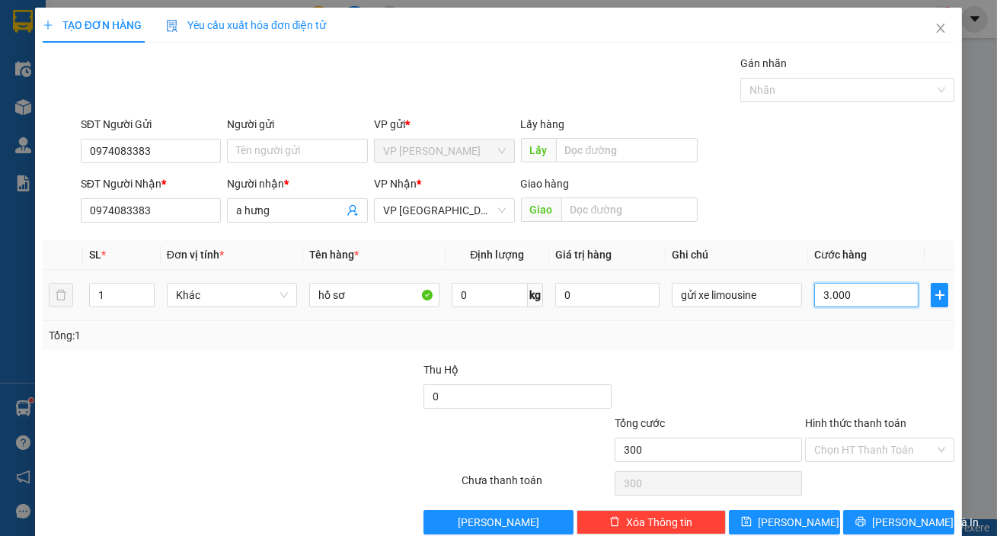
type input "3.000"
type input "30.000"
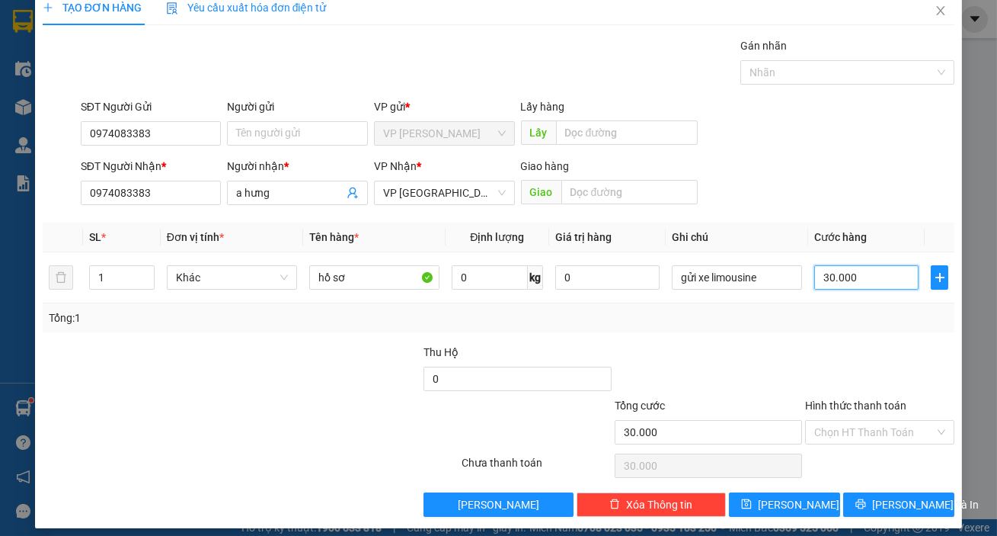
scroll to position [27, 0]
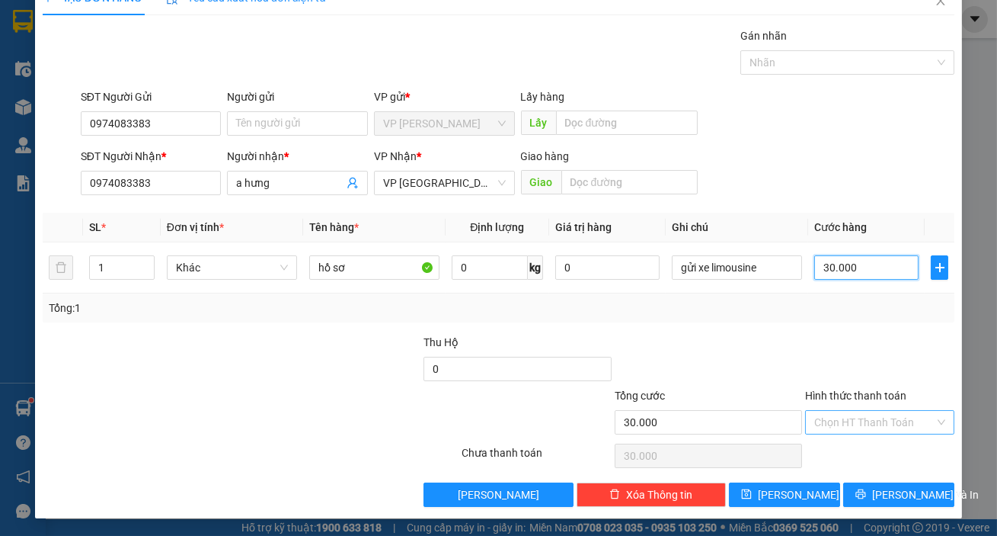
type input "30.000"
click at [858, 421] on input "Hình thức thanh toán" at bounding box center [875, 422] width 120 height 23
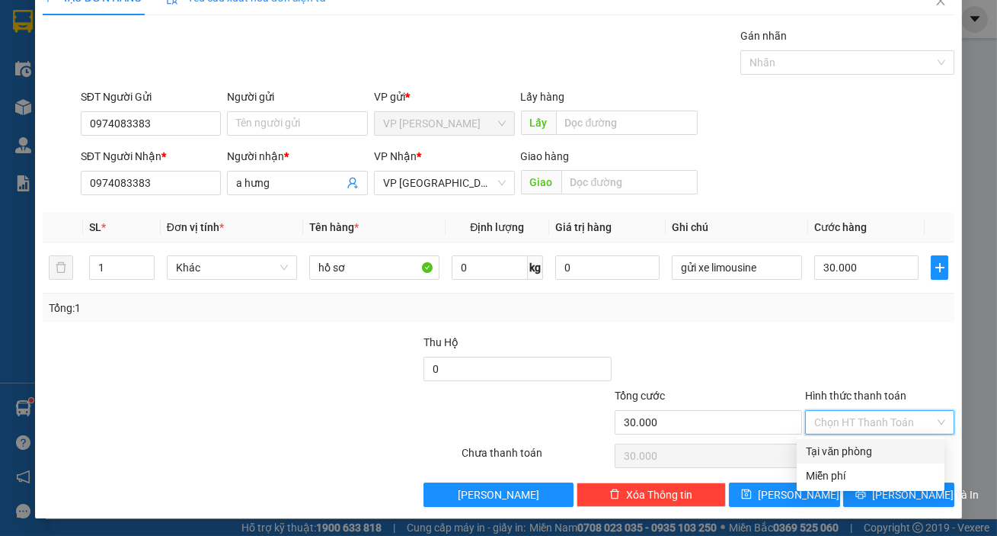
click at [852, 447] on div "Tại văn phòng" at bounding box center [871, 451] width 130 height 17
type input "0"
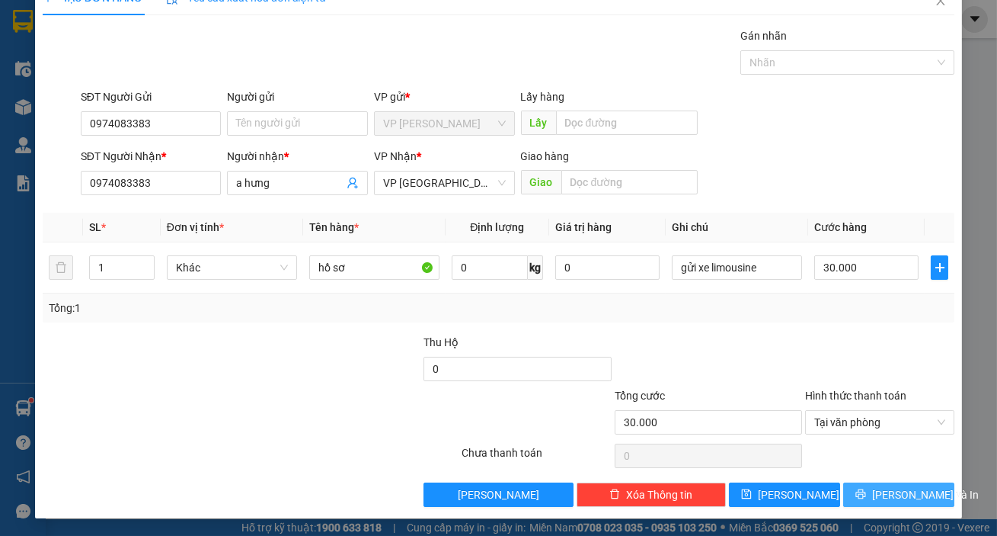
click at [894, 490] on span "[PERSON_NAME] và In" at bounding box center [925, 494] width 107 height 17
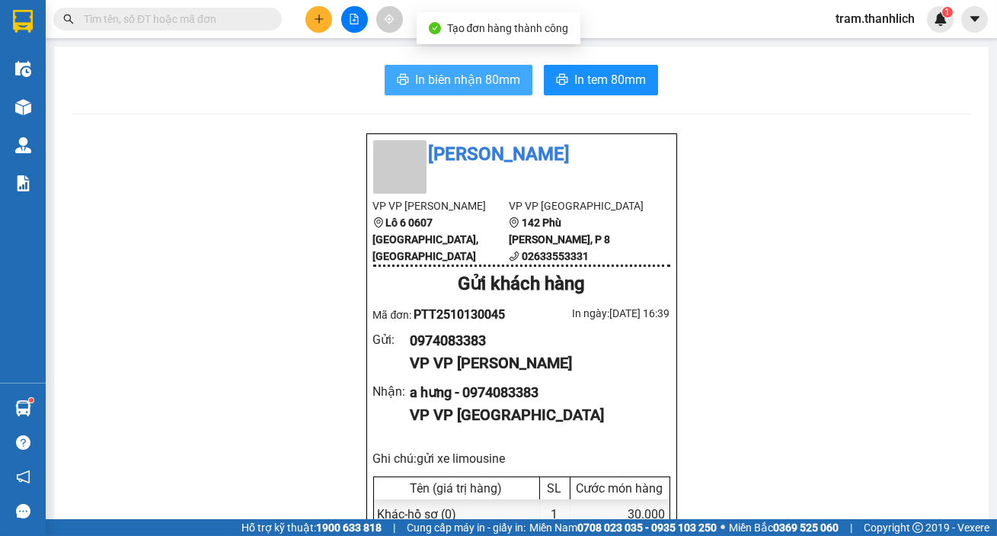
click at [482, 75] on span "In biên nhận 80mm" at bounding box center [467, 79] width 105 height 19
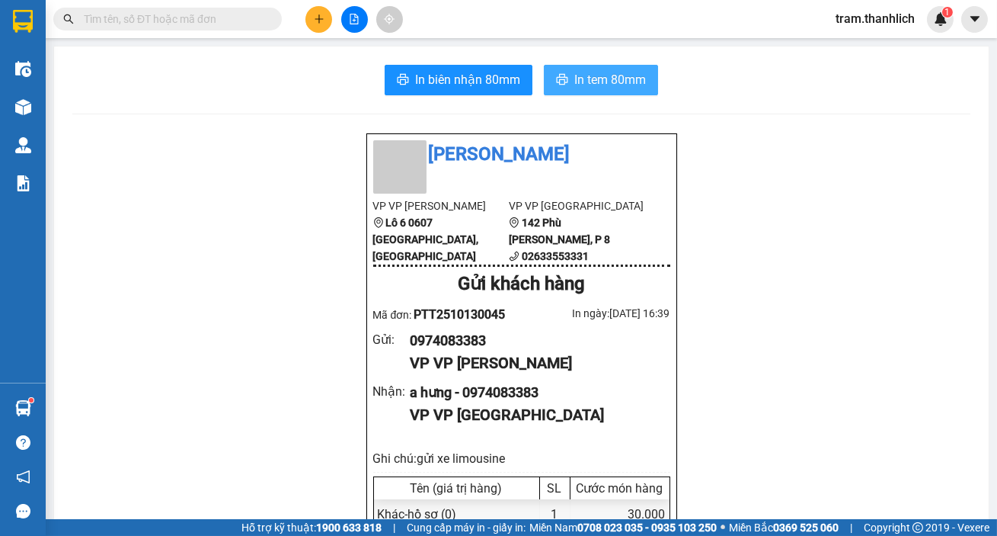
click at [594, 80] on span "In tem 80mm" at bounding box center [611, 79] width 72 height 19
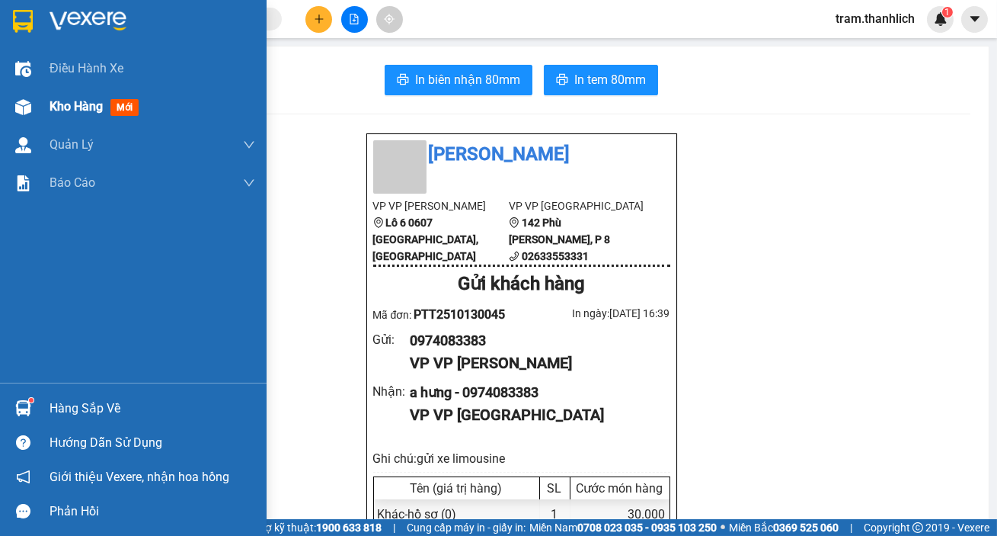
click at [53, 110] on span "Kho hàng" at bounding box center [76, 106] width 53 height 14
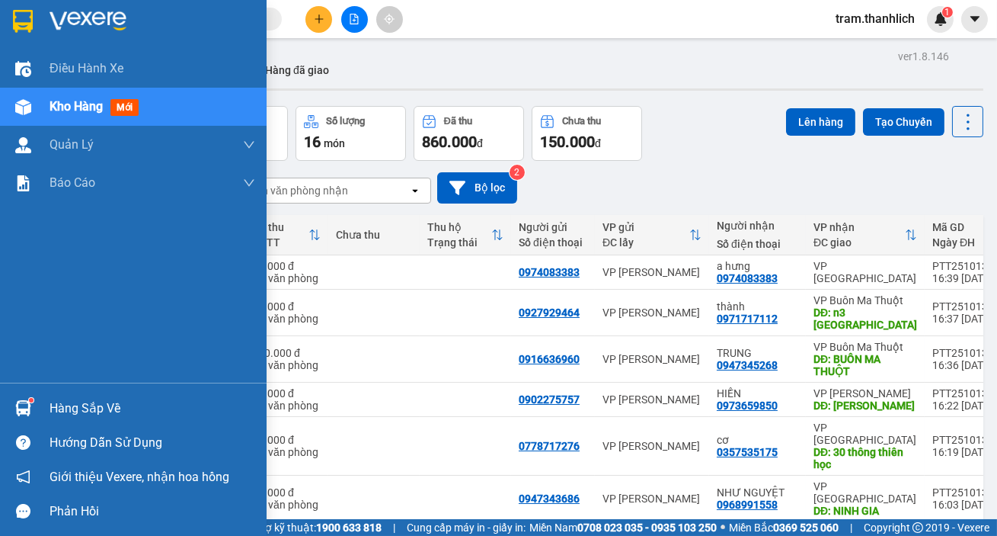
click at [33, 106] on div at bounding box center [23, 107] width 27 height 27
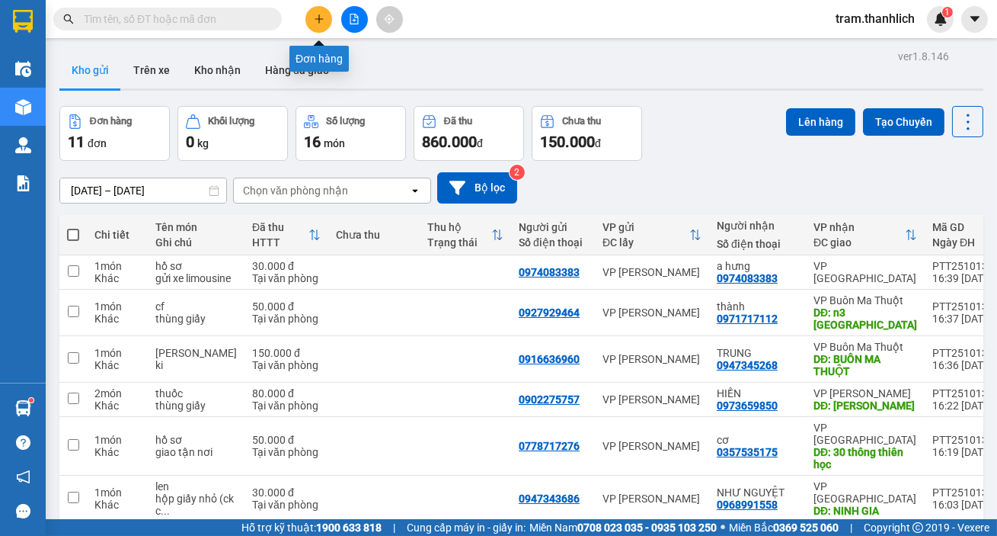
click at [312, 24] on button at bounding box center [319, 19] width 27 height 27
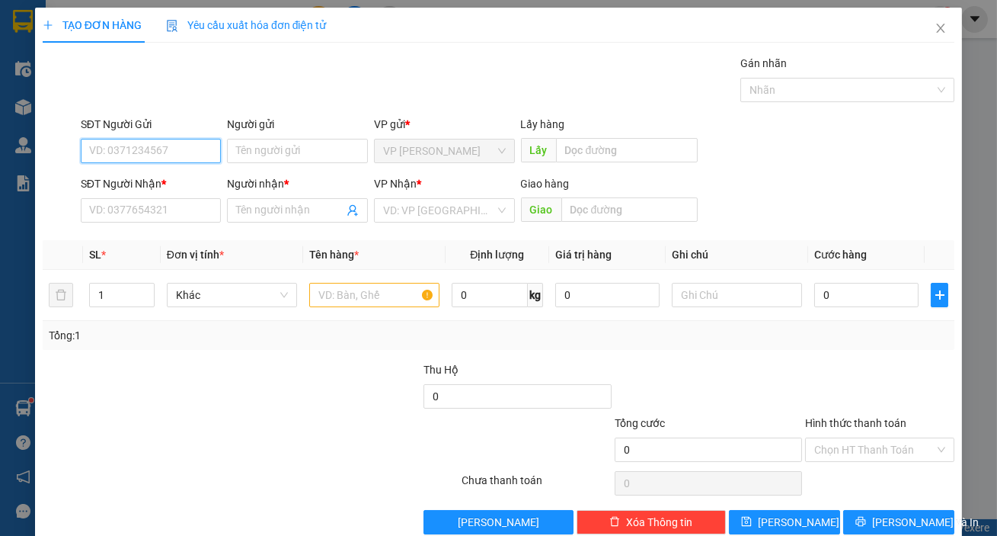
click at [99, 158] on input "SĐT Người Gửi" at bounding box center [151, 151] width 141 height 24
click at [135, 181] on div "0346346836" at bounding box center [149, 181] width 121 height 17
type input "0346346836"
type input "0826004272"
type input "cô cúc"
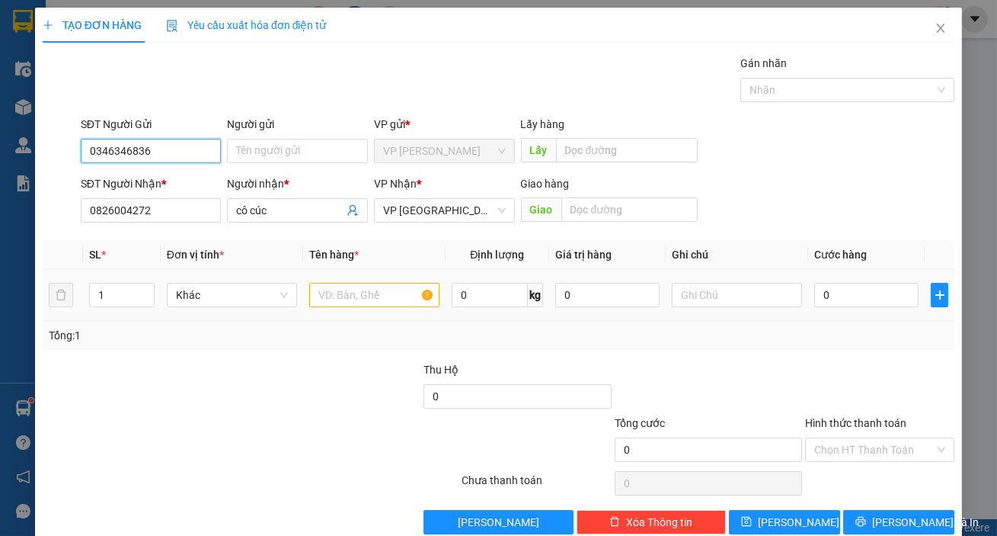
type input "0346346836"
click at [327, 293] on input "text" at bounding box center [374, 295] width 130 height 24
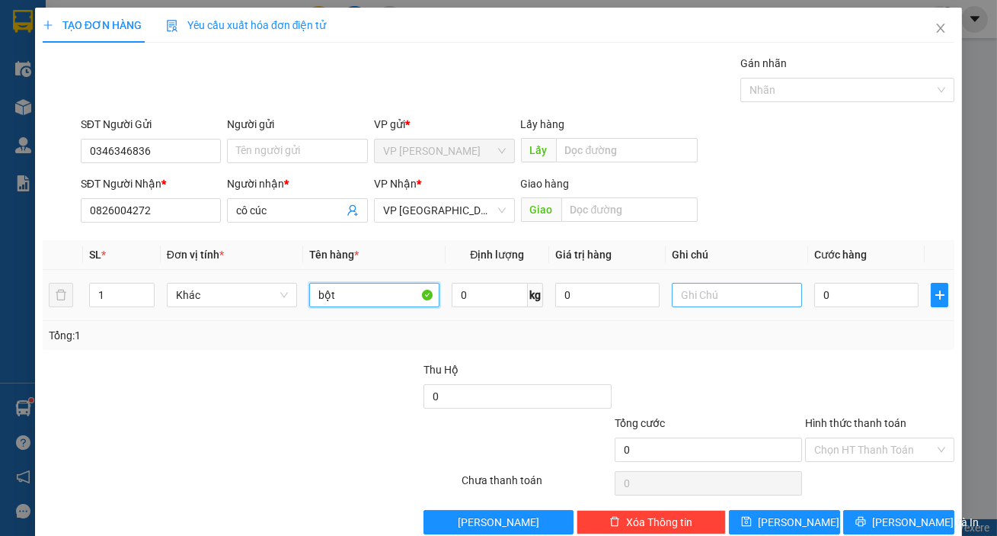
type input "bột"
click at [710, 306] on input "text" at bounding box center [737, 295] width 130 height 24
click at [716, 291] on input "text" at bounding box center [737, 295] width 130 height 24
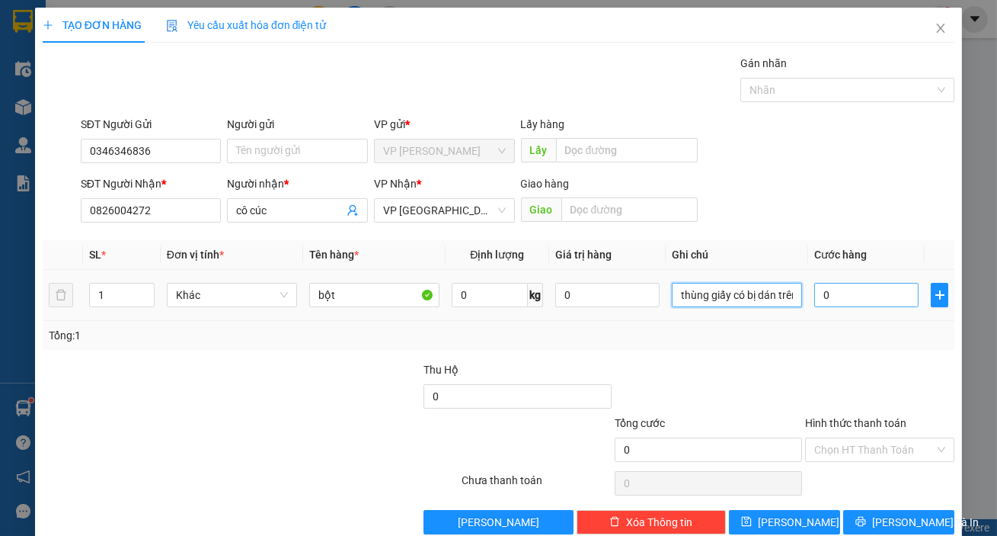
type input "thùng giấy có bị dán trên"
click at [884, 290] on input "0" at bounding box center [867, 295] width 104 height 24
type input "3"
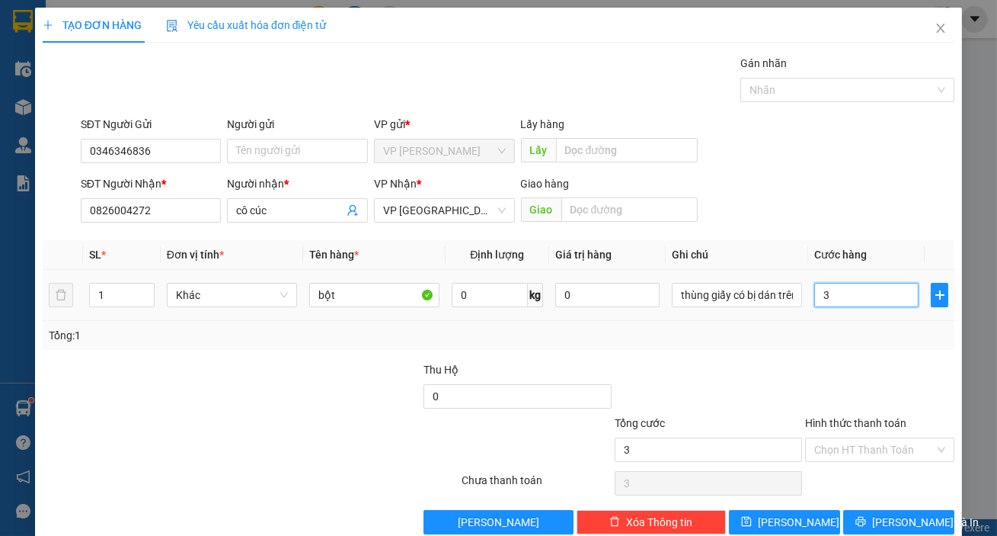
type input "30"
type input "300"
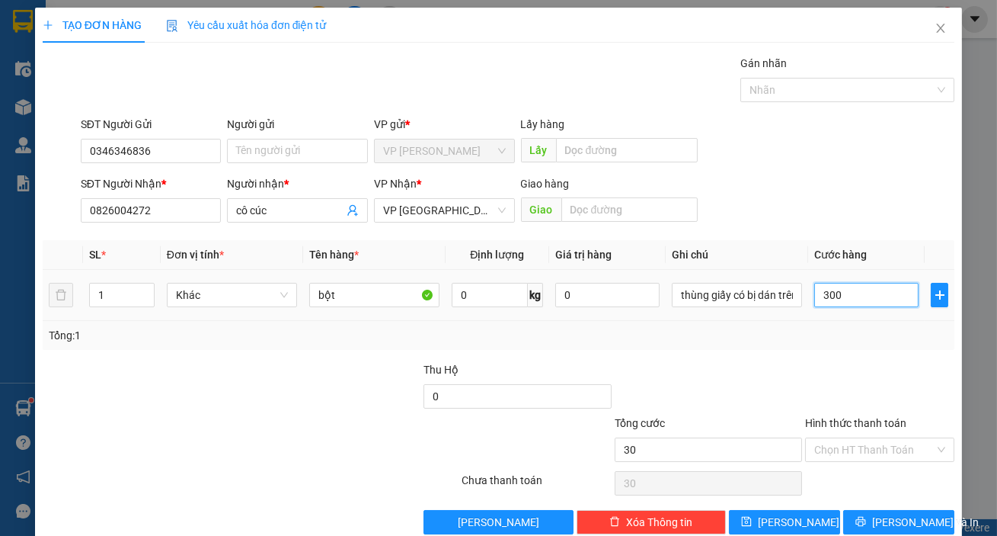
type input "300"
type input "3.000"
type input "30.000"
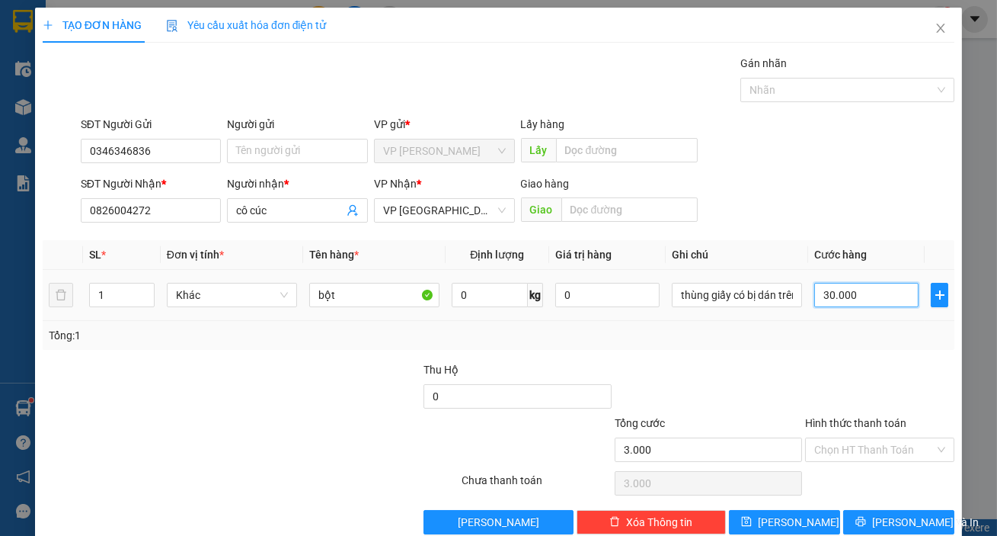
type input "30.000"
click at [873, 442] on input "Hình thức thanh toán" at bounding box center [875, 449] width 120 height 23
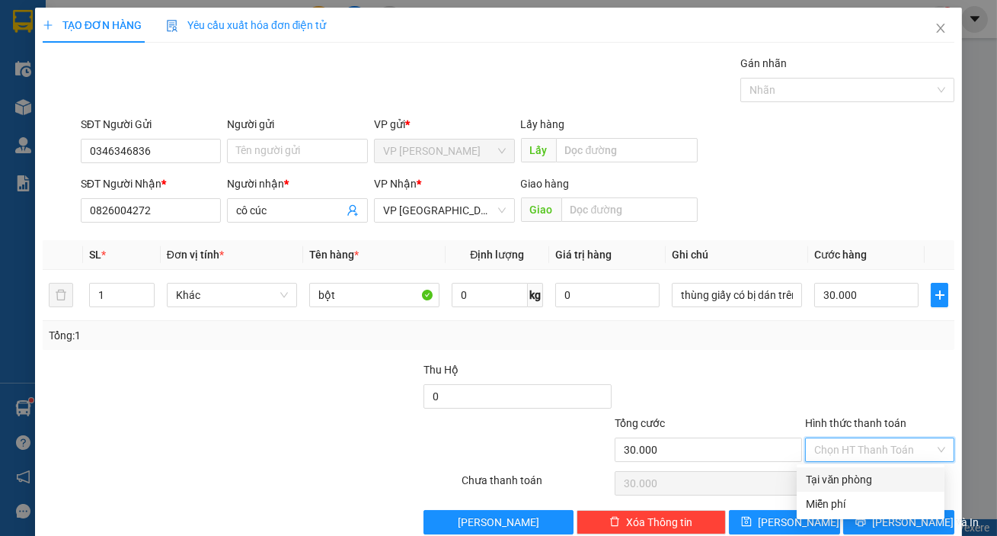
click at [869, 475] on div "Tại văn phòng" at bounding box center [871, 479] width 130 height 17
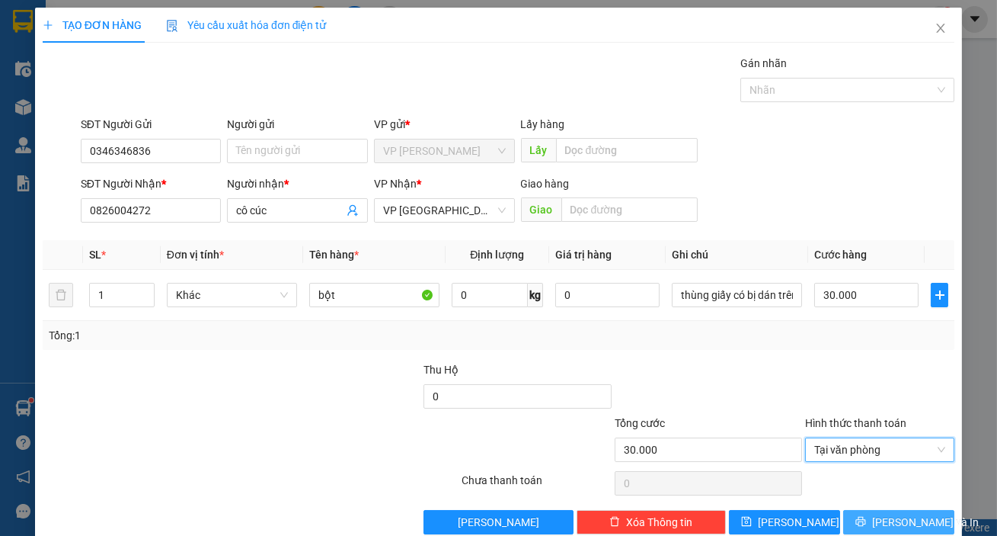
click at [878, 514] on span "[PERSON_NAME] và In" at bounding box center [925, 522] width 107 height 17
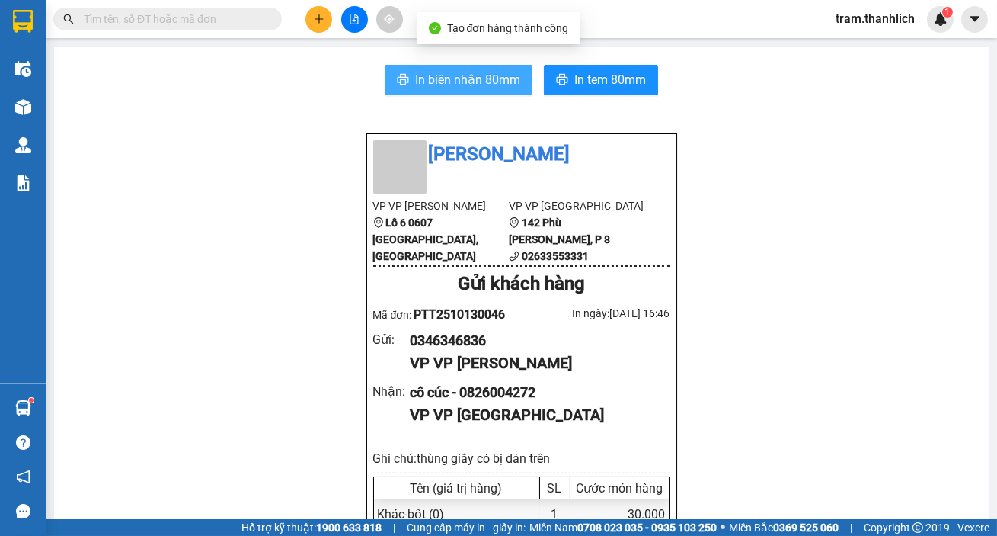
click at [469, 84] on span "In biên nhận 80mm" at bounding box center [467, 79] width 105 height 19
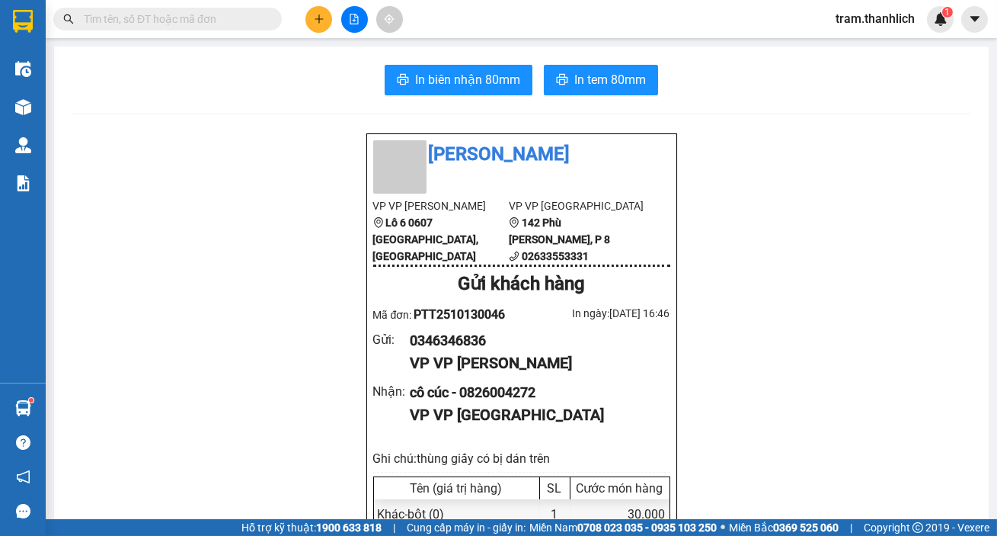
click at [572, 69] on button "In tem 80mm" at bounding box center [601, 80] width 114 height 30
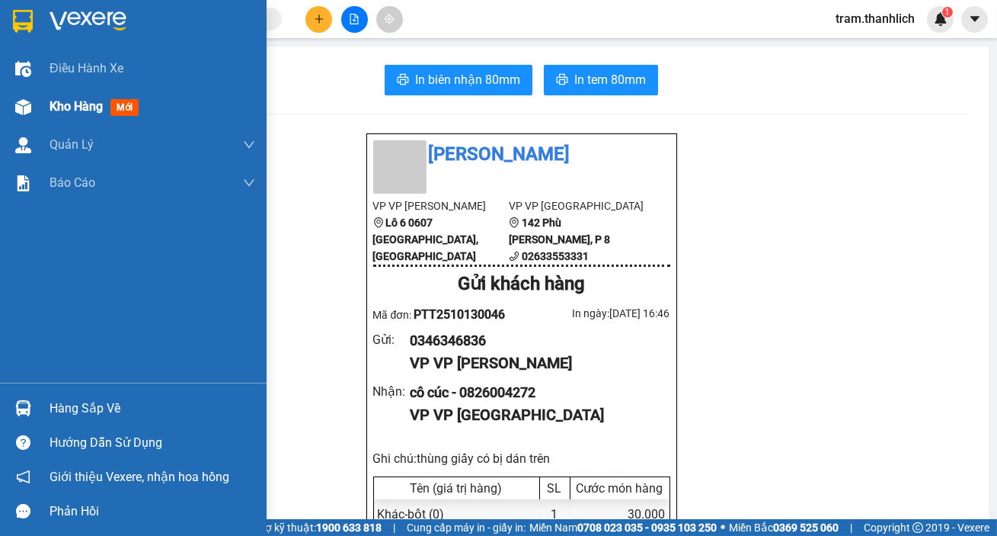
click at [72, 104] on span "Kho hàng" at bounding box center [76, 106] width 53 height 14
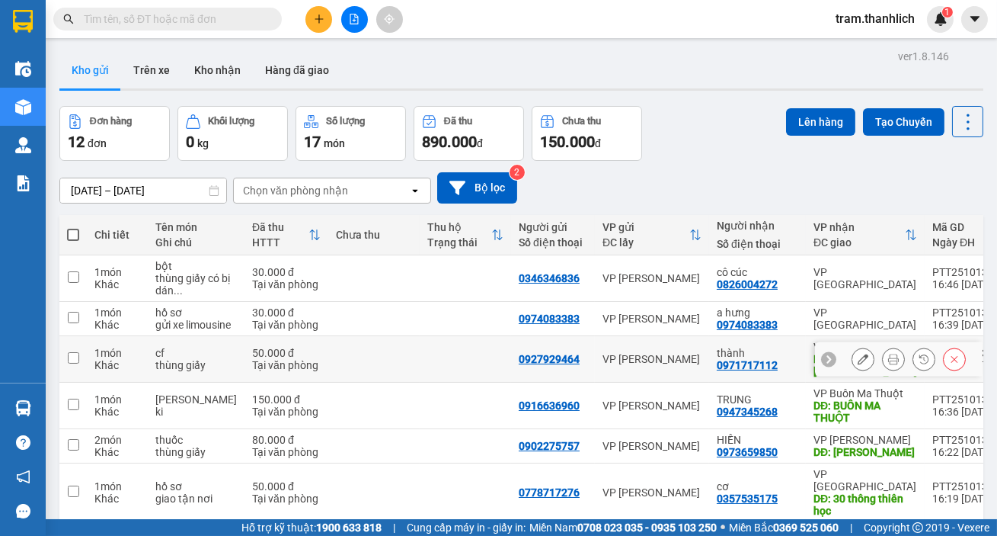
scroll to position [69, 0]
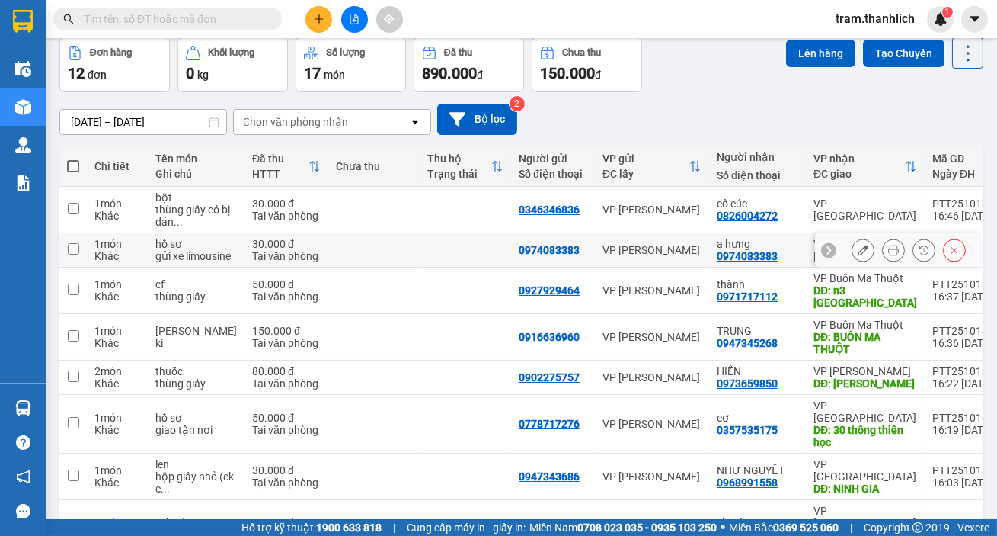
click at [383, 254] on td at bounding box center [373, 250] width 91 height 34
checkbox input "true"
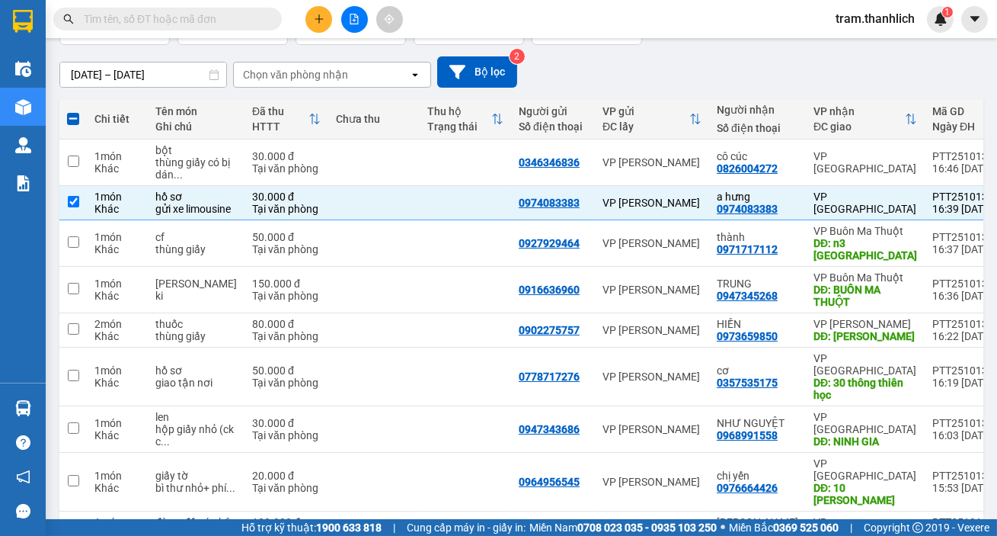
scroll to position [0, 0]
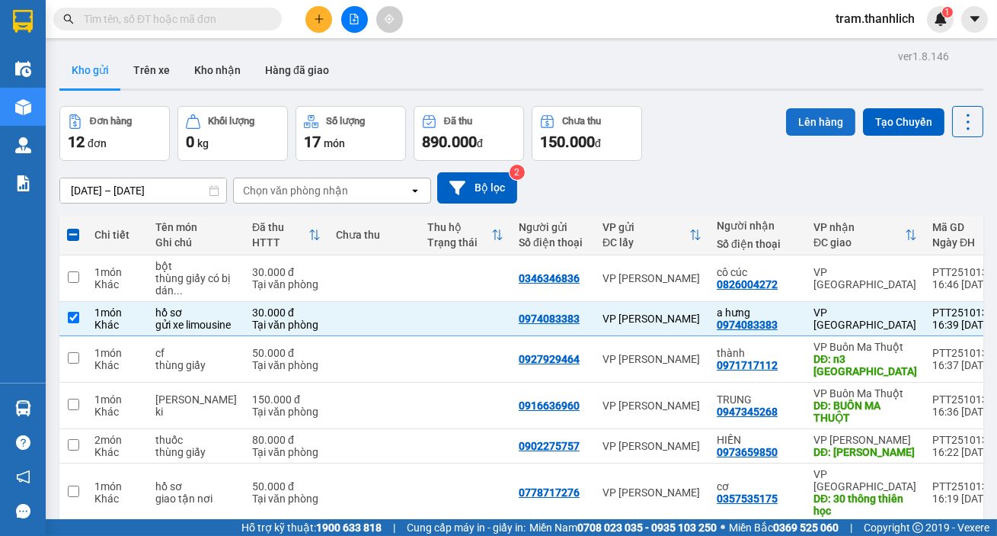
click at [792, 121] on button "Lên hàng" at bounding box center [820, 121] width 69 height 27
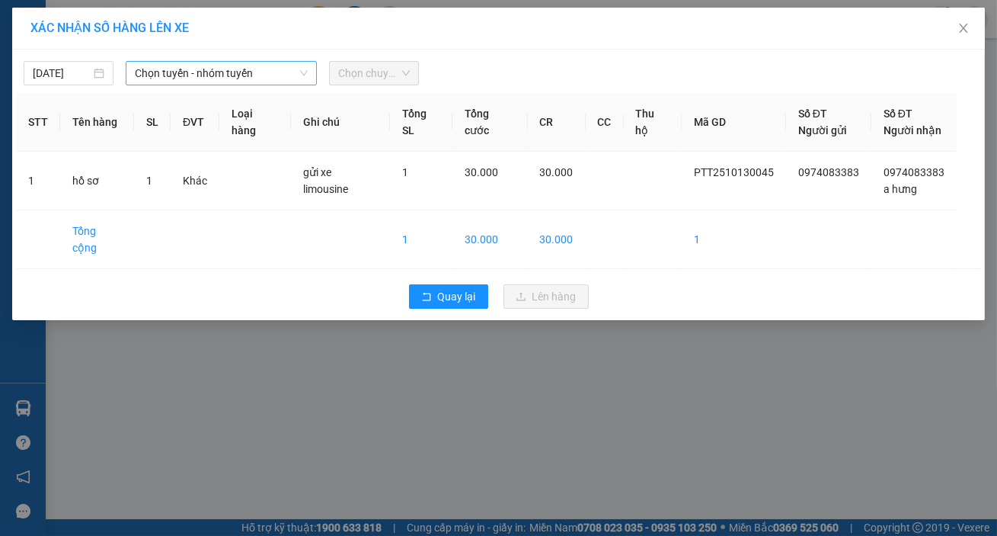
click at [210, 77] on span "Chọn tuyến - nhóm tuyến" at bounding box center [221, 73] width 173 height 23
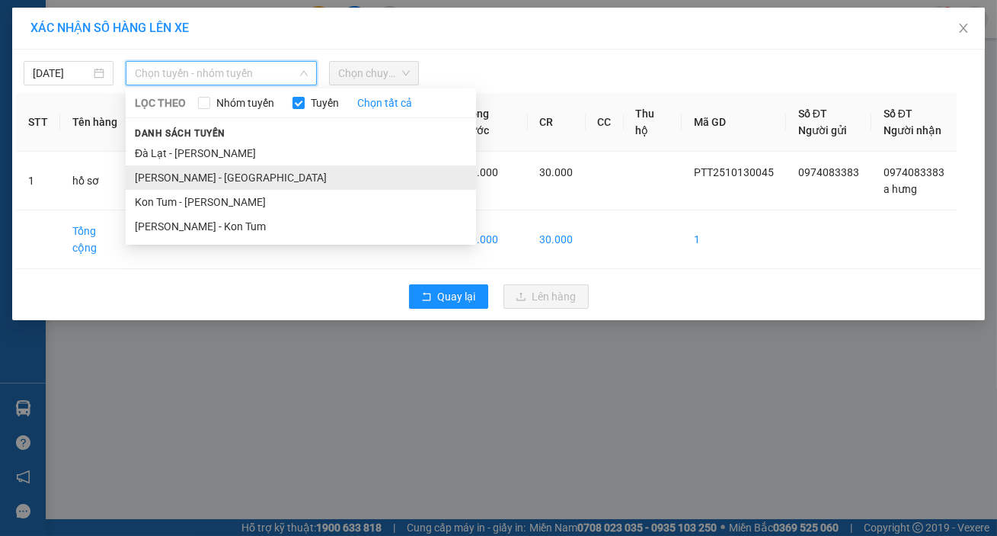
click at [190, 175] on li "[PERSON_NAME] - [GEOGRAPHIC_DATA]" at bounding box center [301, 177] width 351 height 24
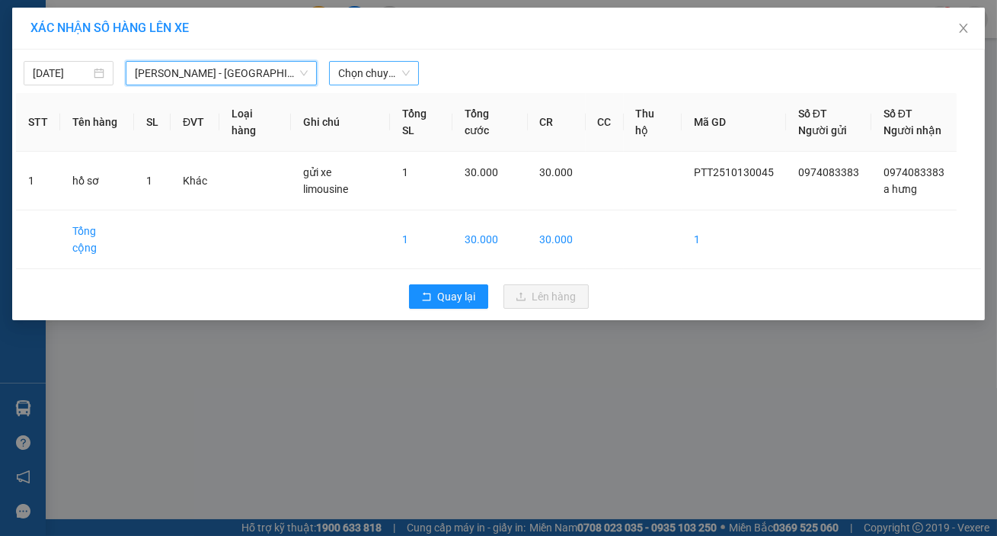
click at [380, 70] on span "Chọn chuyến" at bounding box center [374, 73] width 72 height 23
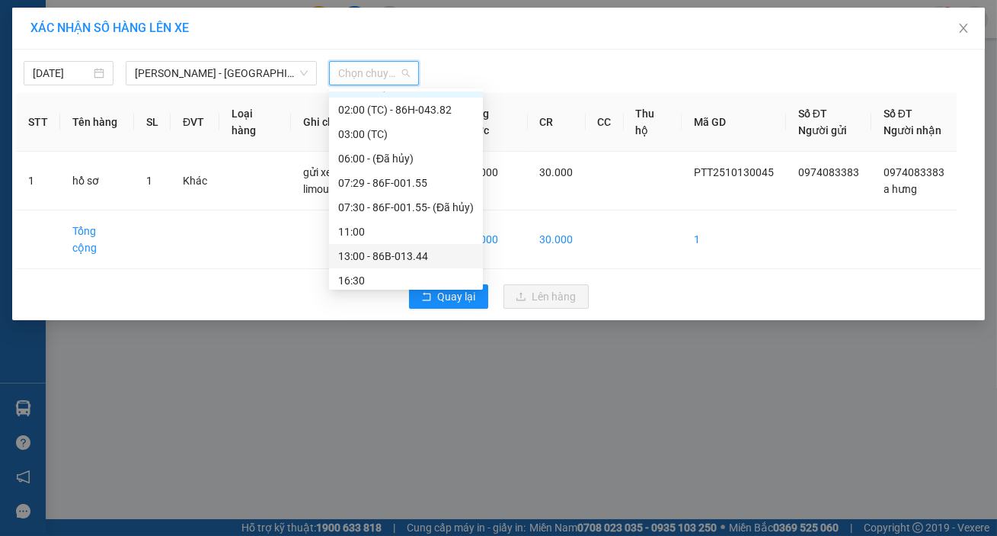
scroll to position [24, 0]
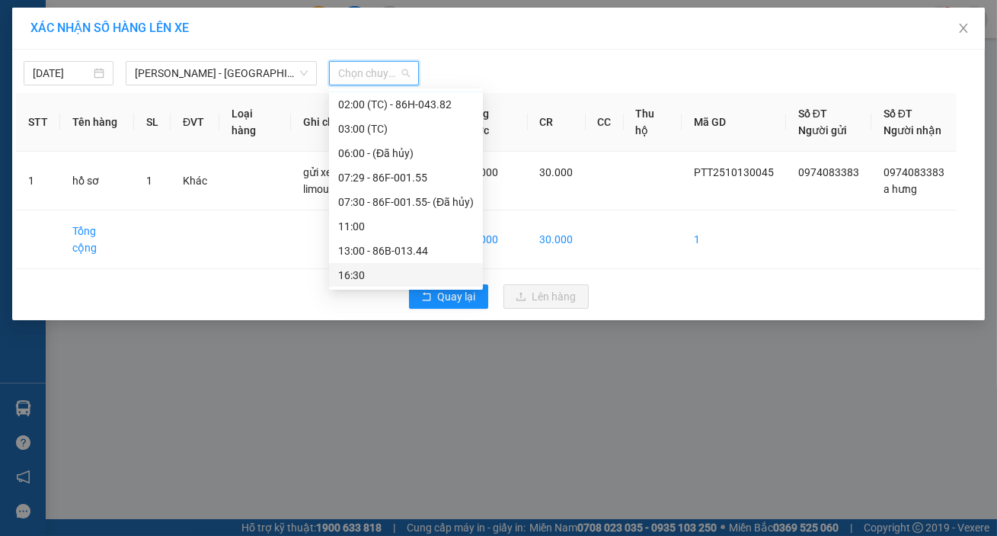
click at [373, 274] on div "16:30" at bounding box center [406, 275] width 136 height 17
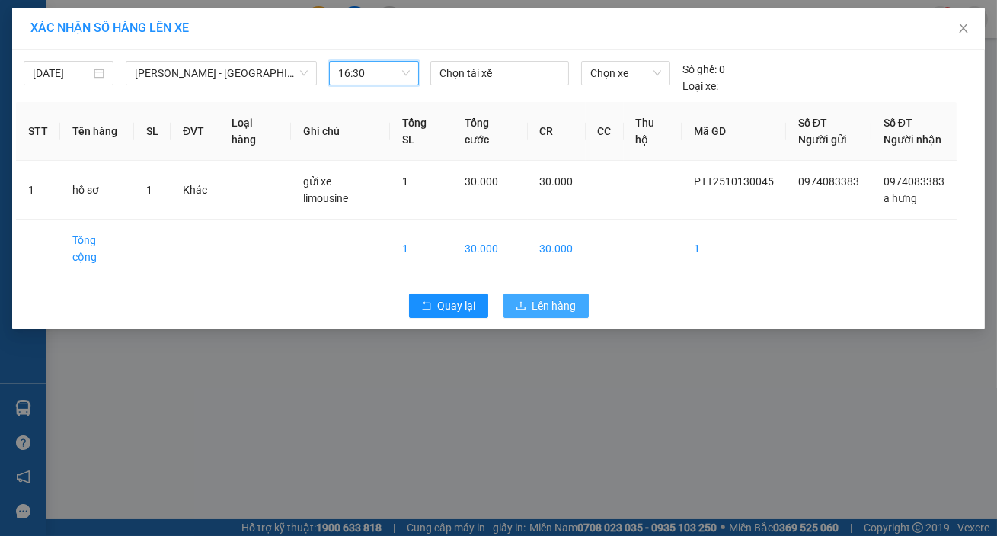
click at [541, 297] on span "Lên hàng" at bounding box center [555, 305] width 44 height 17
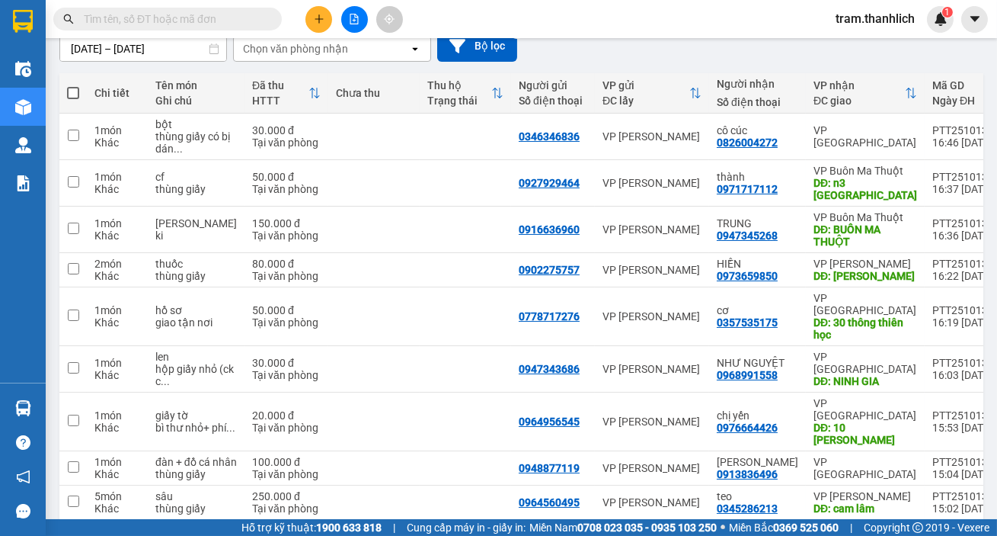
scroll to position [139, 0]
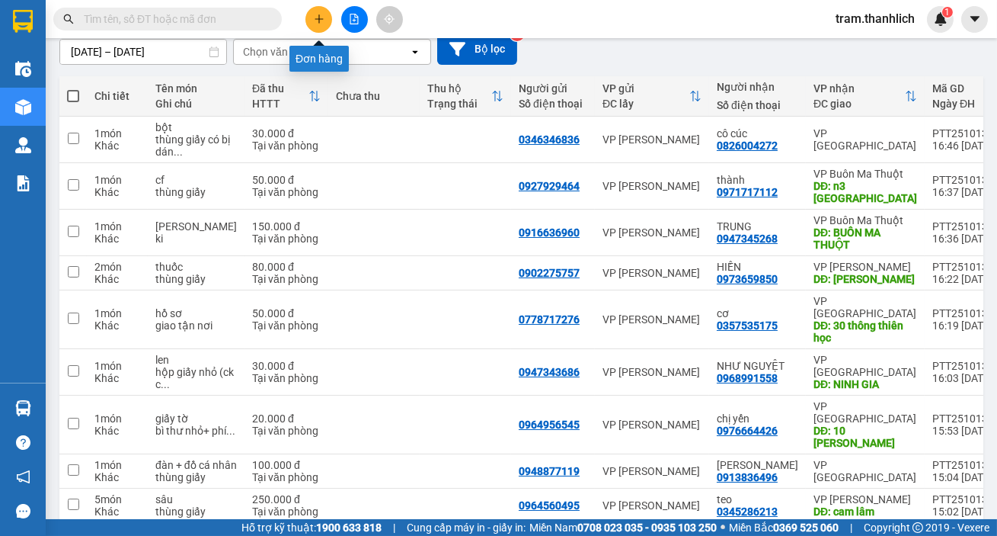
click at [322, 27] on button at bounding box center [319, 19] width 27 height 27
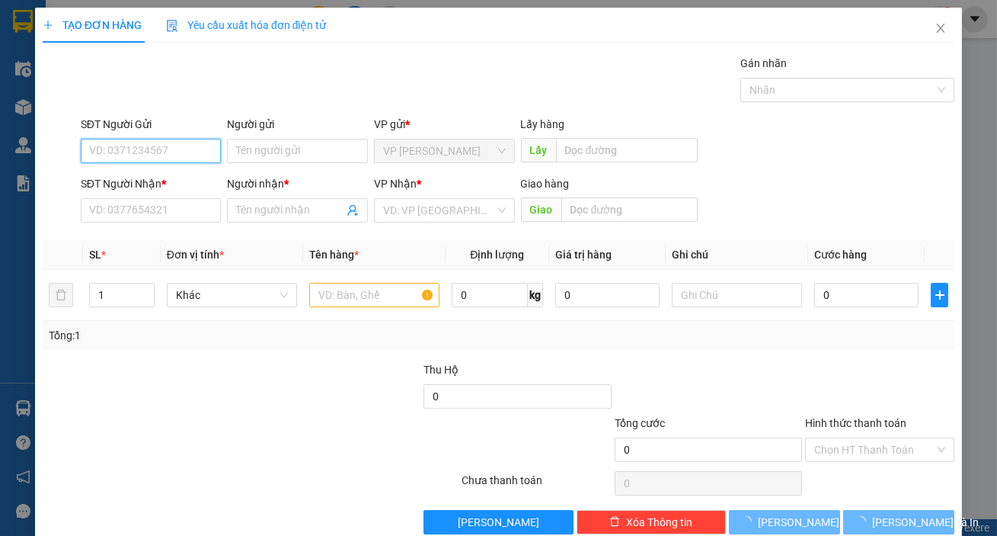
click at [106, 146] on input "SĐT Người Gửi" at bounding box center [151, 151] width 141 height 24
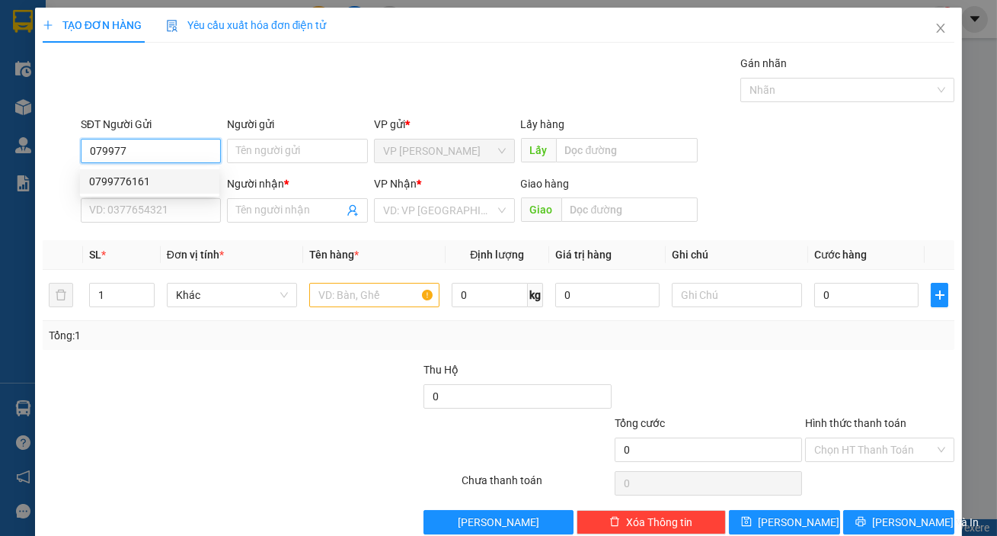
click at [111, 177] on div "0799776161" at bounding box center [149, 181] width 121 height 17
type input "0799776161"
type input "0984521222"
type input "c hiền"
type input "GIA LAI"
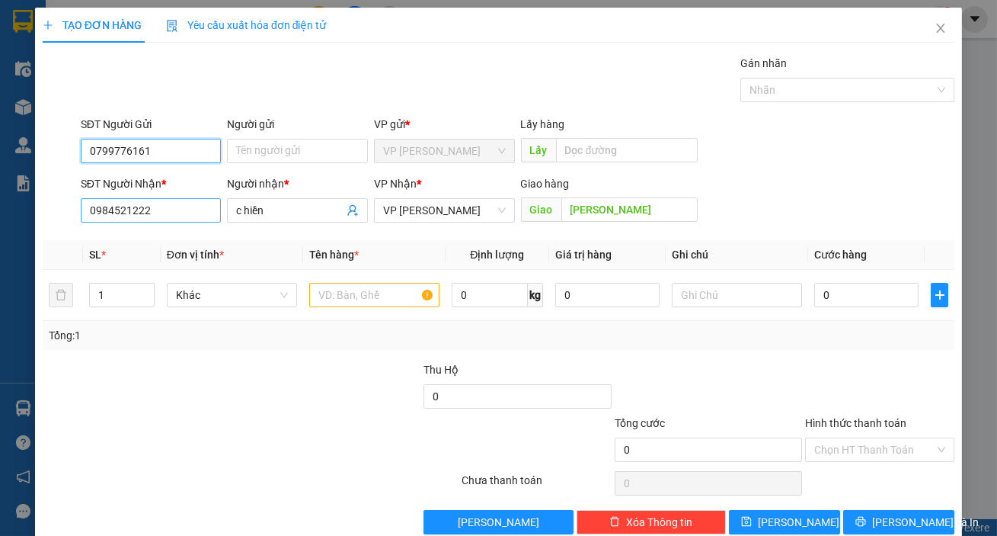
type input "0799776161"
click at [189, 216] on input "0984521222" at bounding box center [151, 210] width 141 height 24
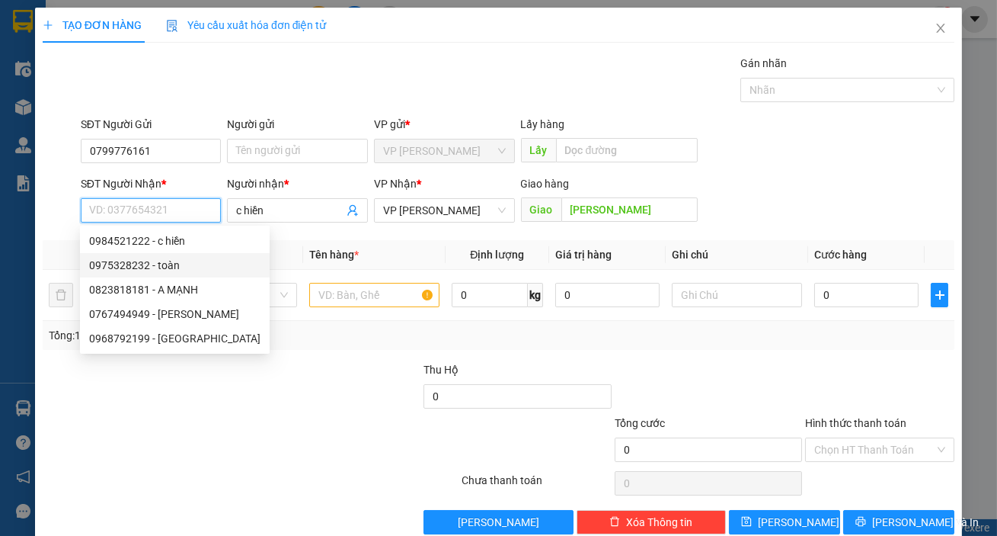
click at [162, 261] on div "0975328232 - toàn" at bounding box center [174, 265] width 171 height 17
type input "0975328232"
type input "toàn"
type input "KONTUM"
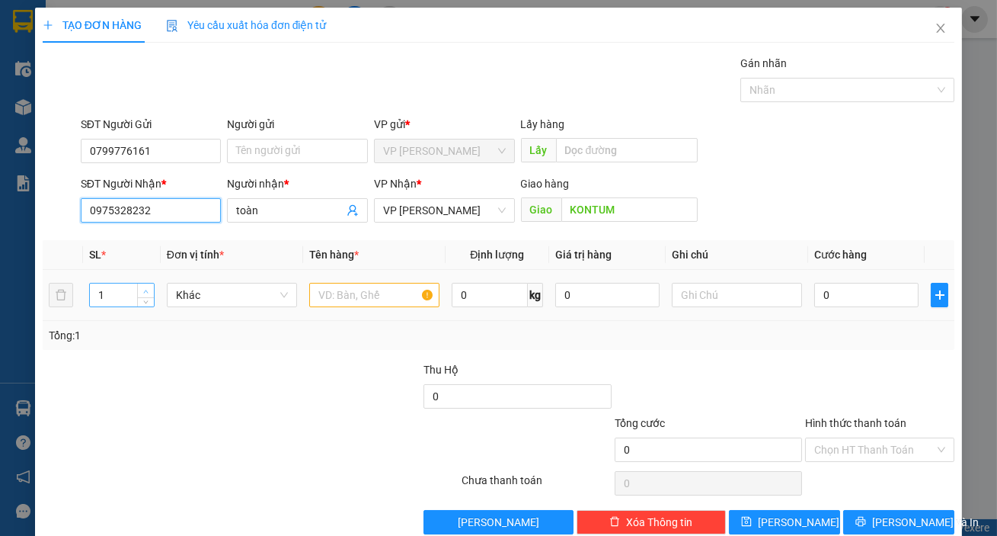
type input "0975328232"
click at [138, 287] on span "Increase Value" at bounding box center [145, 290] width 17 height 14
type input "2"
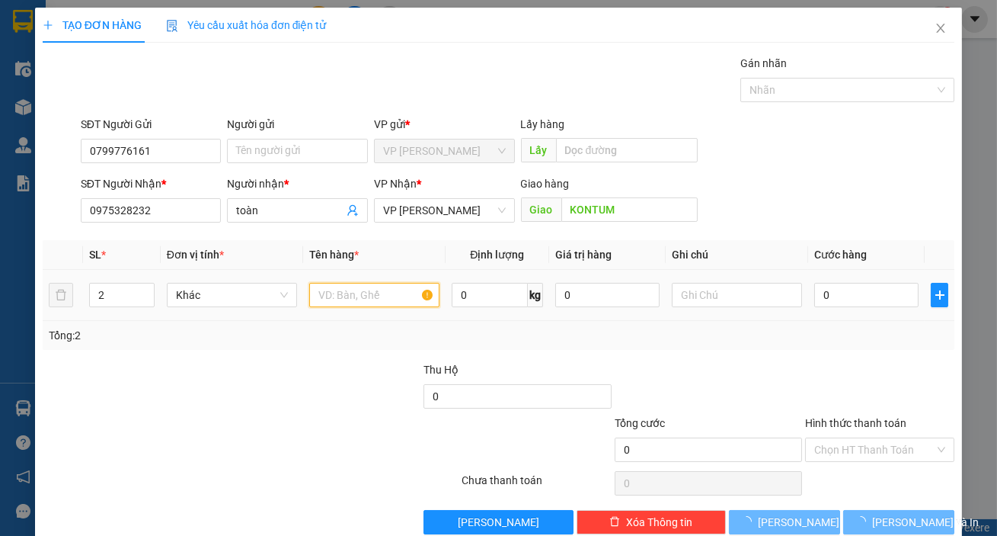
click at [334, 297] on input "text" at bounding box center [374, 295] width 130 height 24
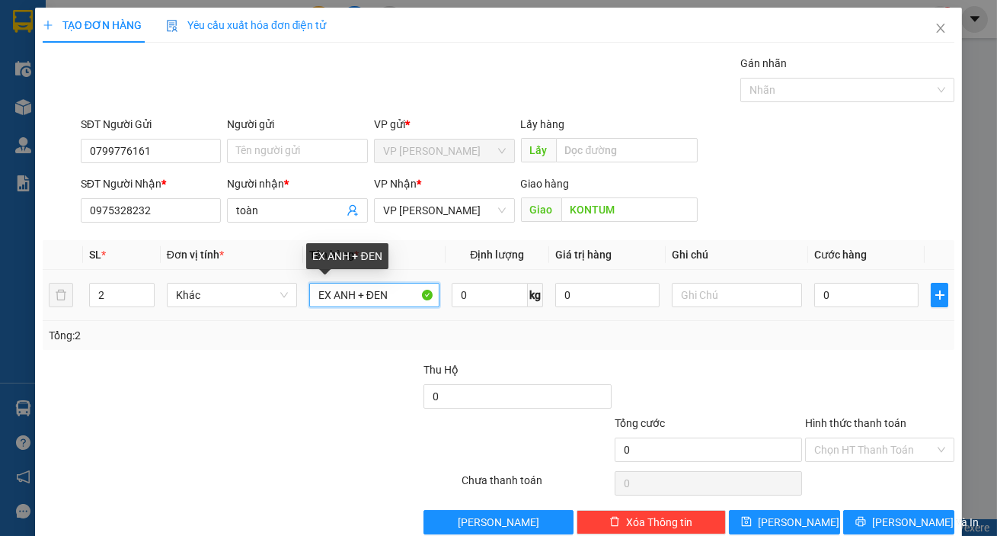
click at [313, 298] on input "EX ANH + ĐEN" at bounding box center [374, 295] width 130 height 24
click at [342, 299] on input "XE EX ANH + ĐEN" at bounding box center [374, 295] width 130 height 24
click at [347, 290] on input "XE EX ANH + ĐEN" at bounding box center [374, 295] width 130 height 24
type input "XE EX XANH + ĐEN"
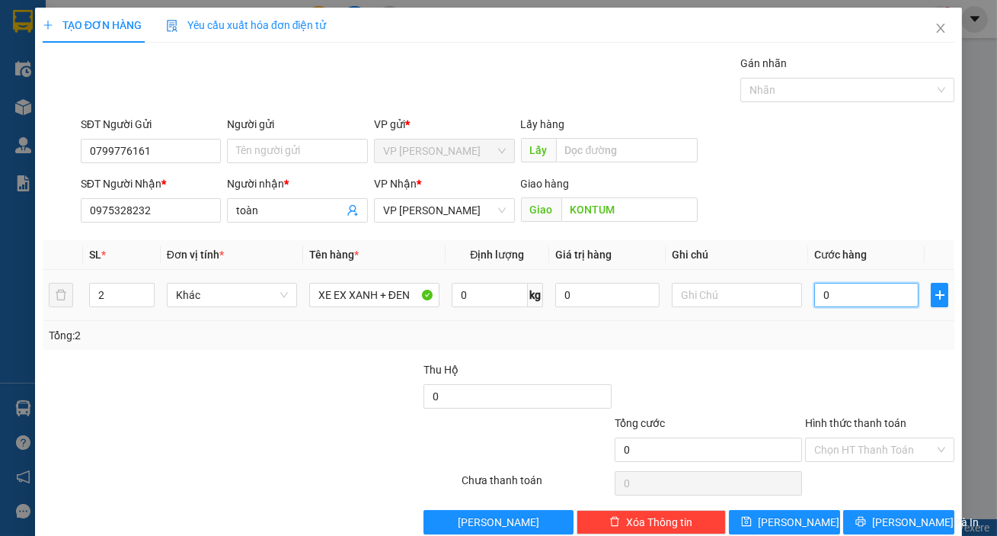
click at [843, 294] on input "0" at bounding box center [867, 295] width 104 height 24
type input "1"
type input "13"
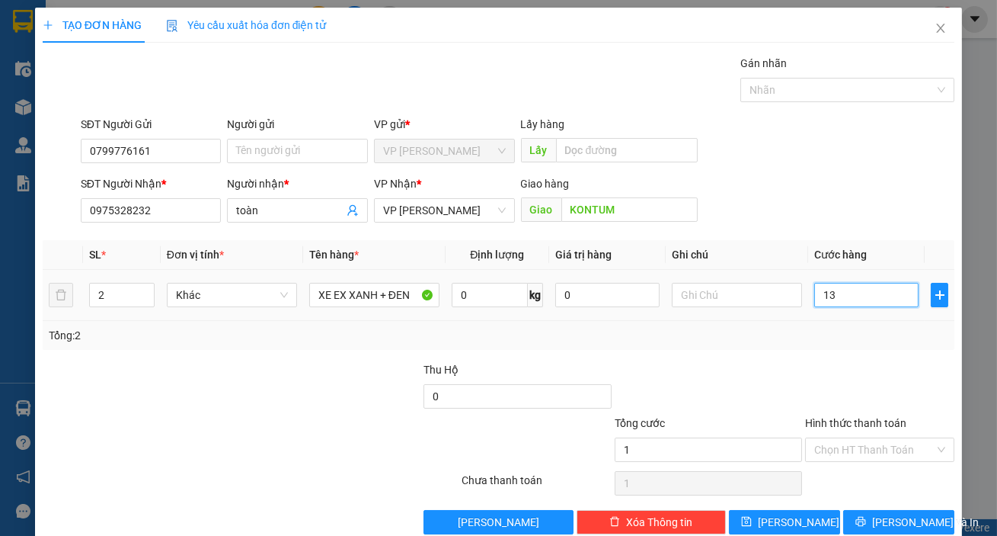
type input "13"
type input "130"
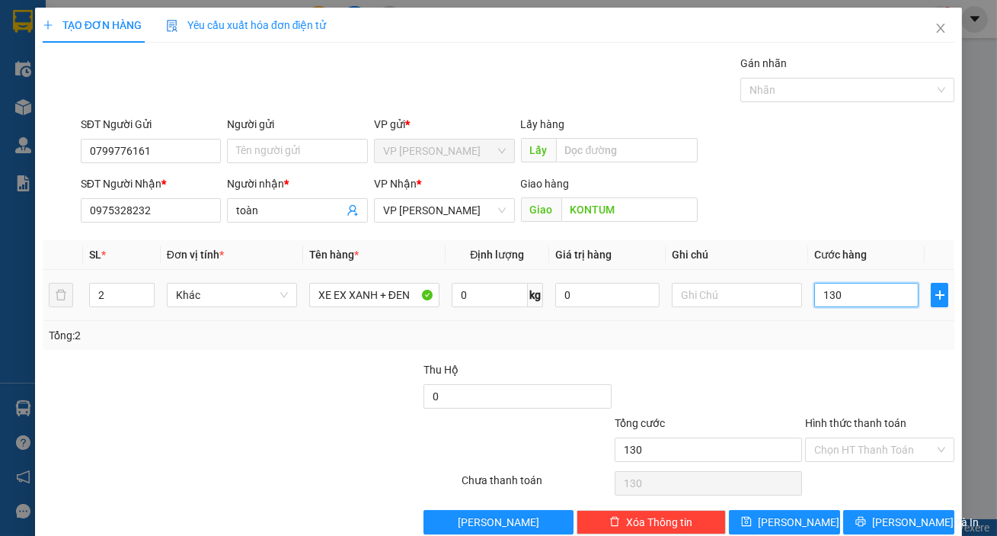
type input "1.300"
type input "13.000"
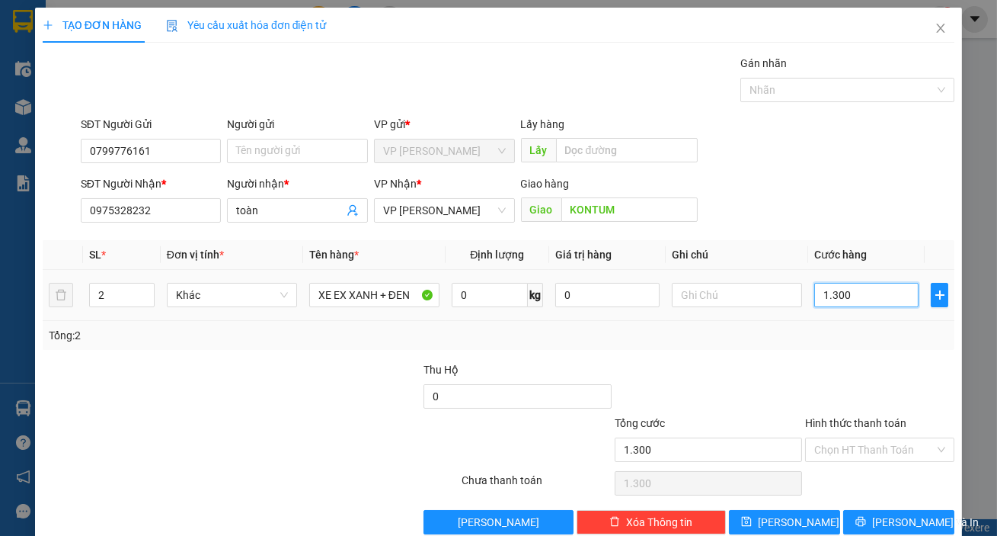
type input "13.000"
type input "130.000"
type input "1.300.000"
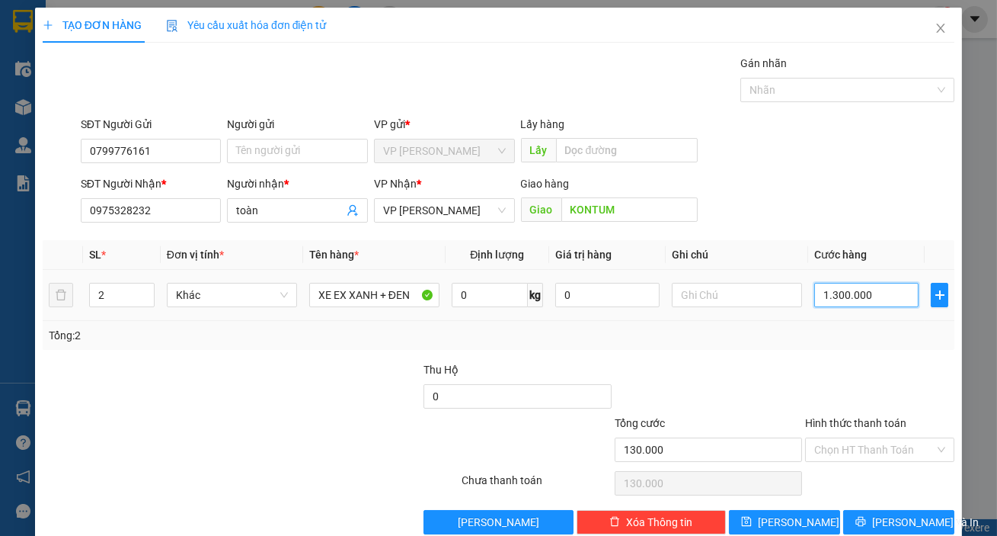
type input "1.300.000"
click at [816, 365] on div at bounding box center [880, 387] width 152 height 53
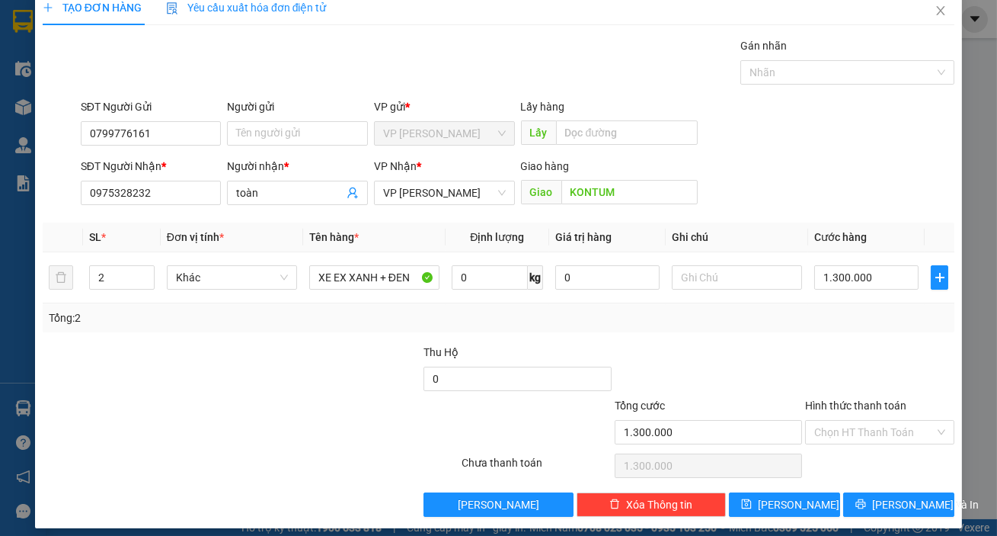
scroll to position [27, 0]
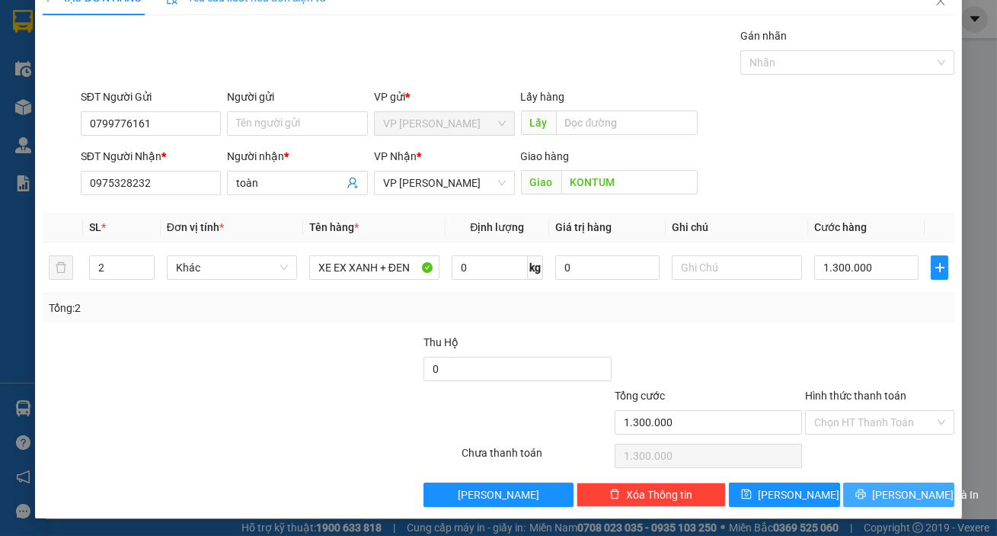
click at [875, 499] on button "[PERSON_NAME] và In" at bounding box center [898, 494] width 111 height 24
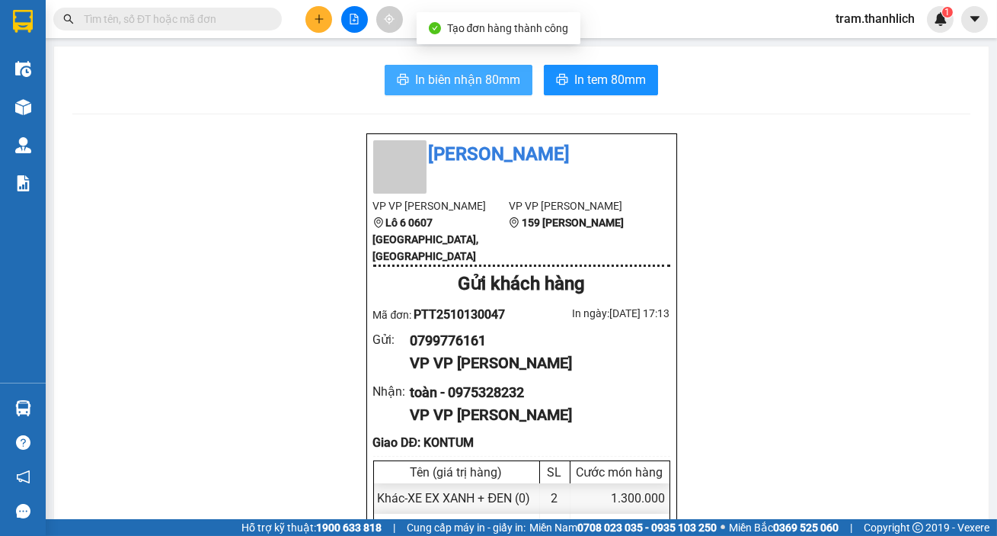
click at [490, 85] on span "In biên nhận 80mm" at bounding box center [467, 79] width 105 height 19
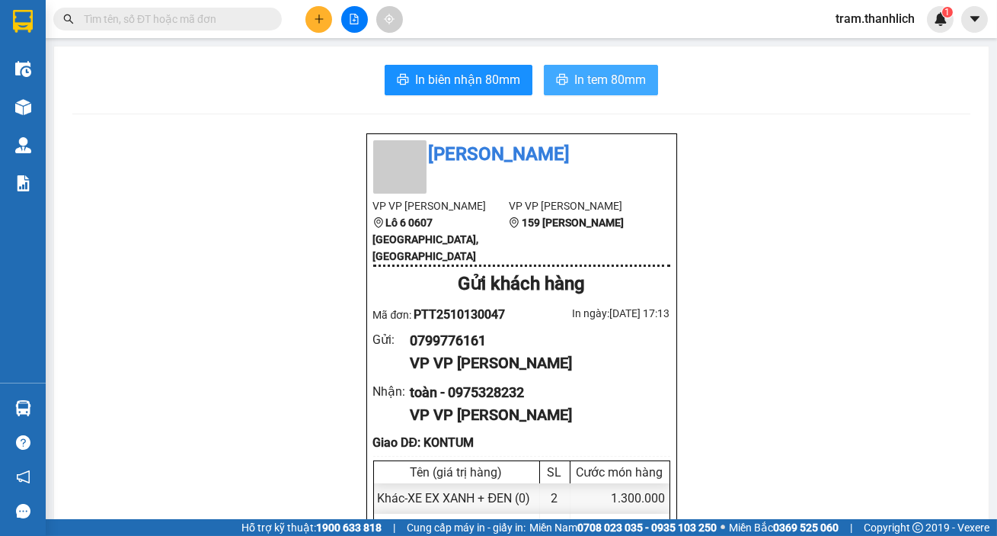
click at [597, 65] on button "In tem 80mm" at bounding box center [601, 80] width 114 height 30
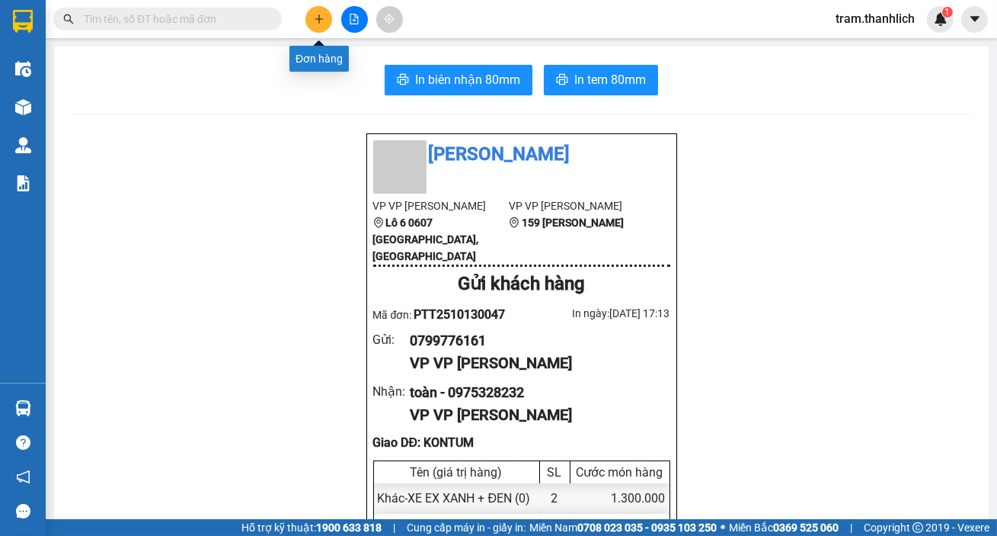
click at [314, 18] on icon "plus" at bounding box center [319, 19] width 11 height 11
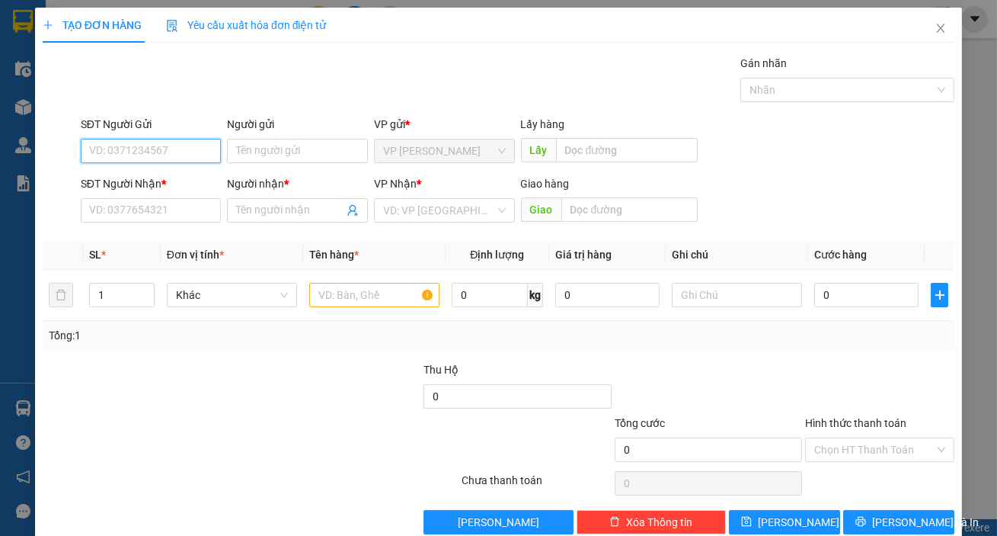
click at [120, 158] on input "SĐT Người Gửi" at bounding box center [151, 151] width 141 height 24
click at [148, 185] on div "0919003455 - chị phước 13.10" at bounding box center [162, 181] width 146 height 17
type input "0919003455"
type input "chị phước 13.10"
type input "0388888462"
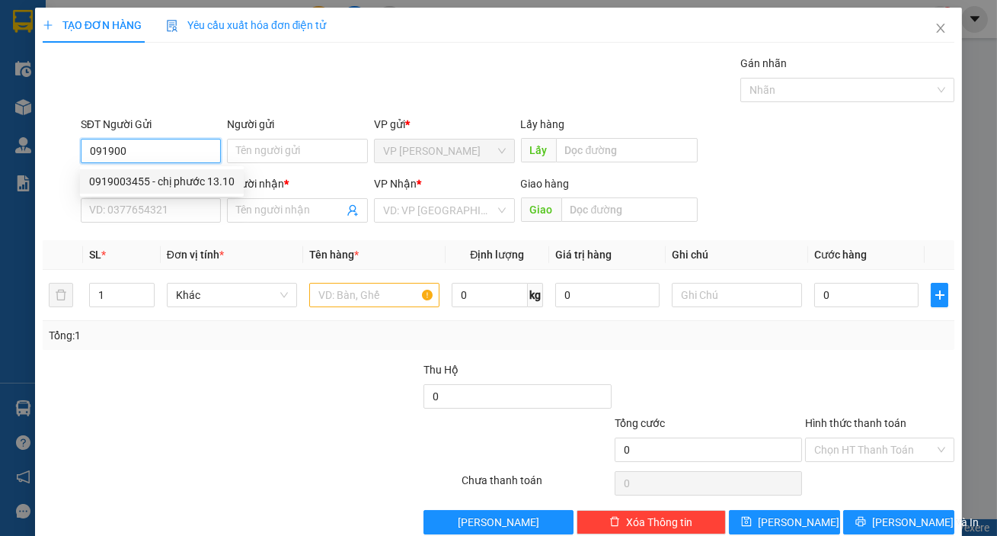
type input "anh long"
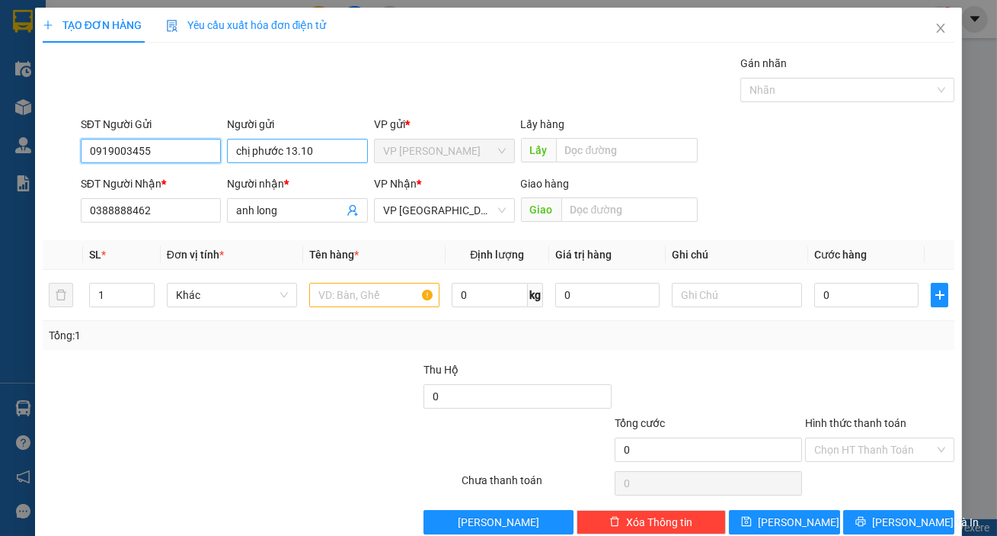
type input "0919003455"
click at [293, 155] on input "chị phước 13.10" at bounding box center [297, 151] width 141 height 24
click at [836, 213] on div "SĐT Người Nhận * 0388888462 Người nhận * anh long VP Nhận * VP Đà Lạt Giao hàng…" at bounding box center [518, 201] width 880 height 53
click at [319, 290] on input "text" at bounding box center [374, 295] width 130 height 24
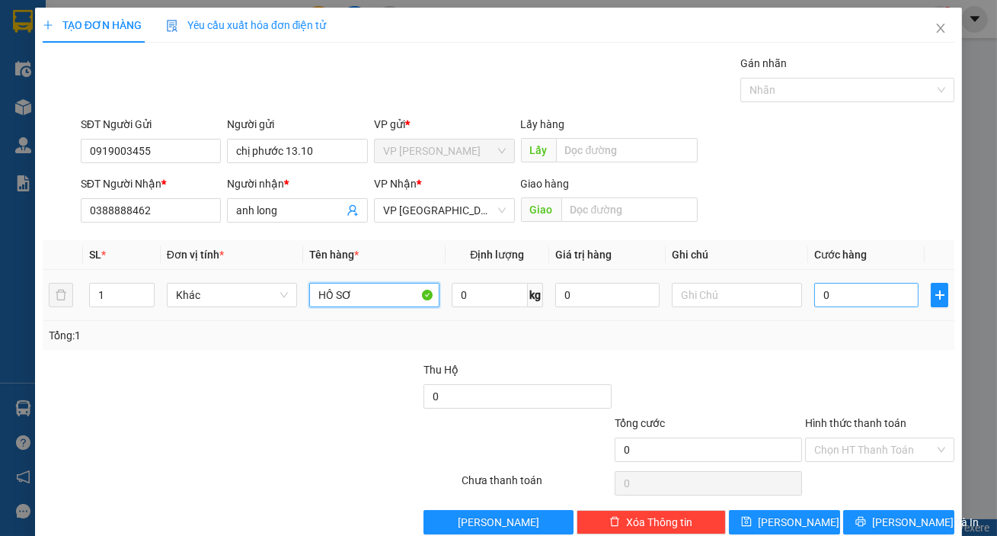
type input "HỒ SƠ"
click at [852, 296] on input "0" at bounding box center [867, 295] width 104 height 24
type input "3"
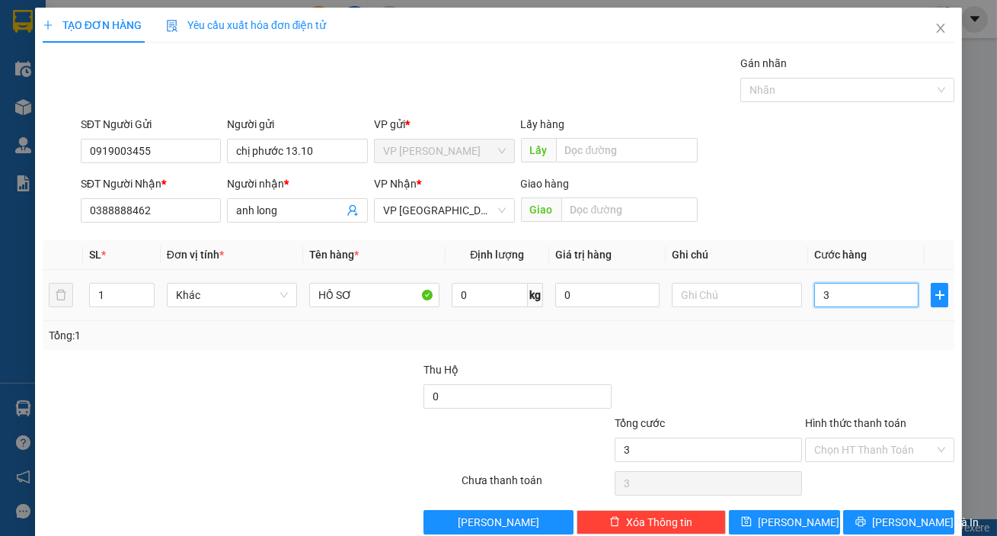
type input "30"
type input "300"
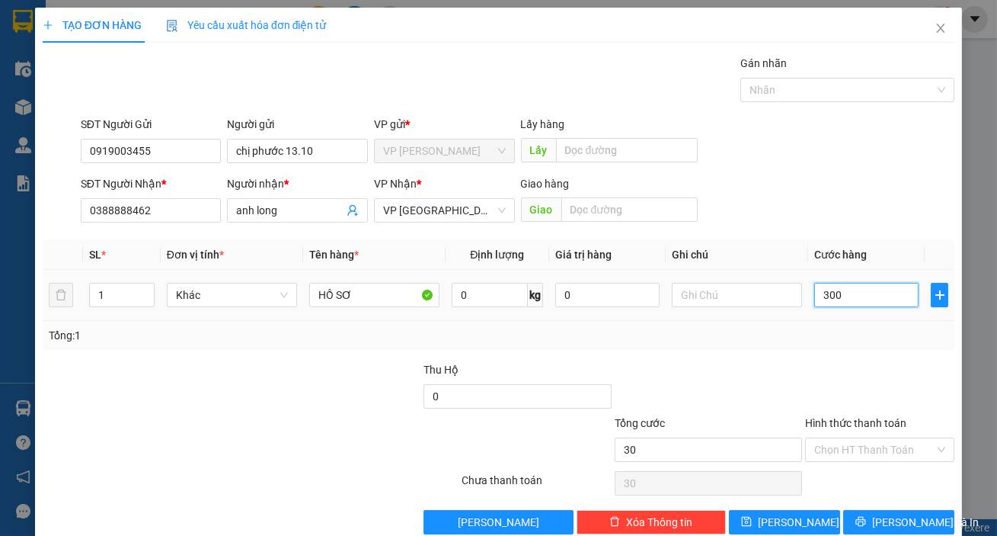
type input "300"
type input "3.000"
type input "30.000"
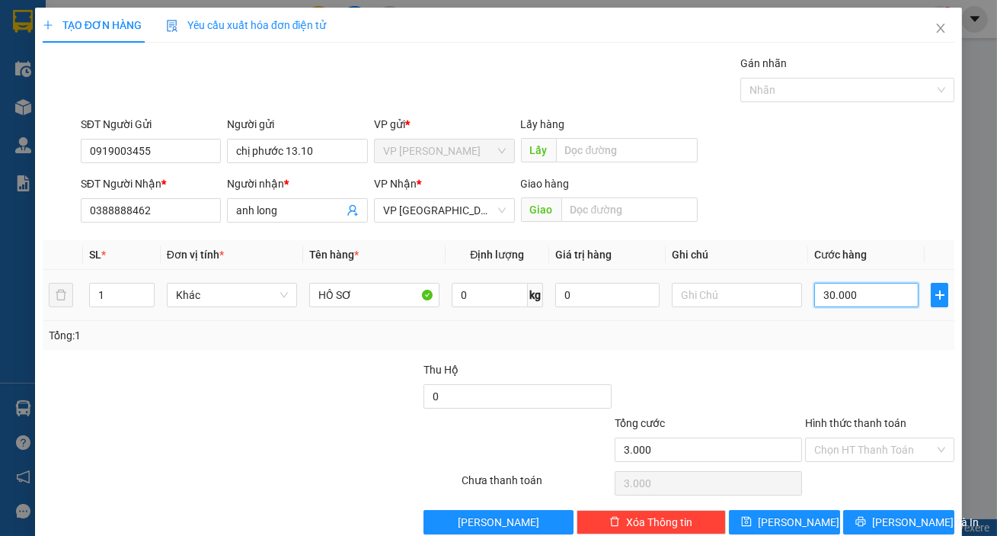
type input "30.000"
click at [715, 299] on input "text" at bounding box center [737, 295] width 130 height 24
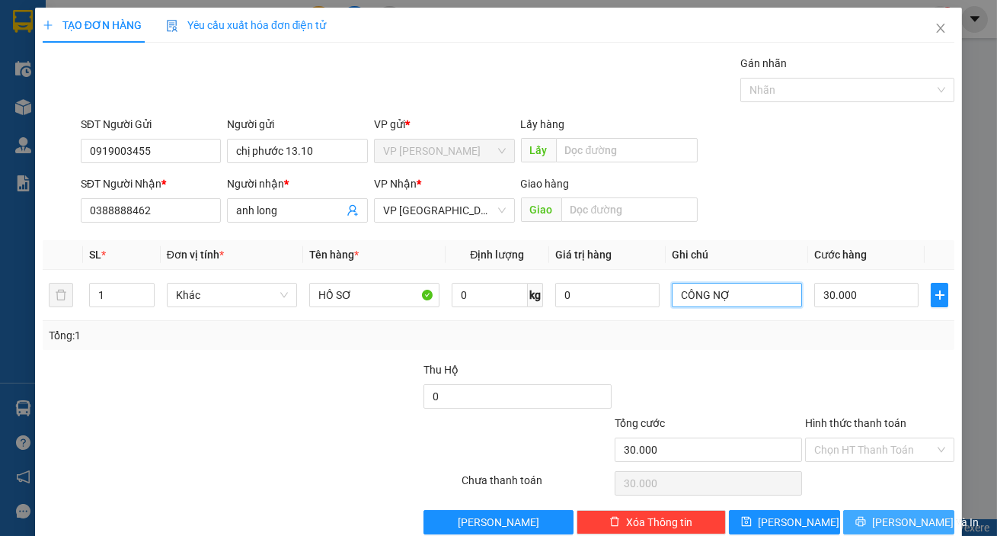
type input "CÔNG NỢ"
click at [856, 514] on button "Lưu và In" at bounding box center [898, 522] width 111 height 24
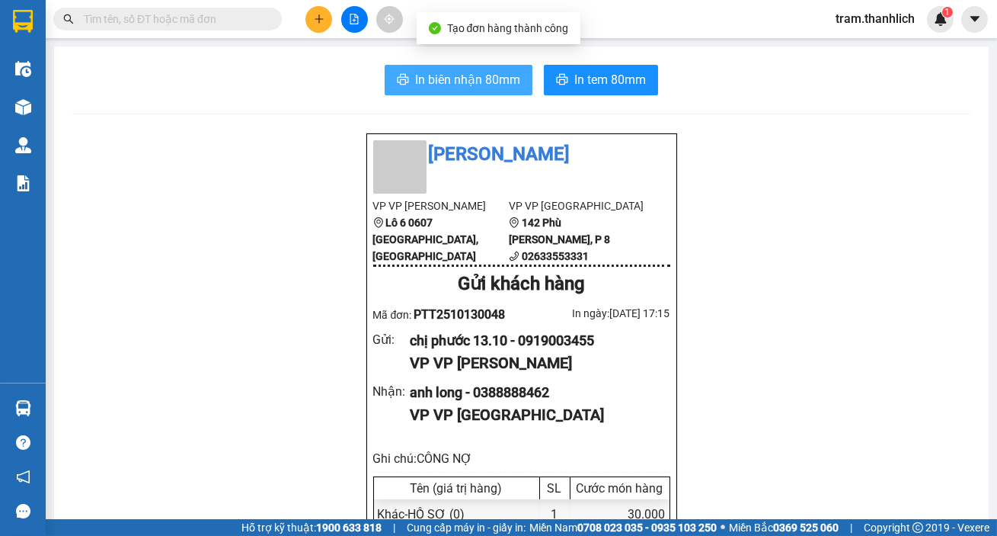
click at [429, 82] on span "In biên nhận 80mm" at bounding box center [467, 79] width 105 height 19
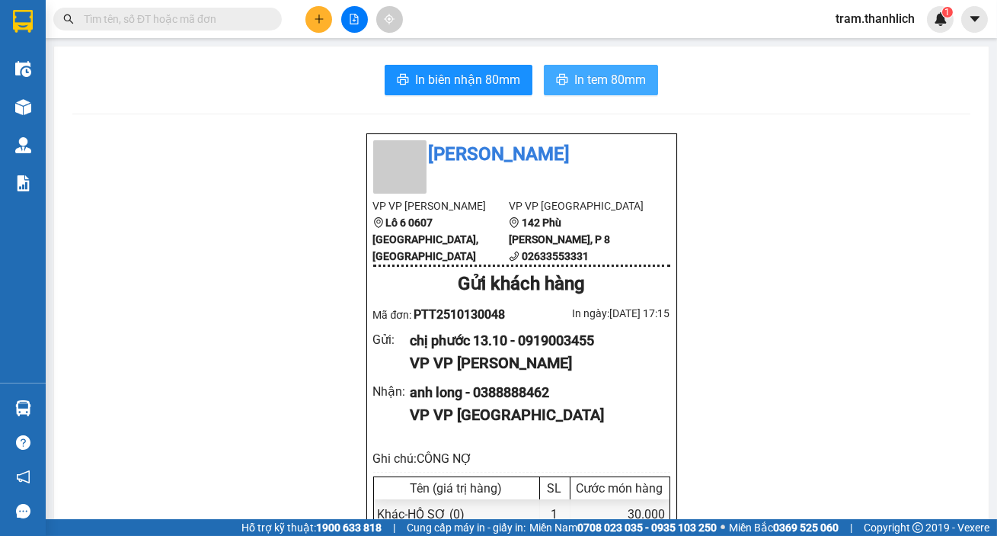
click at [584, 84] on span "In tem 80mm" at bounding box center [611, 79] width 72 height 19
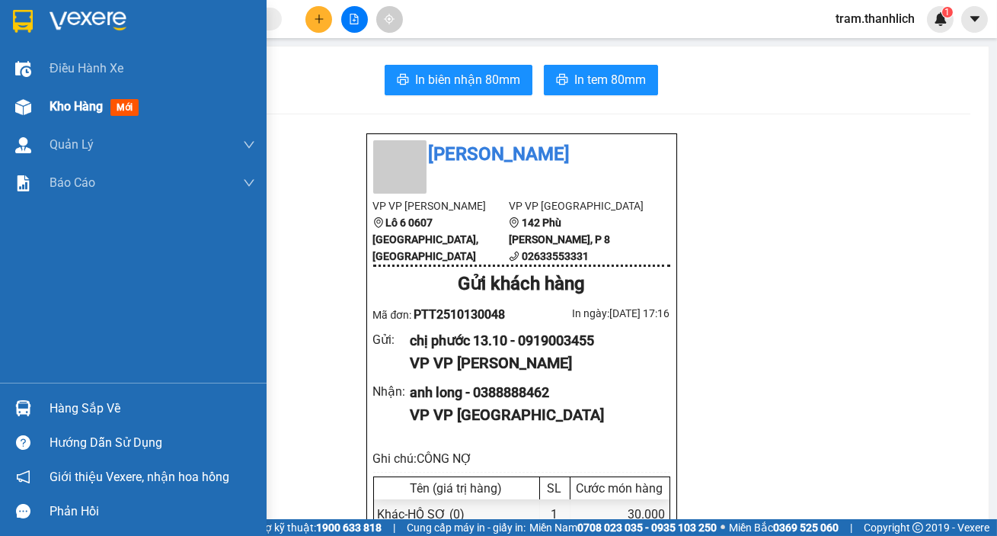
click at [76, 112] on span "Kho hàng" at bounding box center [76, 106] width 53 height 14
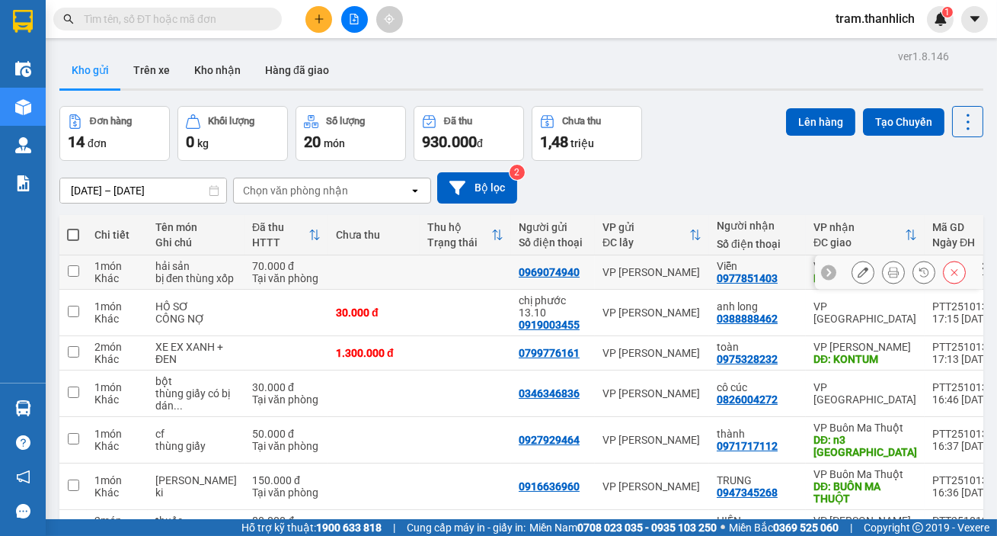
click at [883, 277] on button at bounding box center [893, 272] width 21 height 27
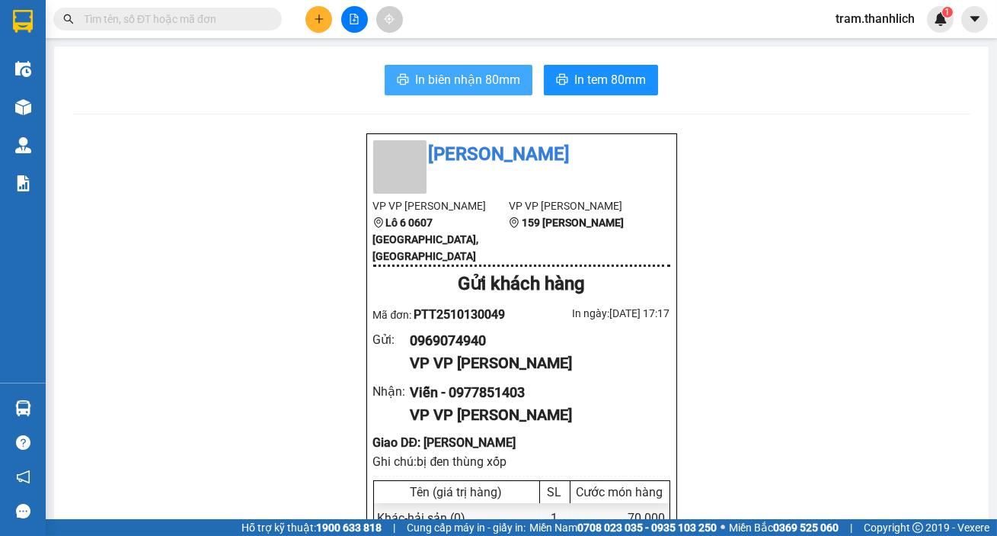
click at [426, 82] on span "In biên nhận 80mm" at bounding box center [467, 79] width 105 height 19
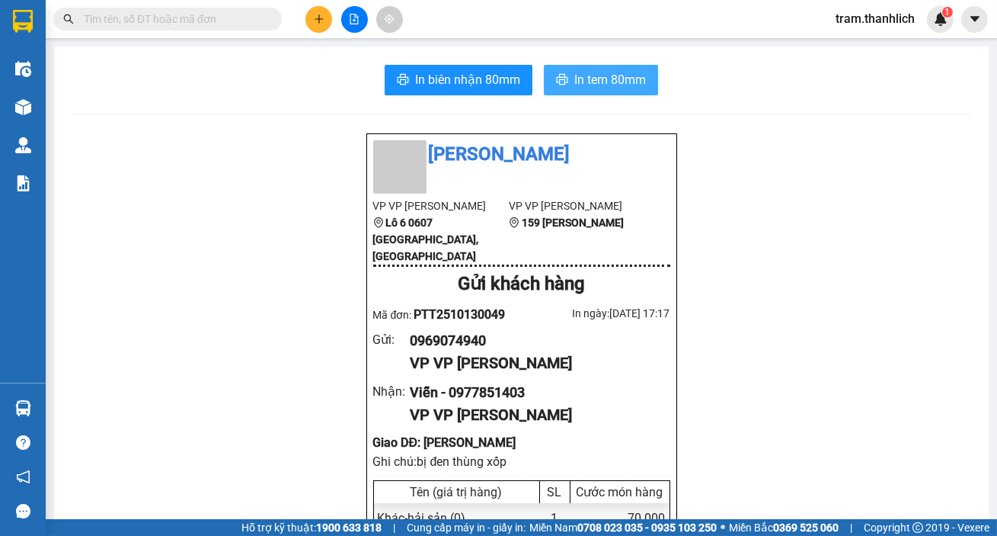
click at [619, 85] on span "In tem 80mm" at bounding box center [611, 79] width 72 height 19
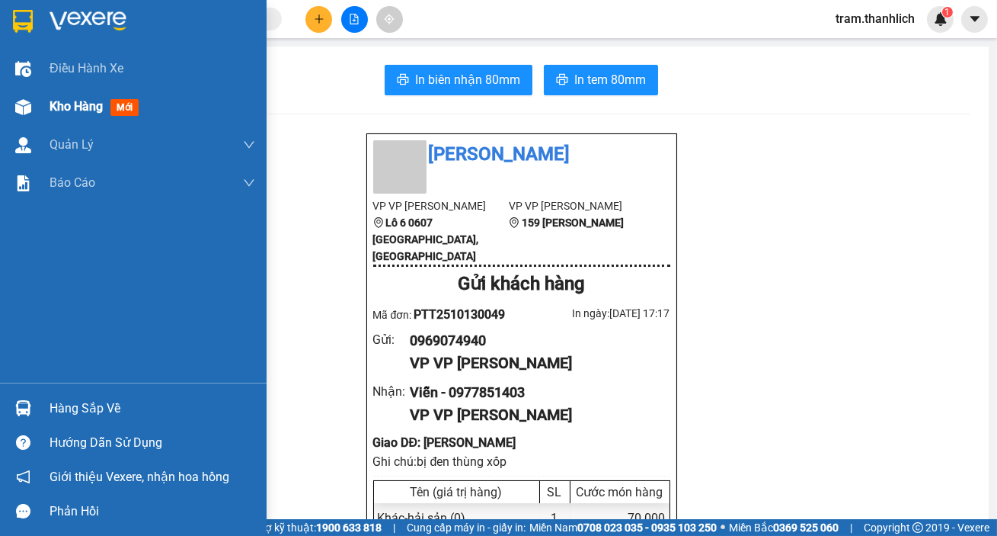
click at [18, 99] on img at bounding box center [23, 107] width 16 height 16
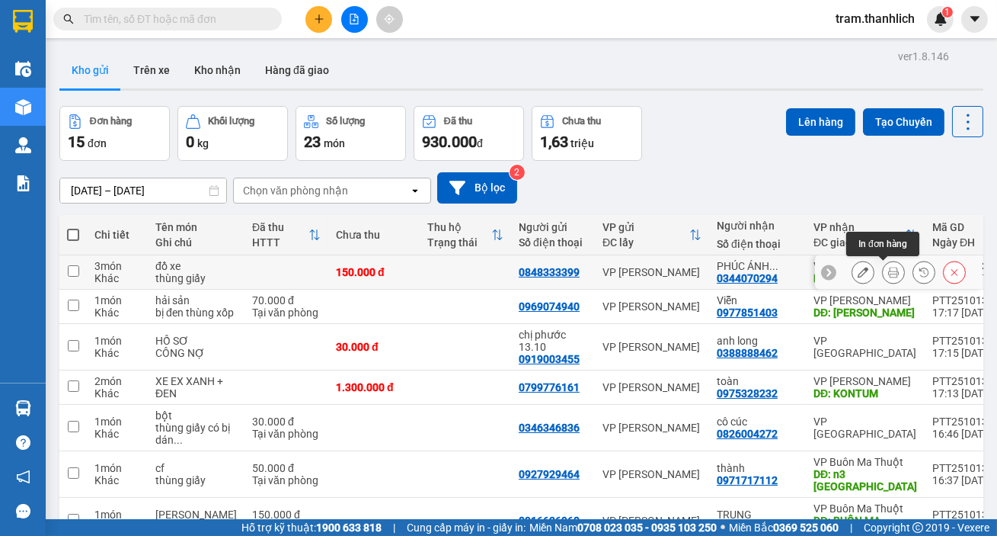
click at [888, 269] on icon at bounding box center [893, 272] width 11 height 11
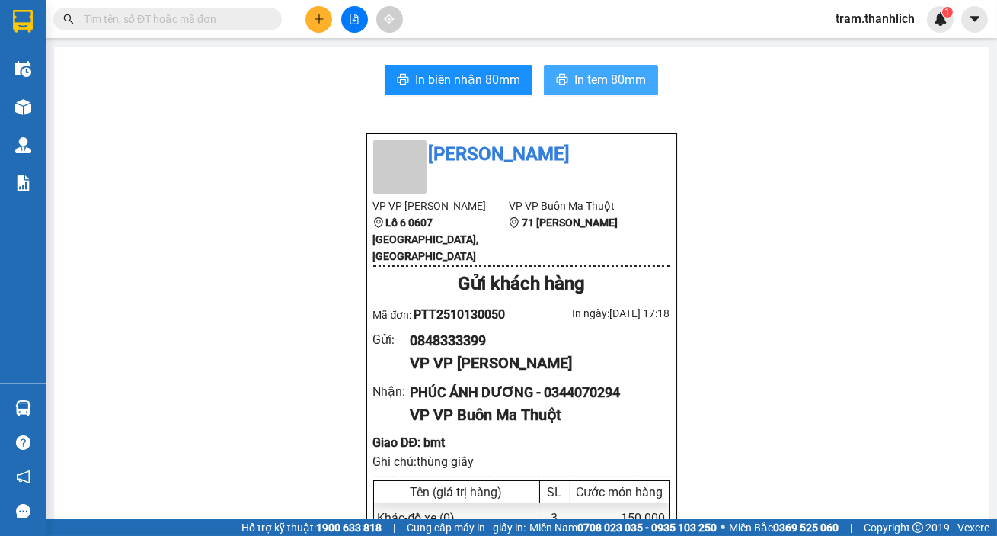
click at [596, 86] on span "In tem 80mm" at bounding box center [611, 79] width 72 height 19
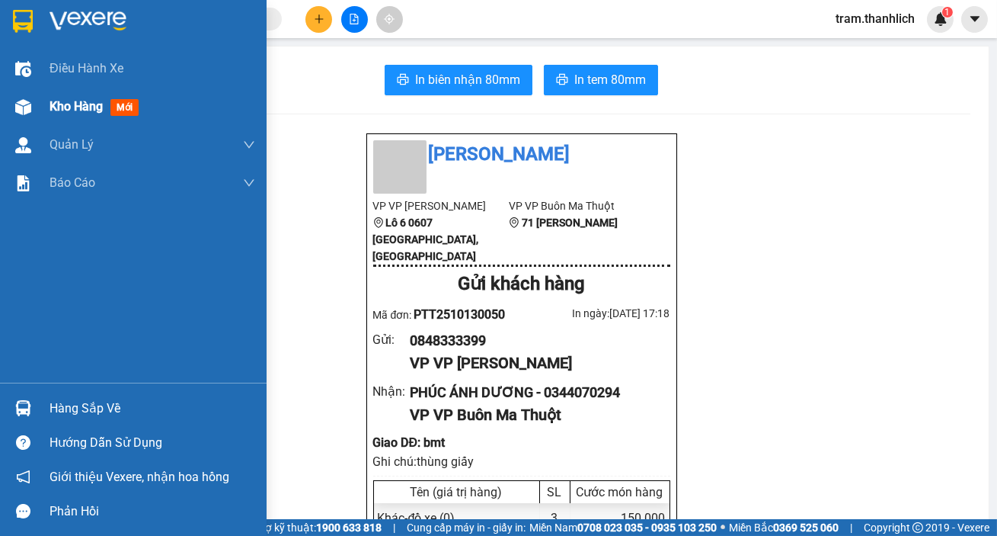
click at [72, 101] on span "Kho hàng" at bounding box center [76, 106] width 53 height 14
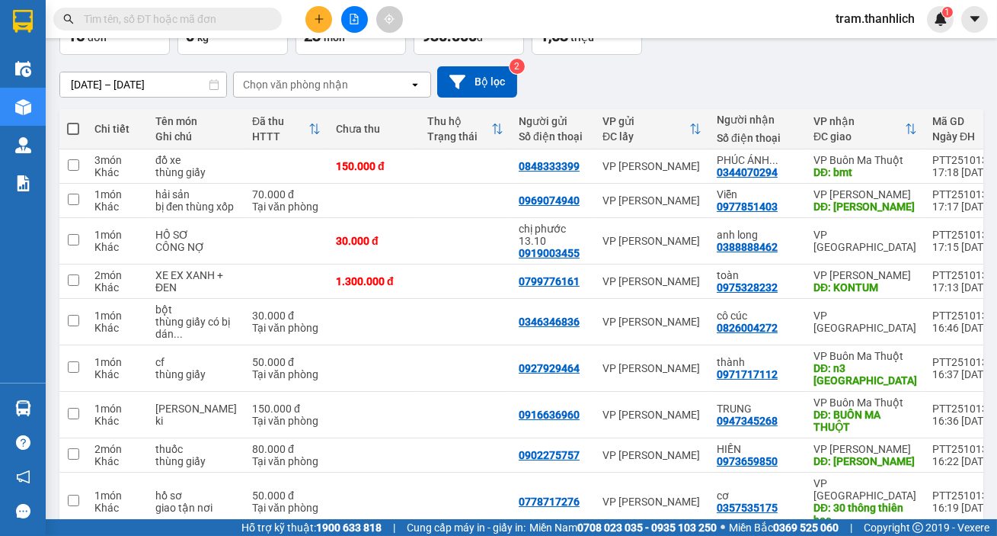
scroll to position [36, 0]
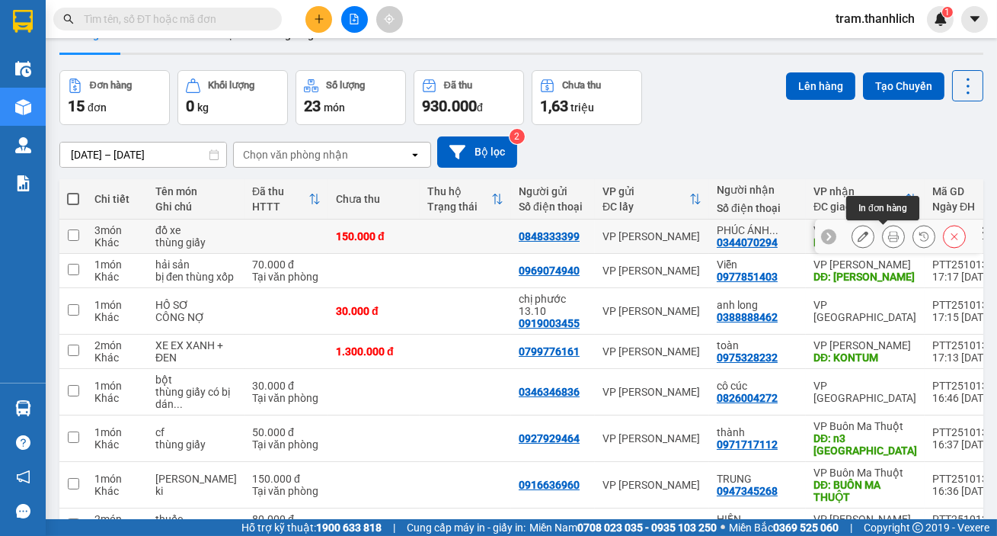
click at [888, 239] on icon at bounding box center [893, 236] width 11 height 11
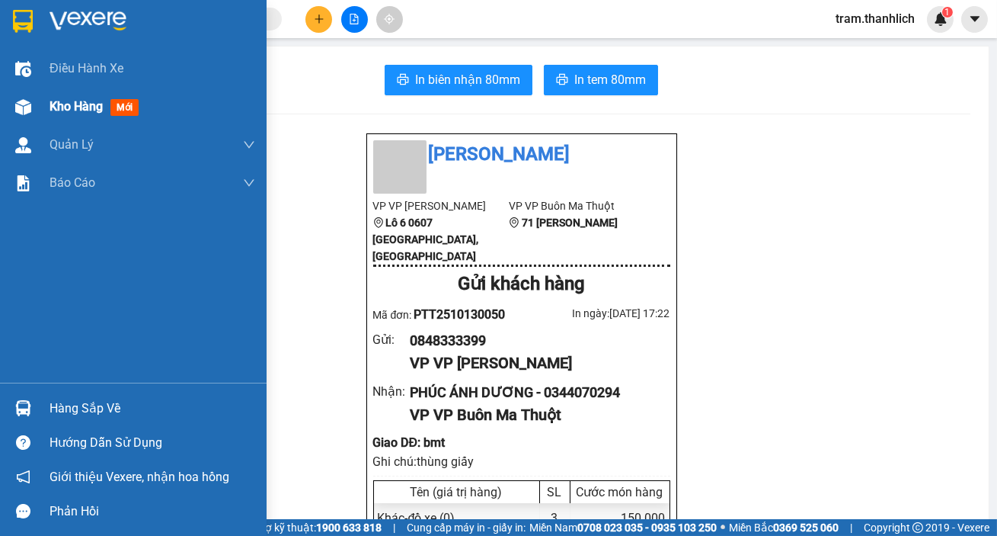
click at [69, 109] on span "Kho hàng" at bounding box center [76, 106] width 53 height 14
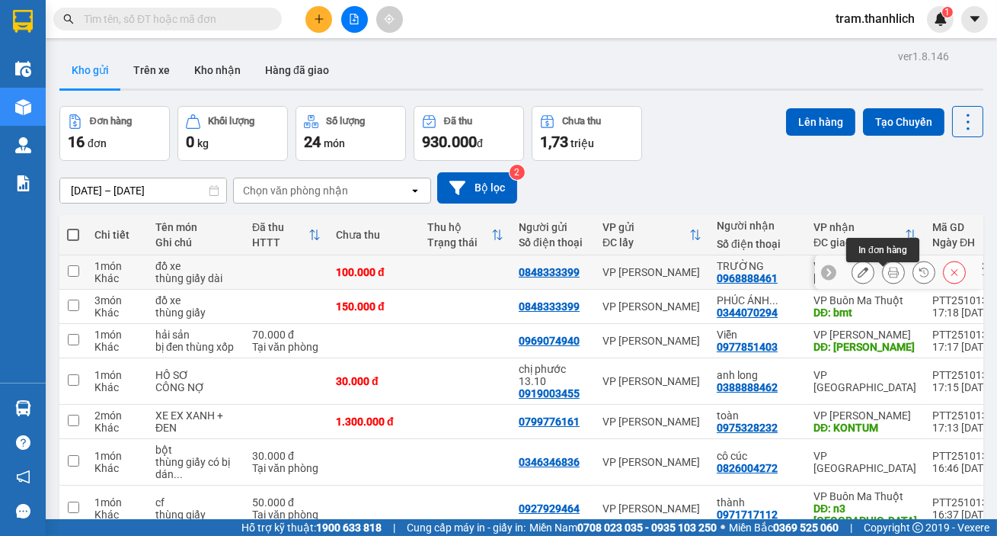
click at [888, 277] on icon at bounding box center [893, 272] width 11 height 11
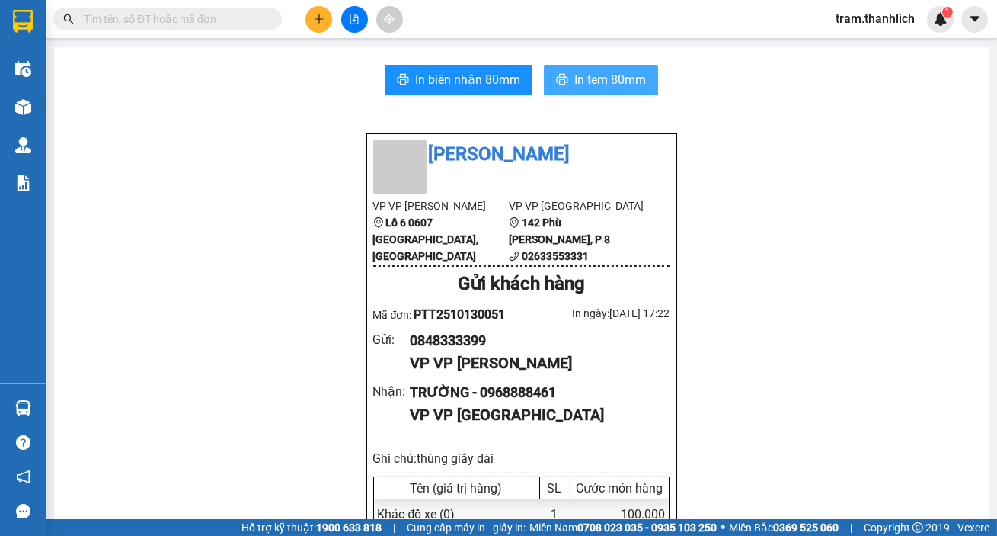
click at [608, 87] on span "In tem 80mm" at bounding box center [611, 79] width 72 height 19
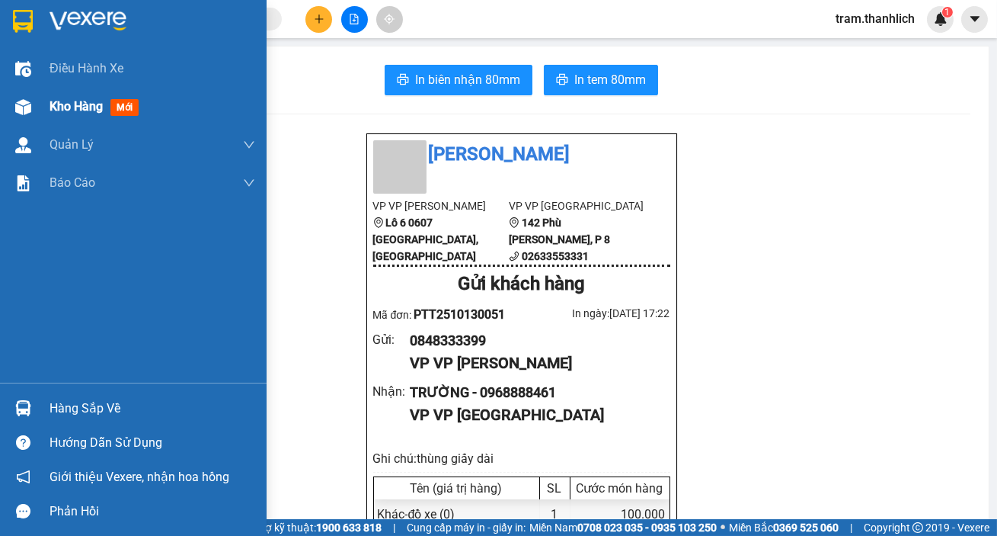
click at [39, 95] on div "Kho hàng mới" at bounding box center [133, 107] width 267 height 38
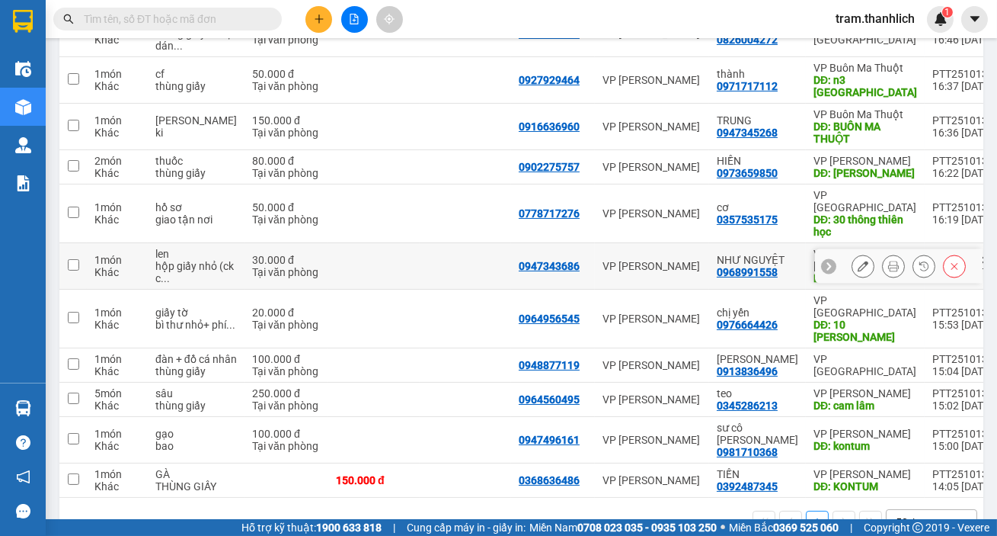
scroll to position [359, 0]
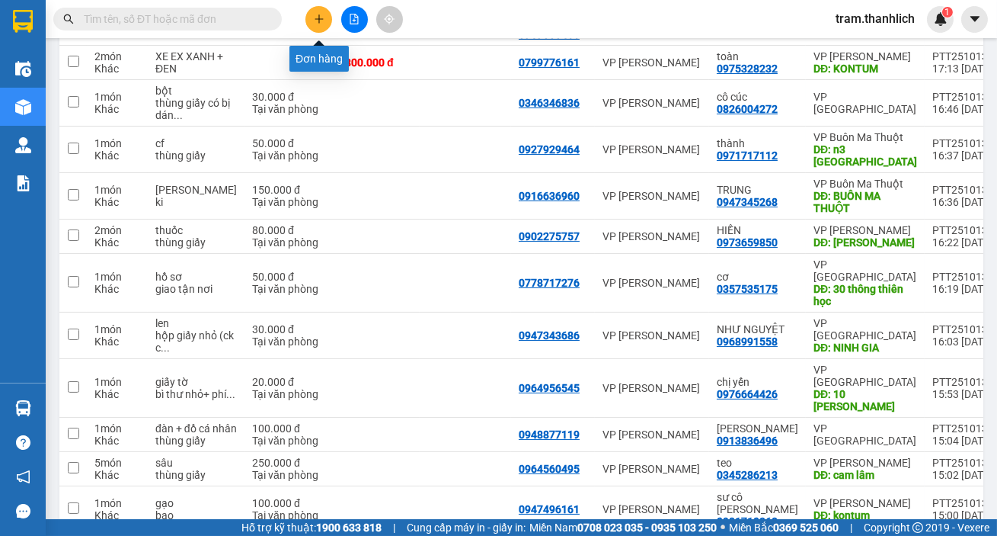
click at [318, 24] on button at bounding box center [319, 19] width 27 height 27
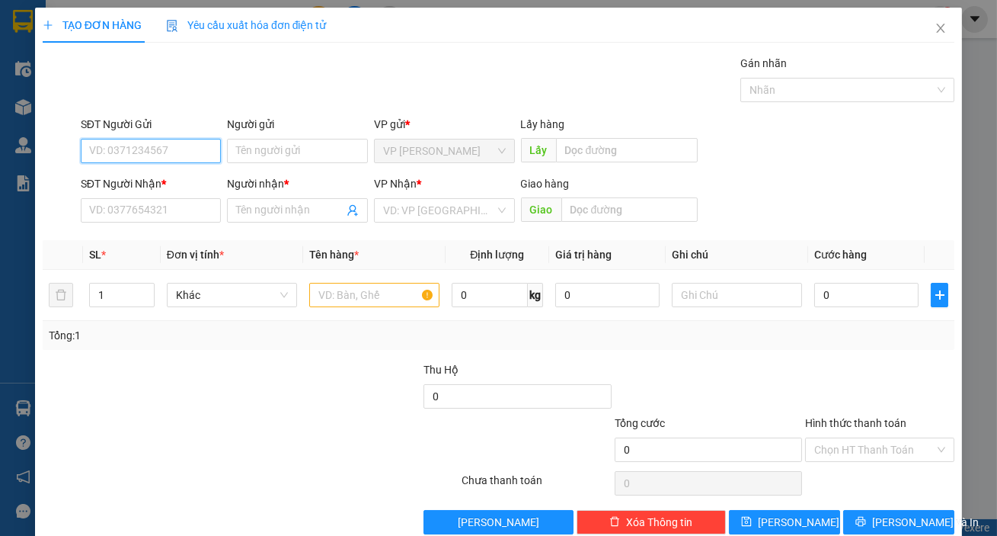
click at [200, 154] on input "SĐT Người Gửi" at bounding box center [151, 151] width 141 height 24
click at [145, 158] on input "SĐT Người Gửi" at bounding box center [151, 151] width 141 height 24
type input "0369764764"
click at [257, 150] on input "Người gửi" at bounding box center [297, 151] width 141 height 24
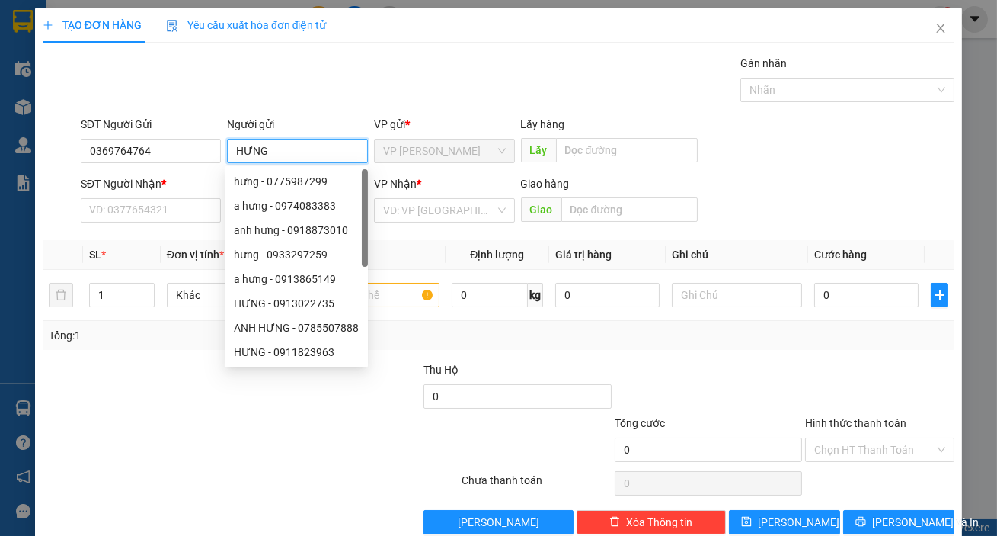
type input "HƯNG"
click at [800, 165] on div "SĐT Người Gửi 0369764764 Người gửi HƯNG VP gửi * VP Phan Thiết Lấy hàng Lấy" at bounding box center [518, 142] width 880 height 53
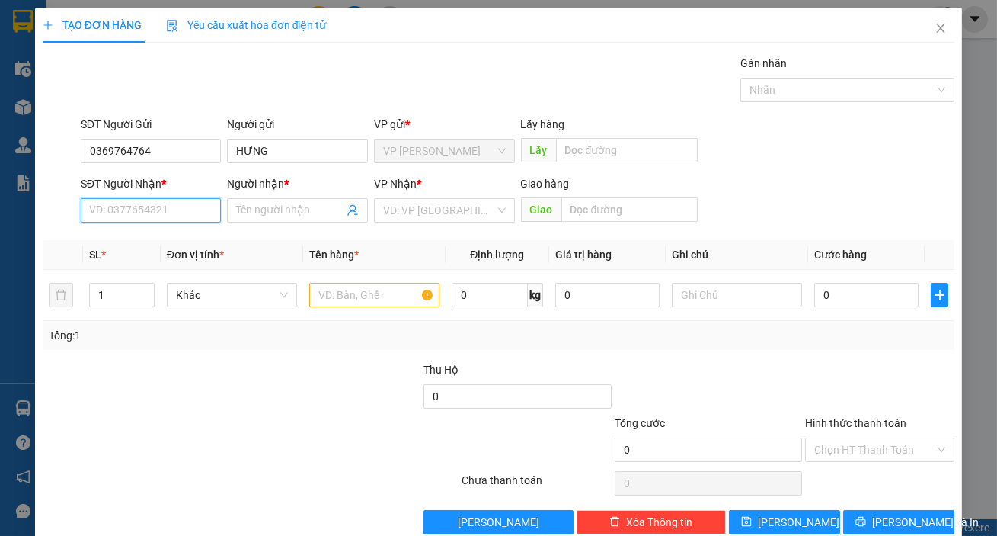
click at [168, 206] on input "SĐT Người Nhận *" at bounding box center [151, 210] width 141 height 24
type input "0911577442"
click at [248, 216] on input "Người nhận *" at bounding box center [289, 210] width 107 height 17
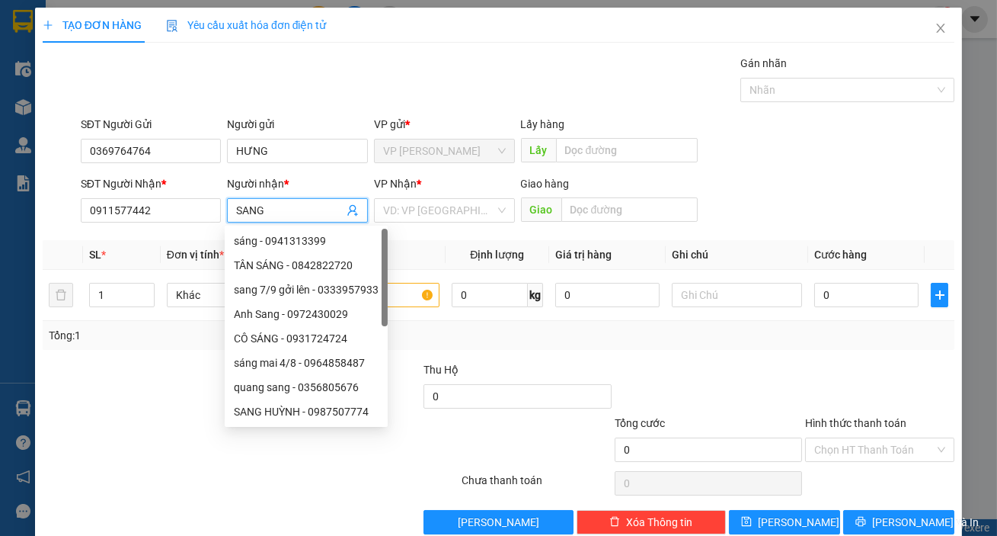
type input "SANG"
click at [838, 161] on div "SĐT Người Gửi 0369764764 Người gửi HƯNG VP gửi * VP Phan Thiết Lấy hàng Lấy" at bounding box center [518, 142] width 880 height 53
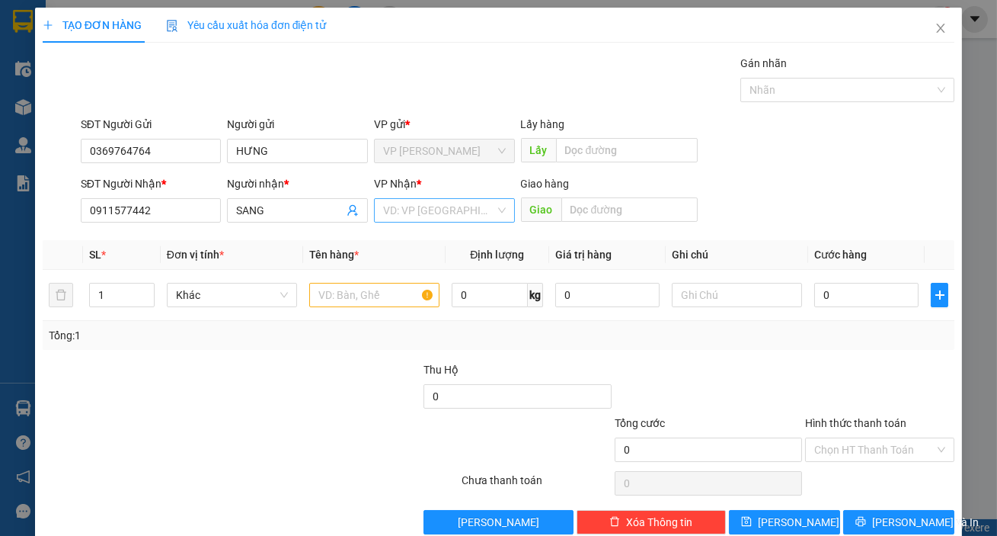
click at [429, 206] on input "search" at bounding box center [439, 210] width 112 height 23
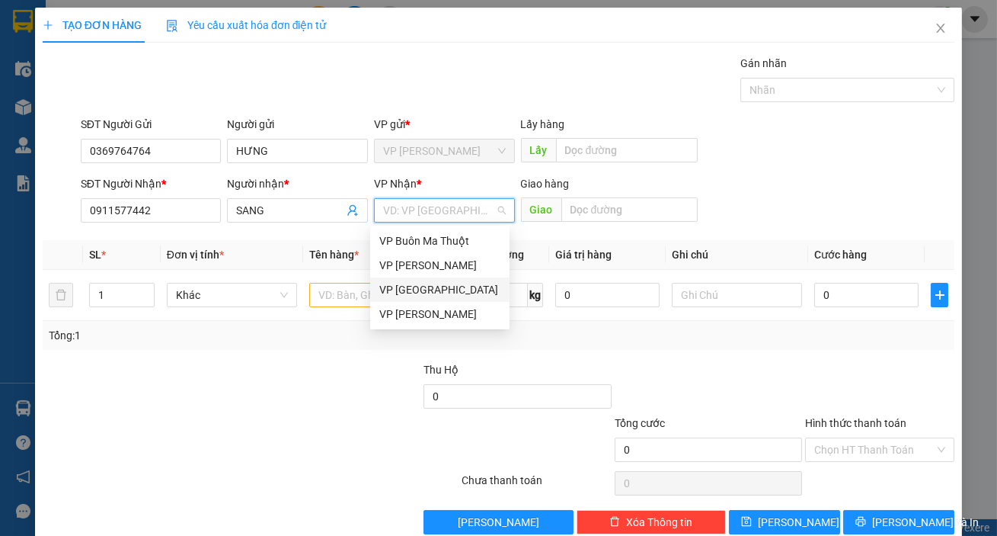
click at [421, 287] on div "VP [GEOGRAPHIC_DATA]" at bounding box center [439, 289] width 121 height 17
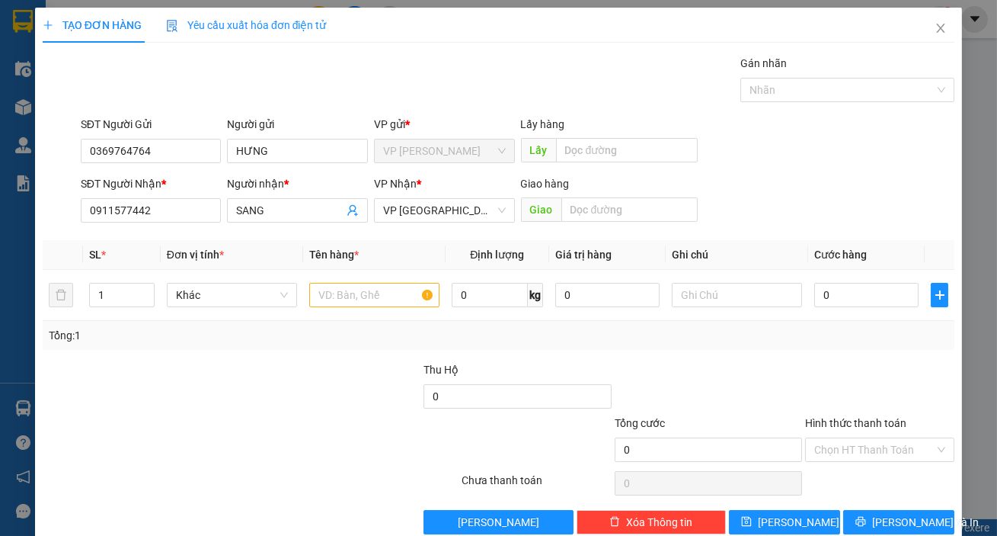
click at [775, 187] on div "SĐT Người Nhận * 0911577442 Người nhận * SANG VP Nhận * VP Đà Lạt Giao hàng Giao" at bounding box center [518, 201] width 880 height 53
click at [377, 305] on input "text" at bounding box center [374, 295] width 130 height 24
type input "HỒ SƠ"
click at [848, 301] on input "0" at bounding box center [867, 295] width 104 height 24
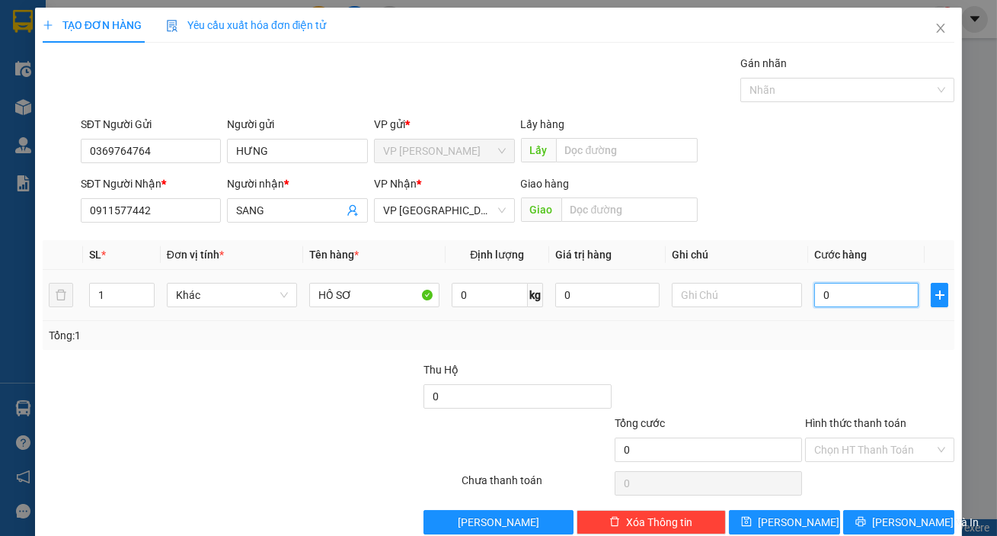
type input "3"
type input "30"
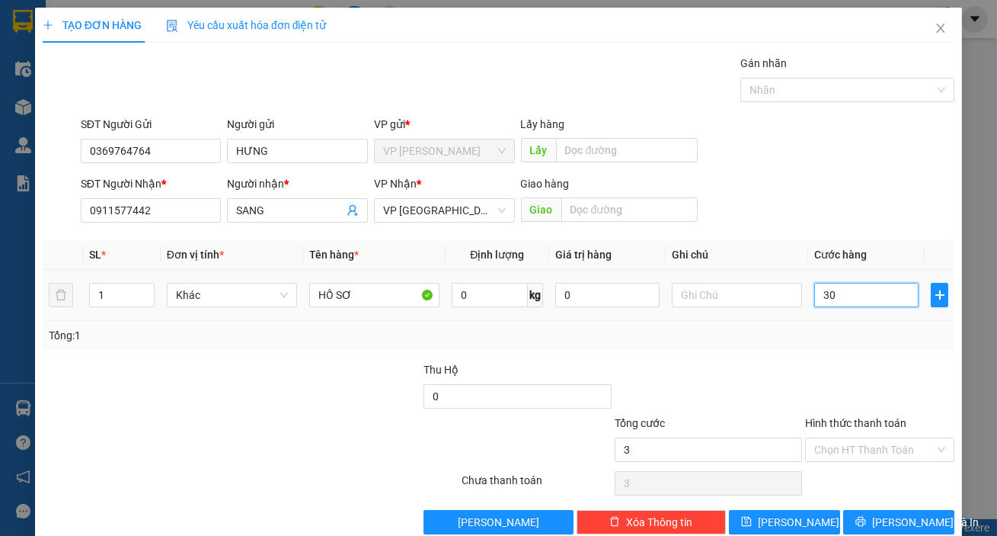
type input "30"
type input "300"
type input "3.000"
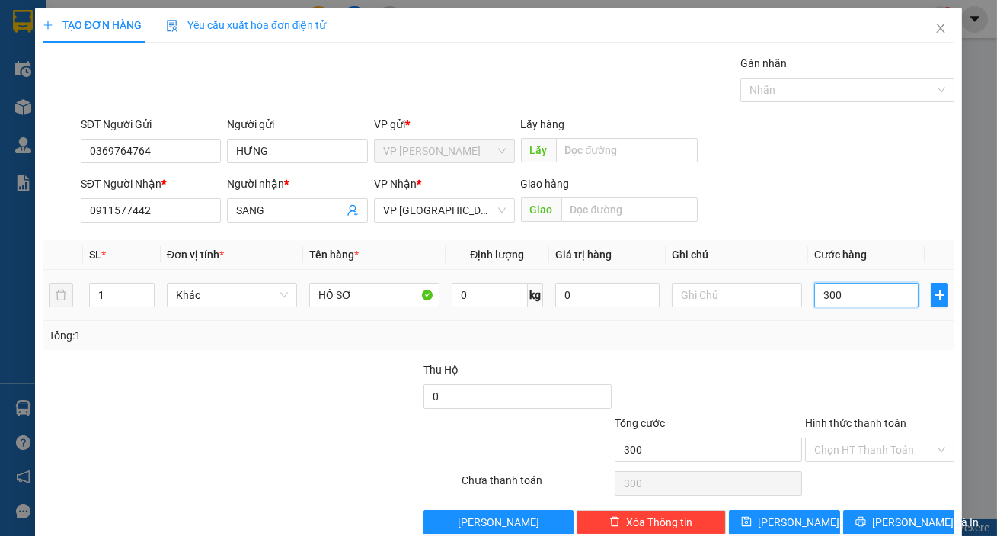
type input "3.000"
type input "30.000"
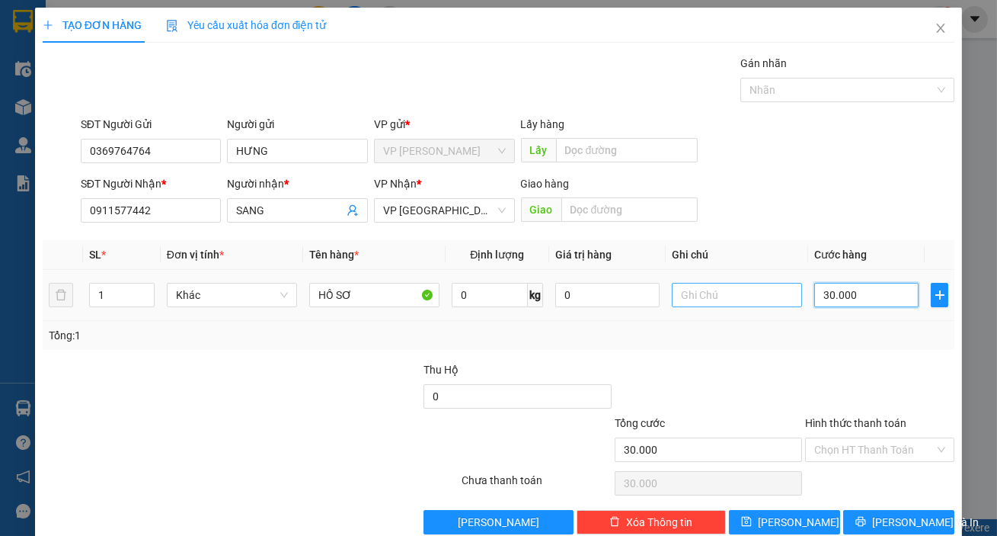
drag, startPoint x: 808, startPoint y: 292, endPoint x: 761, endPoint y: 306, distance: 49.2
click at [792, 300] on tr "1 Khác HỒ SƠ 0 kg 0 30.000" at bounding box center [499, 295] width 912 height 51
type input "30.000"
click at [761, 306] on input "text" at bounding box center [737, 295] width 130 height 24
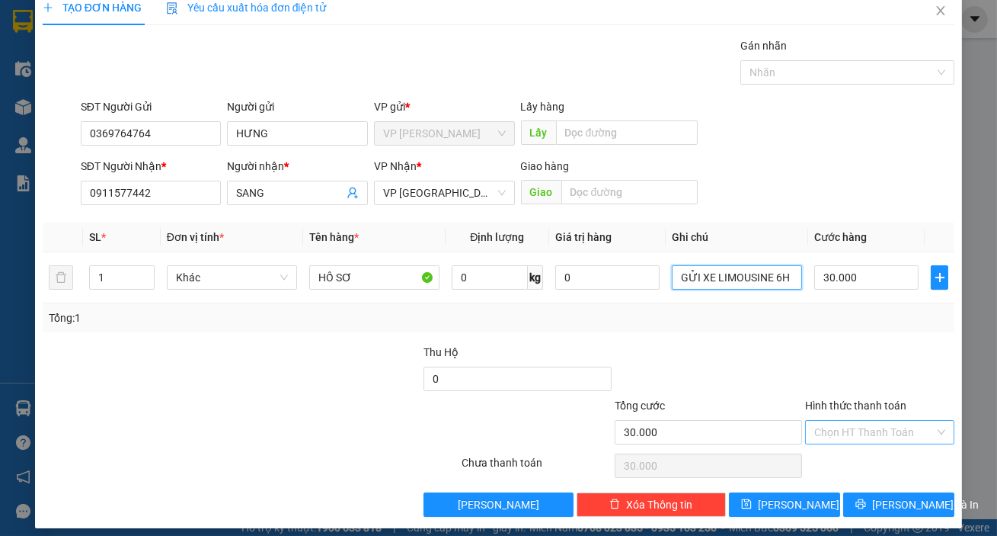
scroll to position [27, 0]
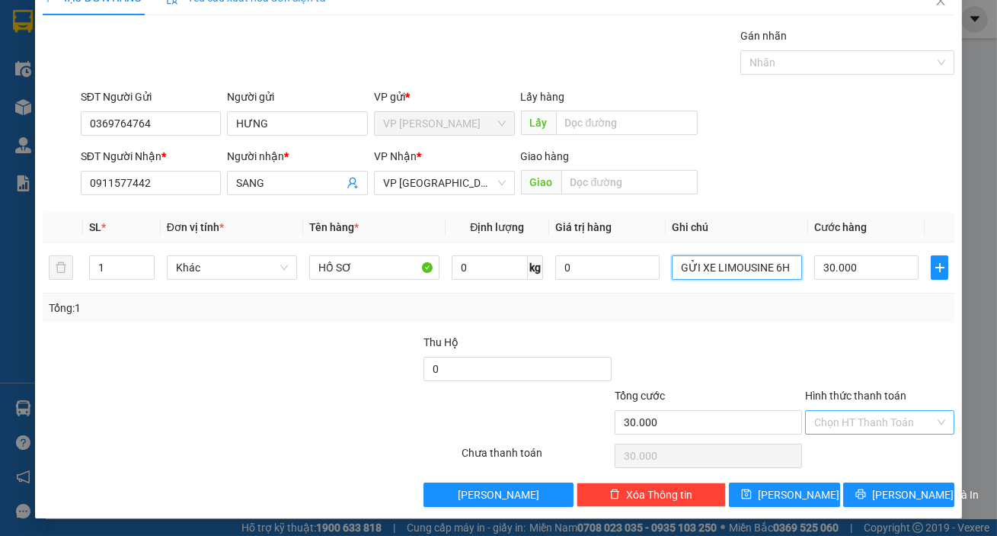
type input "GỬI XE LIMOUSINE 6H"
click at [876, 427] on input "Hình thức thanh toán" at bounding box center [875, 422] width 120 height 23
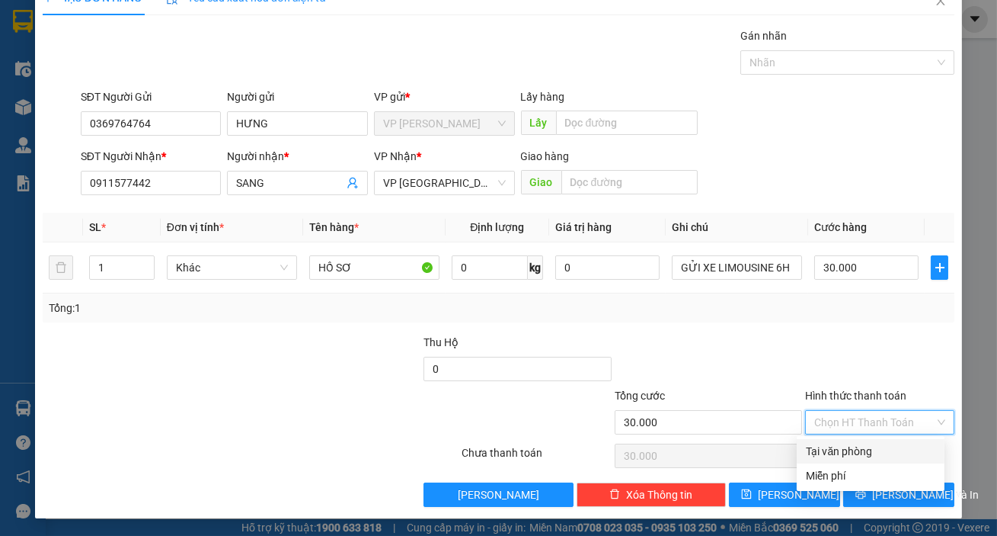
click at [874, 444] on div "Tại văn phòng" at bounding box center [871, 451] width 130 height 17
type input "0"
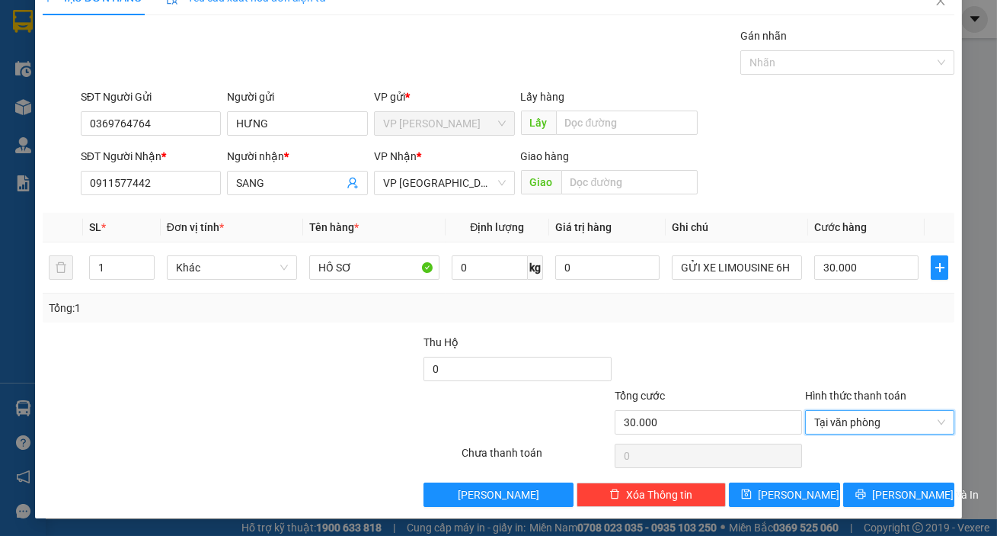
click at [892, 506] on div "TẠO ĐƠN HÀNG Yêu cầu xuất hóa đơn điện tử Transit Pickup Surcharge Ids Transit …" at bounding box center [498, 249] width 927 height 538
click at [892, 495] on span "Lưu và In" at bounding box center [925, 494] width 107 height 17
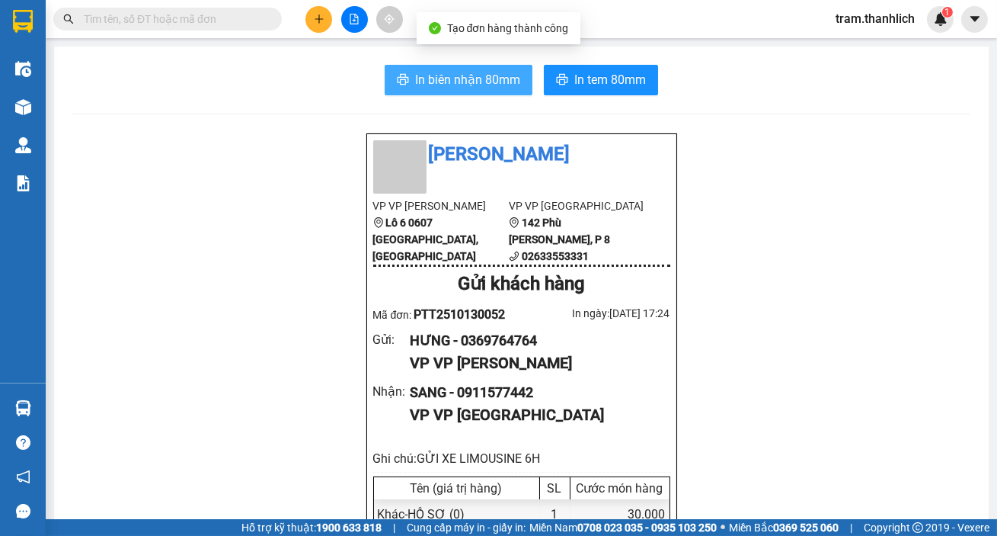
click at [440, 75] on span "In biên nhận 80mm" at bounding box center [467, 79] width 105 height 19
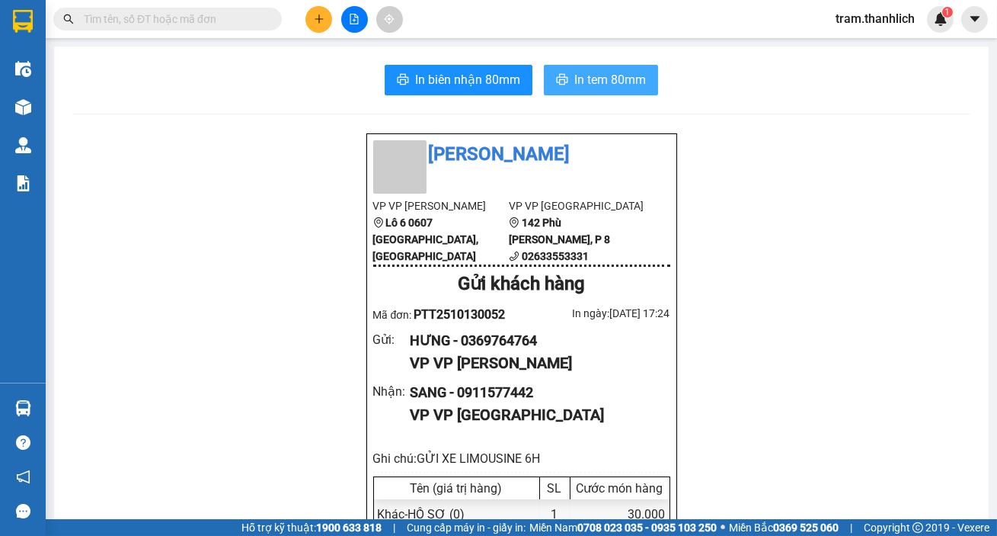
click at [608, 90] on button "In tem 80mm" at bounding box center [601, 80] width 114 height 30
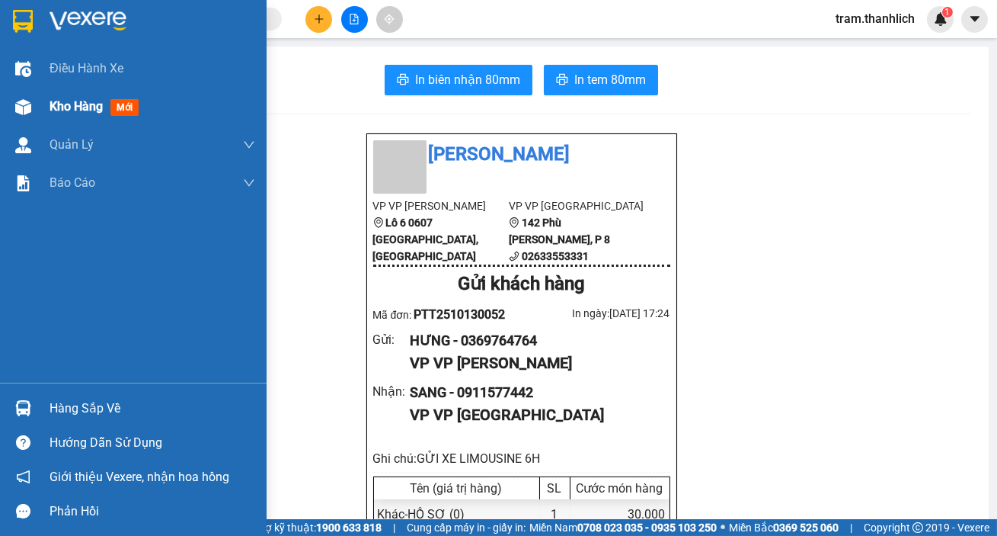
click at [85, 105] on span "Kho hàng" at bounding box center [76, 106] width 53 height 14
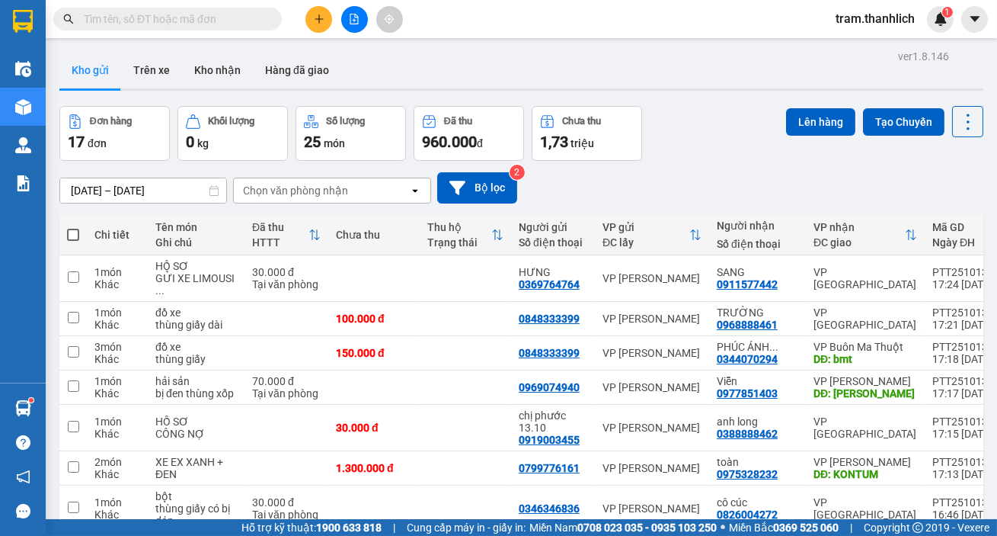
click at [320, 19] on icon "plus" at bounding box center [319, 18] width 8 height 1
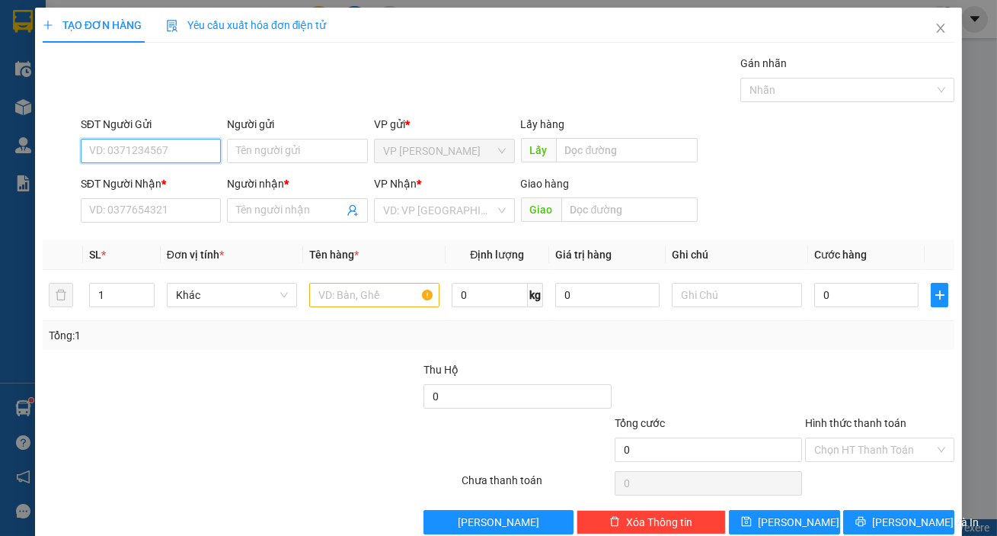
click at [113, 152] on input "SĐT Người Gửi" at bounding box center [151, 151] width 141 height 24
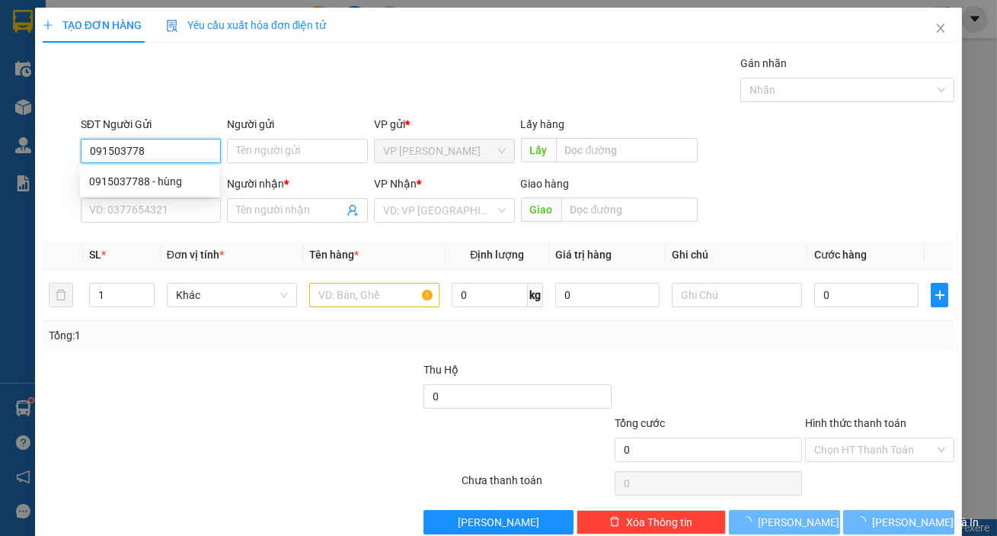
type input "0915037788"
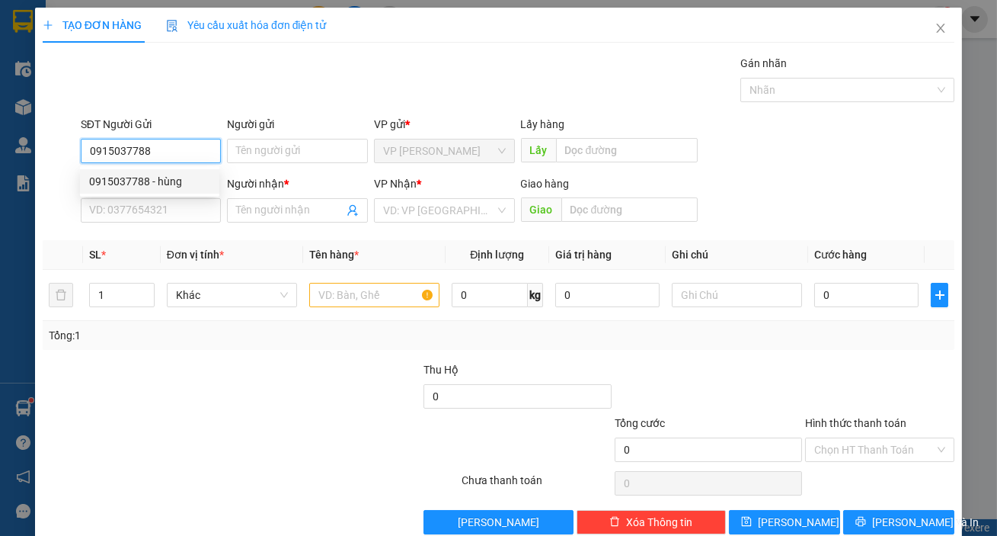
click at [123, 174] on div "0915037788 - hùng" at bounding box center [149, 181] width 121 height 17
type input "hùng"
type input "0913736815"
type input "A QUYỀN"
type input "0915037788"
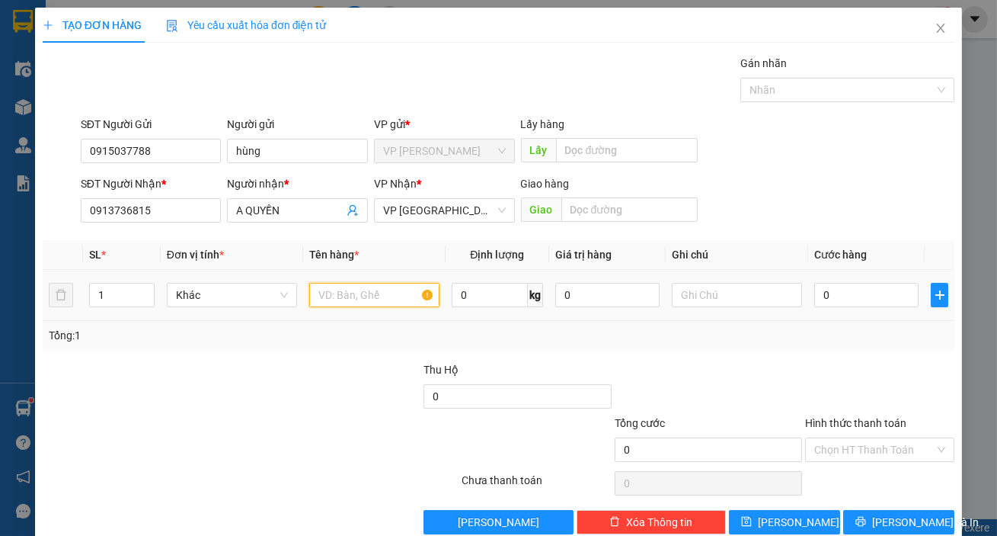
click at [368, 297] on input "text" at bounding box center [374, 295] width 130 height 24
click at [335, 298] on input "HỒ SƠ" at bounding box center [374, 295] width 130 height 24
type input "HỒ SƠ"
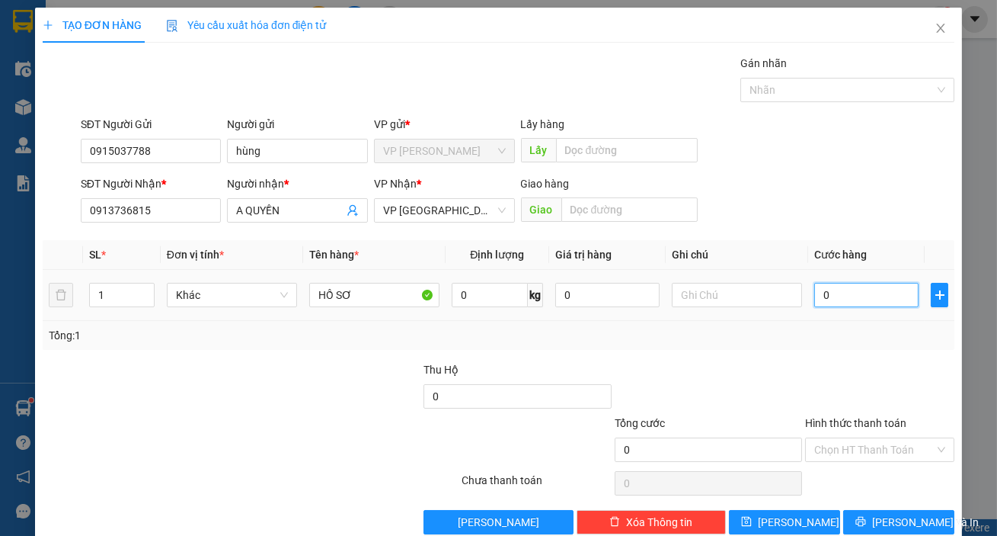
click at [864, 288] on input "0" at bounding box center [867, 295] width 104 height 24
click at [879, 443] on input "Hình thức thanh toán" at bounding box center [875, 449] width 120 height 23
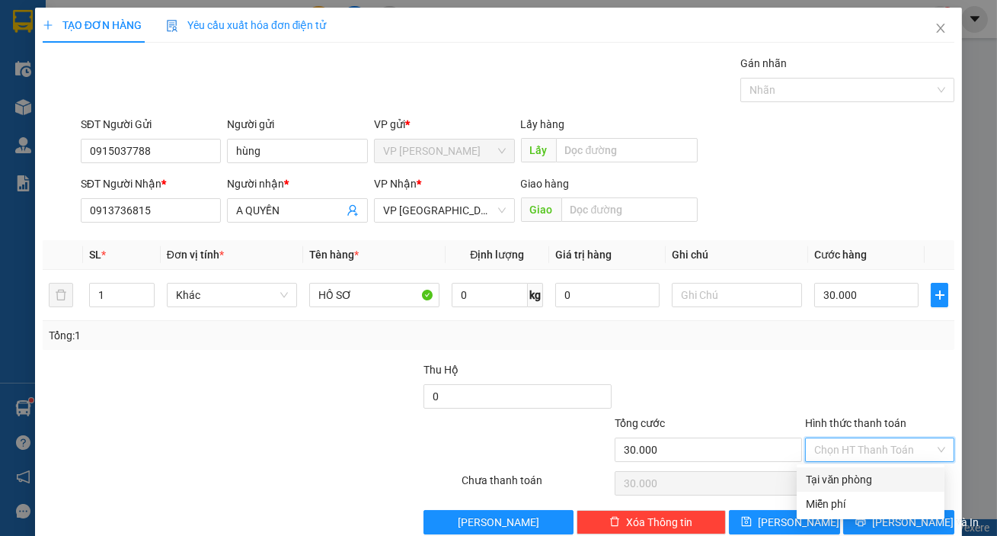
click at [879, 477] on div "Tại văn phòng" at bounding box center [871, 479] width 130 height 17
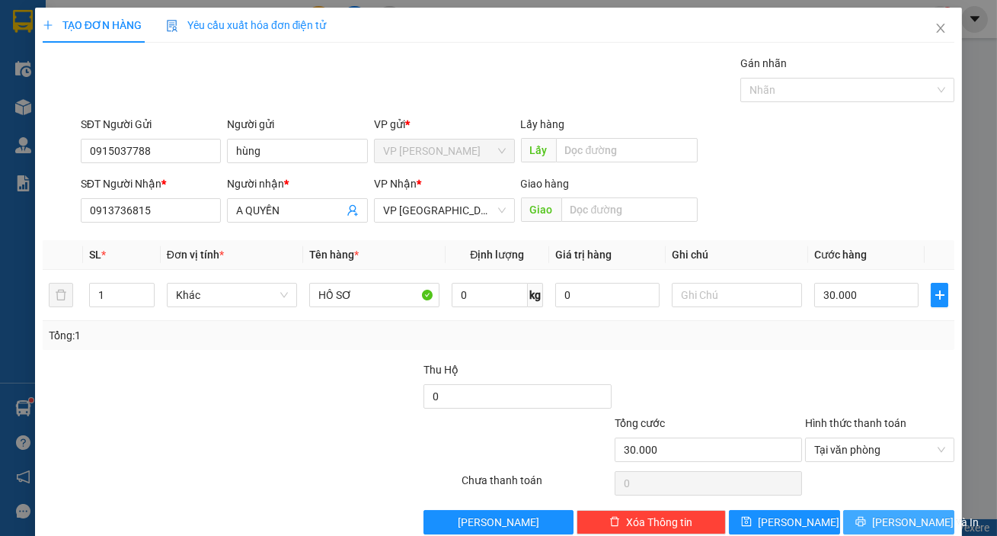
click at [885, 511] on button "Lưu và In" at bounding box center [898, 522] width 111 height 24
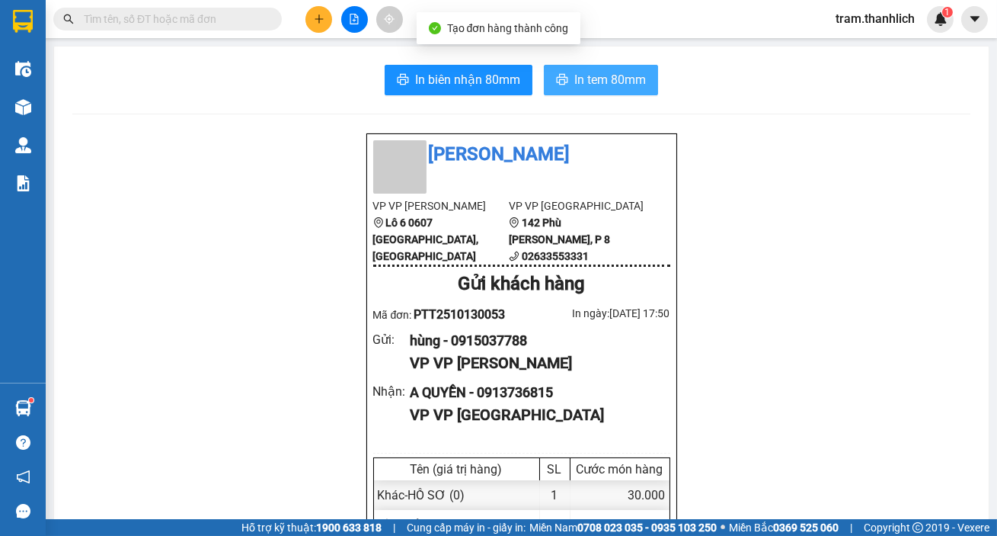
click at [575, 88] on span "In tem 80mm" at bounding box center [611, 79] width 72 height 19
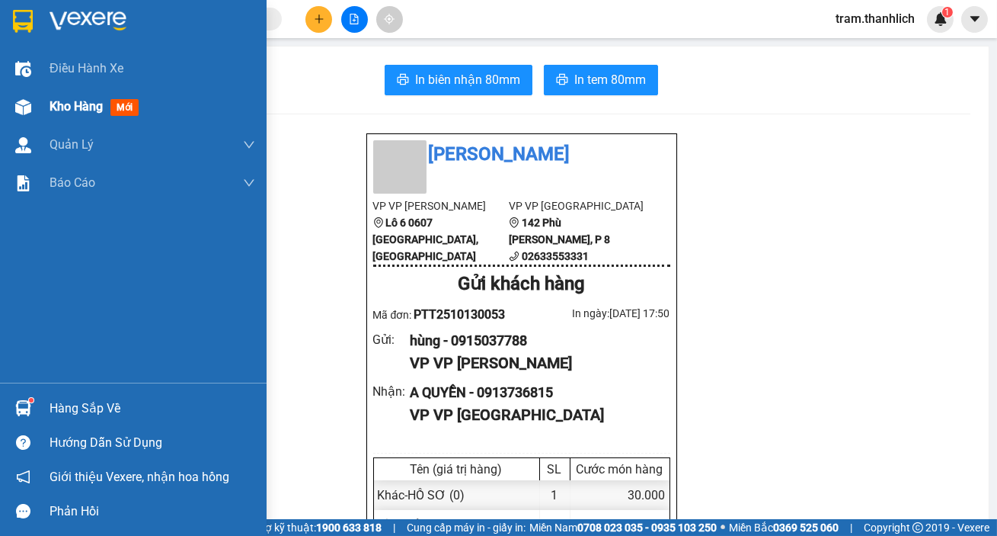
click at [30, 115] on div at bounding box center [23, 107] width 27 height 27
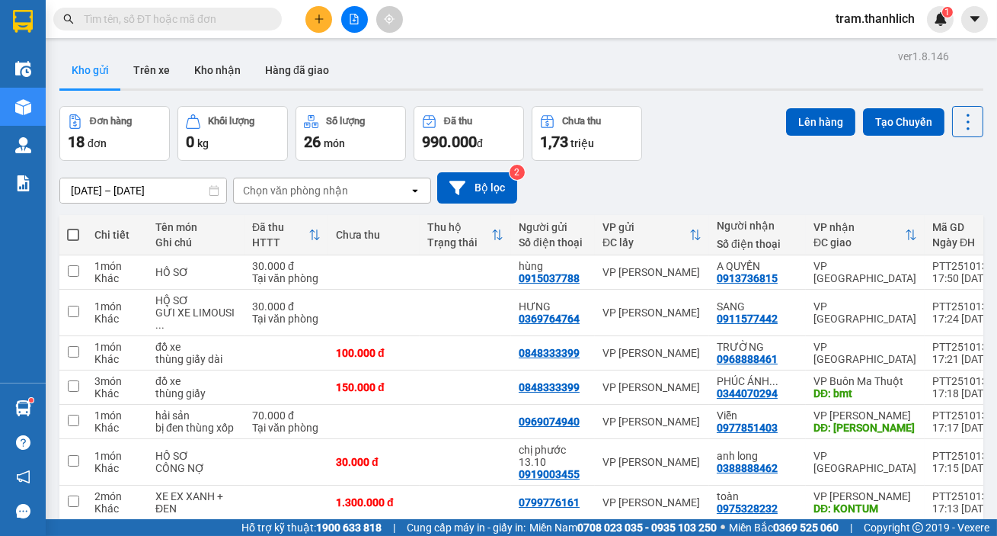
checkbox input "true"
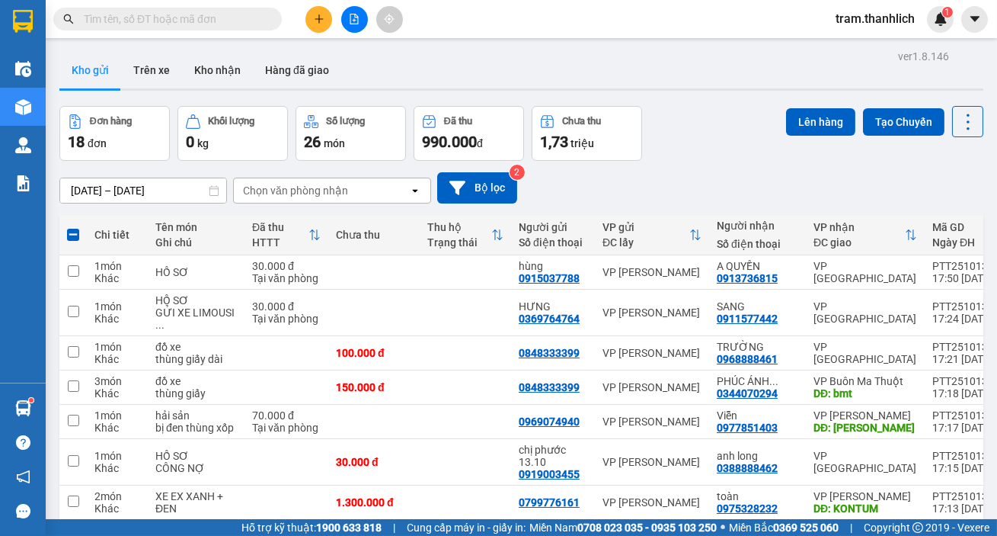
checkbox input "true"
checkbox input "false"
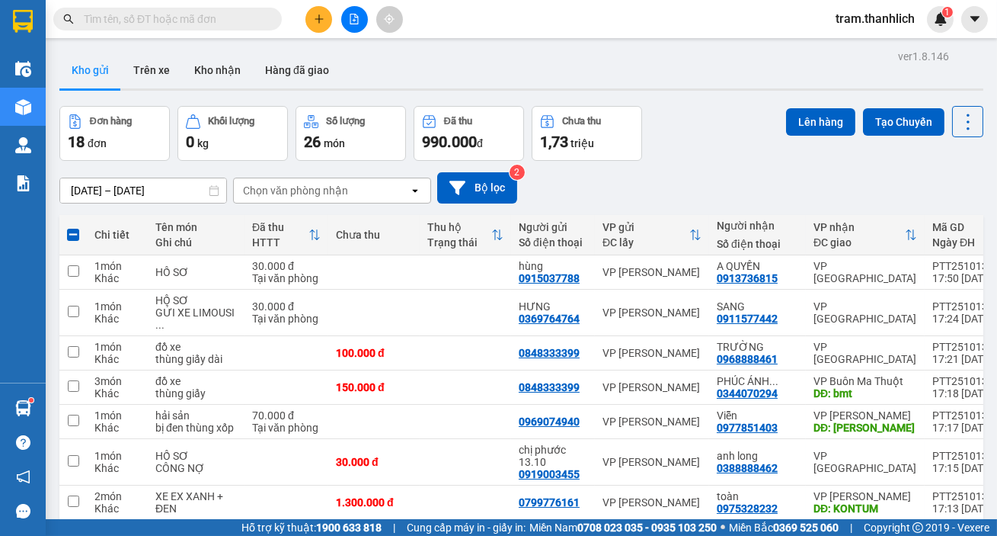
checkbox input "true"
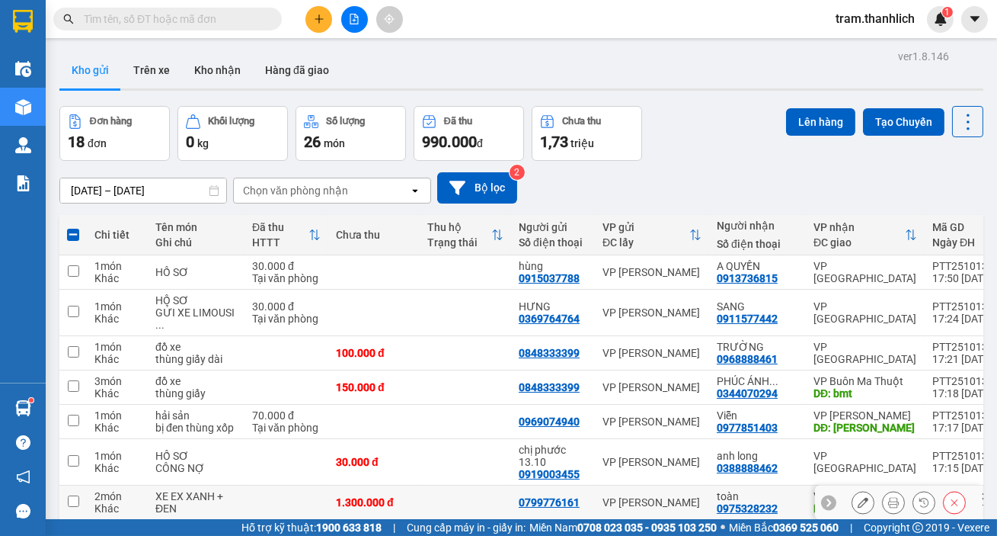
click at [450, 485] on td at bounding box center [465, 502] width 91 height 34
checkbox input "true"
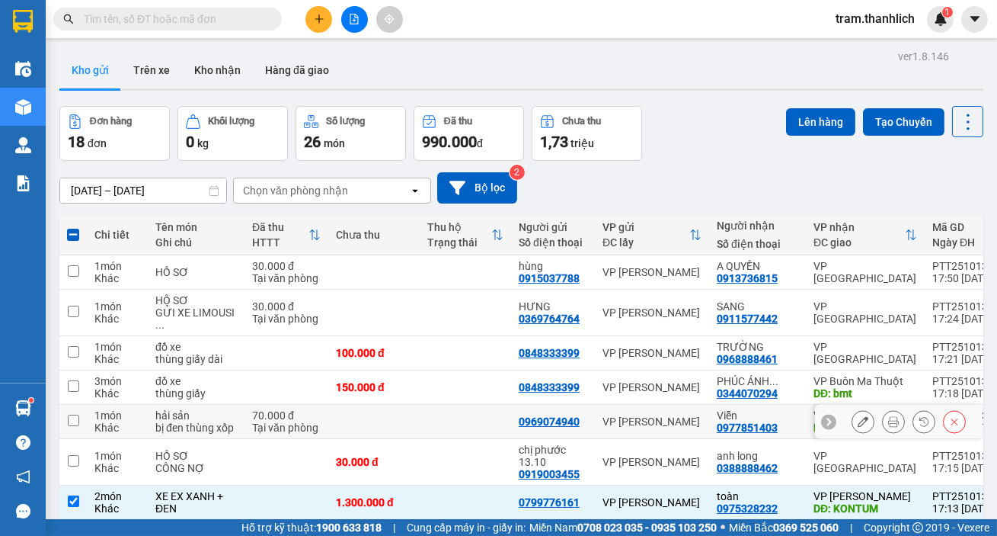
click at [420, 405] on td at bounding box center [465, 422] width 91 height 34
checkbox input "true"
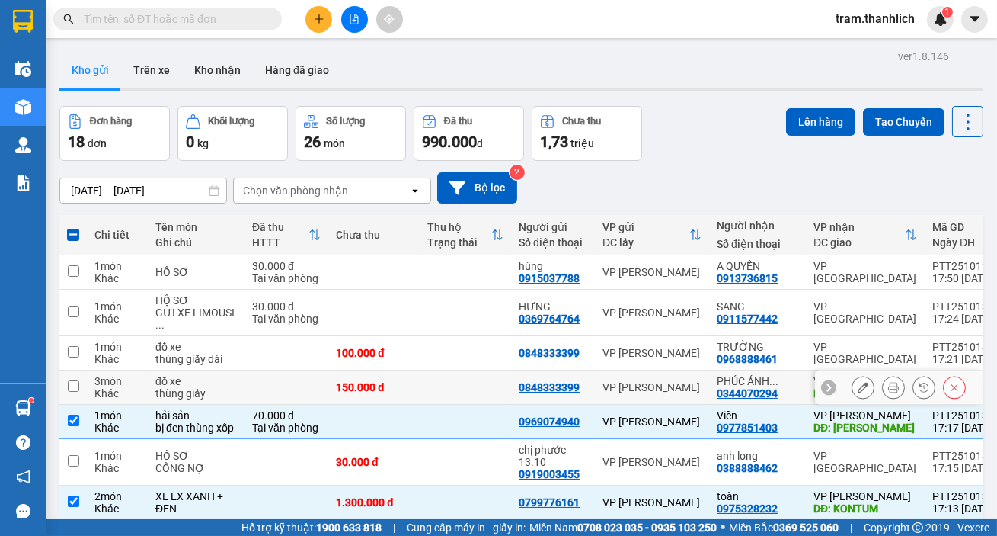
click at [421, 370] on td at bounding box center [465, 387] width 91 height 34
checkbox input "true"
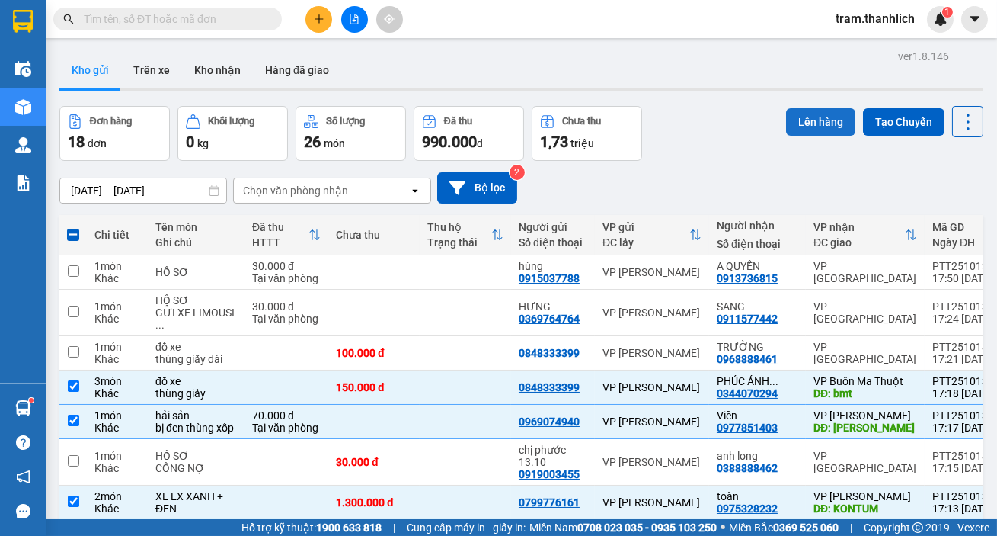
click at [802, 108] on button "Lên hàng" at bounding box center [820, 121] width 69 height 27
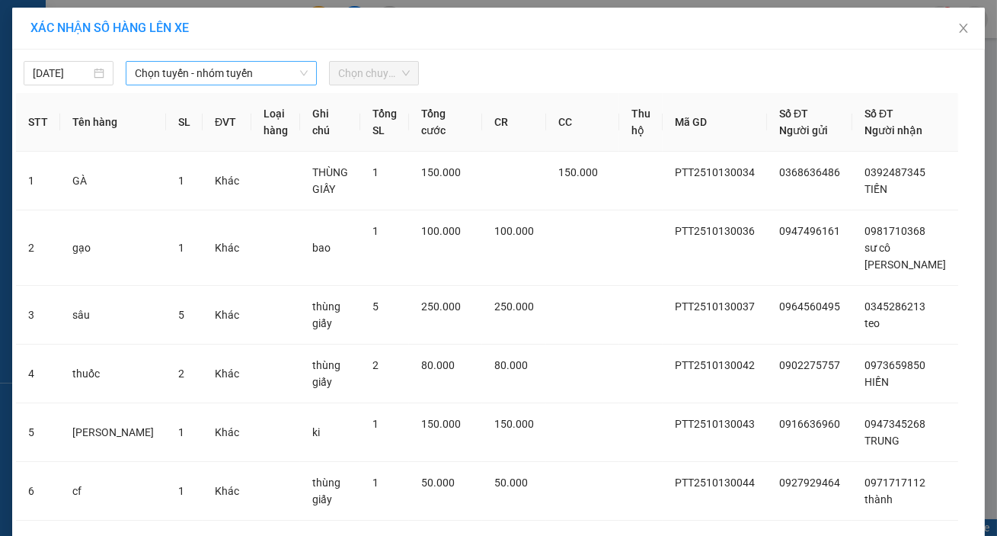
click at [206, 78] on span "Chọn tuyến - nhóm tuyến" at bounding box center [221, 73] width 173 height 23
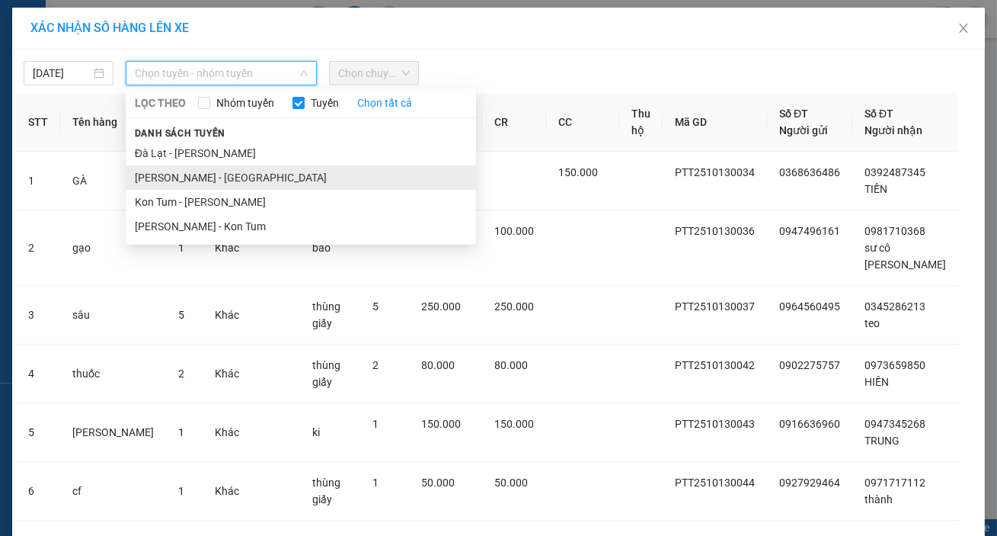
click at [179, 184] on li "Phan Thiết - Đà Lạt" at bounding box center [301, 177] width 351 height 24
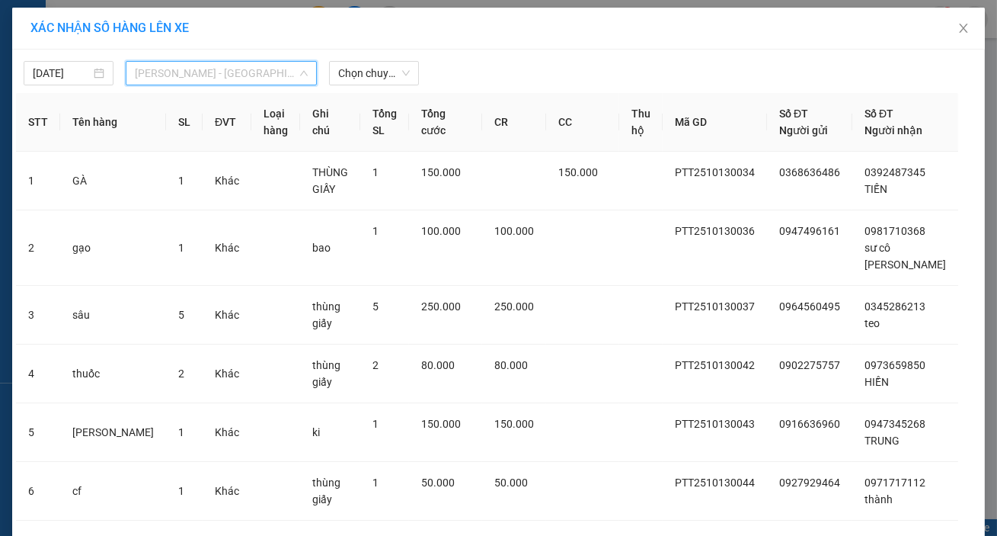
click at [207, 76] on span "Phan Thiết - Đà Lạt" at bounding box center [221, 73] width 173 height 23
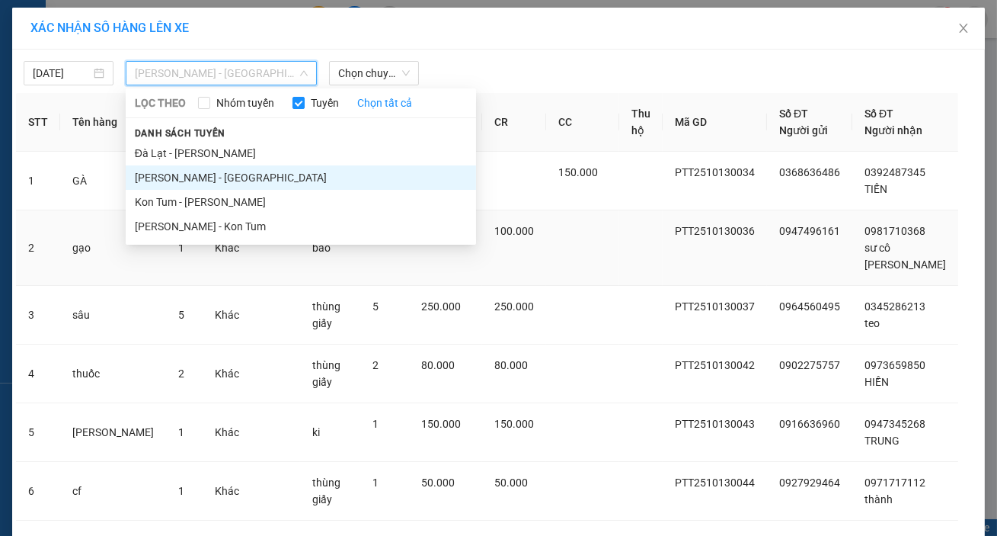
click at [202, 226] on li "Phan Thiết - Kon Tum" at bounding box center [301, 226] width 351 height 24
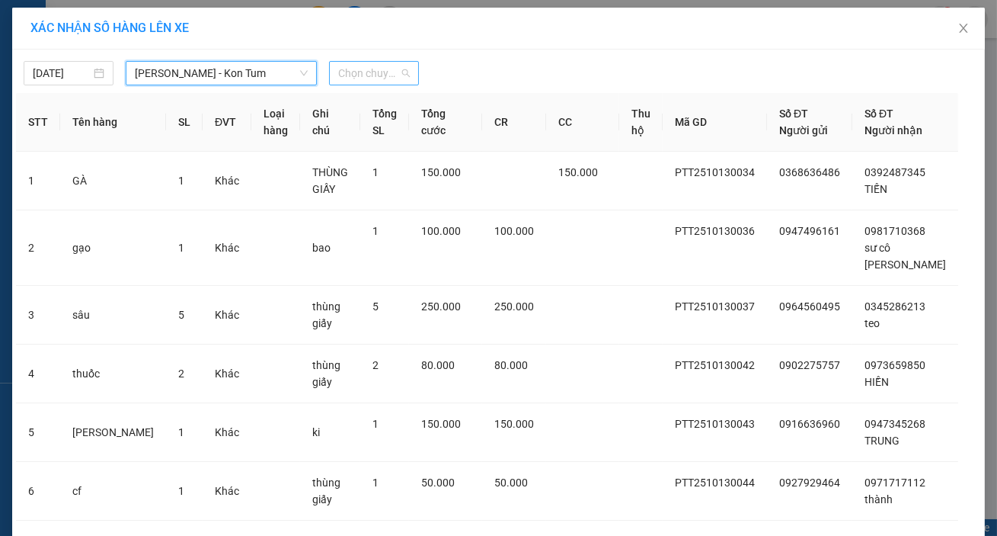
click at [360, 76] on span "Chọn chuyến" at bounding box center [374, 73] width 72 height 23
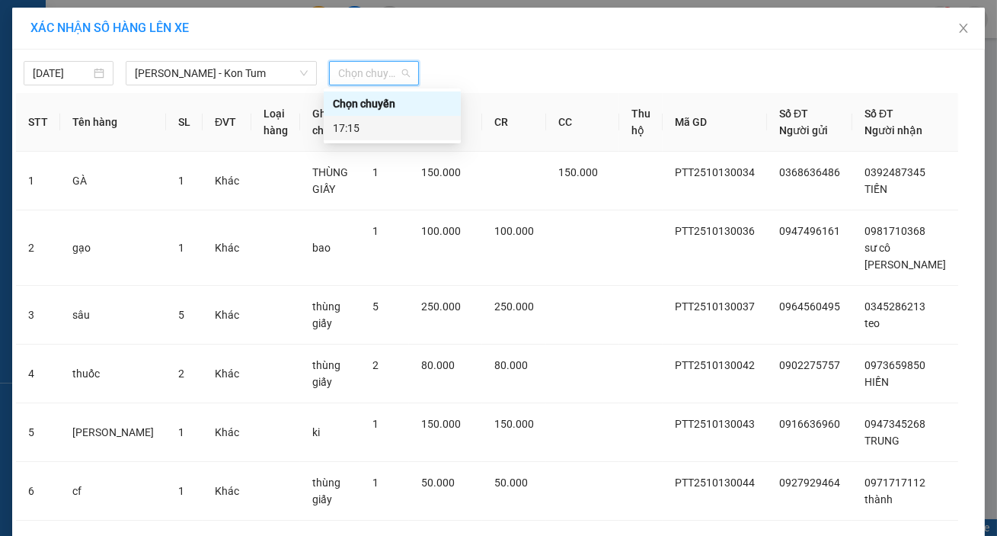
click at [384, 130] on div "17:15" at bounding box center [392, 128] width 119 height 17
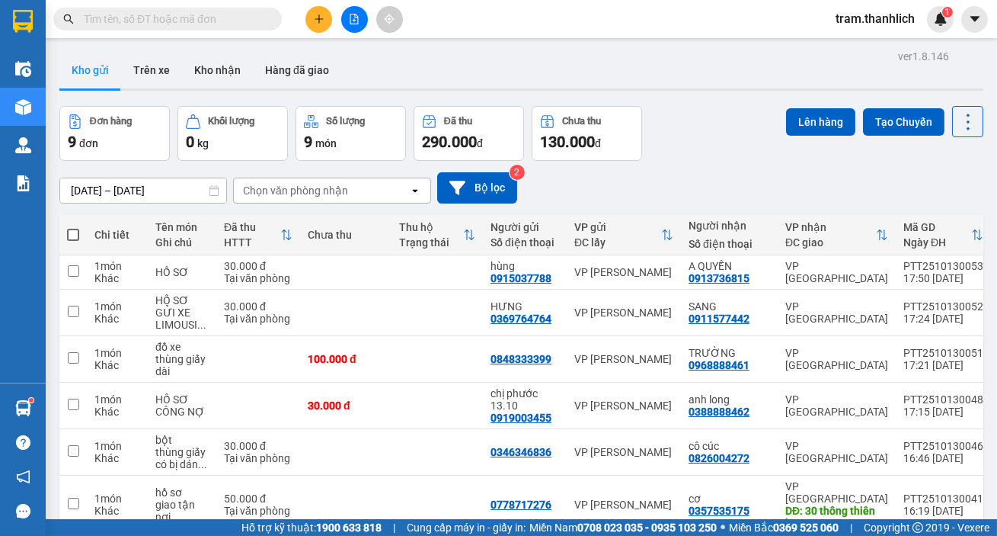
checkbox input "true"
click at [350, 475] on td at bounding box center [345, 504] width 91 height 59
checkbox input "true"
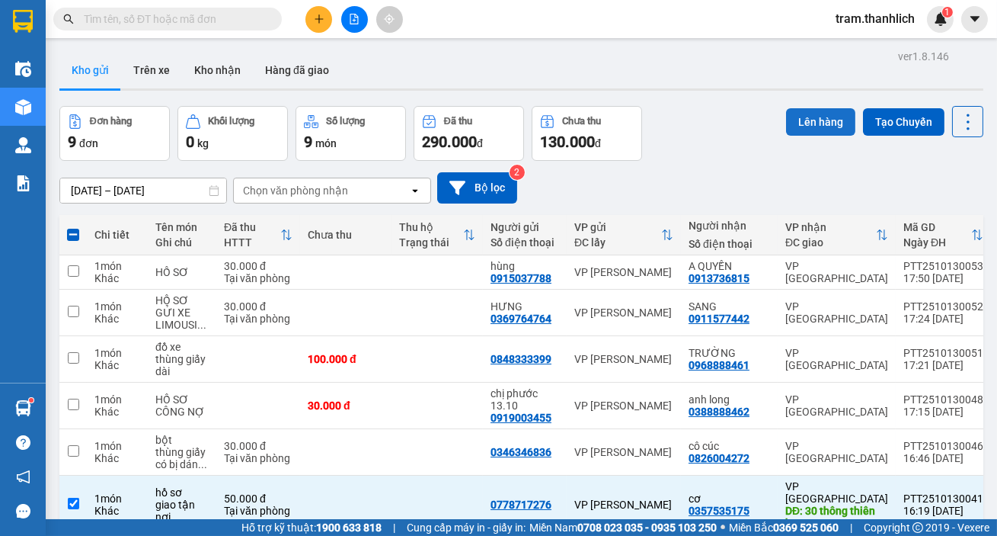
click at [811, 133] on button "Lên hàng" at bounding box center [820, 121] width 69 height 27
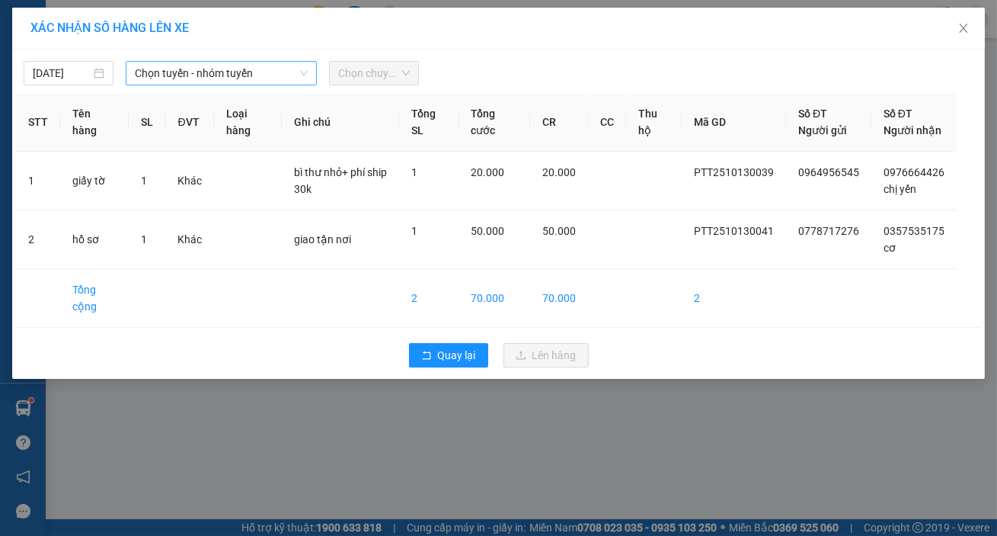
click at [253, 70] on span "Chọn tuyến - nhóm tuyến" at bounding box center [221, 73] width 173 height 23
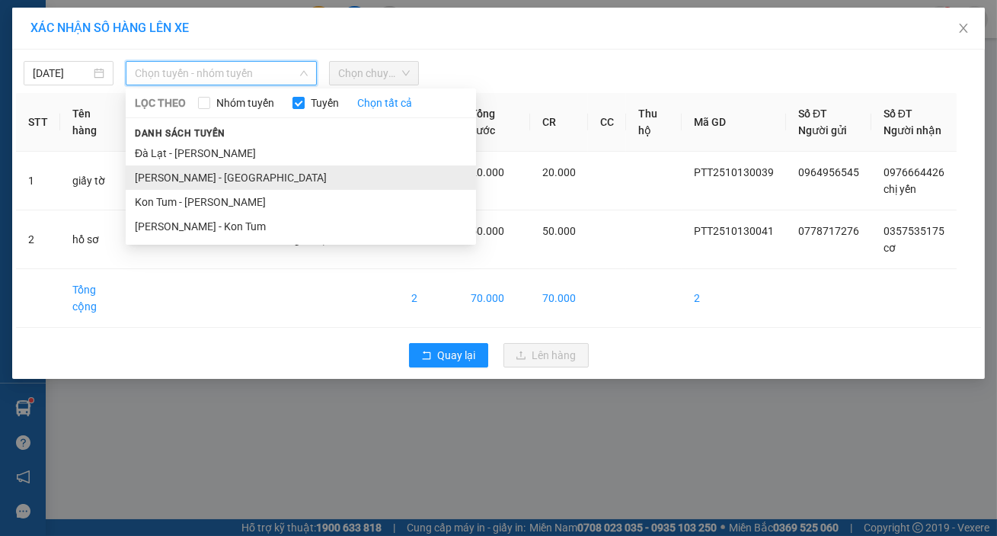
click at [170, 182] on li "Phan Thiết - Đà Lạt" at bounding box center [301, 177] width 351 height 24
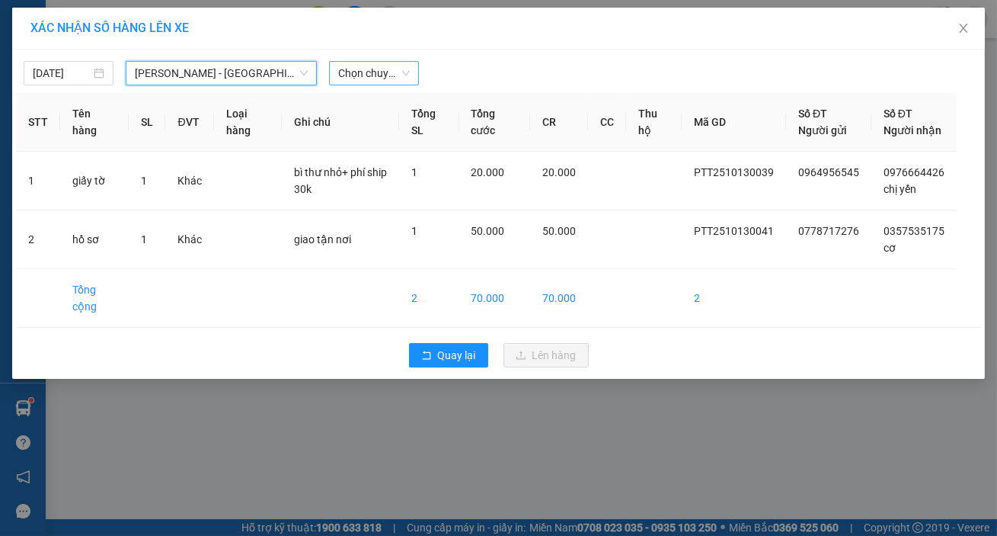
click at [411, 66] on div "Chọn chuyến" at bounding box center [374, 73] width 90 height 24
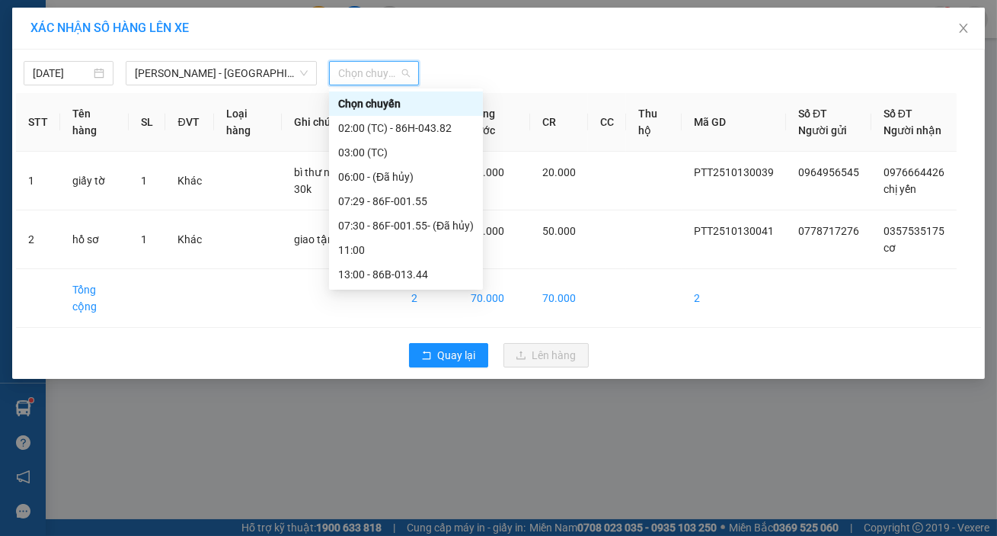
click at [394, 290] on div "16:30" at bounding box center [406, 298] width 136 height 17
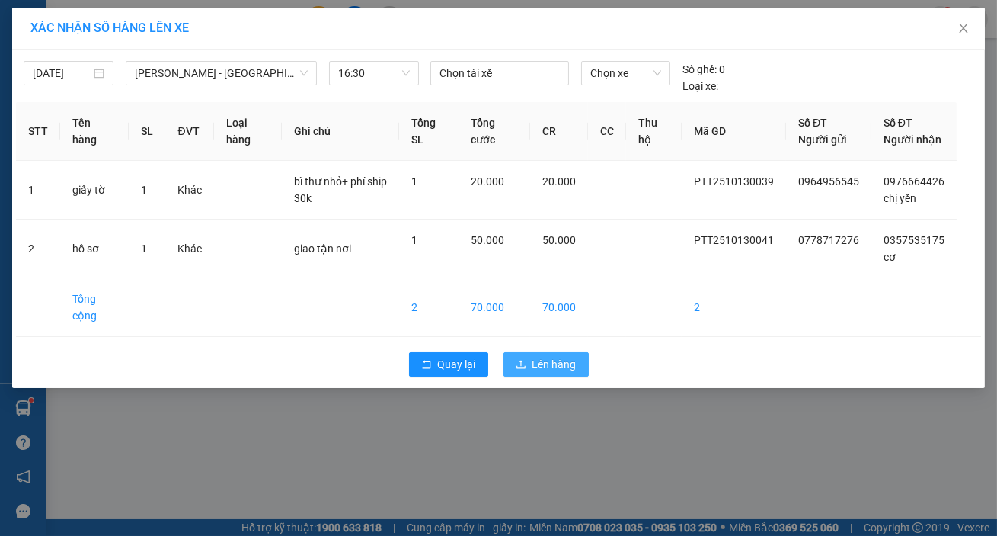
click at [552, 373] on span "Lên hàng" at bounding box center [555, 364] width 44 height 17
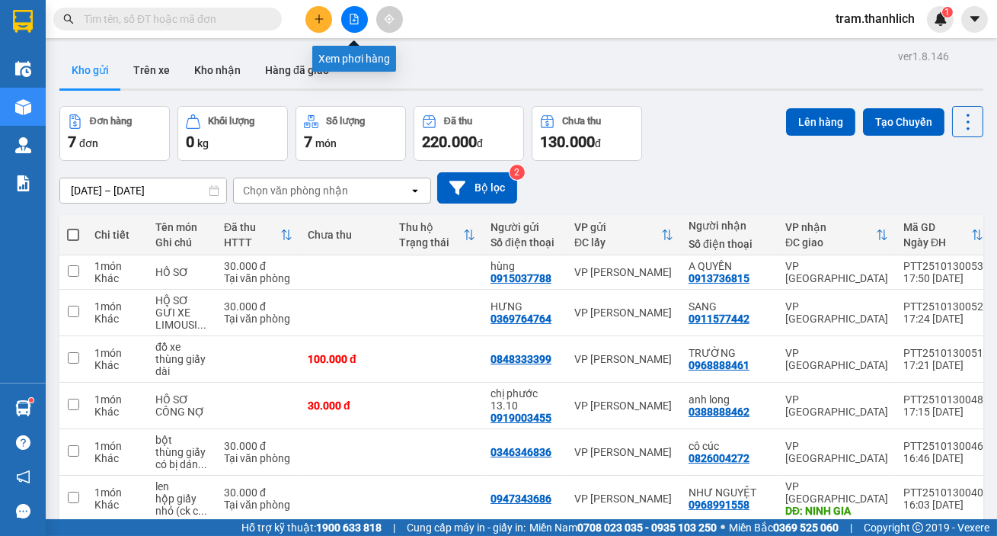
click at [346, 17] on button at bounding box center [354, 19] width 27 height 27
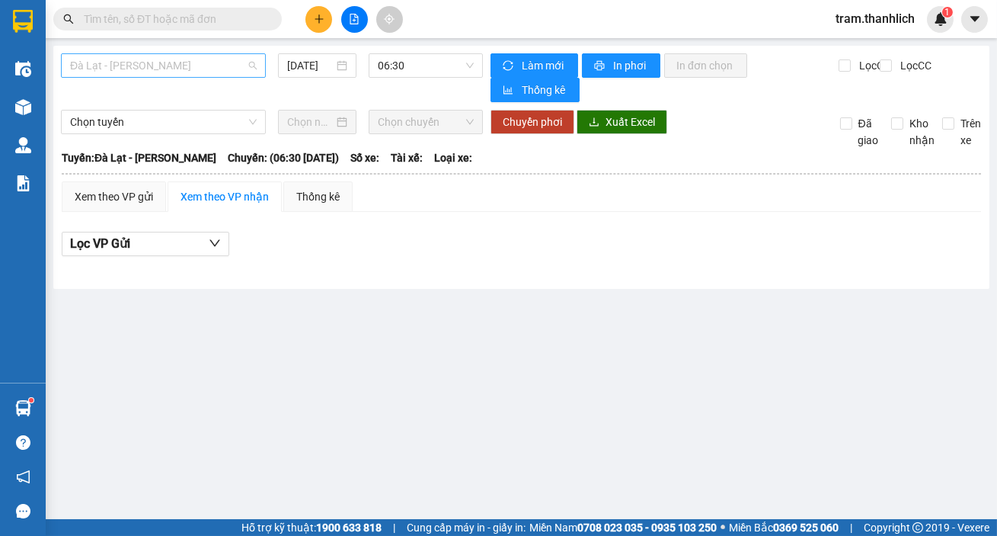
click at [210, 69] on span "Đà Lạt - Phan Thiết" at bounding box center [163, 65] width 187 height 23
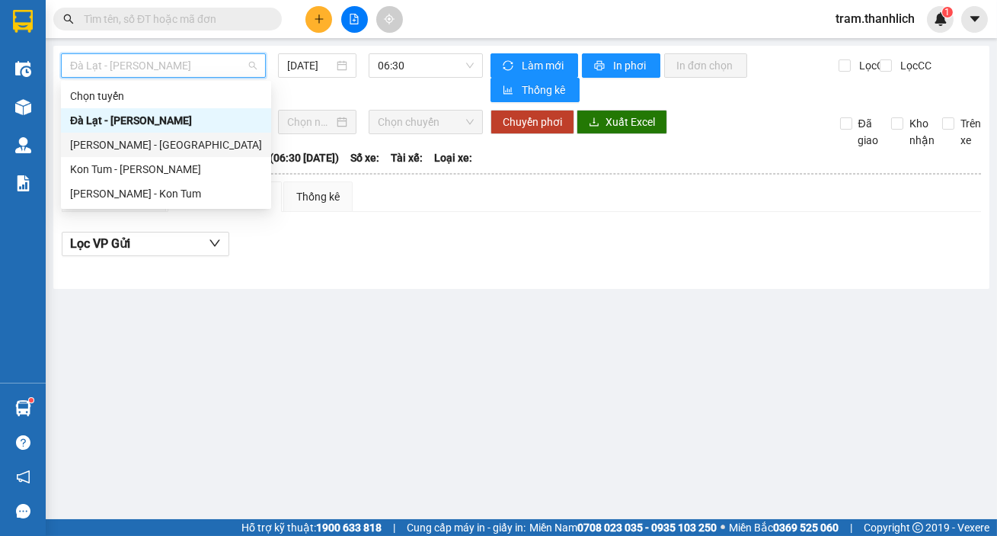
click at [167, 147] on div "Phan Thiết - Đà Lạt" at bounding box center [166, 144] width 192 height 17
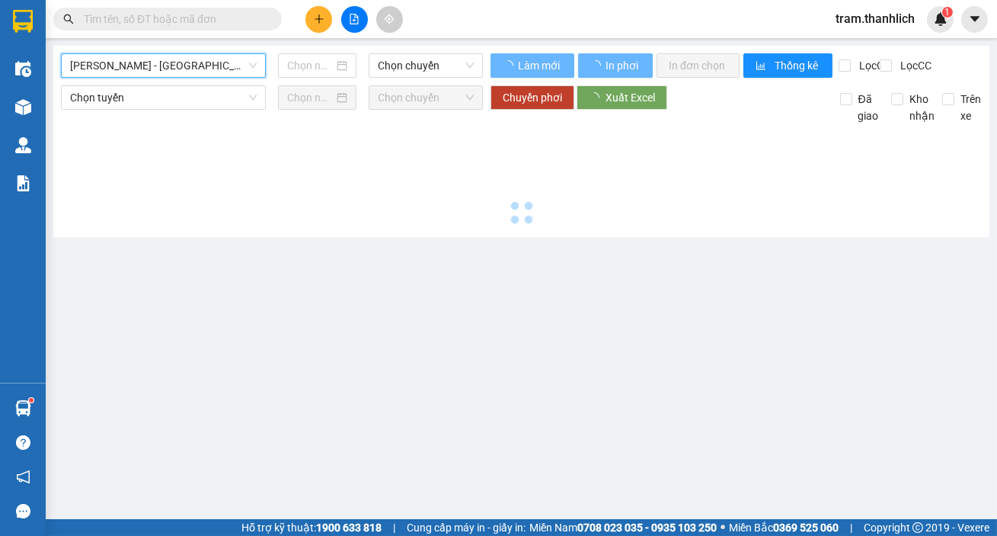
type input "[DATE]"
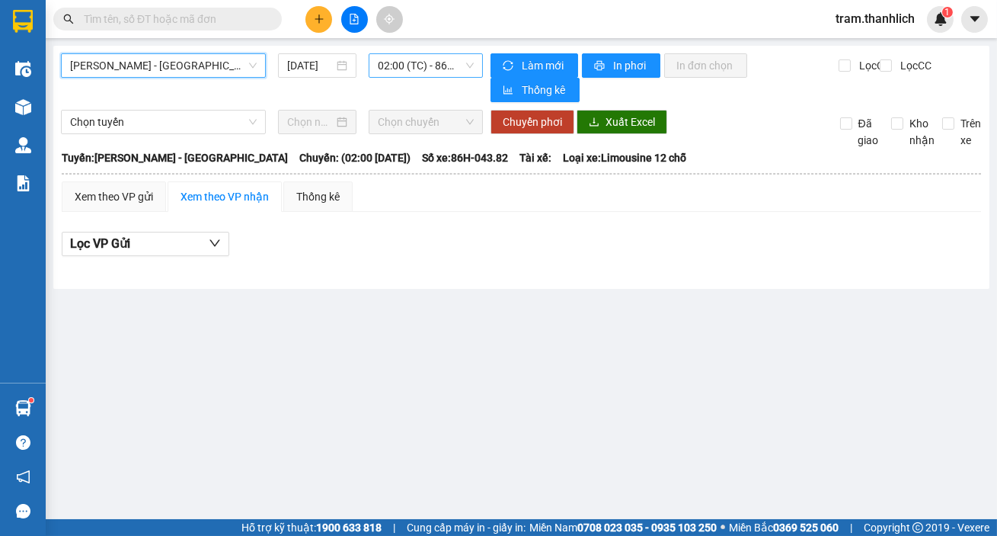
click at [457, 69] on span "02:00 (TC) - 86H-043.82" at bounding box center [426, 65] width 96 height 23
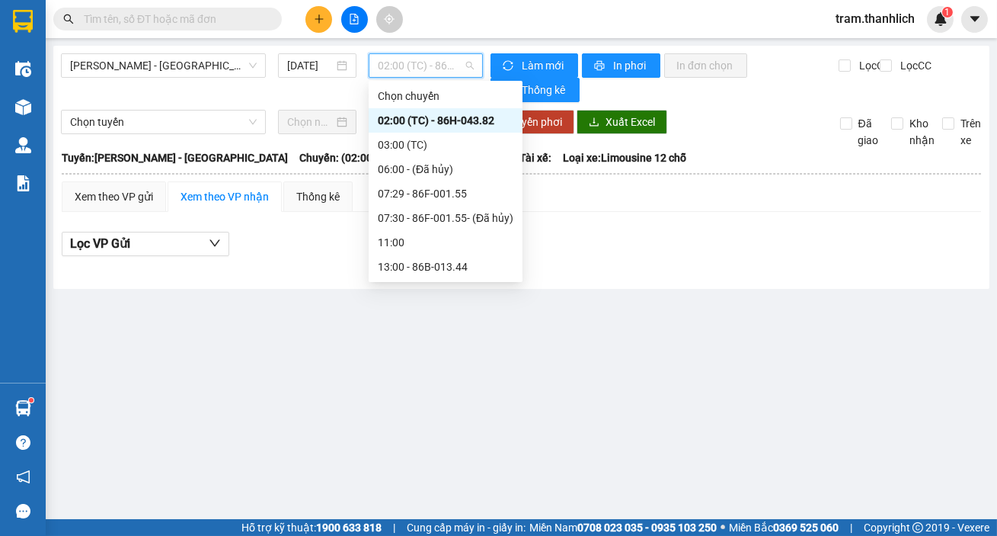
click at [448, 283] on div "16:30" at bounding box center [446, 291] width 136 height 17
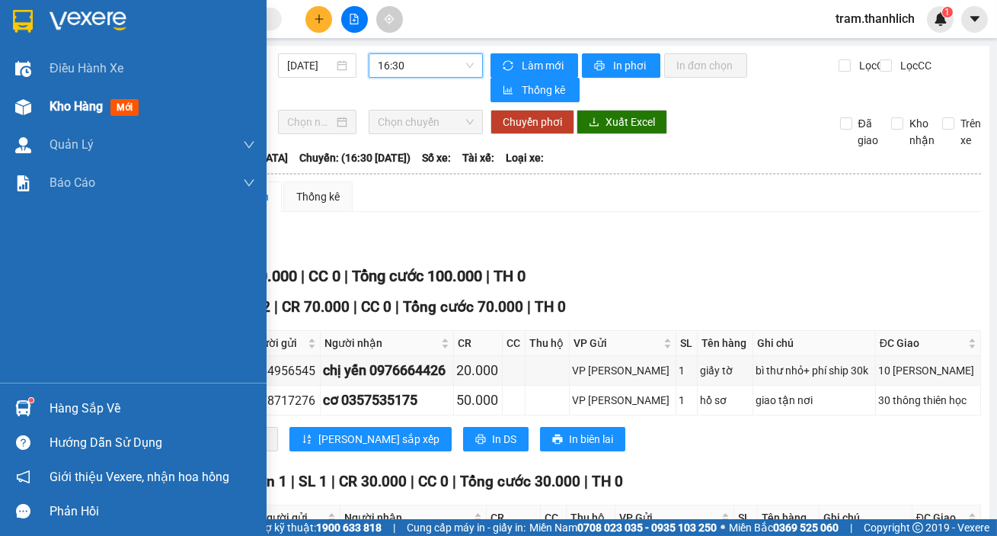
click at [62, 117] on div "Kho hàng mới" at bounding box center [153, 107] width 206 height 38
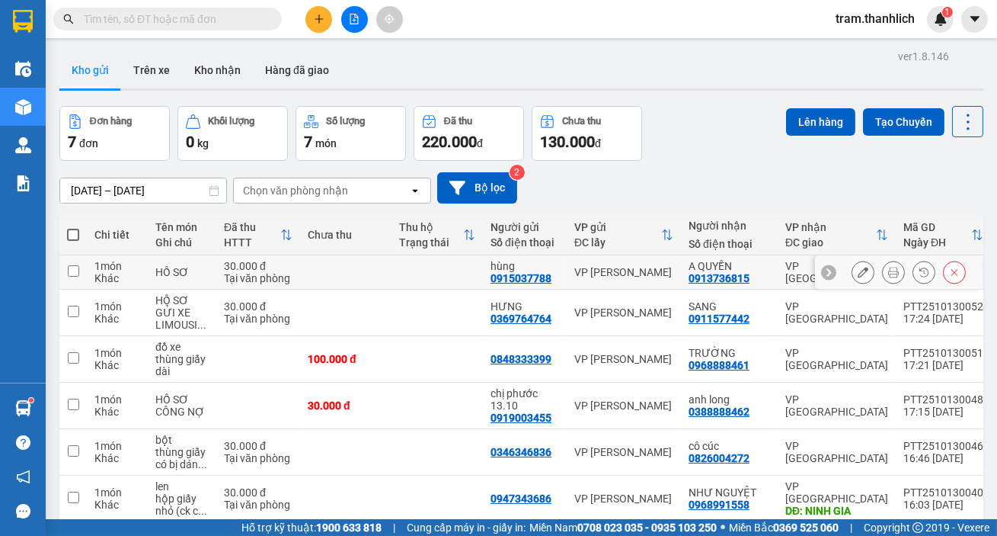
click at [324, 255] on td at bounding box center [345, 272] width 91 height 34
checkbox input "true"
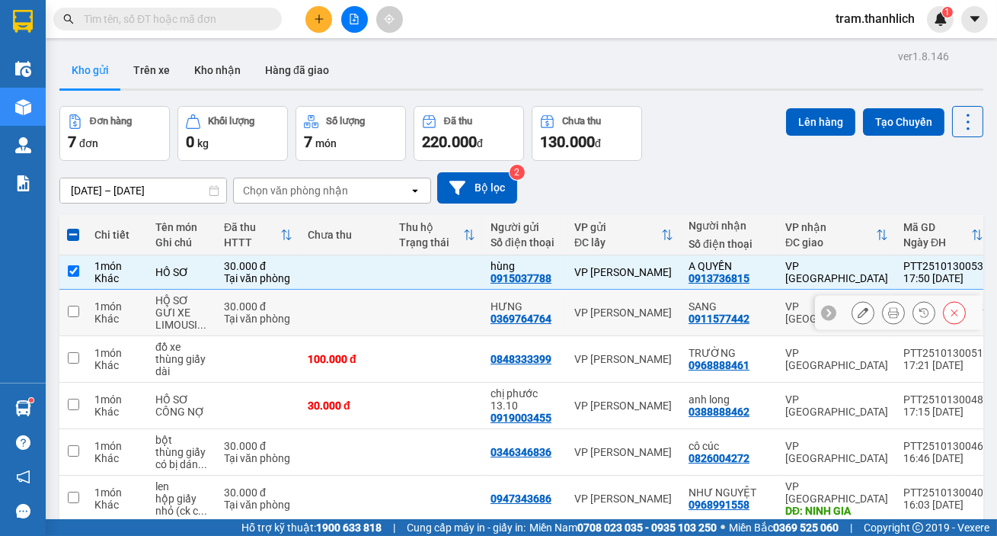
click at [325, 290] on td at bounding box center [345, 313] width 91 height 46
checkbox input "true"
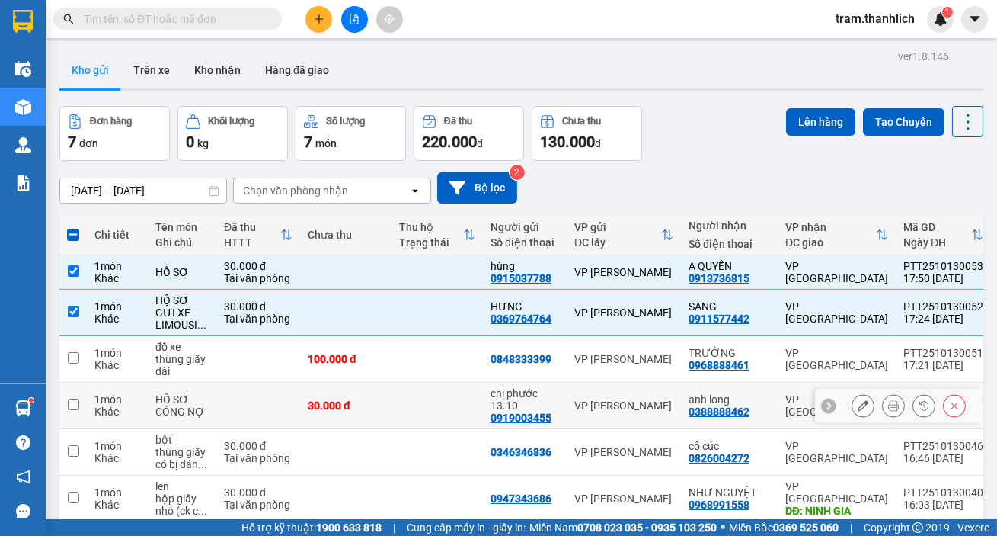
click at [381, 383] on td "30.000 đ" at bounding box center [345, 406] width 91 height 46
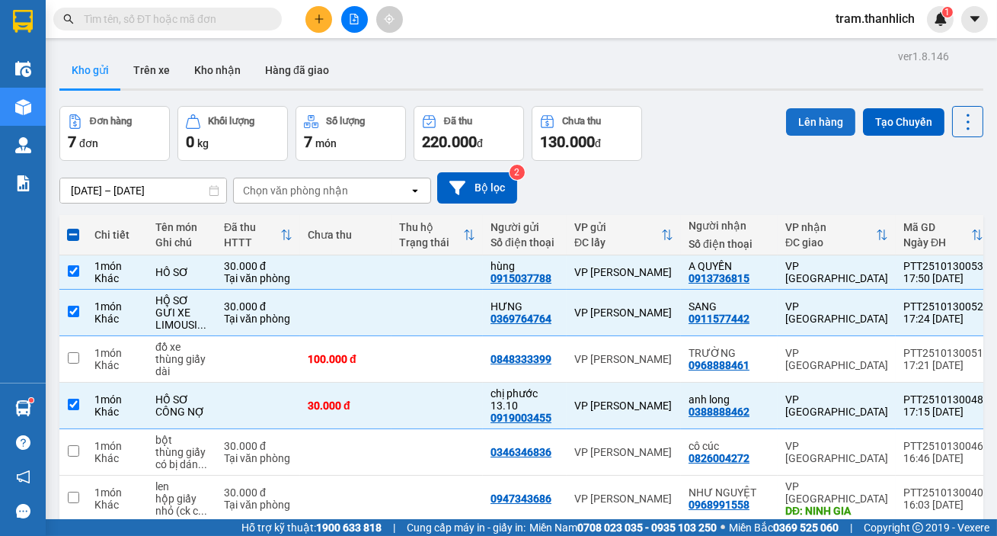
click at [815, 123] on button "Lên hàng" at bounding box center [820, 121] width 69 height 27
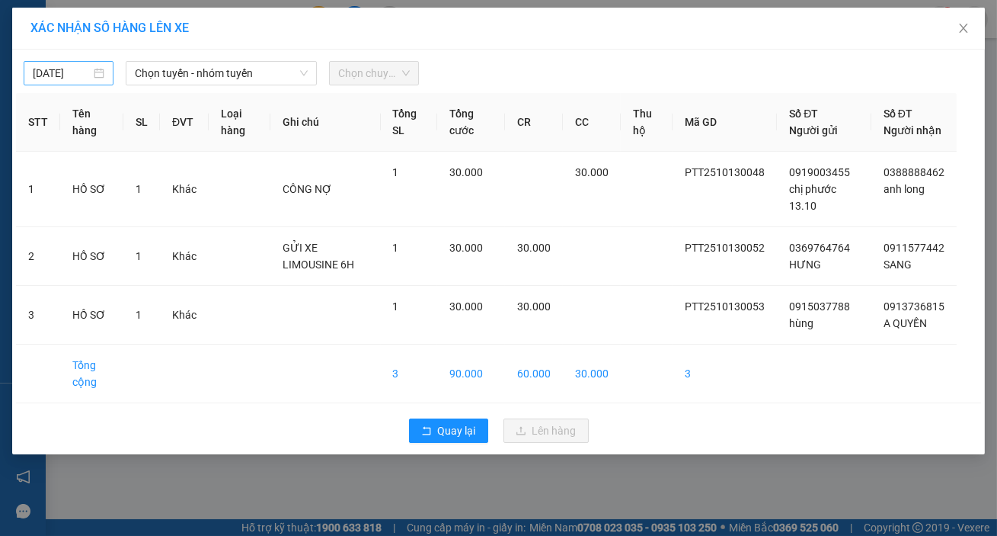
click at [68, 73] on input "[DATE]" at bounding box center [62, 73] width 58 height 17
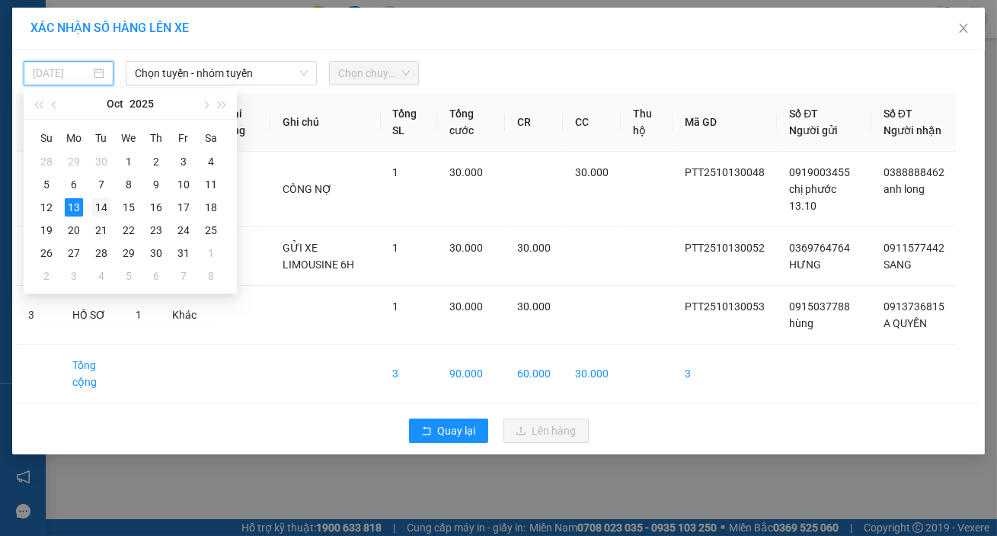
click at [98, 206] on div "14" at bounding box center [101, 207] width 18 height 18
type input "14/10/2025"
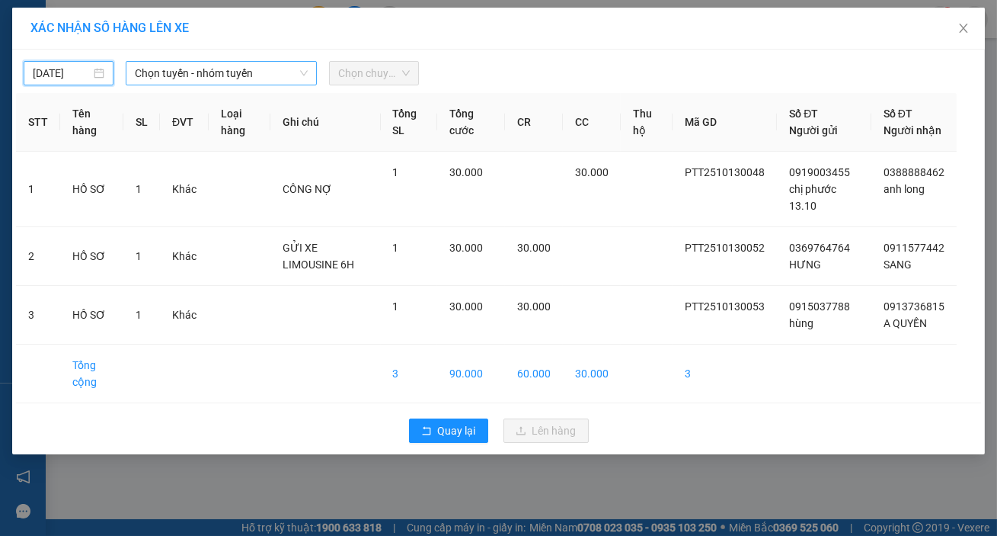
click at [257, 72] on span "Chọn tuyến - nhóm tuyến" at bounding box center [221, 73] width 173 height 23
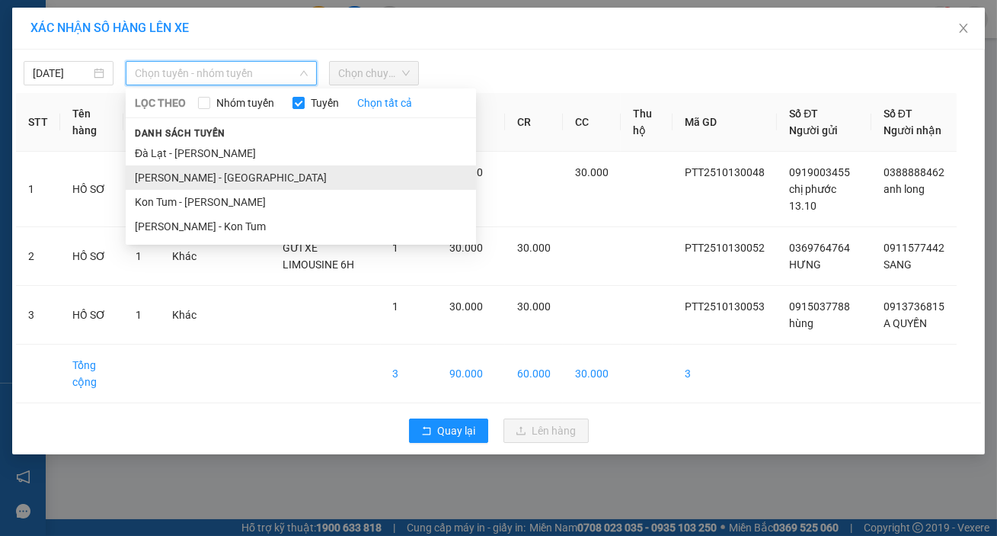
click at [241, 187] on li "Phan Thiết - Đà Lạt" at bounding box center [301, 177] width 351 height 24
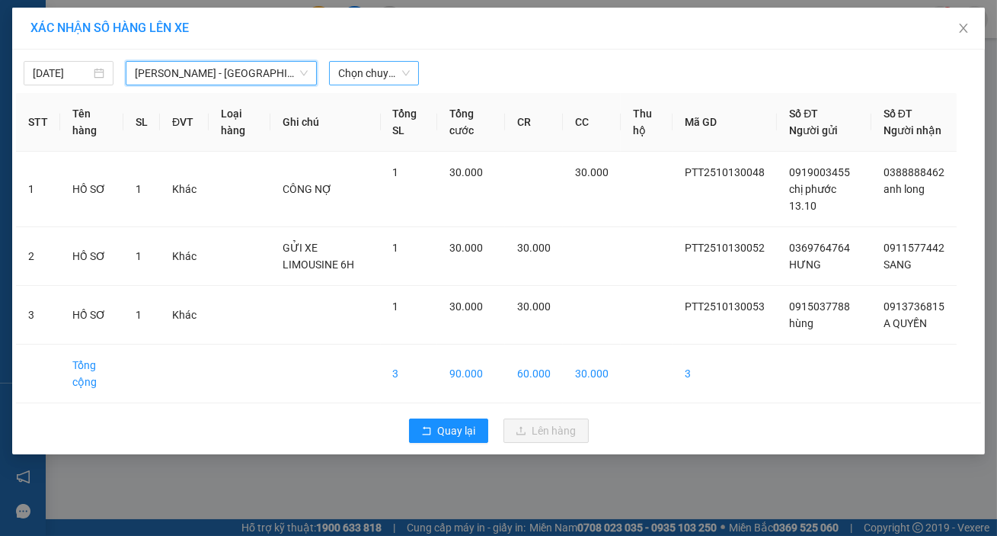
click at [379, 76] on span "Chọn chuyến" at bounding box center [374, 73] width 72 height 23
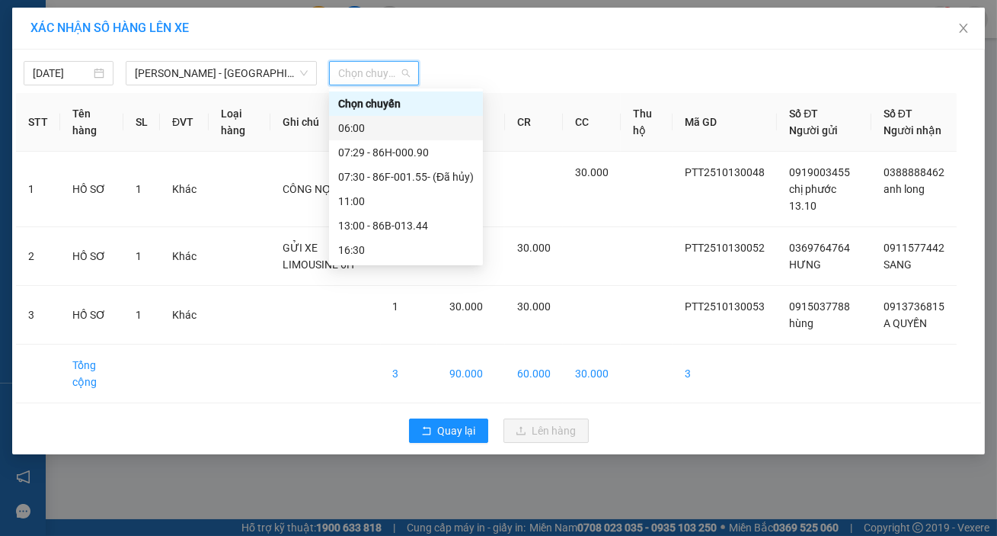
click at [386, 134] on div "06:00" at bounding box center [406, 128] width 136 height 17
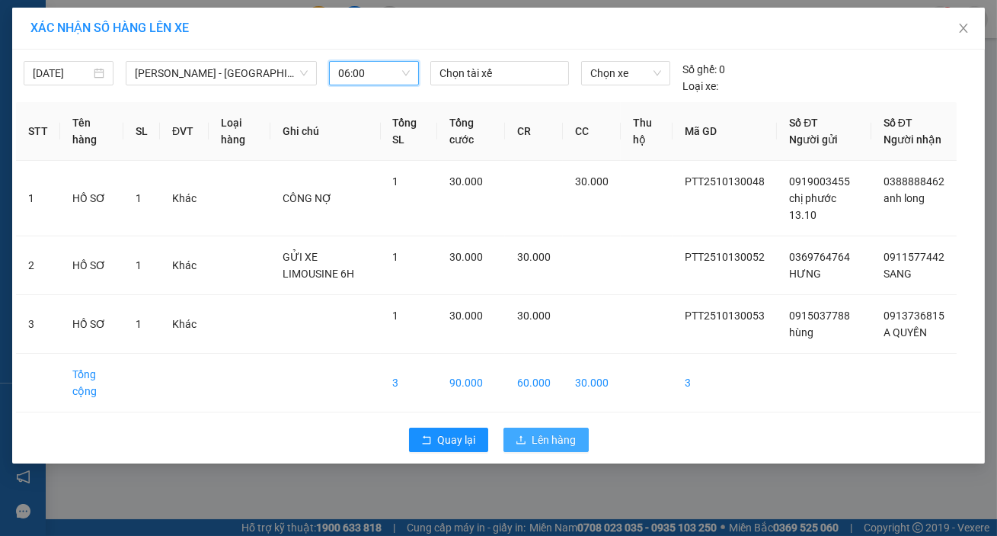
click at [571, 448] on span "Lên hàng" at bounding box center [555, 439] width 44 height 17
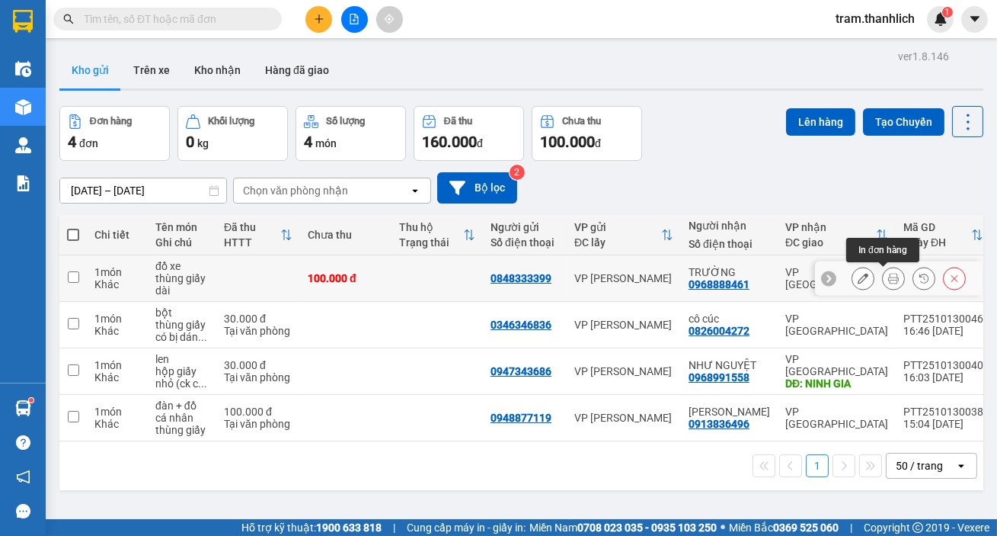
click at [888, 277] on icon at bounding box center [893, 278] width 11 height 11
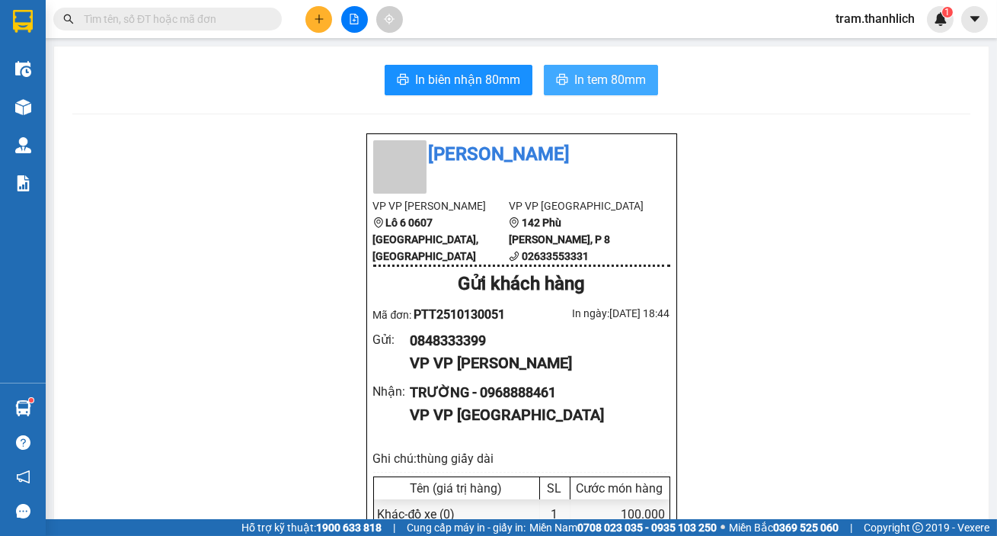
click at [612, 90] on button "In tem 80mm" at bounding box center [601, 80] width 114 height 30
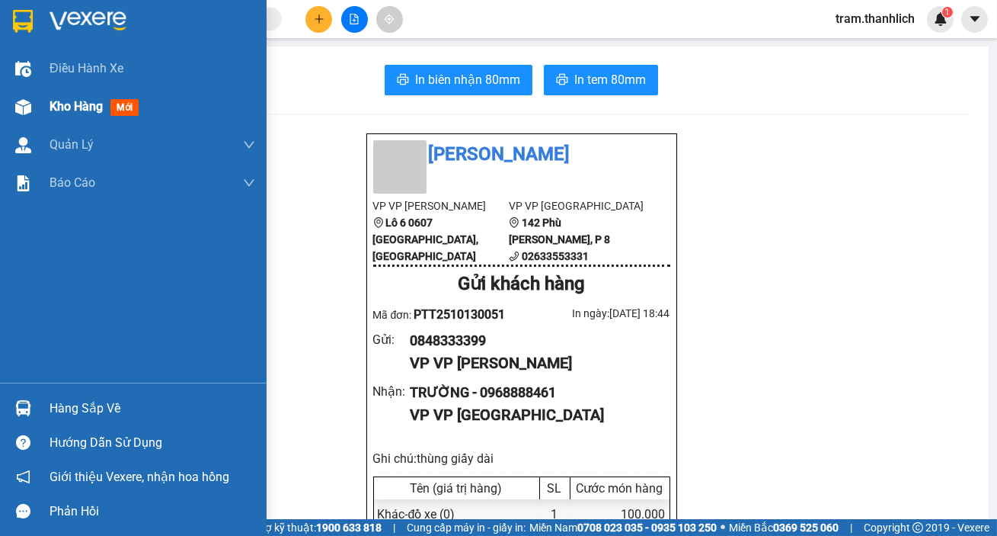
click at [40, 108] on div "Kho hàng mới" at bounding box center [133, 107] width 267 height 38
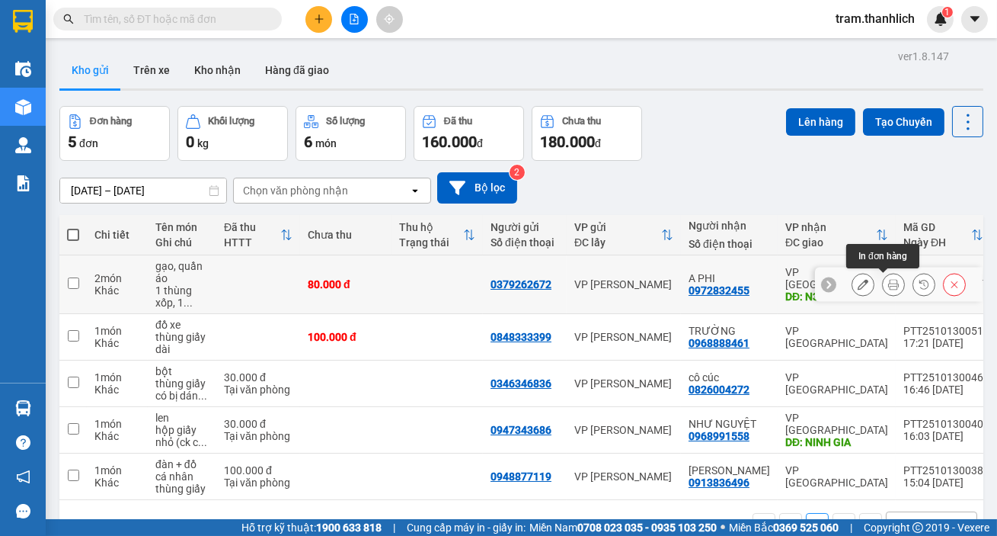
click at [888, 283] on icon at bounding box center [893, 284] width 11 height 11
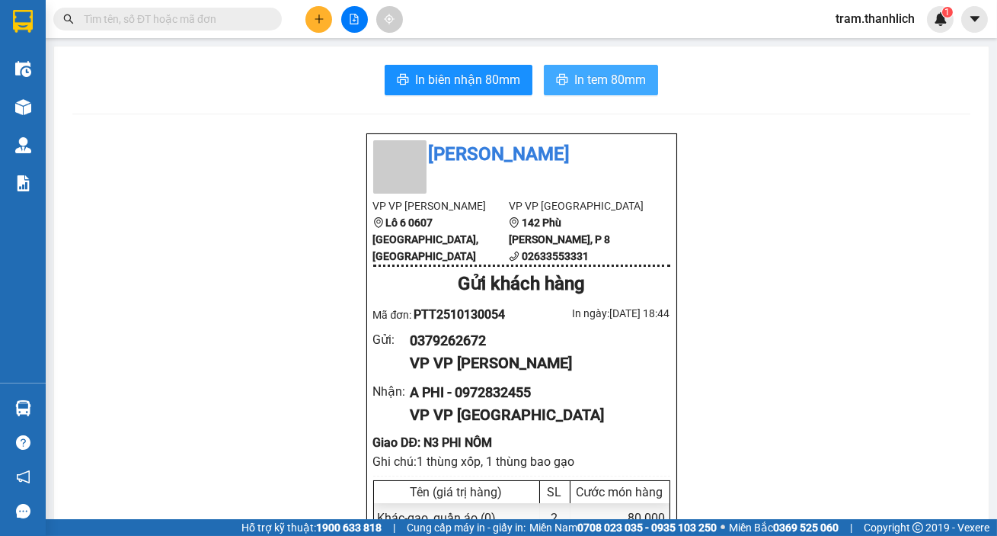
click at [637, 74] on span "In tem 80mm" at bounding box center [611, 79] width 72 height 19
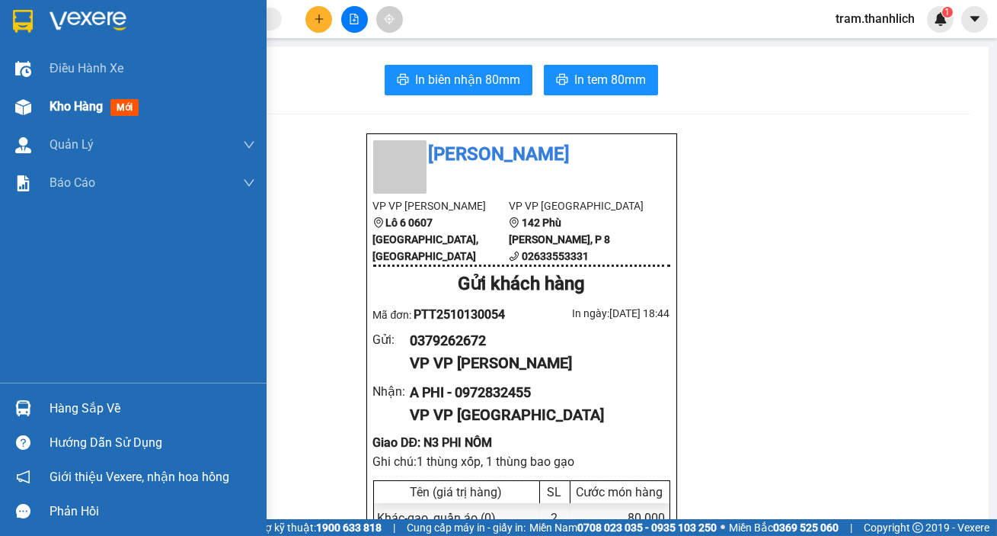
click at [31, 95] on div at bounding box center [23, 107] width 27 height 27
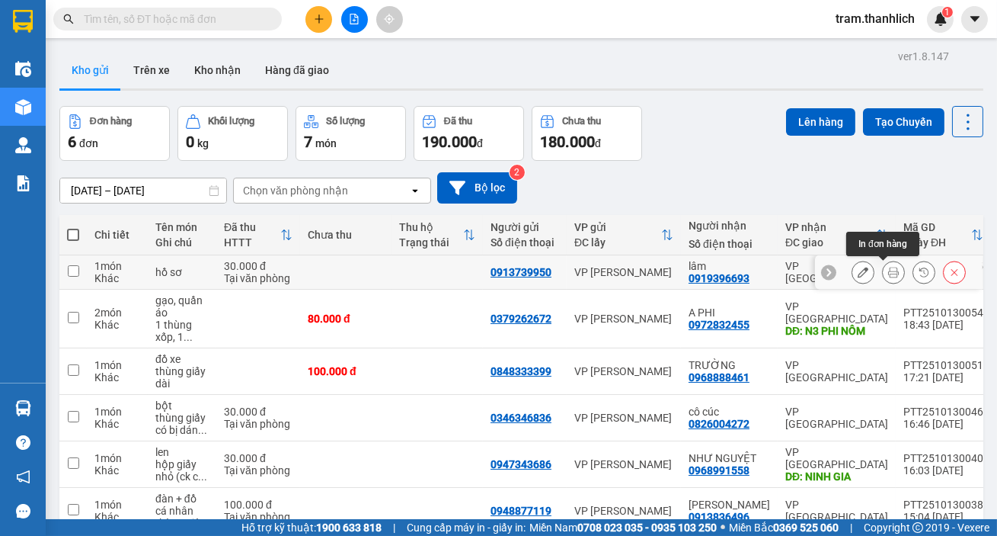
click at [898, 273] on div at bounding box center [909, 272] width 114 height 23
click at [890, 274] on button at bounding box center [893, 272] width 21 height 27
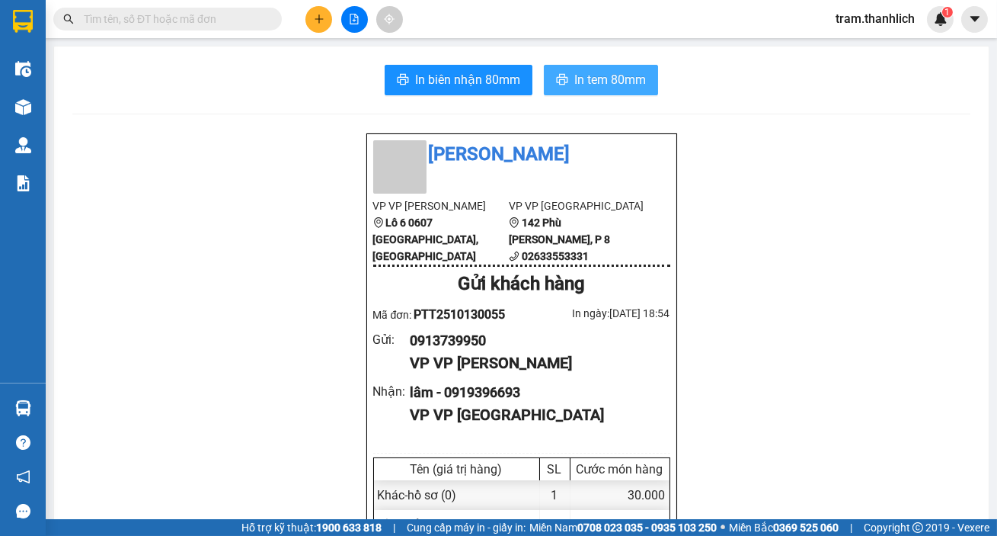
drag, startPoint x: 580, startPoint y: 85, endPoint x: 770, endPoint y: 75, distance: 190.7
click at [587, 85] on span "In tem 80mm" at bounding box center [611, 79] width 72 height 19
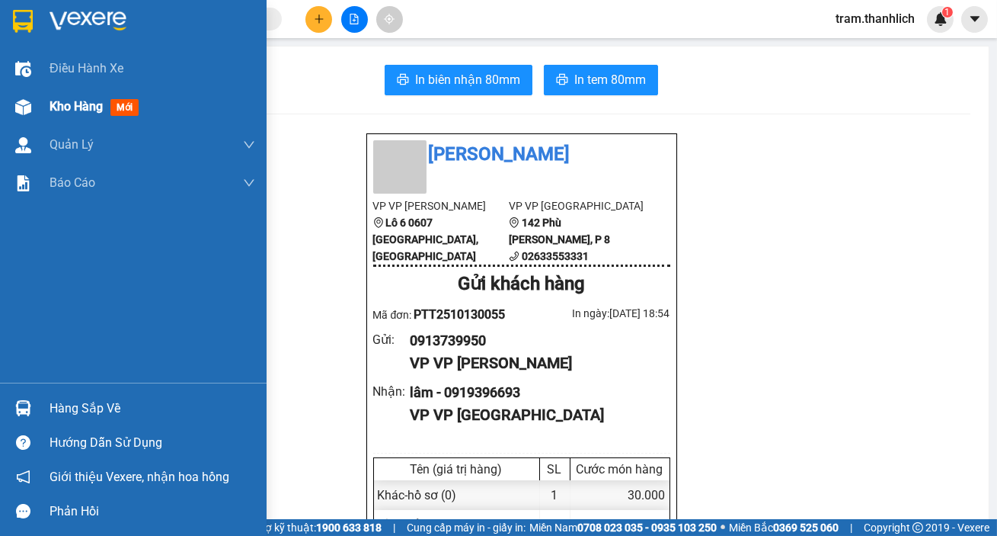
click at [89, 104] on span "Kho hàng" at bounding box center [76, 106] width 53 height 14
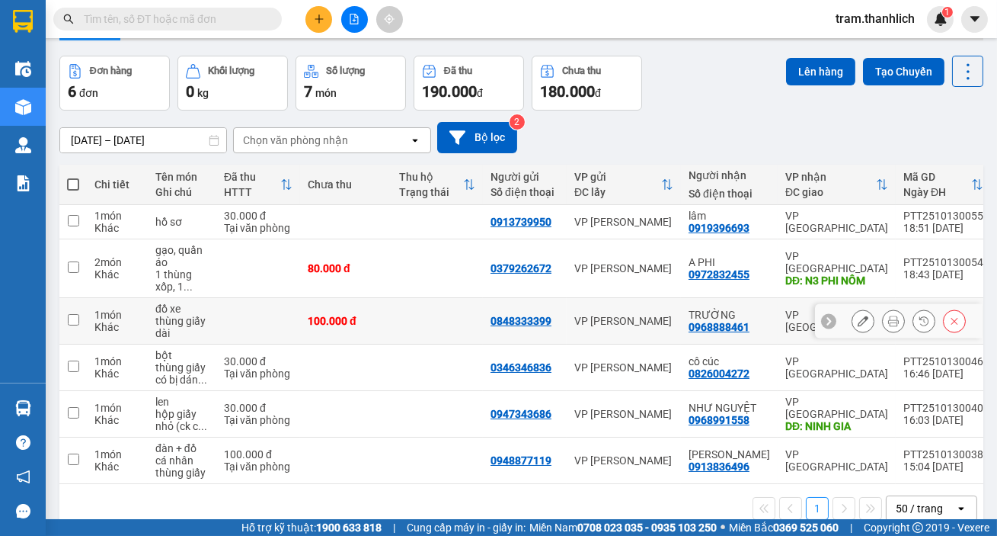
scroll to position [82, 0]
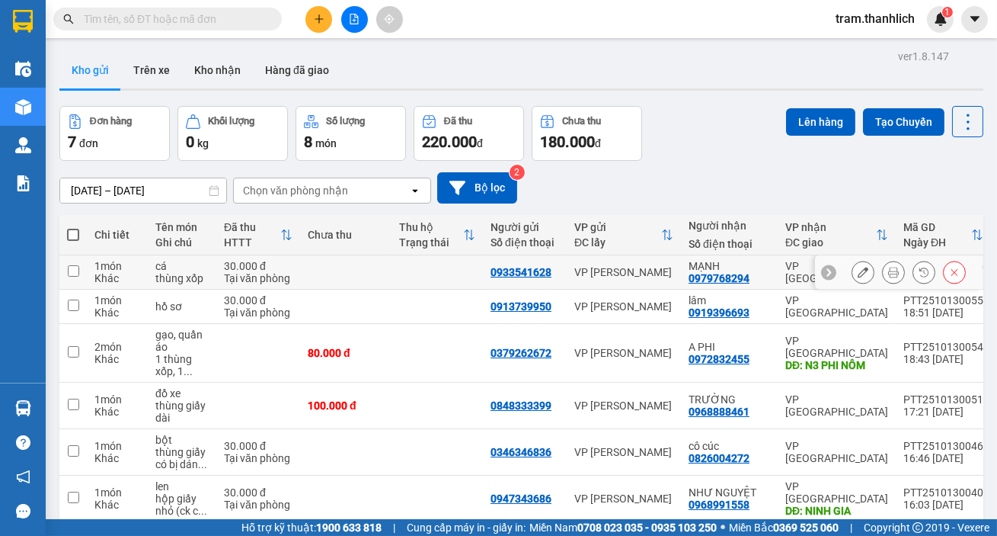
click at [883, 272] on button at bounding box center [893, 272] width 21 height 27
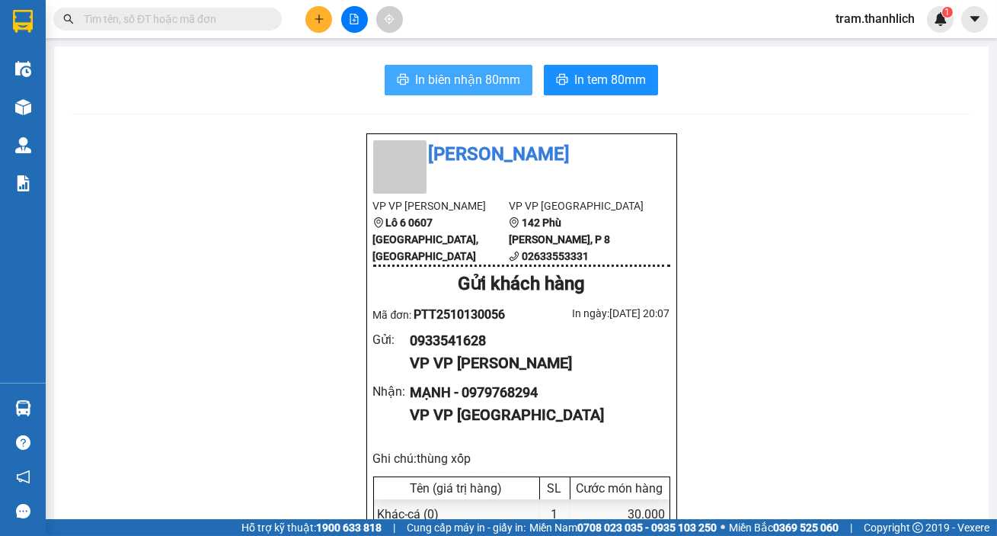
click at [459, 76] on span "In biên nhận 80mm" at bounding box center [467, 79] width 105 height 19
click at [450, 77] on span "In biên nhận 80mm" at bounding box center [467, 79] width 105 height 19
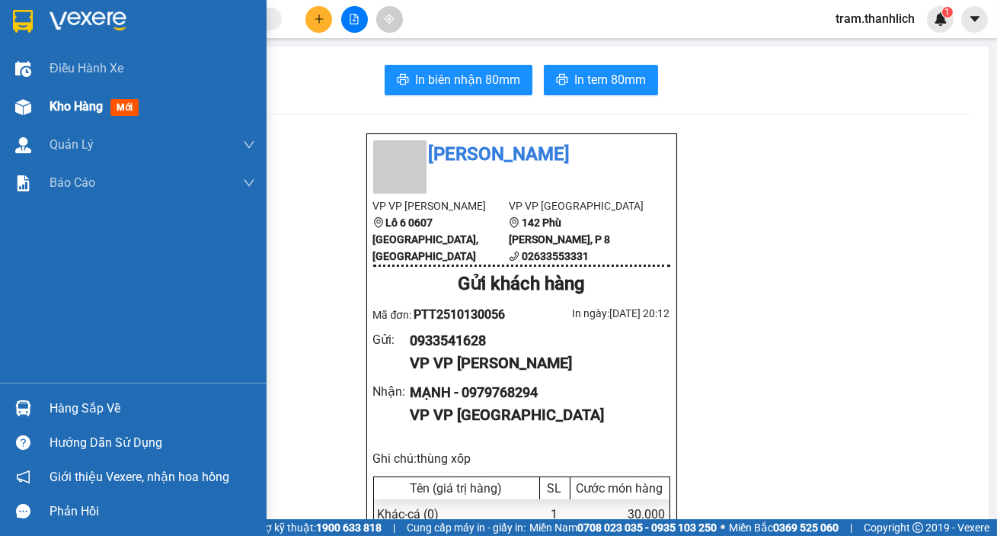
click at [17, 116] on div at bounding box center [23, 107] width 27 height 27
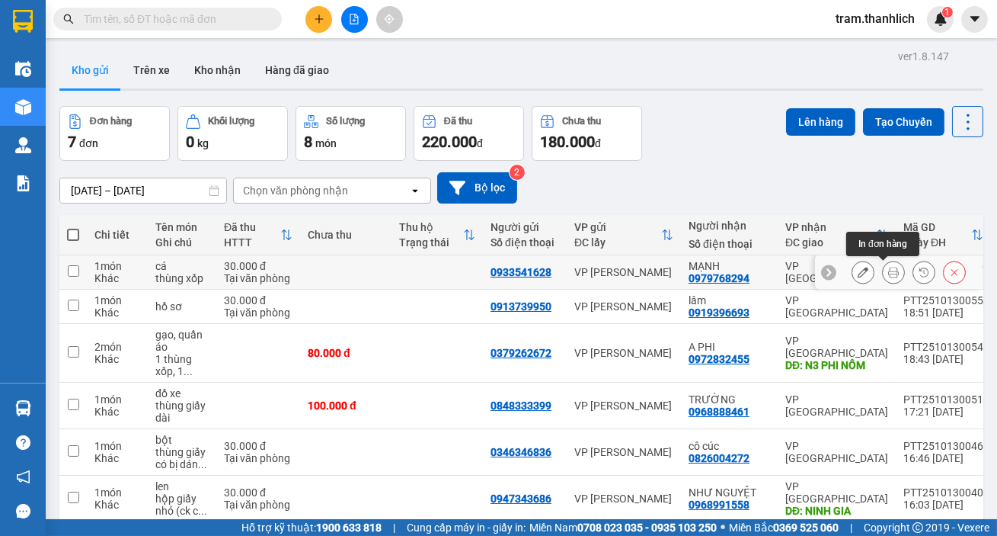
click at [888, 267] on icon at bounding box center [893, 272] width 11 height 11
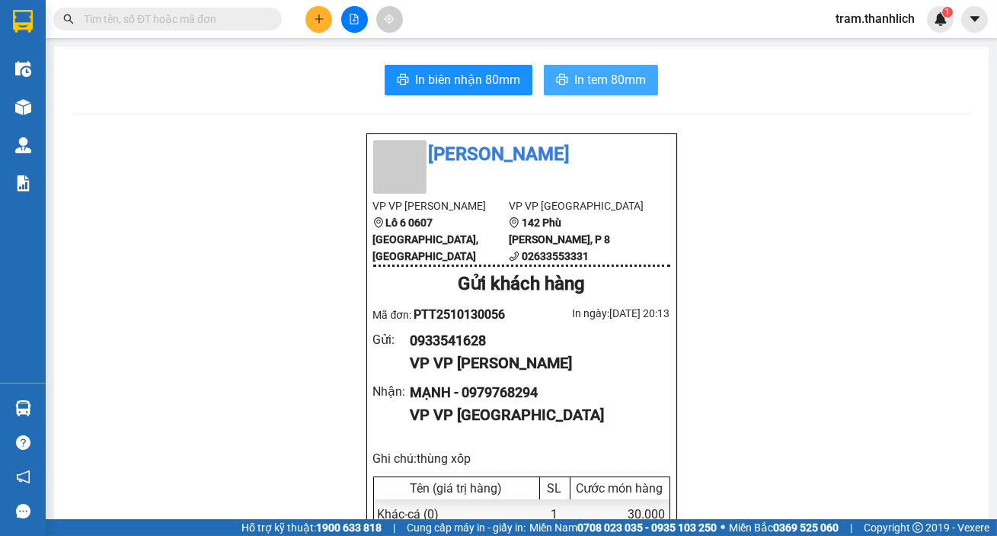
click at [641, 76] on button "In tem 80mm" at bounding box center [601, 80] width 114 height 30
